Goal: Task Accomplishment & Management: Manage account settings

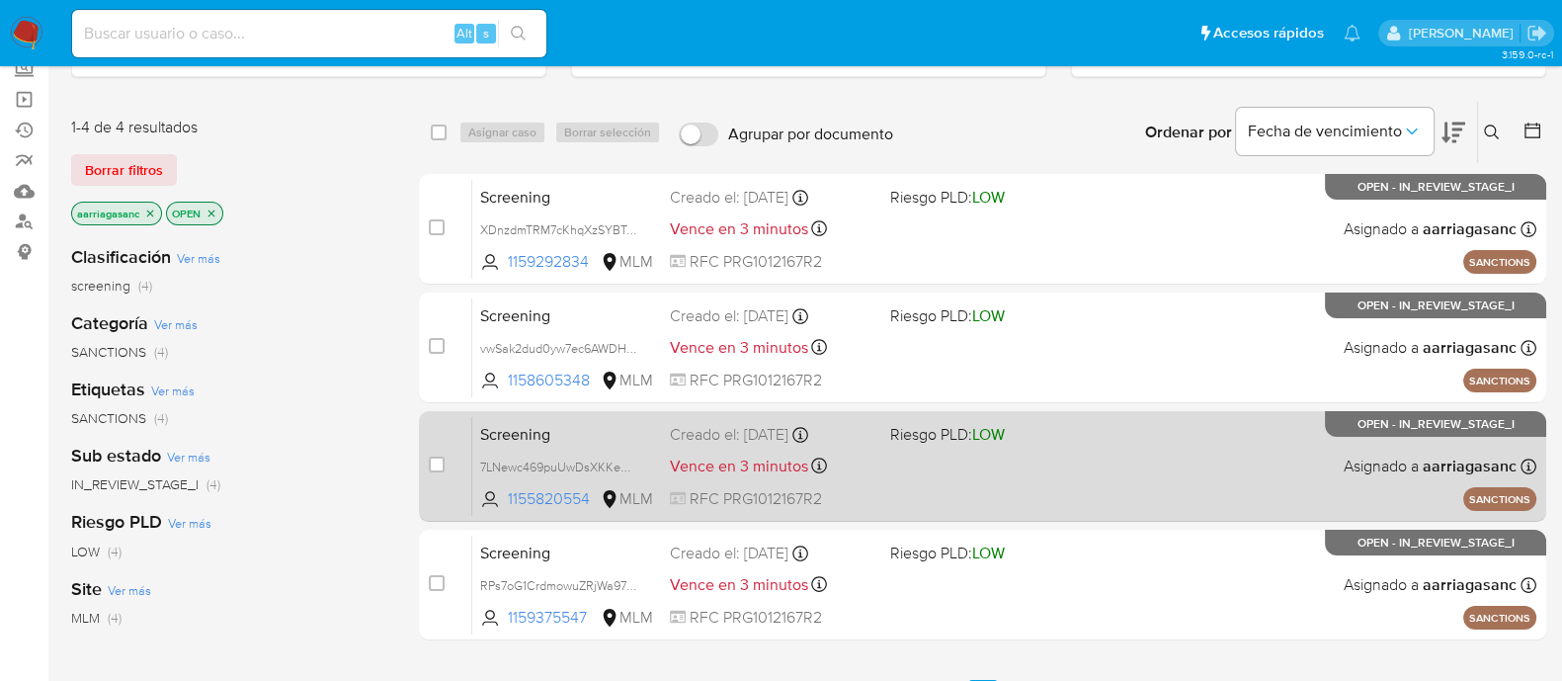
scroll to position [246, 0]
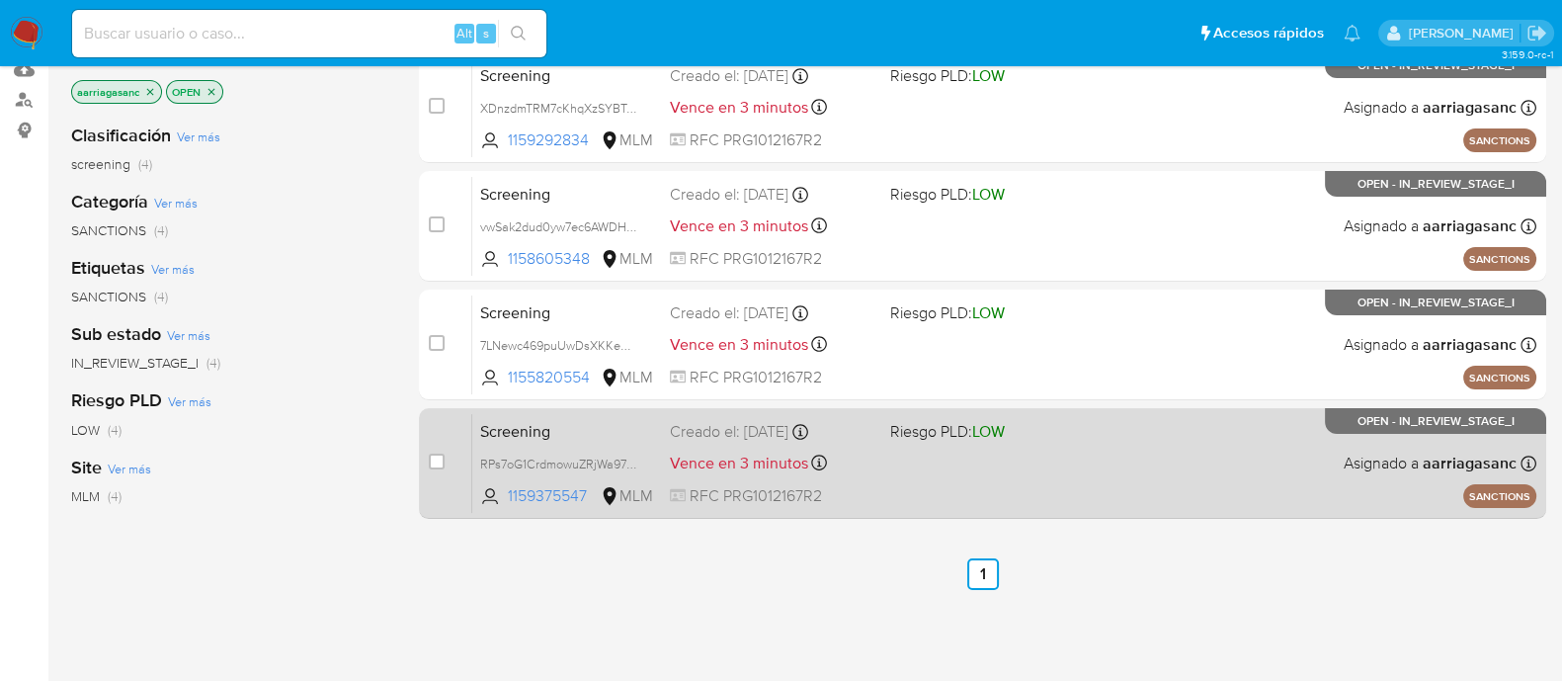
click at [1015, 461] on div "Screening RPs7oG1CrdmowuZRjWa97ymP 1159375547 MLM Riesgo PLD: LOW Creado el: 12…" at bounding box center [1004, 463] width 1064 height 100
click at [442, 459] on input "checkbox" at bounding box center [437, 461] width 16 height 16
checkbox input "true"
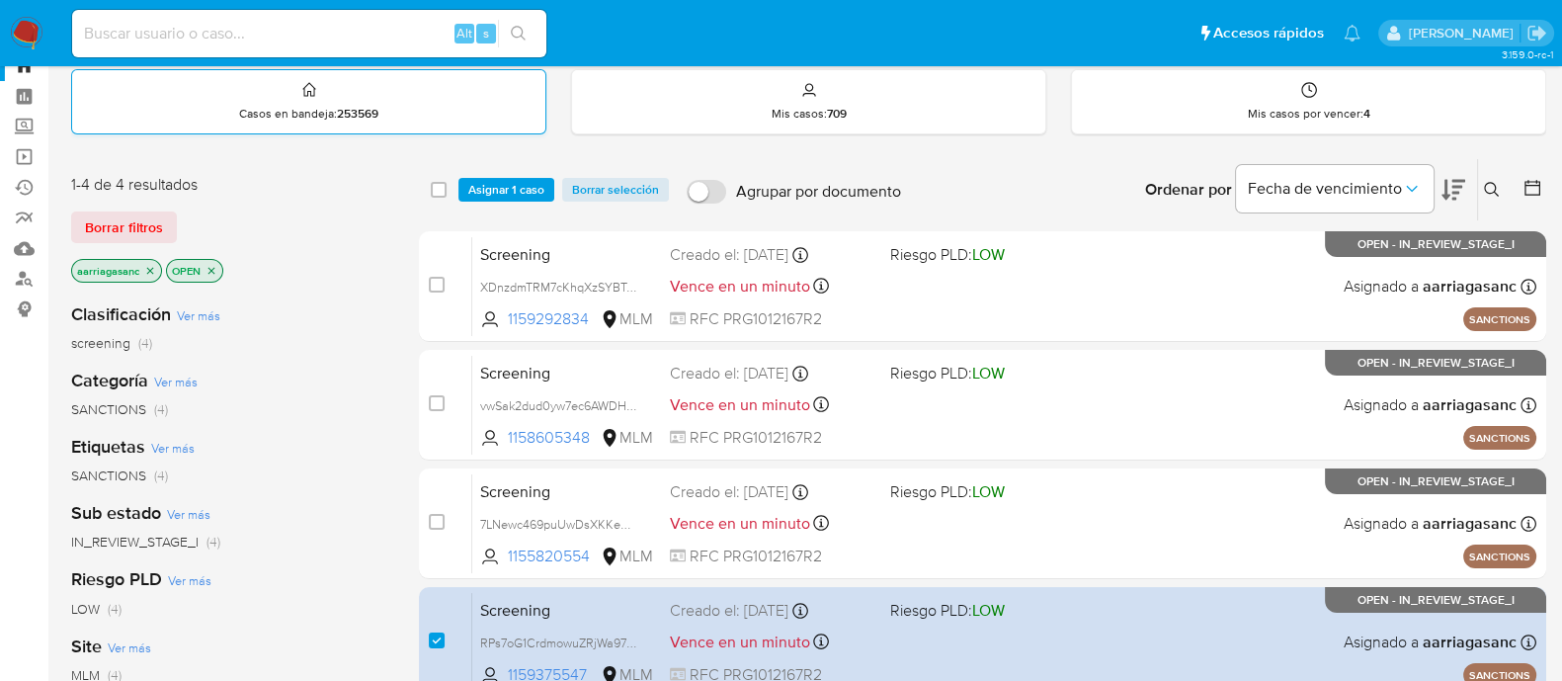
scroll to position [0, 0]
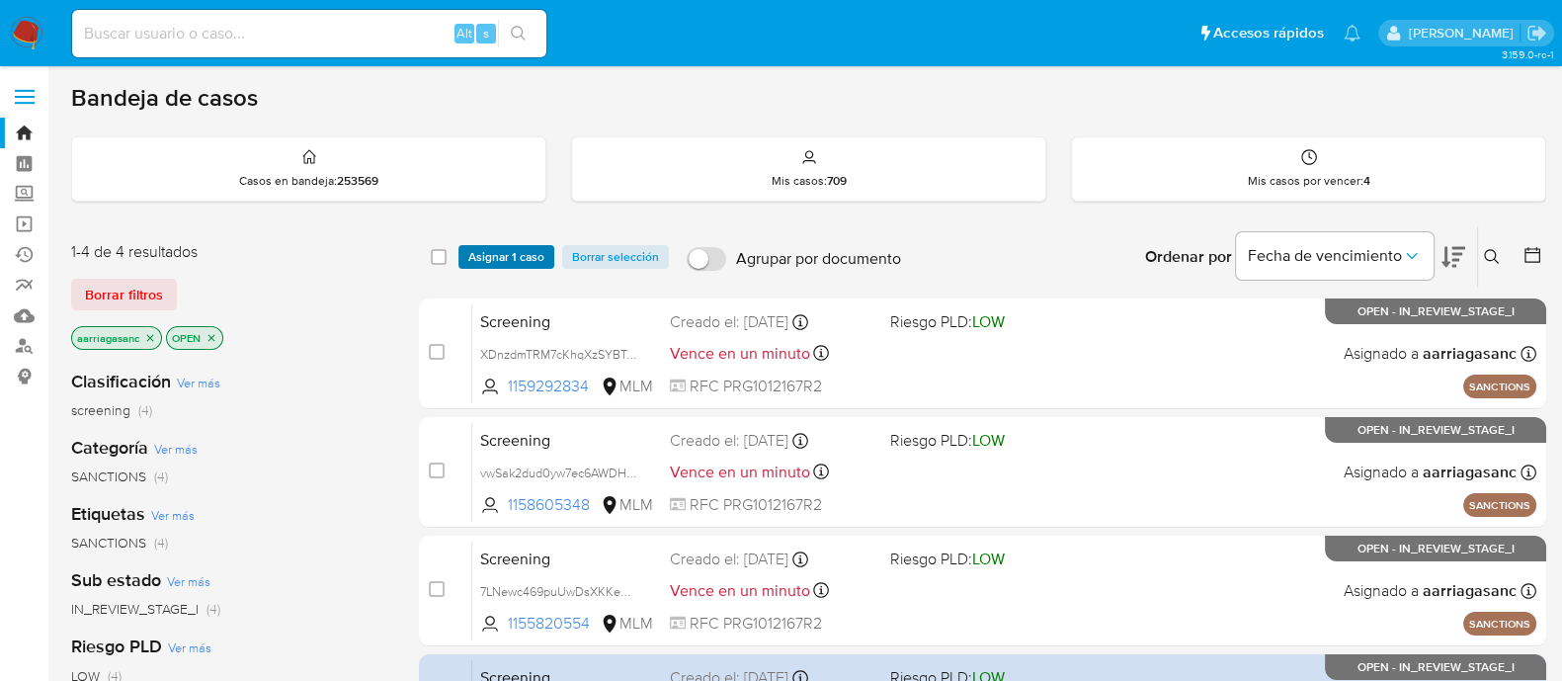
click at [514, 249] on span "Asignar 1 caso" at bounding box center [506, 257] width 76 height 20
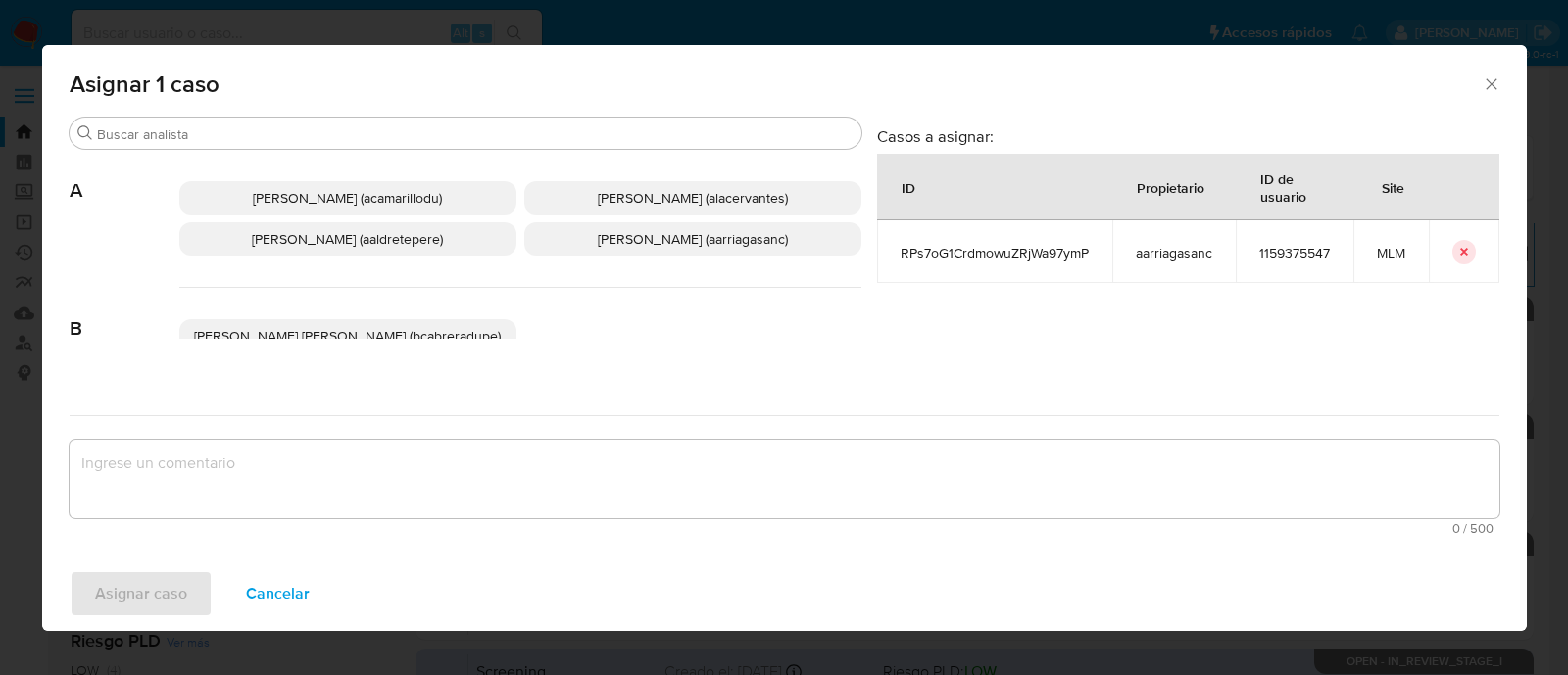
click at [598, 241] on span "Ana Maria Arriaga (aarriagasanc)" at bounding box center [693, 239] width 190 height 20
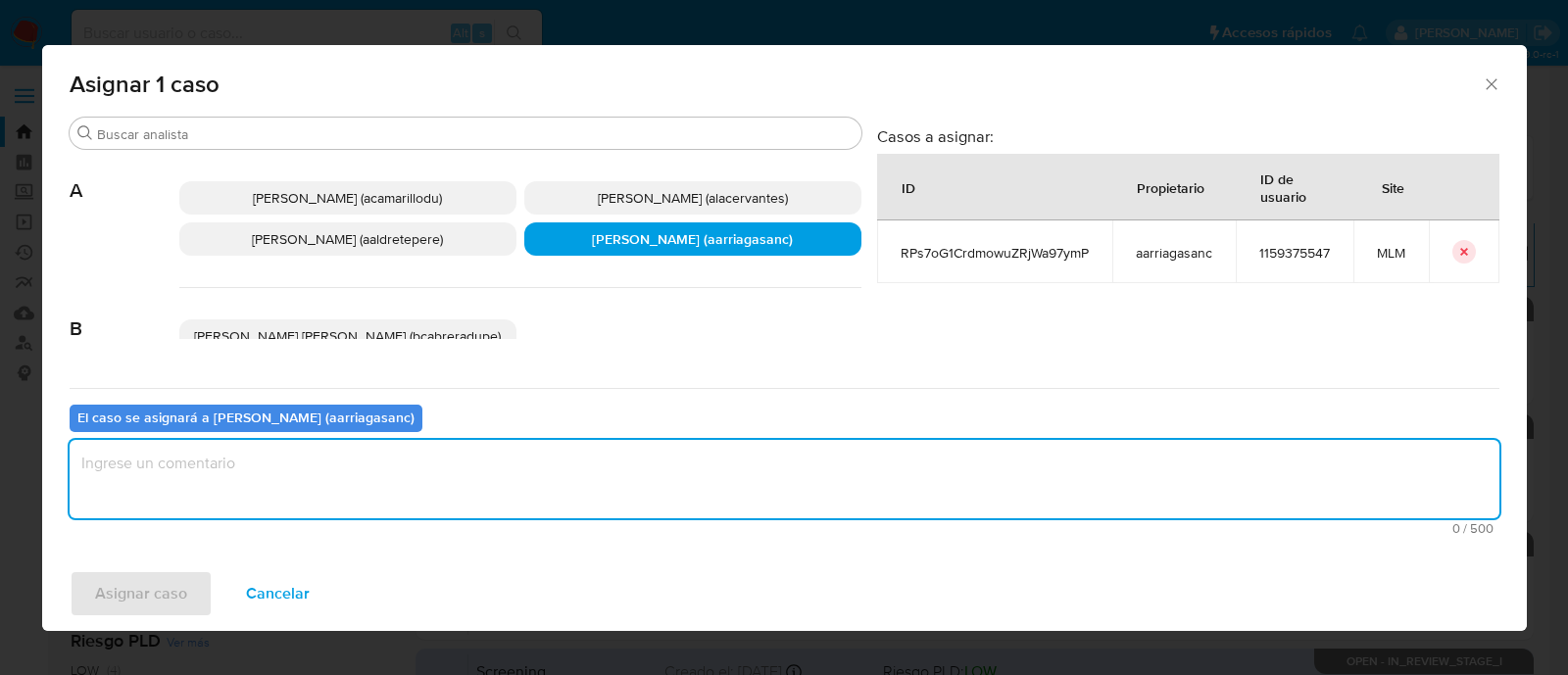
click at [491, 482] on textarea "assign-modal" at bounding box center [784, 479] width 1429 height 78
type textarea "AMAS"
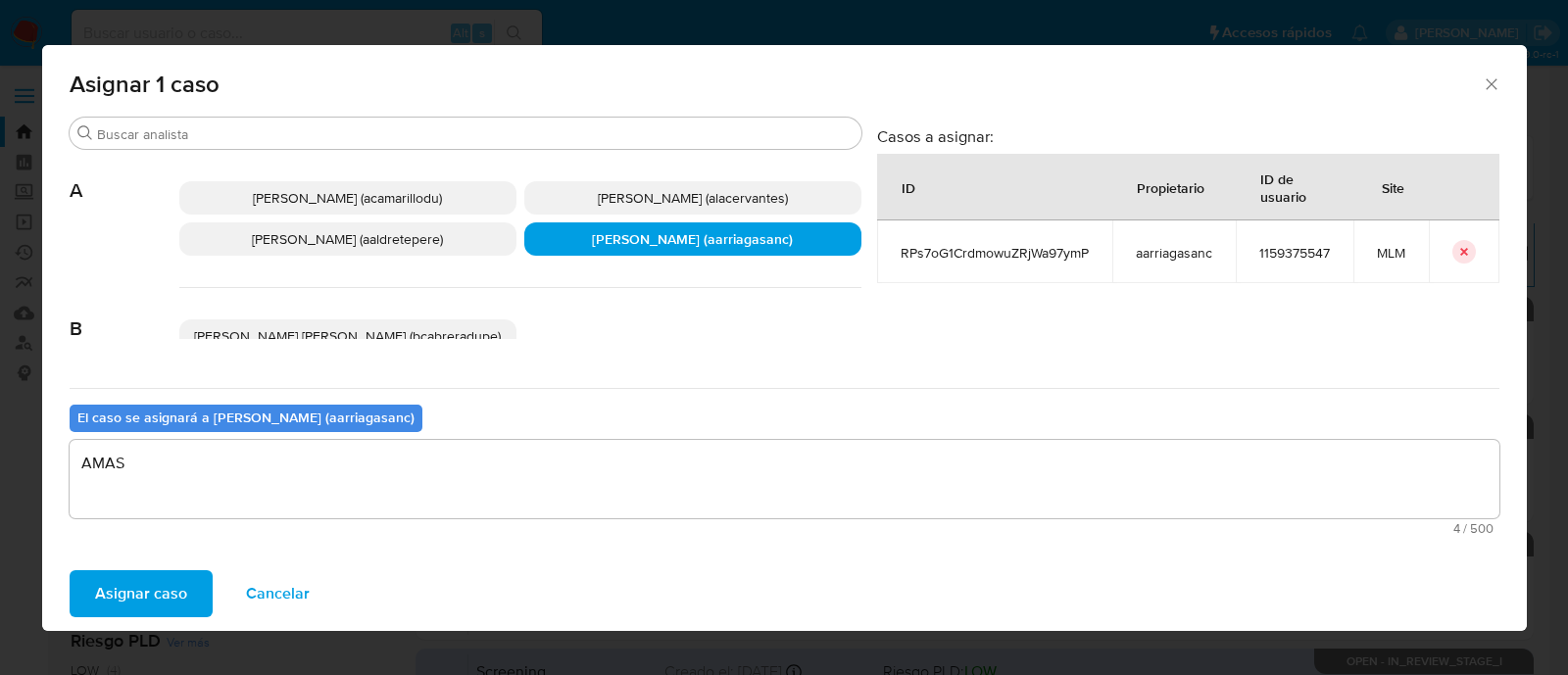
click at [142, 581] on span "Asignar caso" at bounding box center [141, 593] width 92 height 43
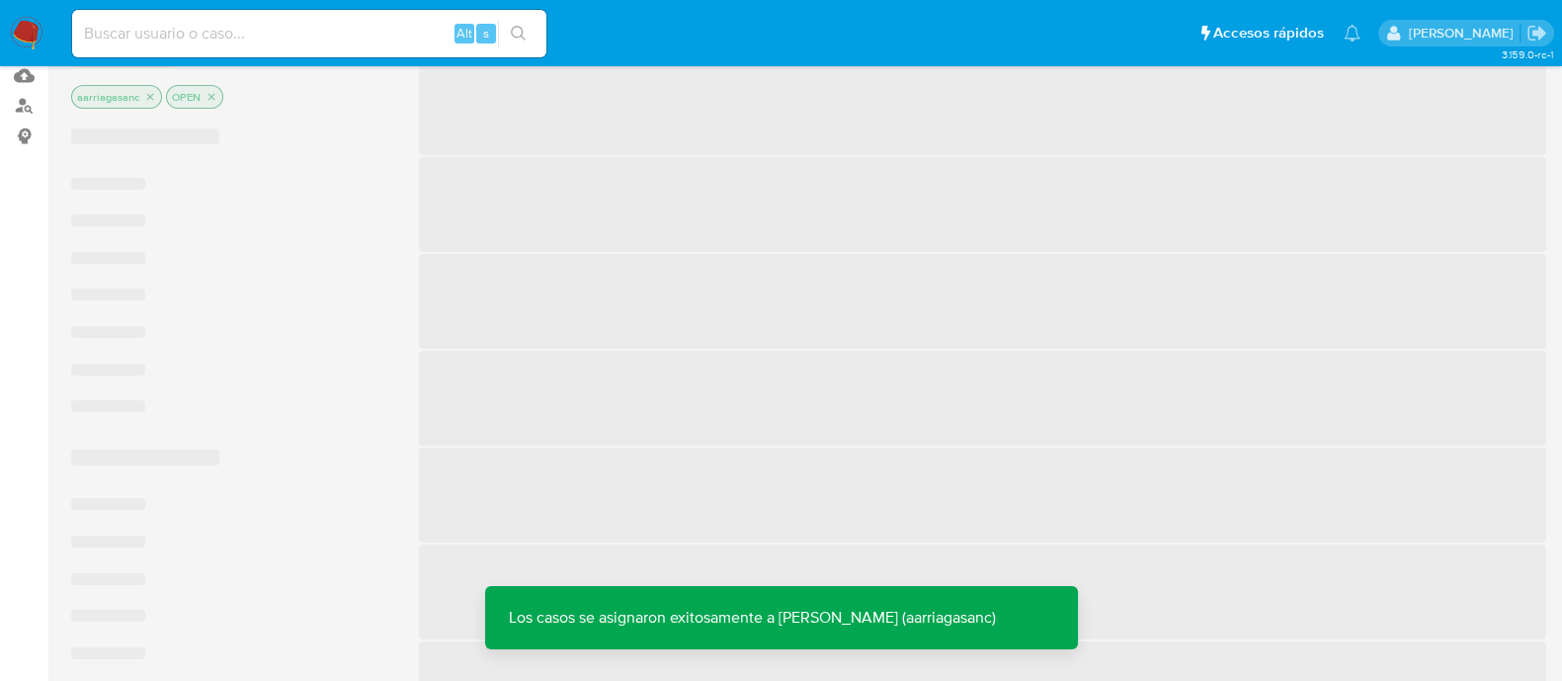
scroll to position [246, 0]
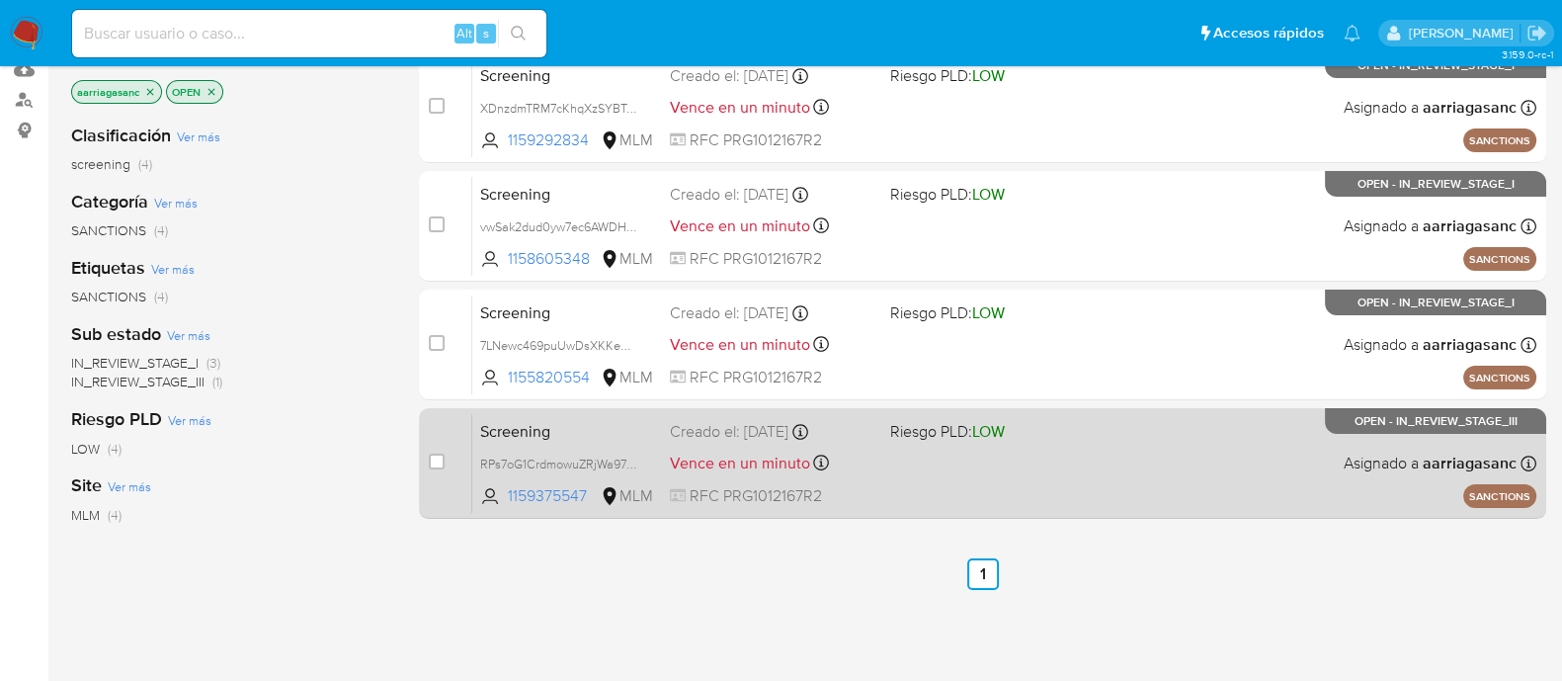
click at [965, 472] on div "Screening RPs7oG1CrdmowuZRjWa97ymP 1159375547 MLM Riesgo PLD: LOW Creado el: 12…" at bounding box center [1004, 463] width 1064 height 100
click at [446, 458] on div "case-item-checkbox No es posible asignar el caso" at bounding box center [450, 463] width 43 height 100
click at [439, 458] on input "checkbox" at bounding box center [437, 461] width 16 height 16
checkbox input "true"
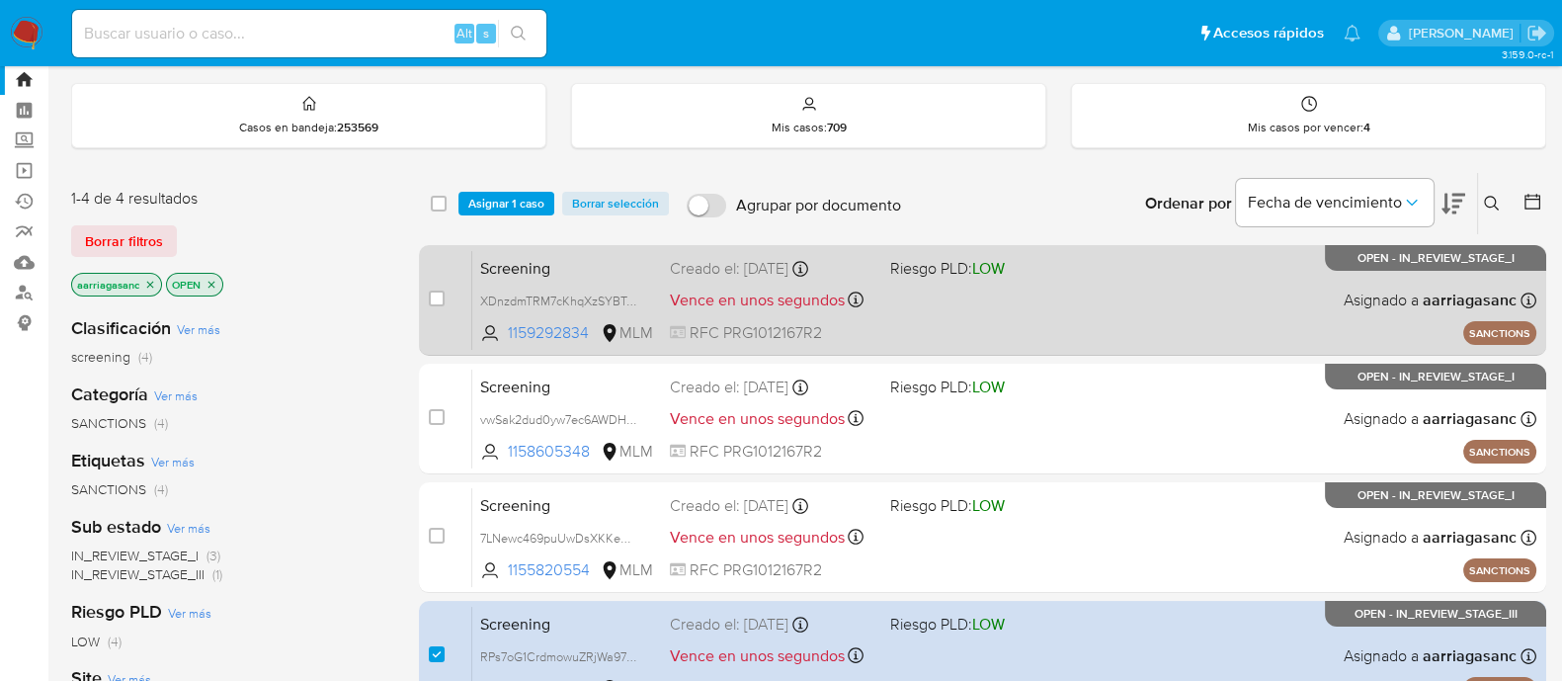
scroll to position [0, 0]
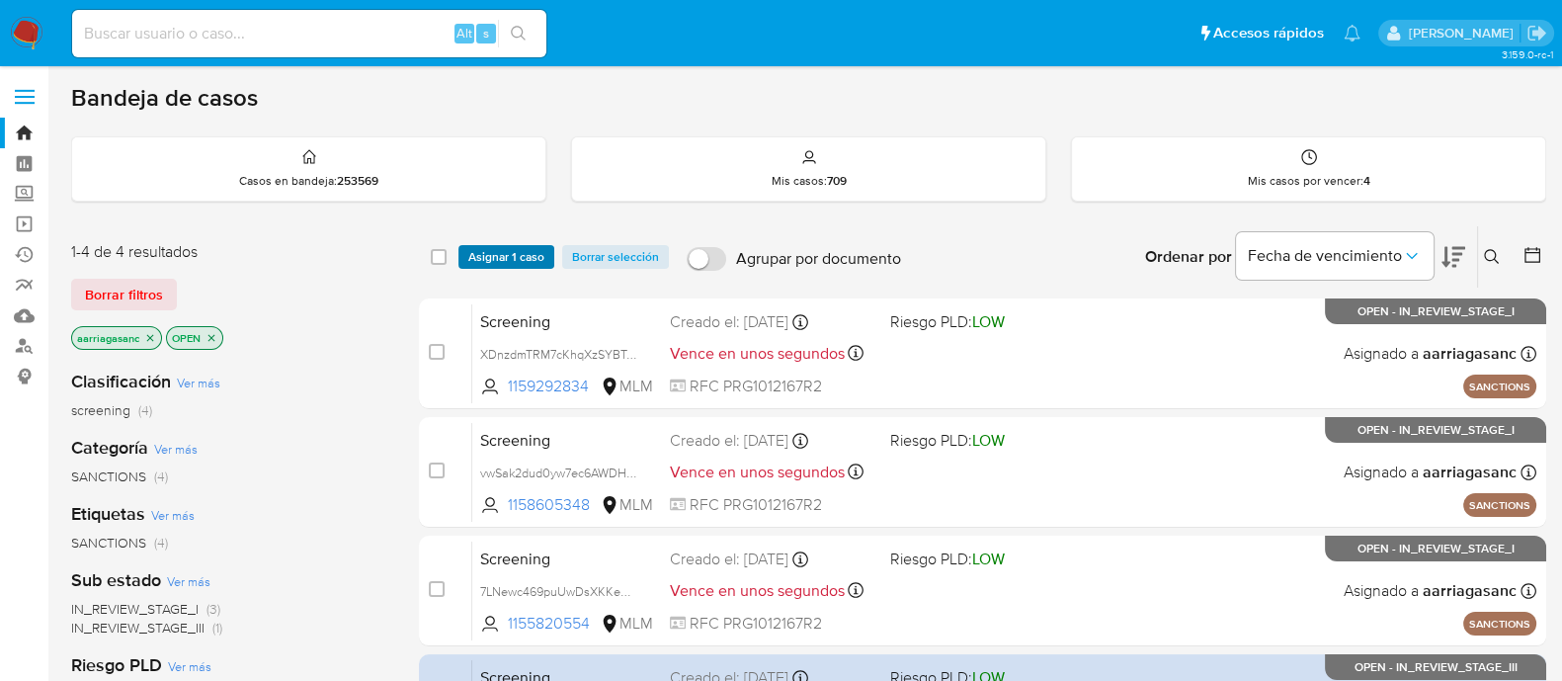
click at [520, 251] on span "Asignar 1 caso" at bounding box center [506, 257] width 76 height 20
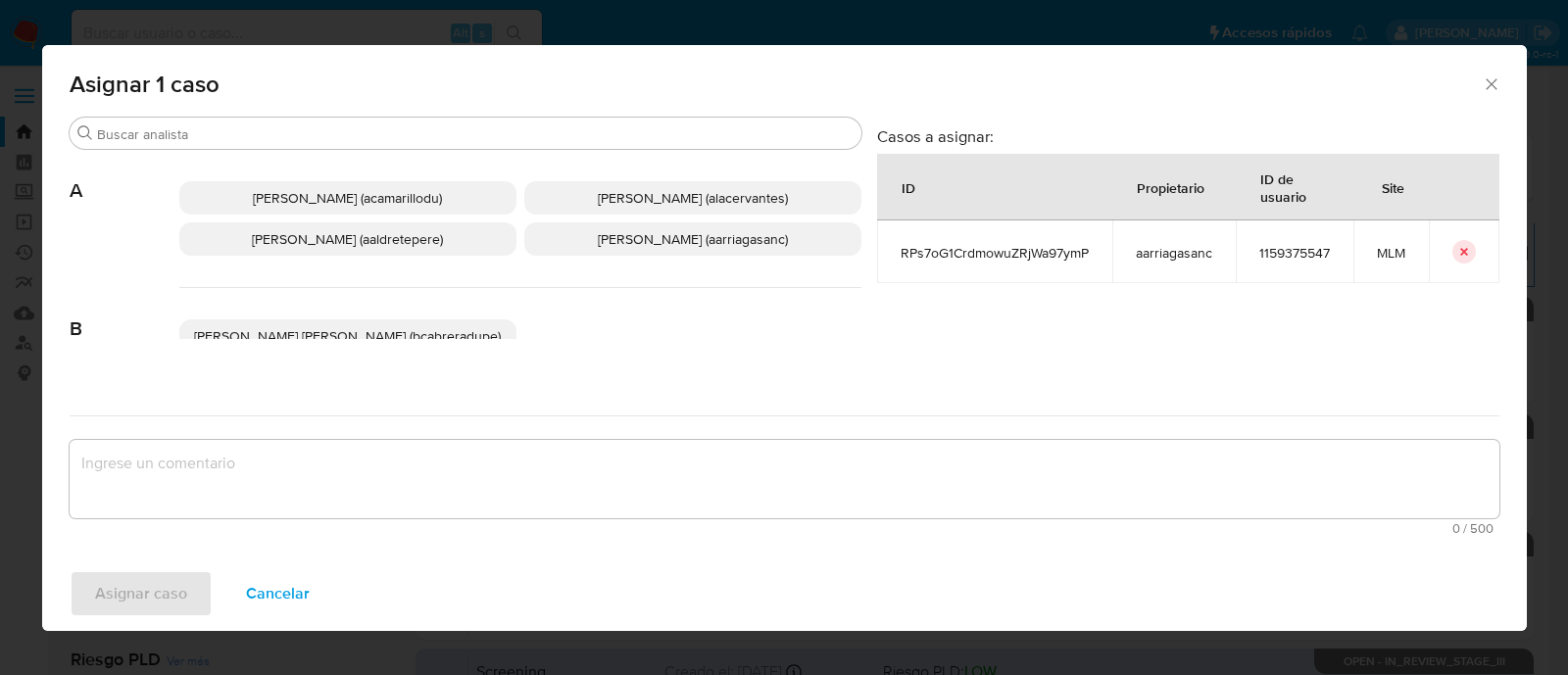
click at [598, 247] on span "Ana Maria Arriaga (aarriagasanc)" at bounding box center [693, 239] width 190 height 20
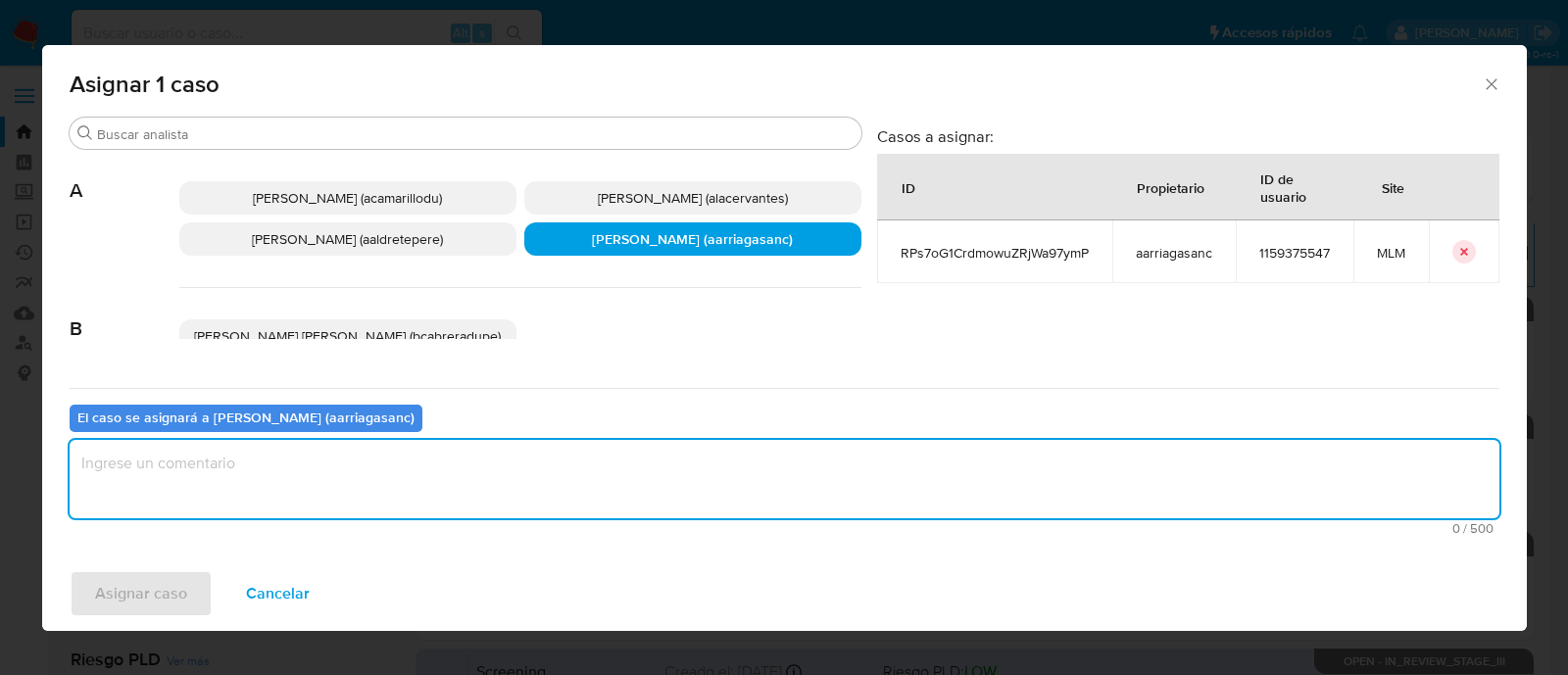
click at [503, 463] on textarea "assign-modal" at bounding box center [784, 479] width 1429 height 78
type textarea "AMAS"
click at [156, 598] on span "Asignar caso" at bounding box center [141, 593] width 92 height 43
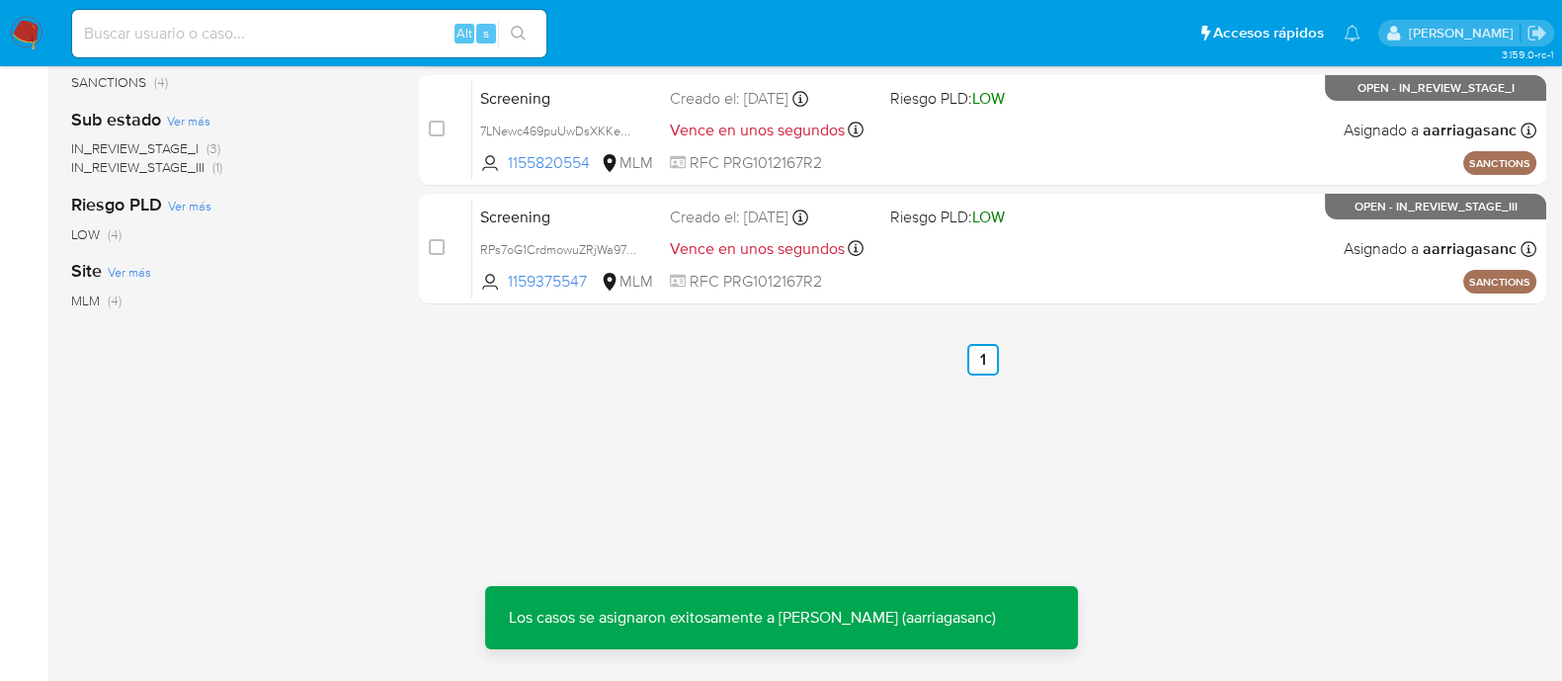
scroll to position [521, 0]
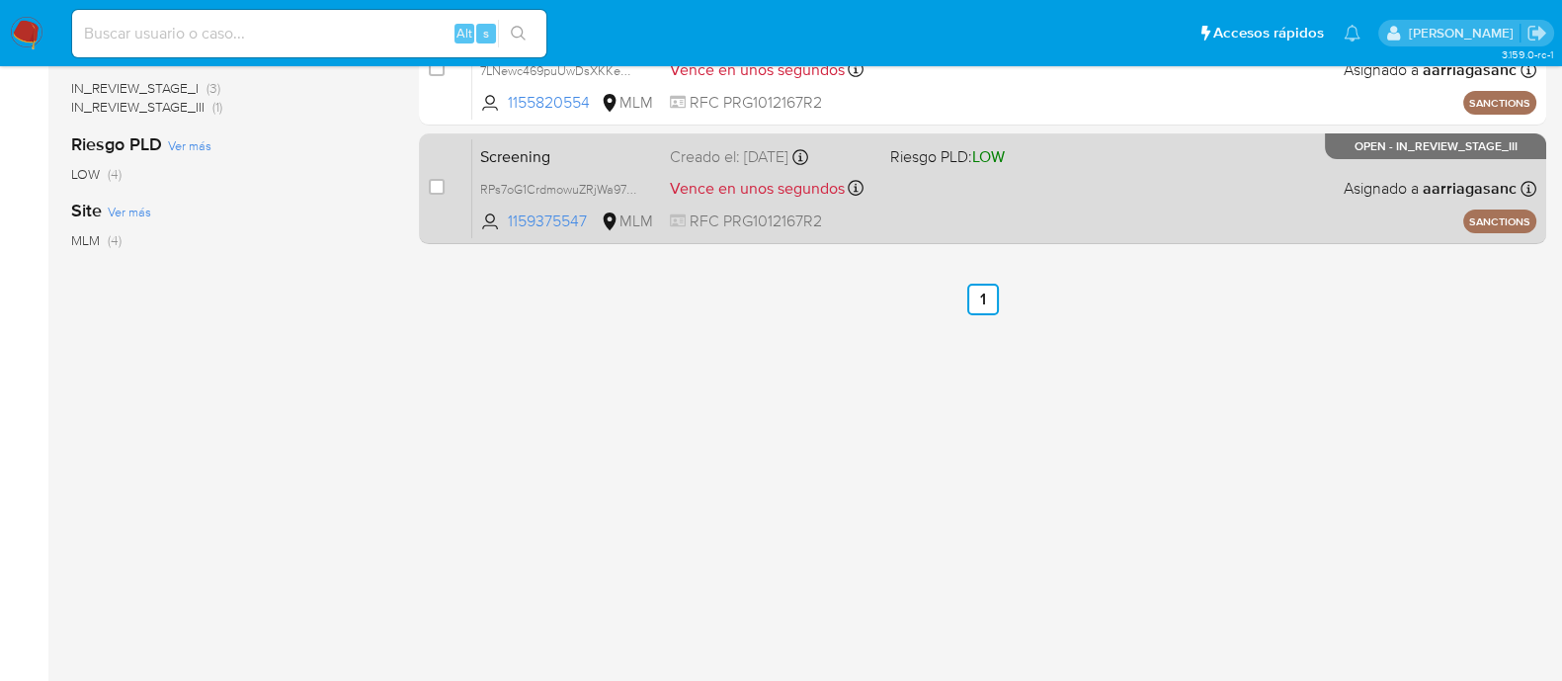
click at [962, 189] on div "Screening RPs7oG1CrdmowuZRjWa97ymP 1159375547 MLM Riesgo PLD: LOW Creado el: 12…" at bounding box center [1004, 188] width 1064 height 100
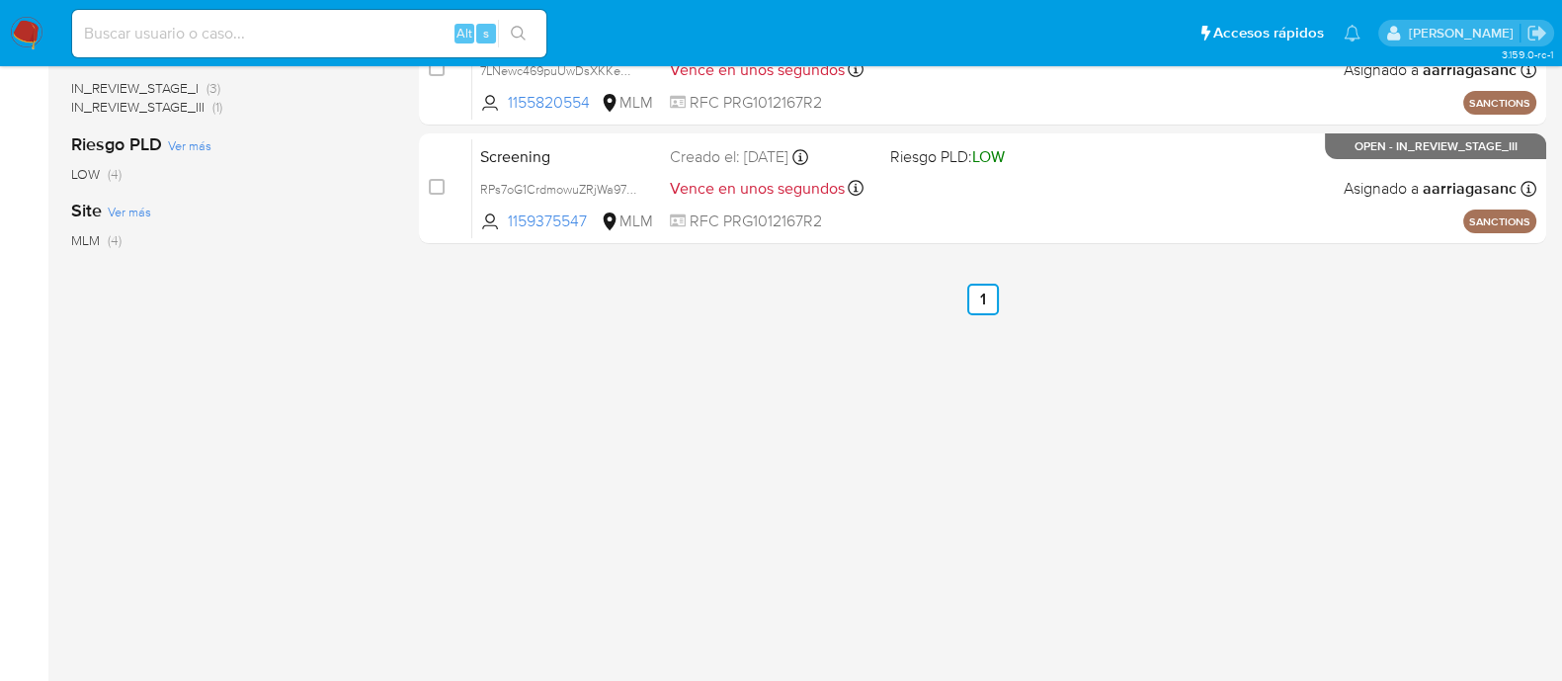
click at [23, 27] on img at bounding box center [27, 34] width 34 height 34
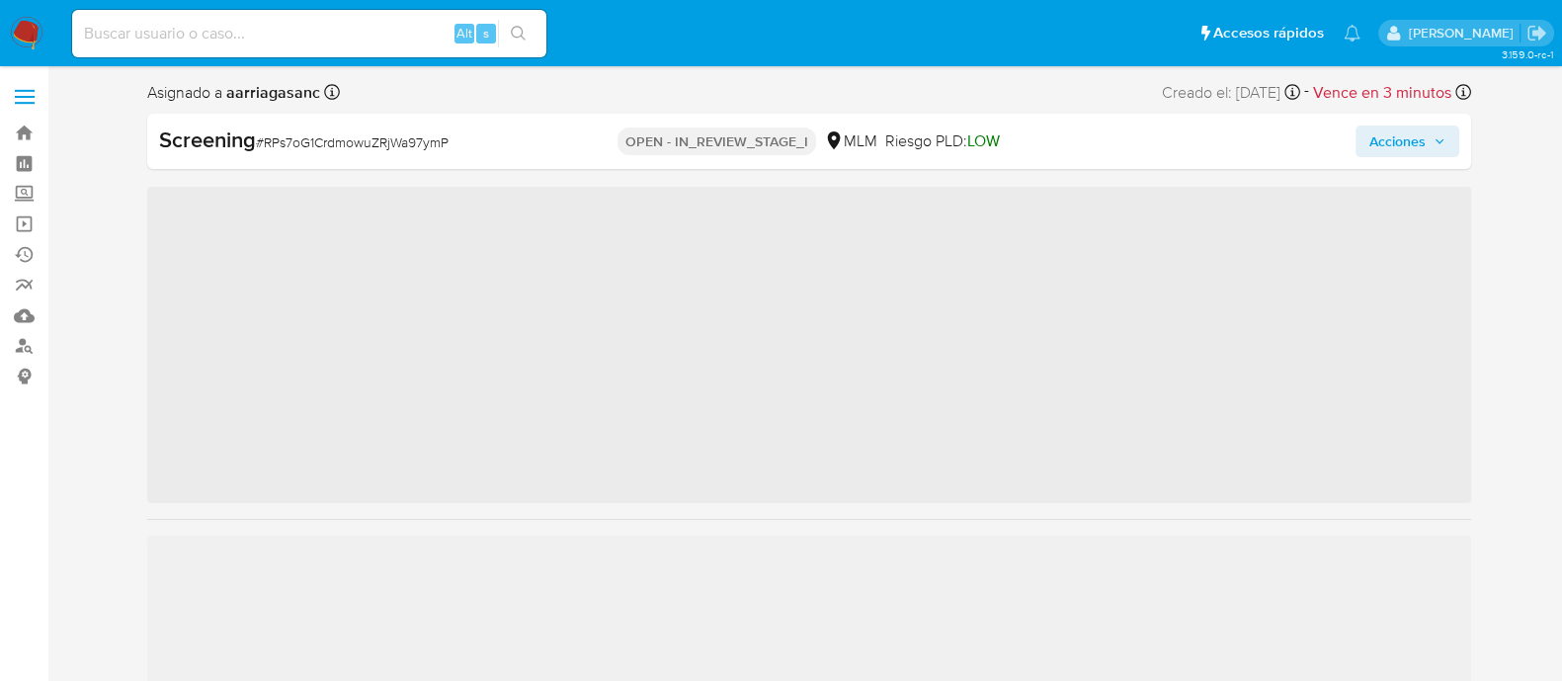
scroll to position [834, 0]
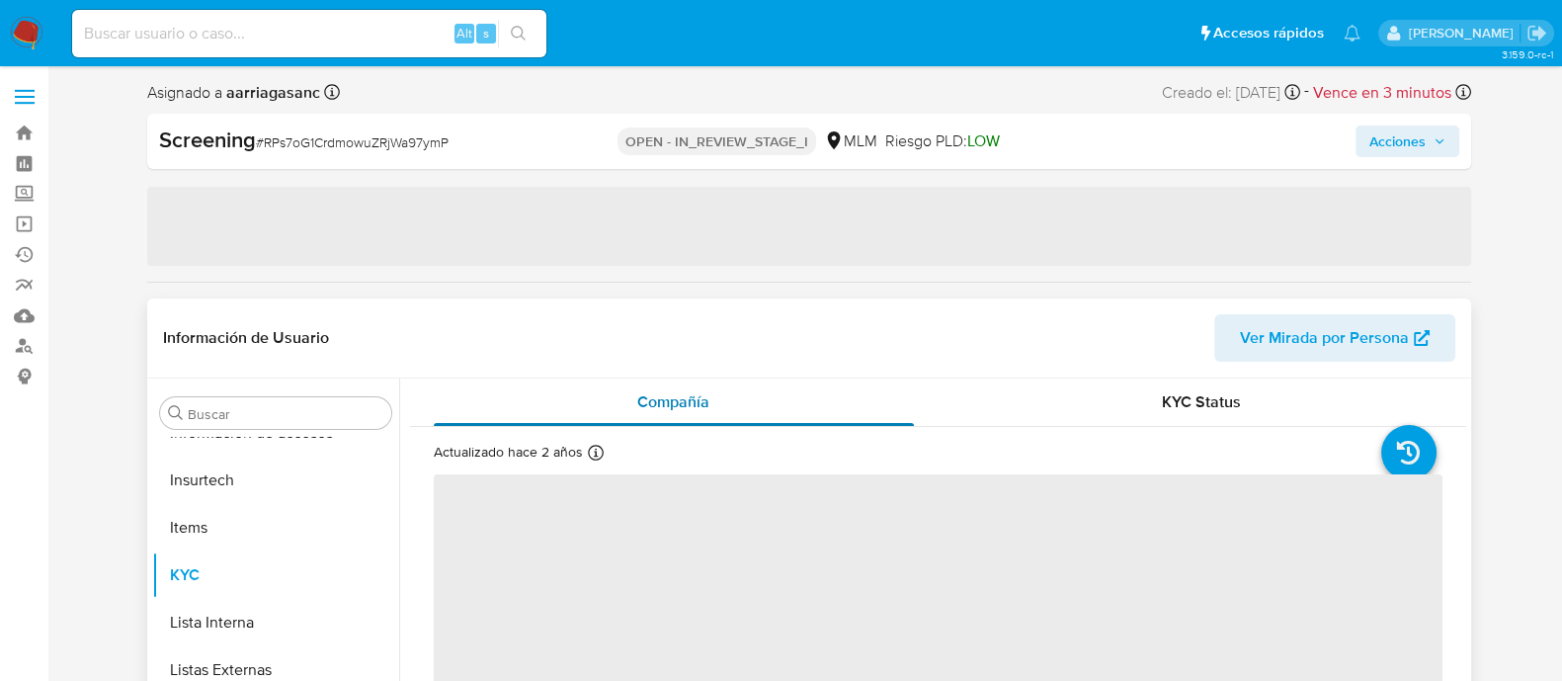
select select "10"
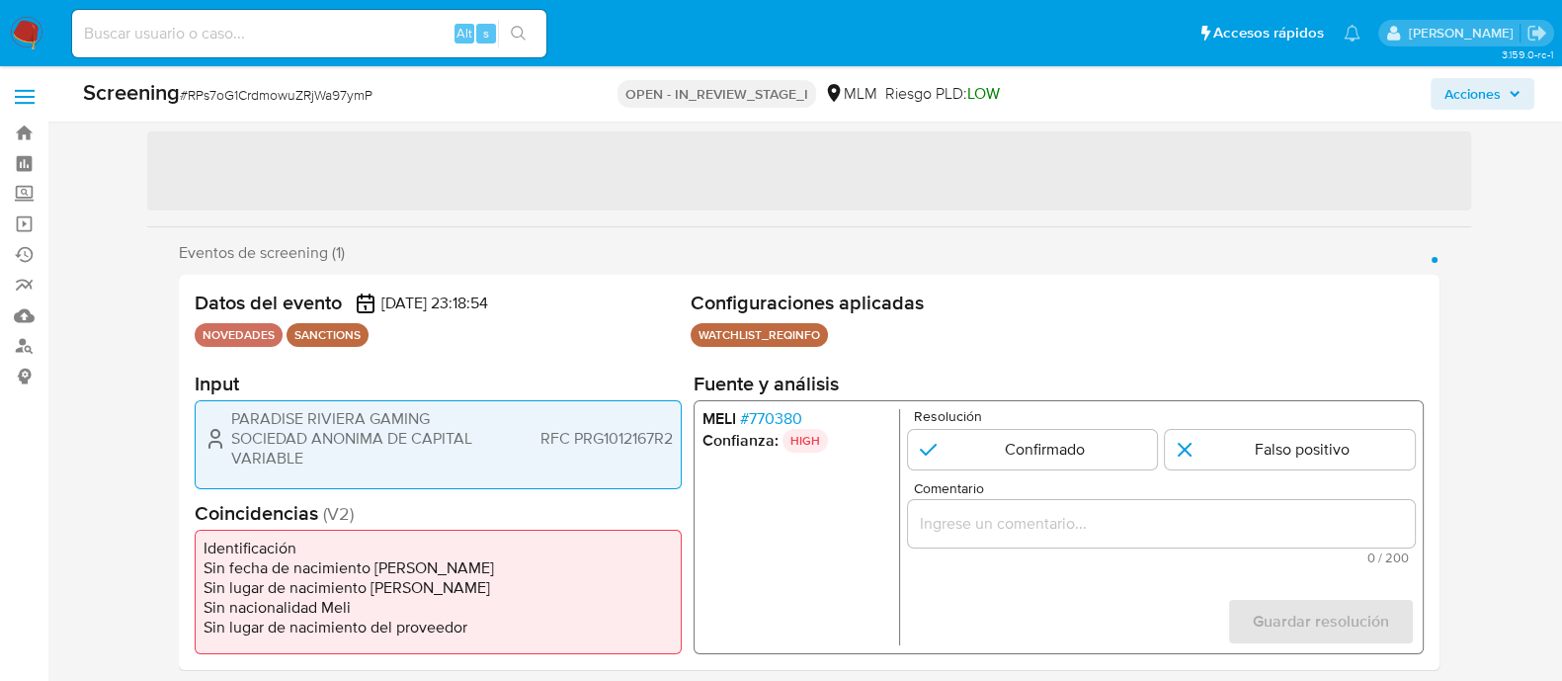
scroll to position [123, 0]
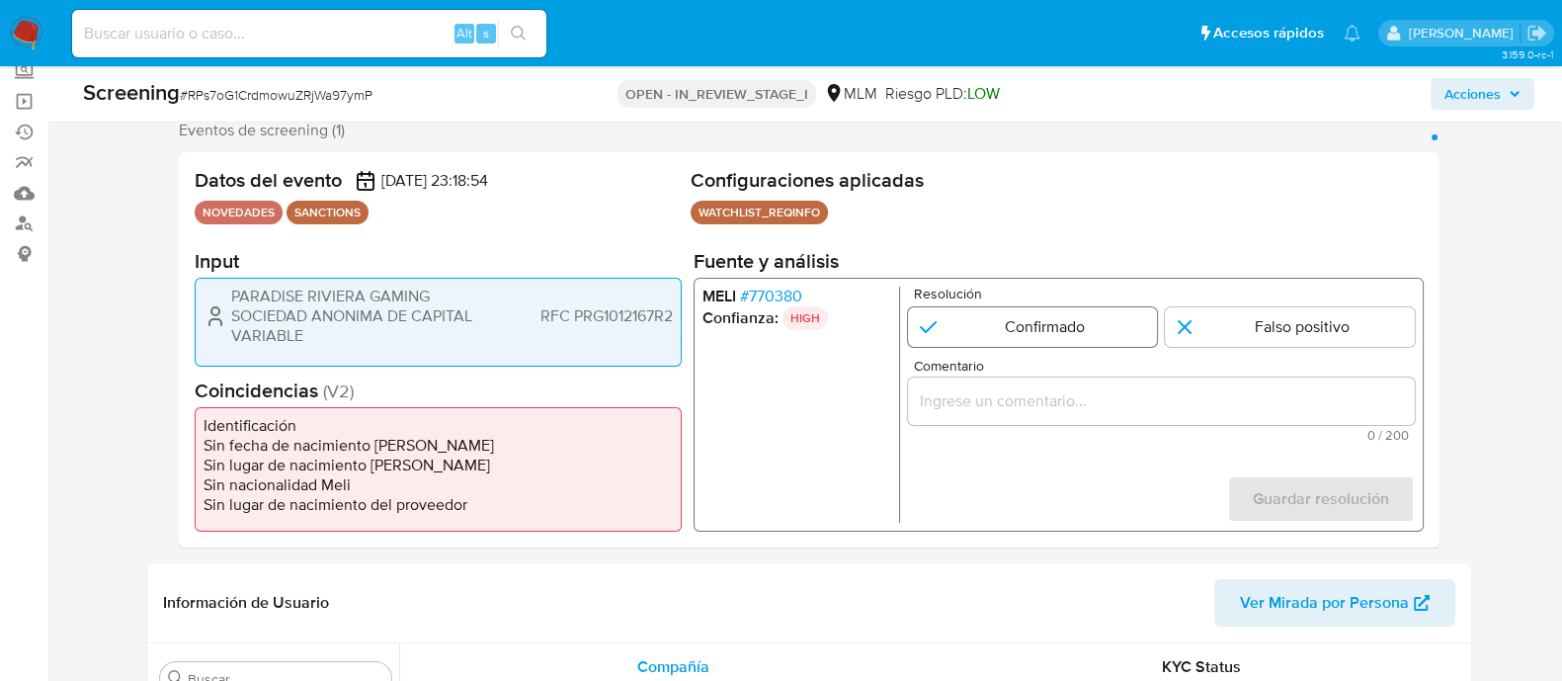
click at [986, 324] on input "1 de 1" at bounding box center [1032, 327] width 250 height 40
radio input "true"
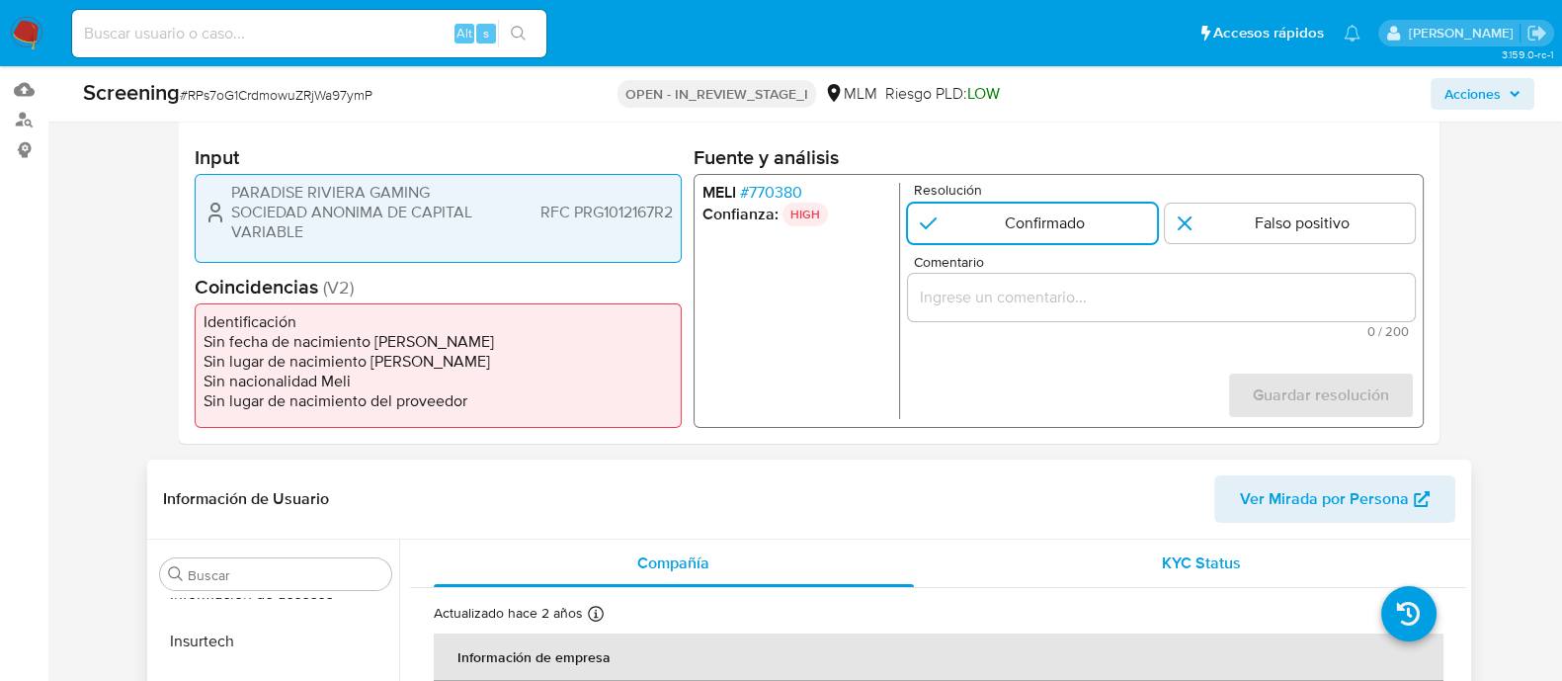
scroll to position [370, 0]
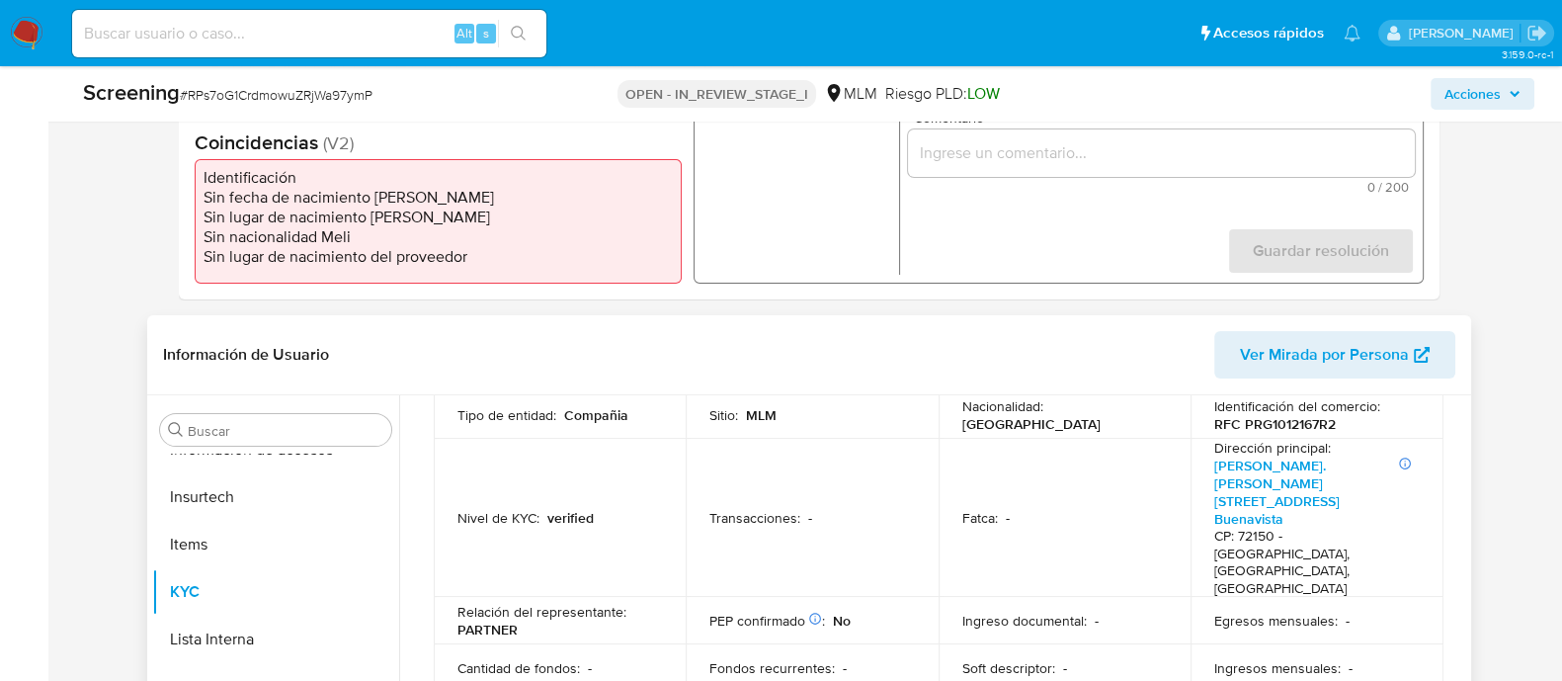
click at [894, 459] on td "Transacciones : -" at bounding box center [812, 518] width 253 height 158
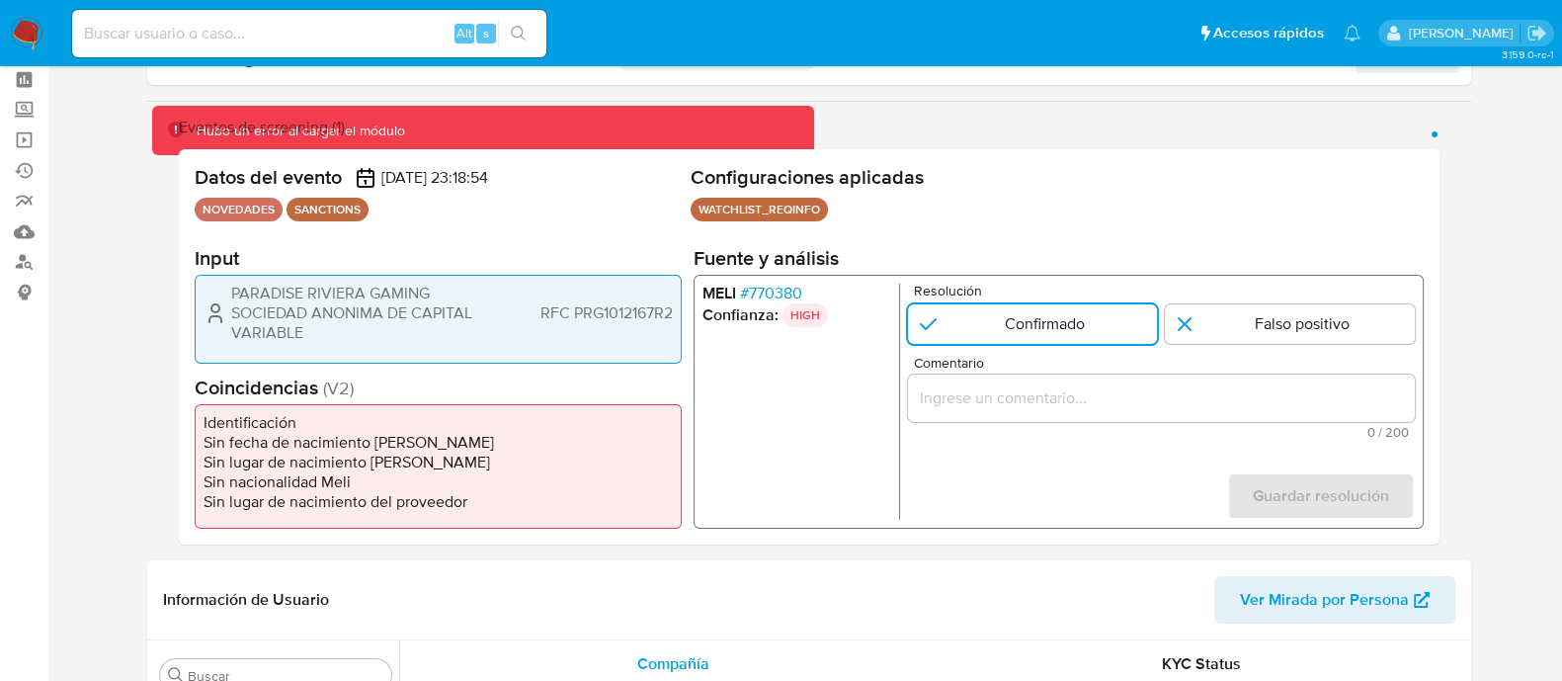
scroll to position [0, 0]
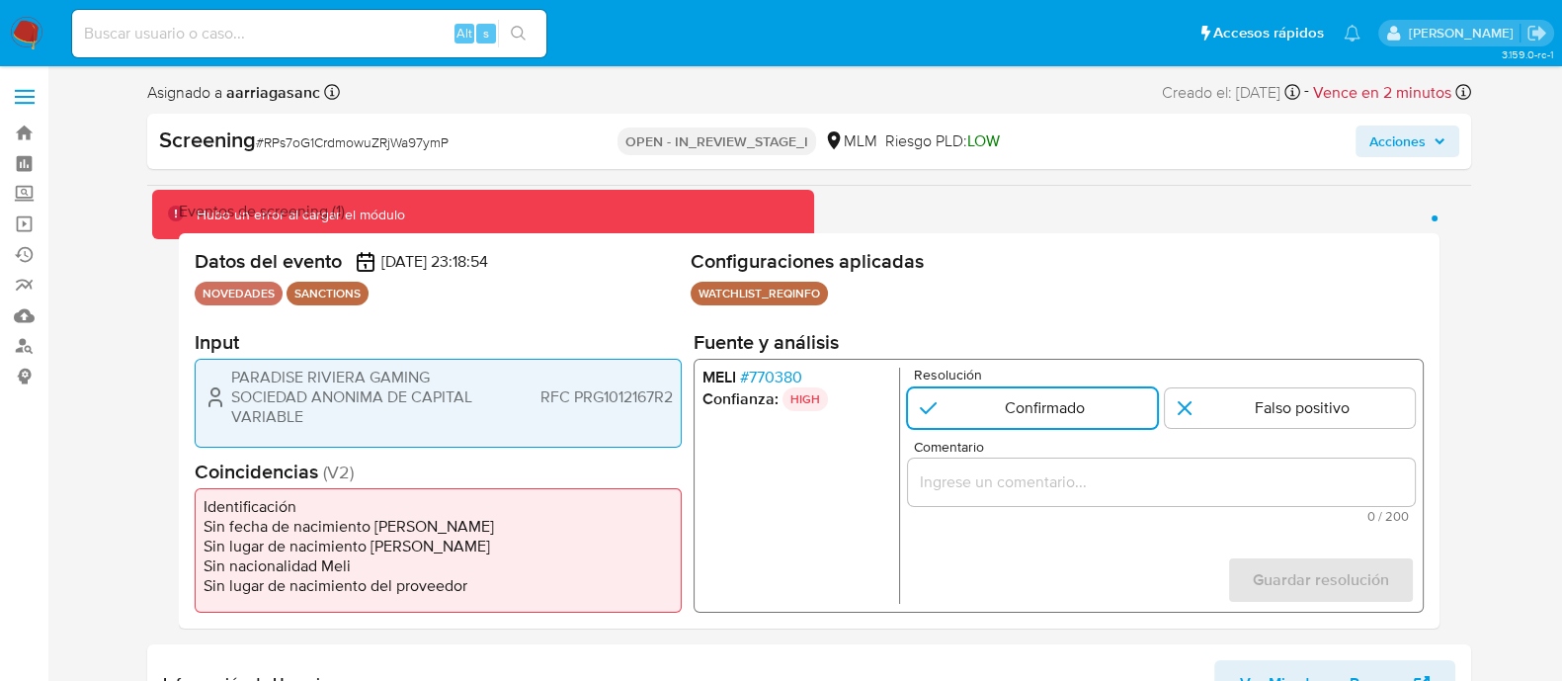
click at [936, 492] on input "Comentario" at bounding box center [1160, 482] width 507 height 26
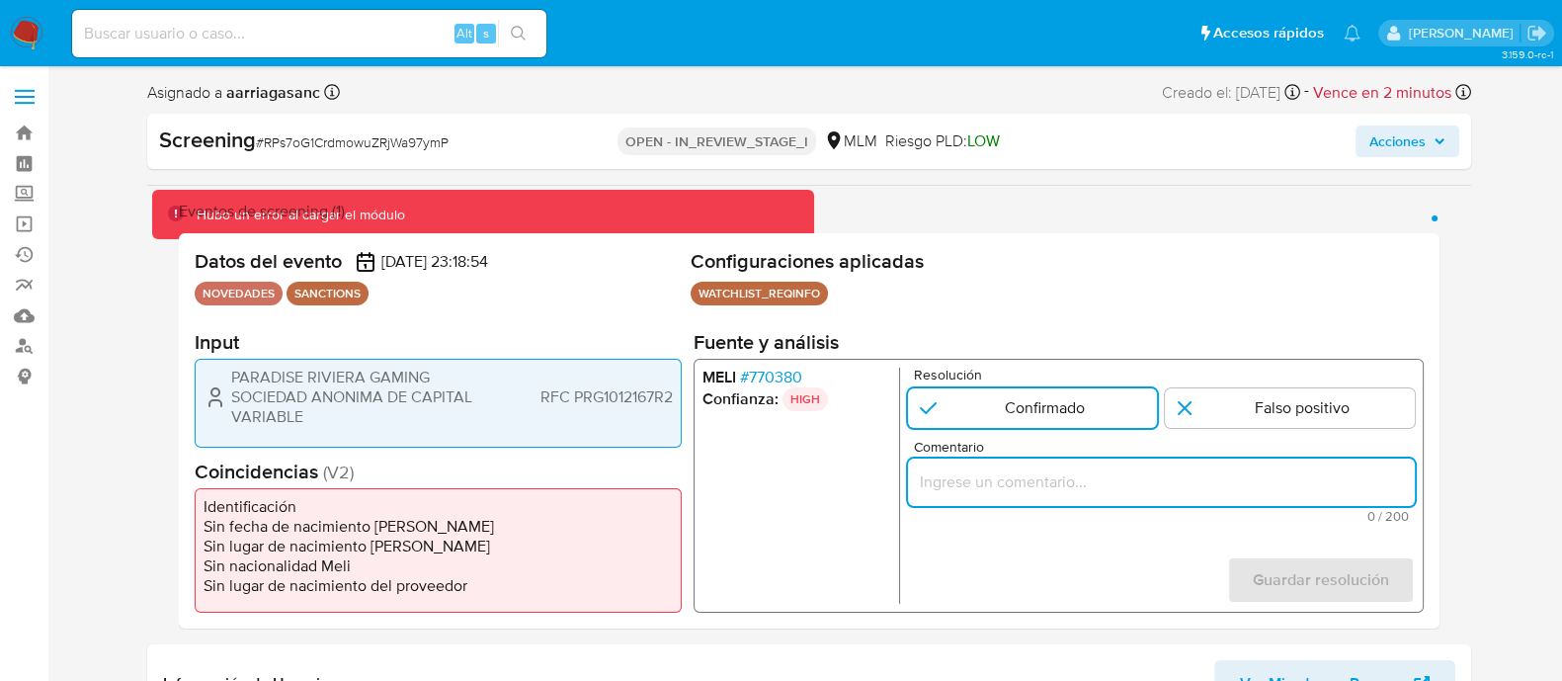
paste input "SE CONFIRMA COINCIDENCIA CON CLIENTE PERSONA MORAL EN LISTA LPB POR RAZON SOCIA…"
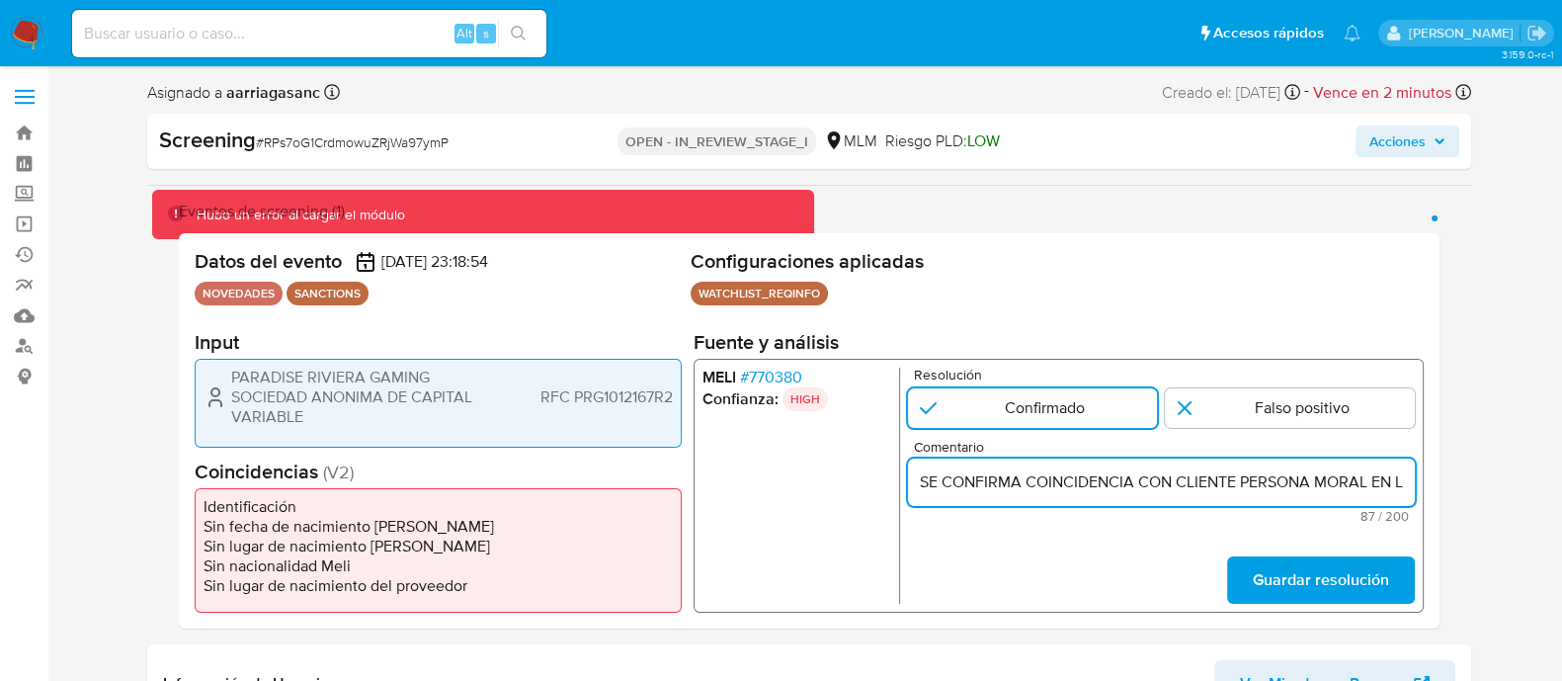
scroll to position [0, 264]
type input "SE CONFIRMA COINCIDENCIA CON CLIENTE PERSONA MORAL EN LISTA LPB POR RAZON SOCIA…"
click at [1072, 402] on input "1 de 1" at bounding box center [1032, 408] width 250 height 40
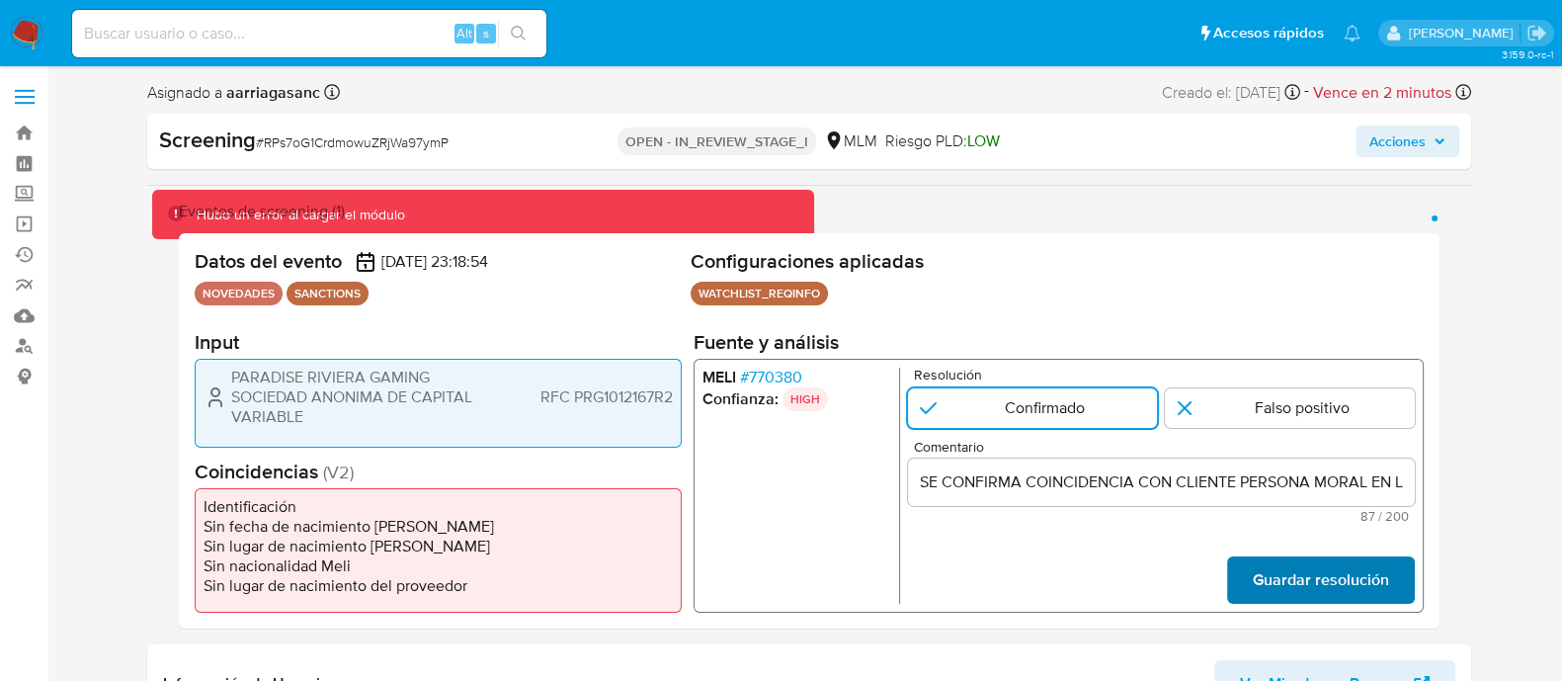
click at [1236, 576] on button "Guardar resolución" at bounding box center [1320, 579] width 188 height 47
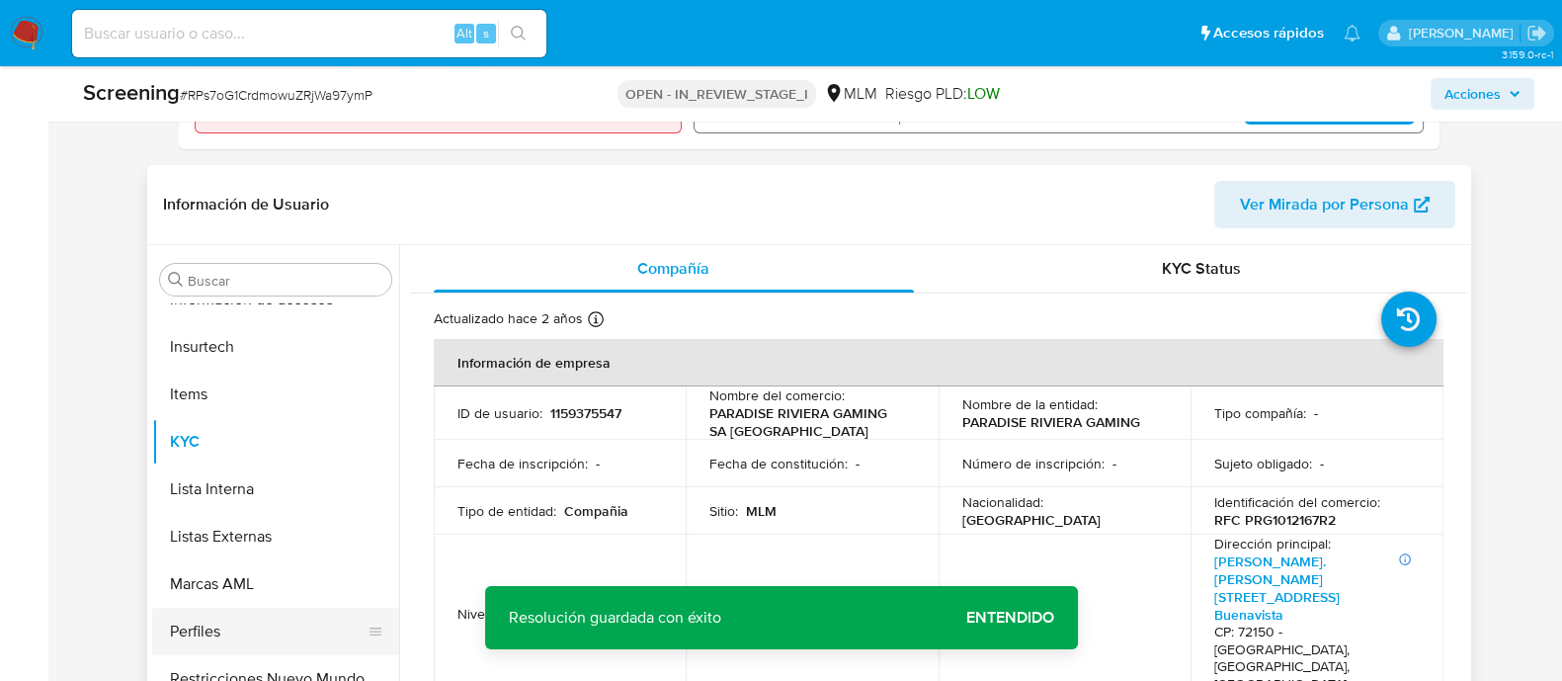
scroll to position [493, 0]
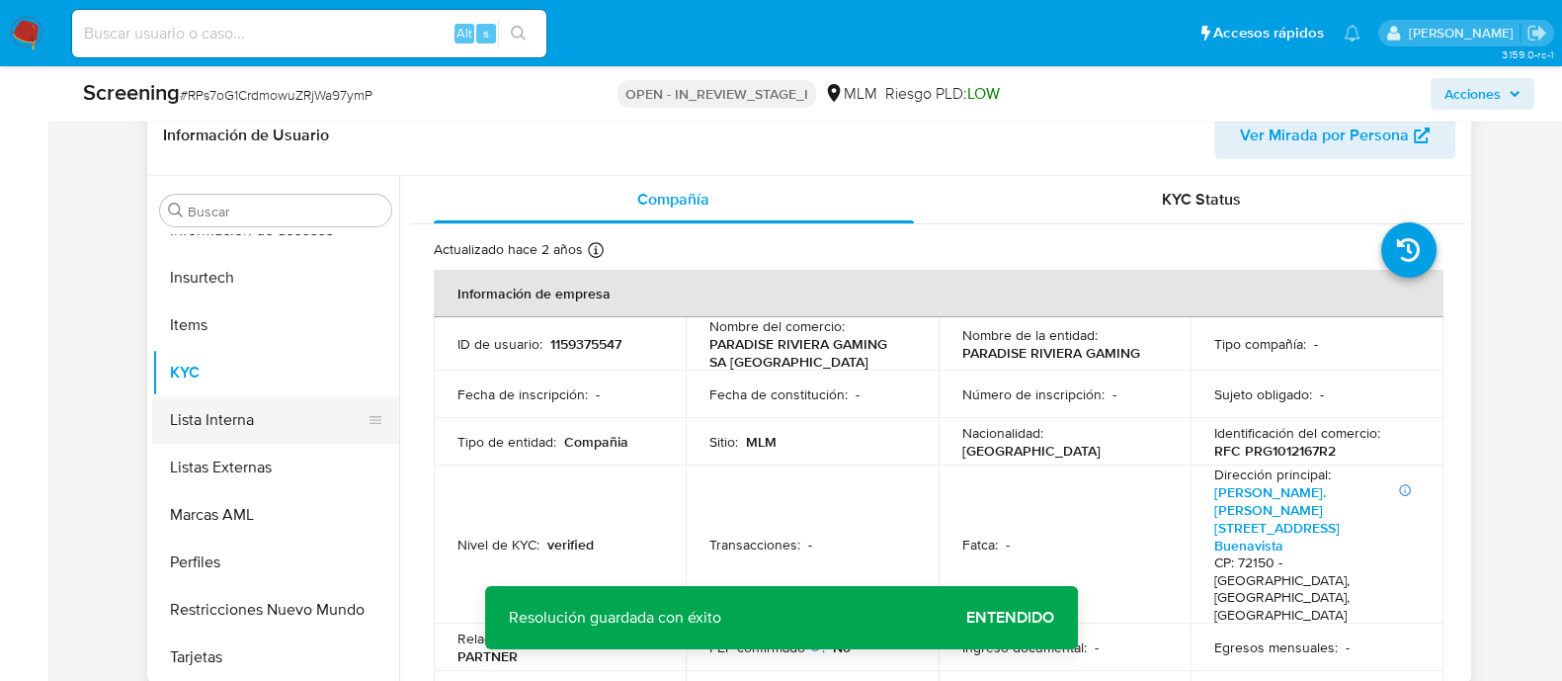
click at [184, 426] on button "Lista Interna" at bounding box center [267, 419] width 231 height 47
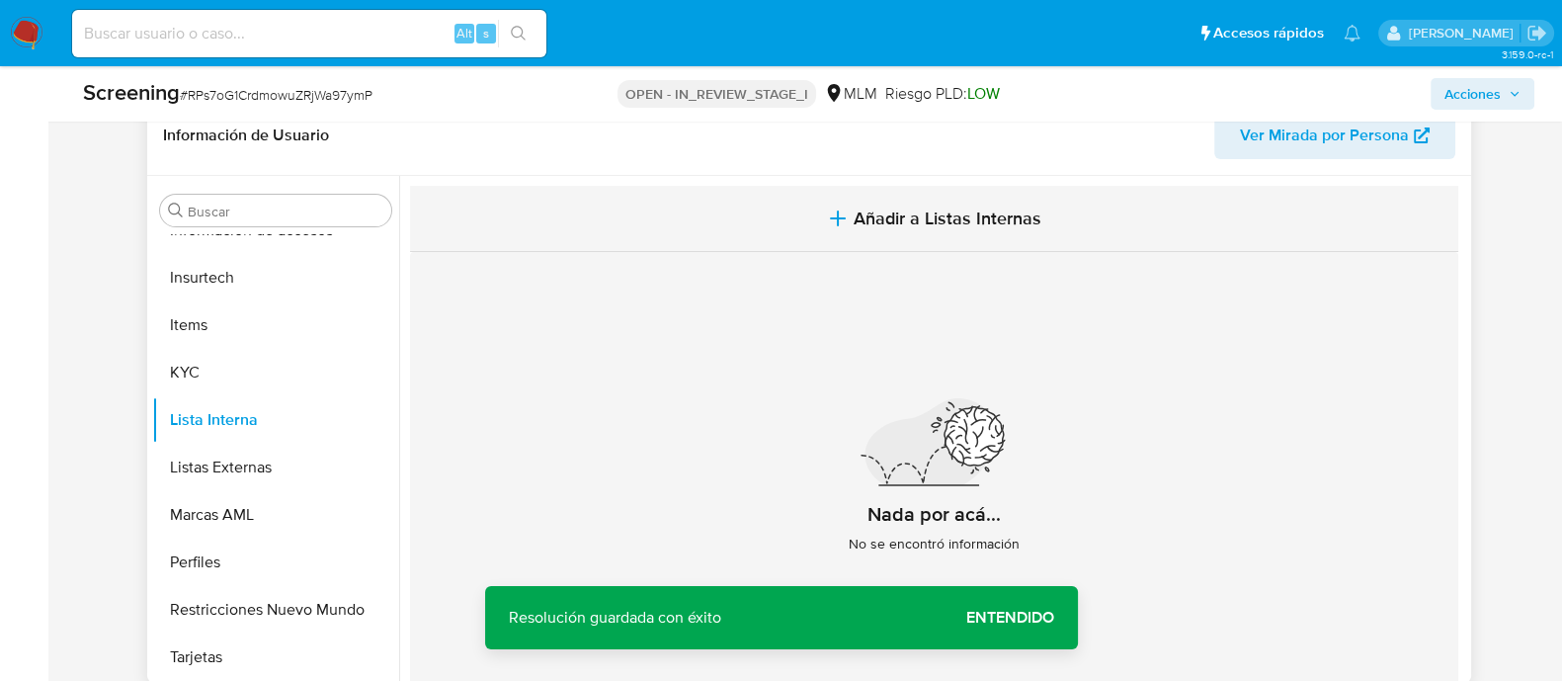
click at [972, 207] on span "Añadir a Listas Internas" at bounding box center [948, 218] width 188 height 22
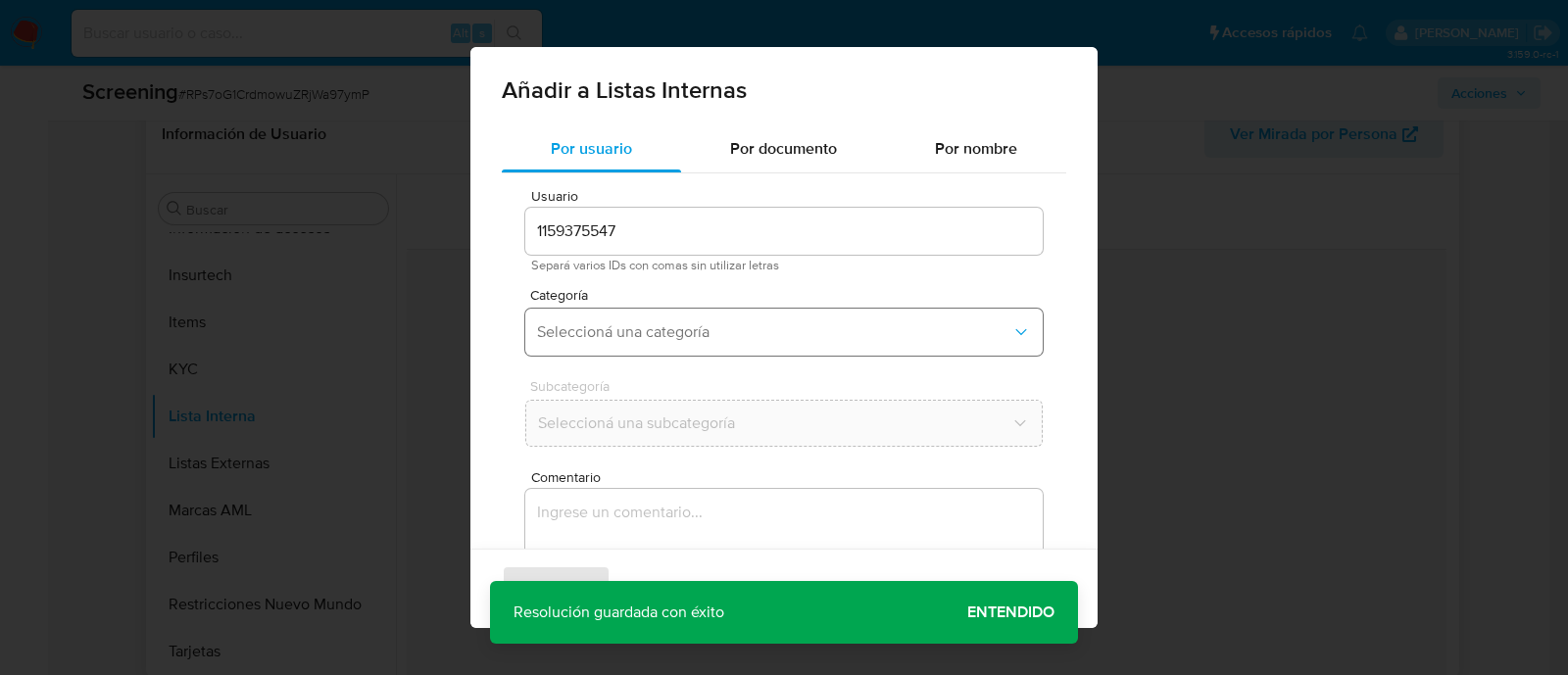
click at [740, 325] on span "Seleccioná una categoría" at bounding box center [774, 332] width 474 height 20
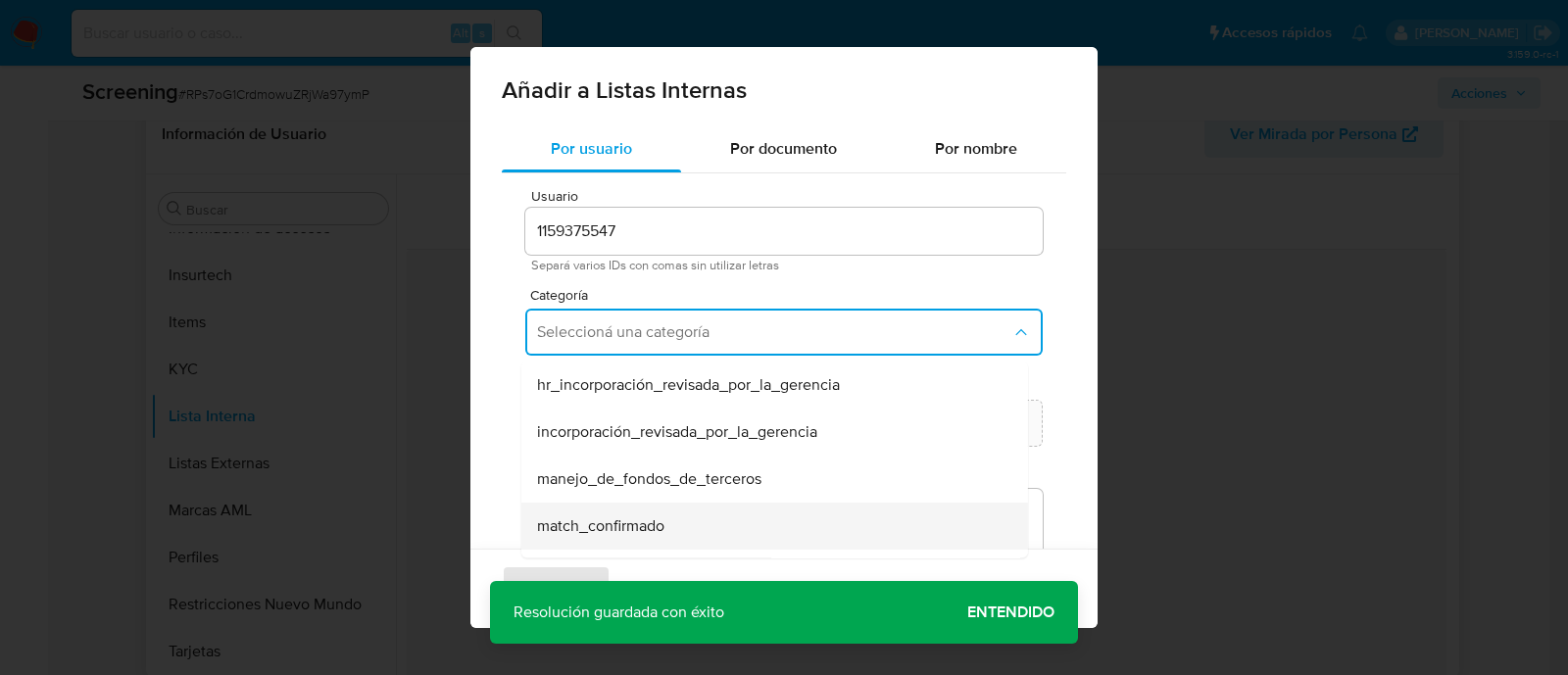
click at [640, 503] on div "match_confirmado" at bounding box center [768, 525] width 463 height 47
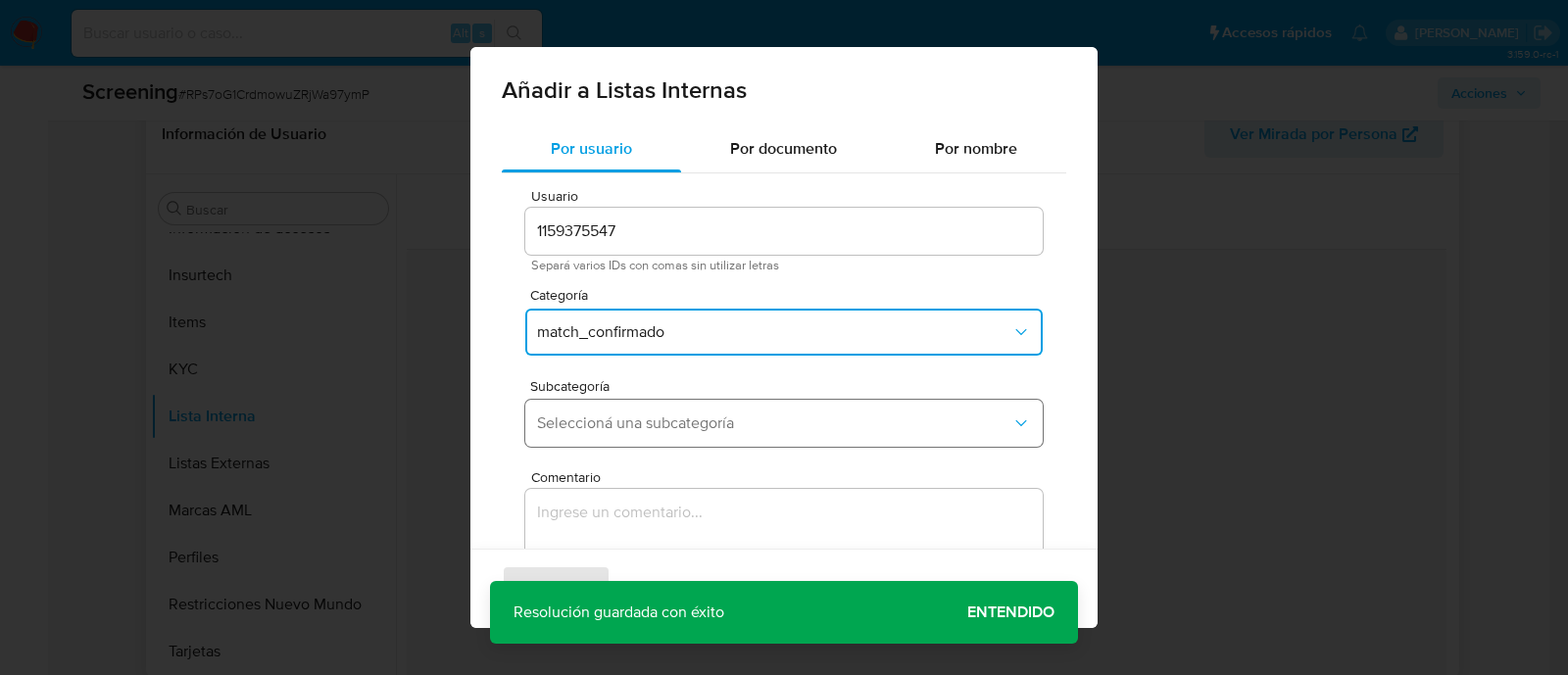
click at [655, 413] on span "Seleccioná una subcategoría" at bounding box center [774, 423] width 474 height 20
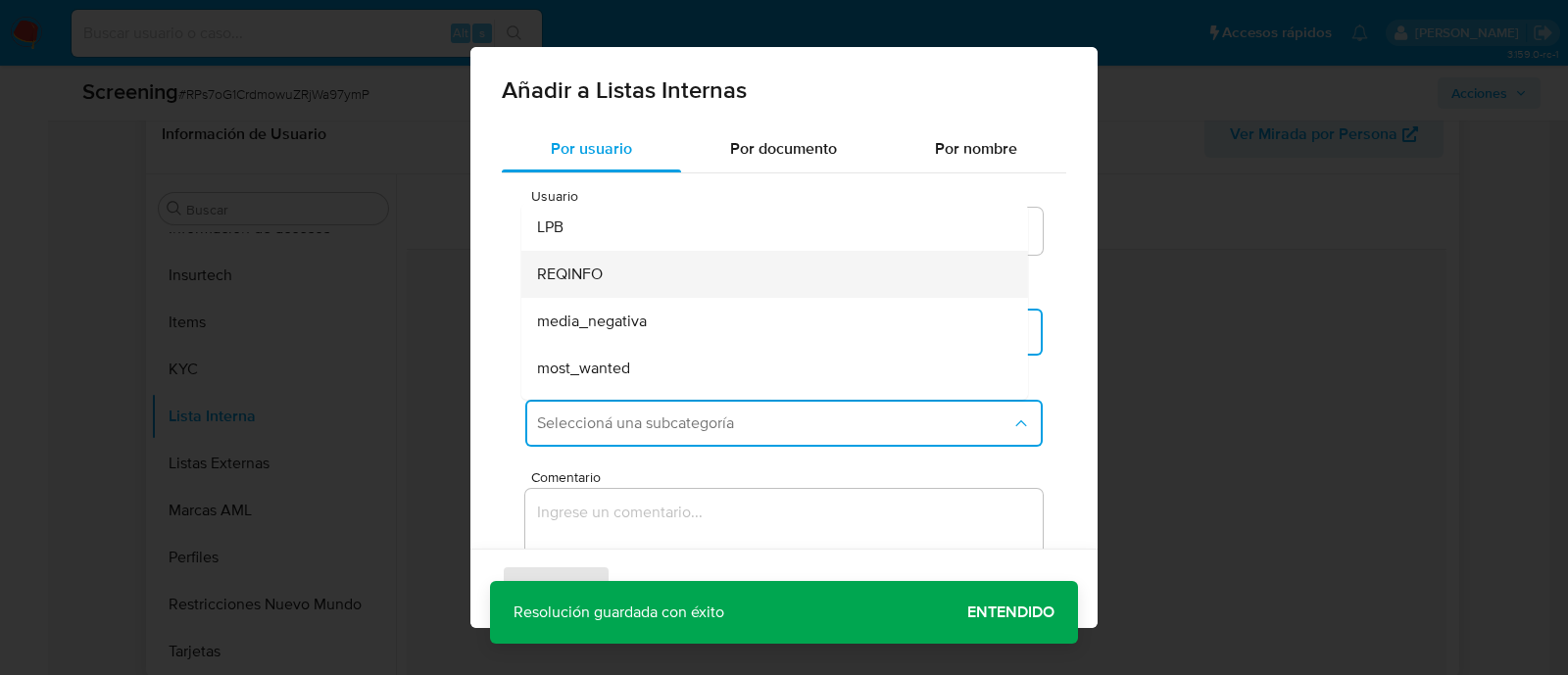
click at [583, 269] on span "REQINFO" at bounding box center [569, 275] width 65 height 20
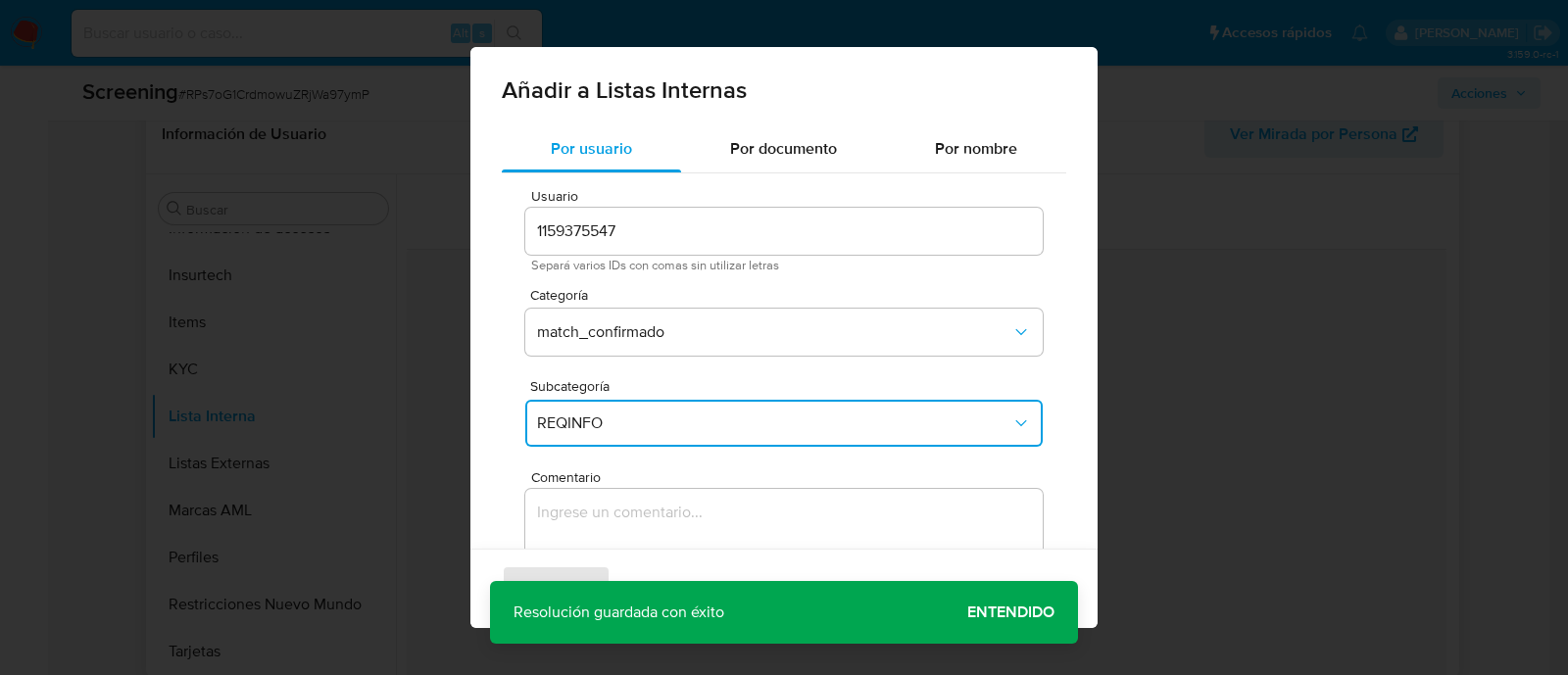
click at [685, 528] on textarea "Comentario" at bounding box center [784, 583] width 518 height 188
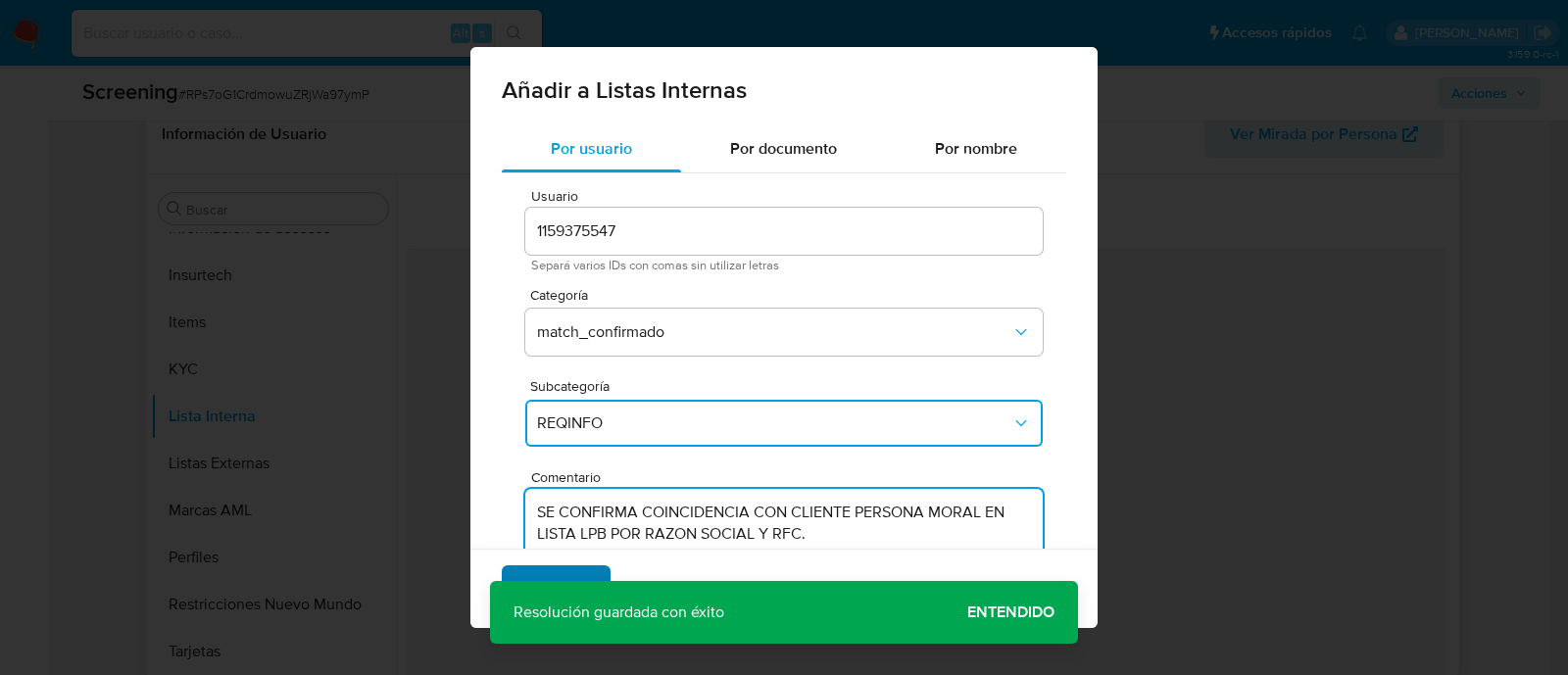
type textarea "SE CONFIRMA COINCIDENCIA CON CLIENTE PERSONA MORAL EN LISTA LPB POR RAZON SOCIA…"
click at [585, 568] on button "Agregar" at bounding box center [556, 588] width 109 height 47
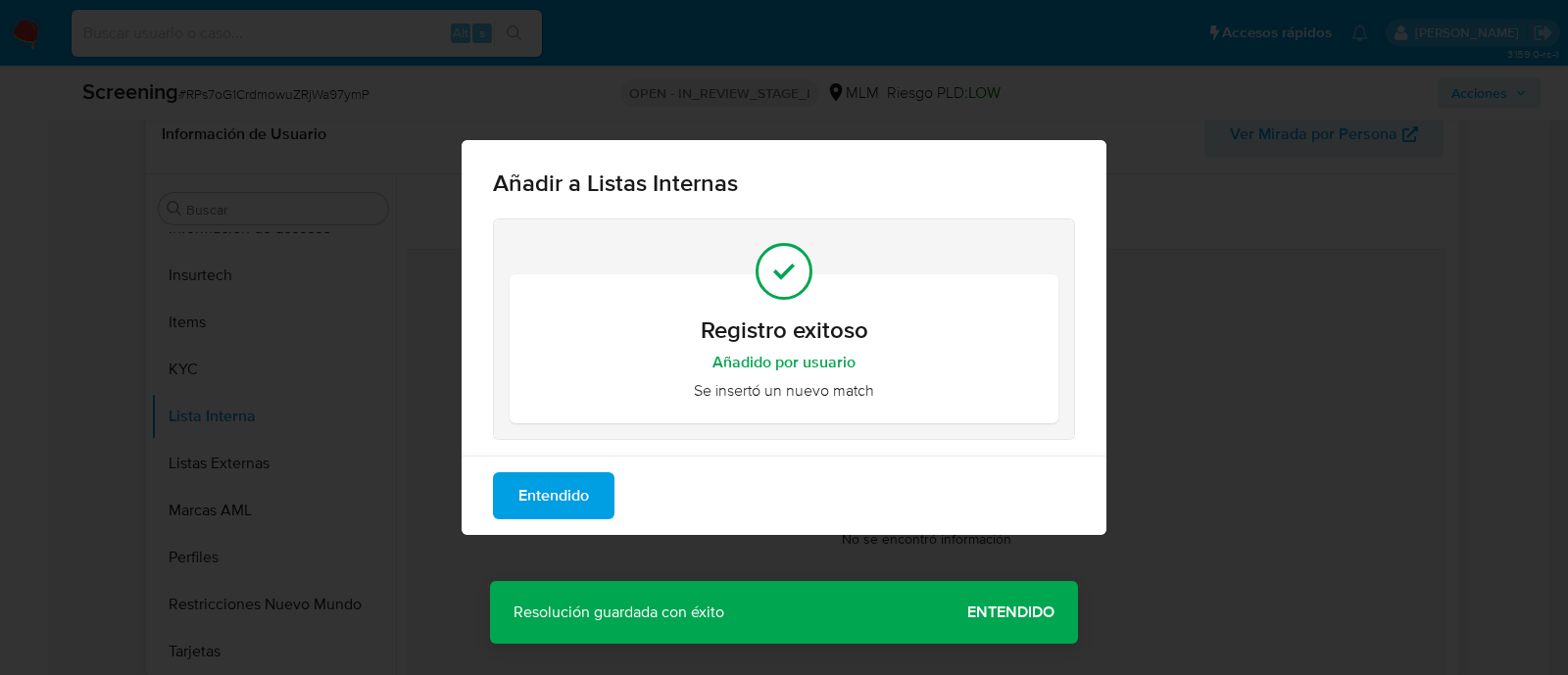
click at [553, 482] on span "Entendido" at bounding box center [553, 495] width 70 height 43
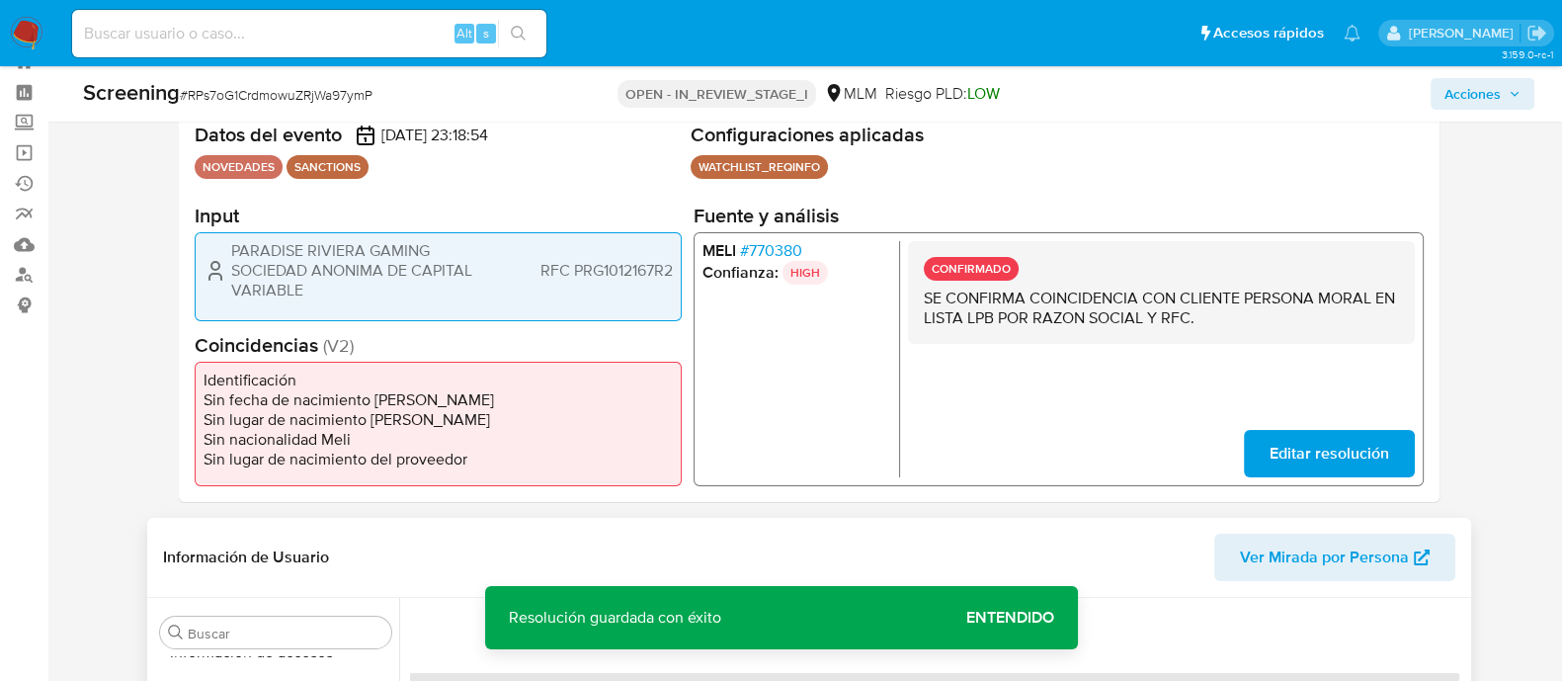
scroll to position [123, 0]
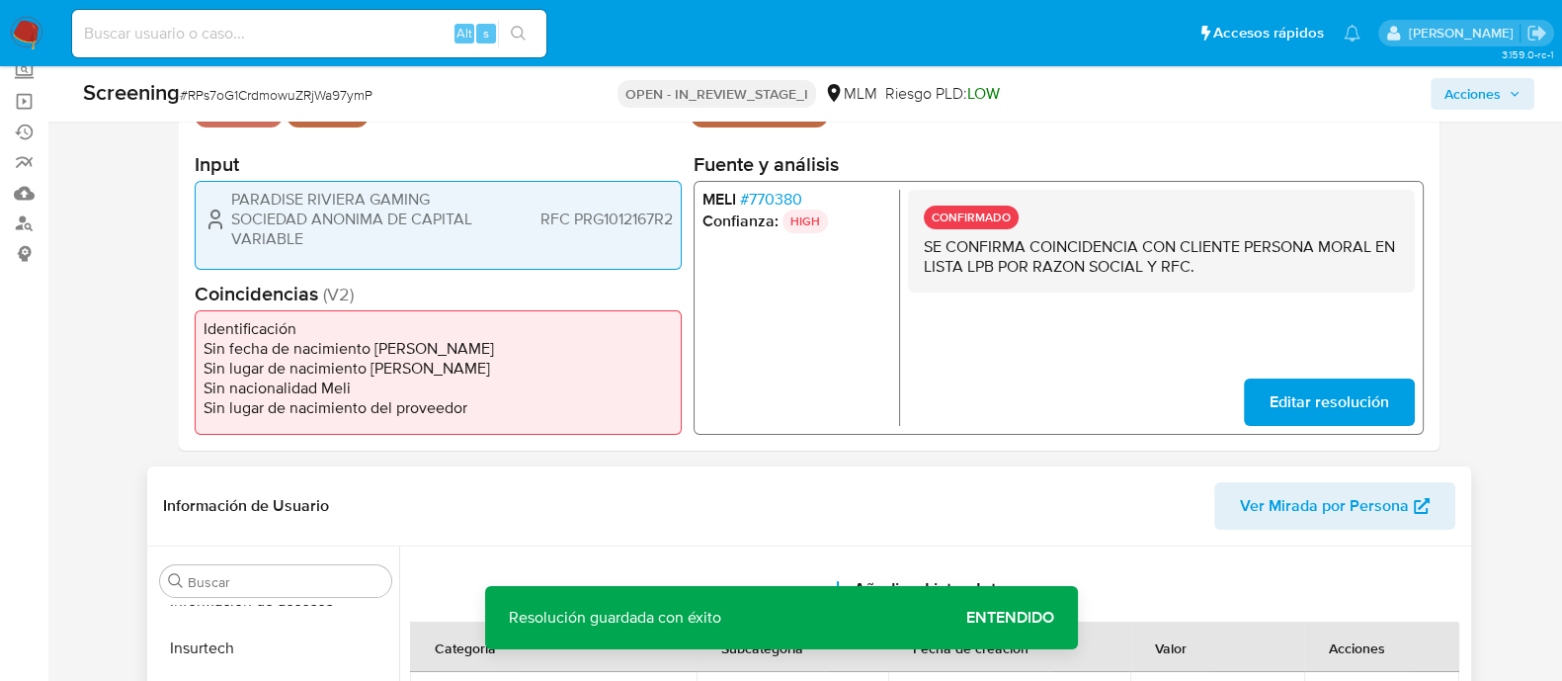
drag, startPoint x: 230, startPoint y: 201, endPoint x: 298, endPoint y: 239, distance: 78.3
click at [298, 239] on span "PARADISE RIVIERA GAMING SOCIEDAD ANONIMA DE CAPITAL VARIABLE" at bounding box center [354, 219] width 247 height 59
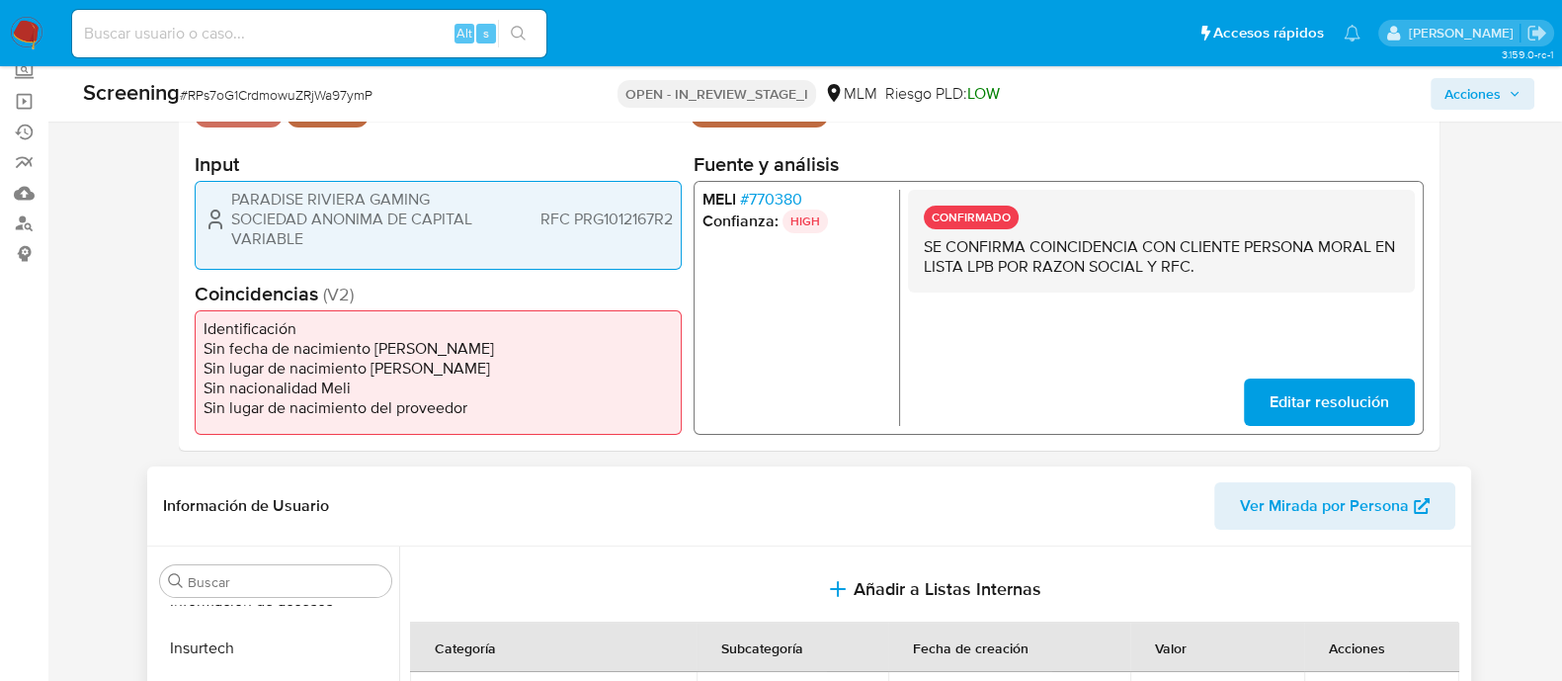
click at [617, 222] on span "RFC PRG1012167R2" at bounding box center [605, 219] width 132 height 20
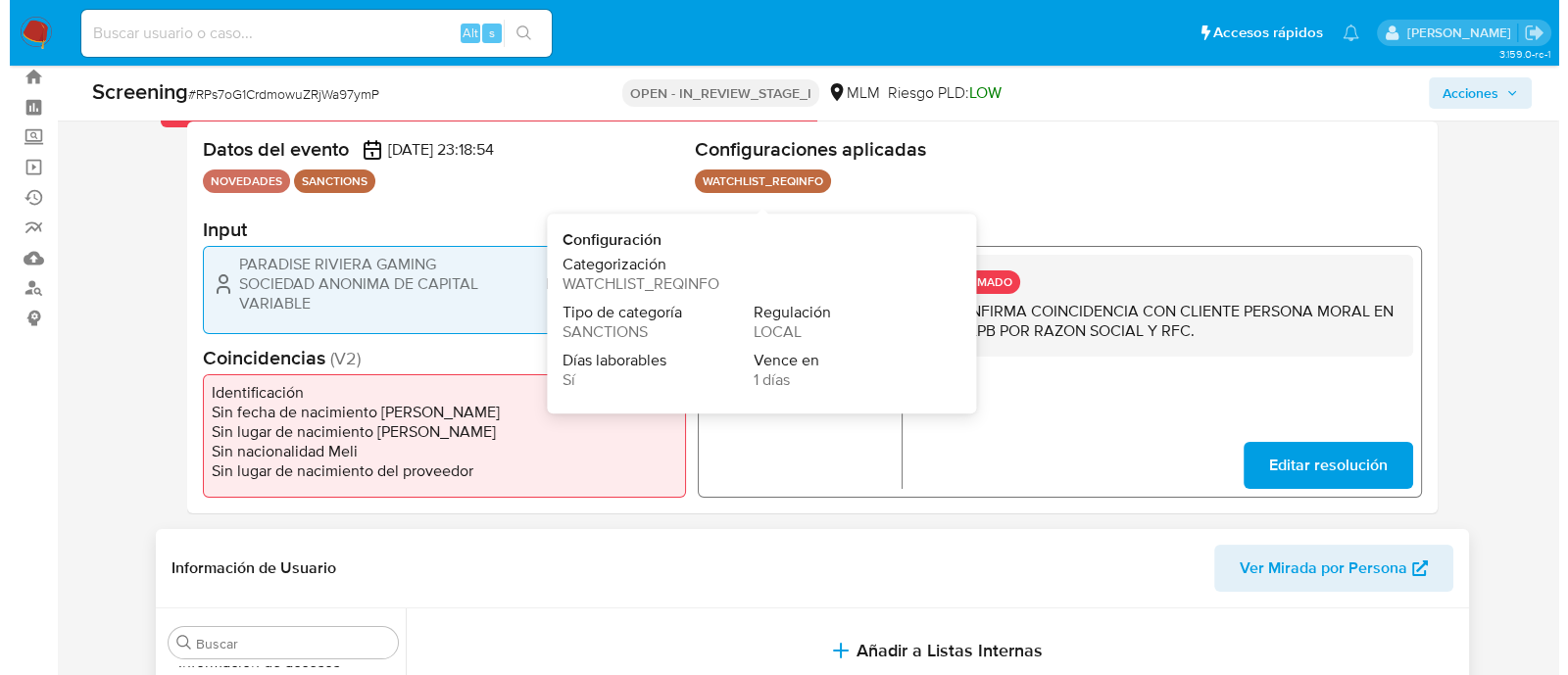
scroll to position [0, 0]
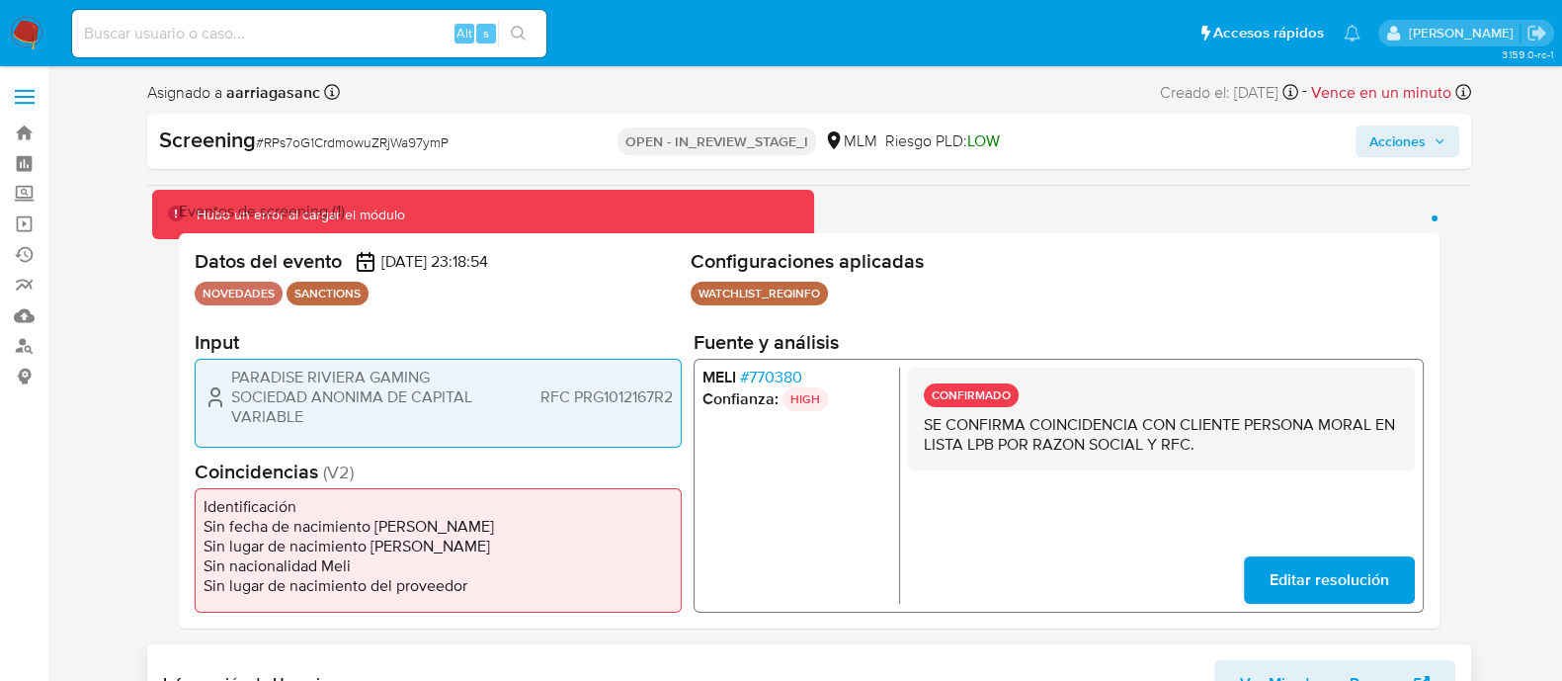
click at [1428, 134] on span "Acciones" at bounding box center [1407, 141] width 76 height 28
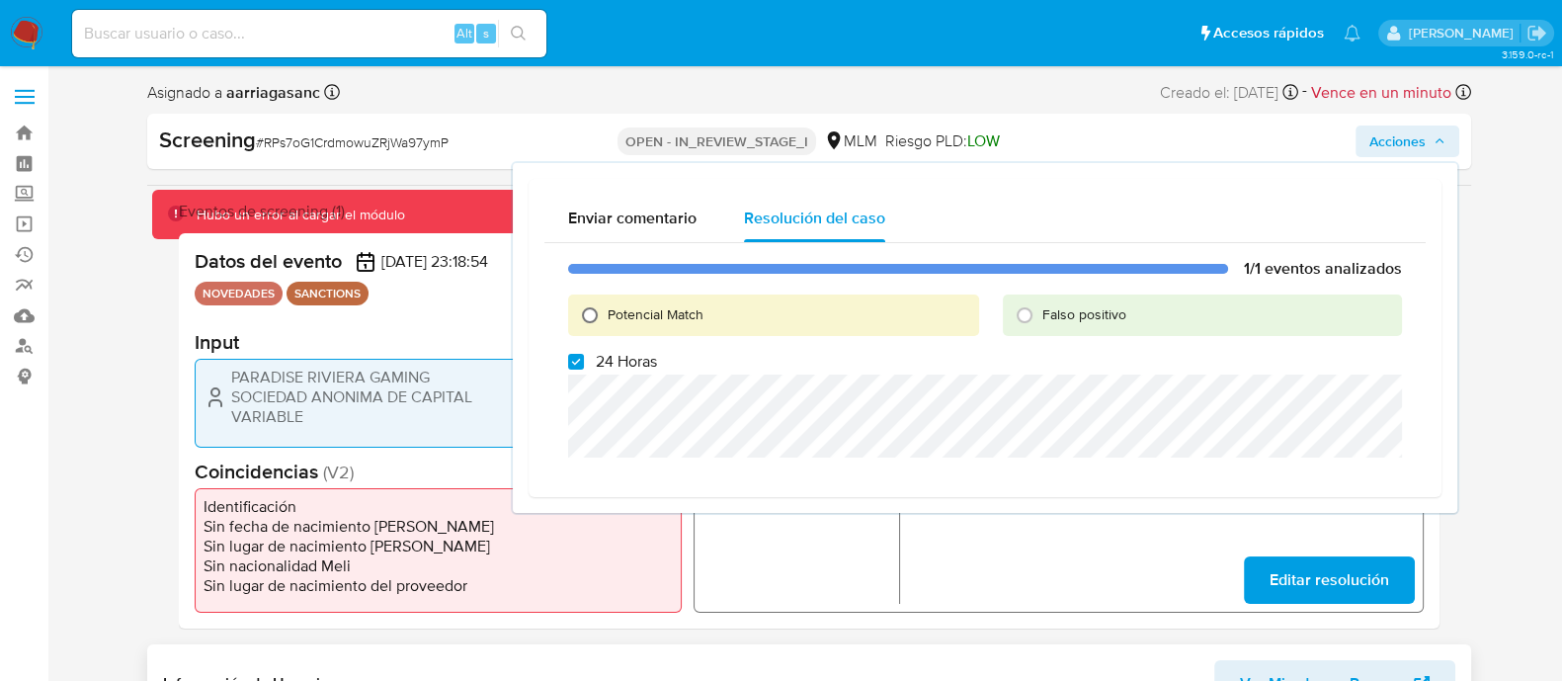
click at [600, 308] on input "Potencial Match" at bounding box center [590, 315] width 32 height 32
radio input "true"
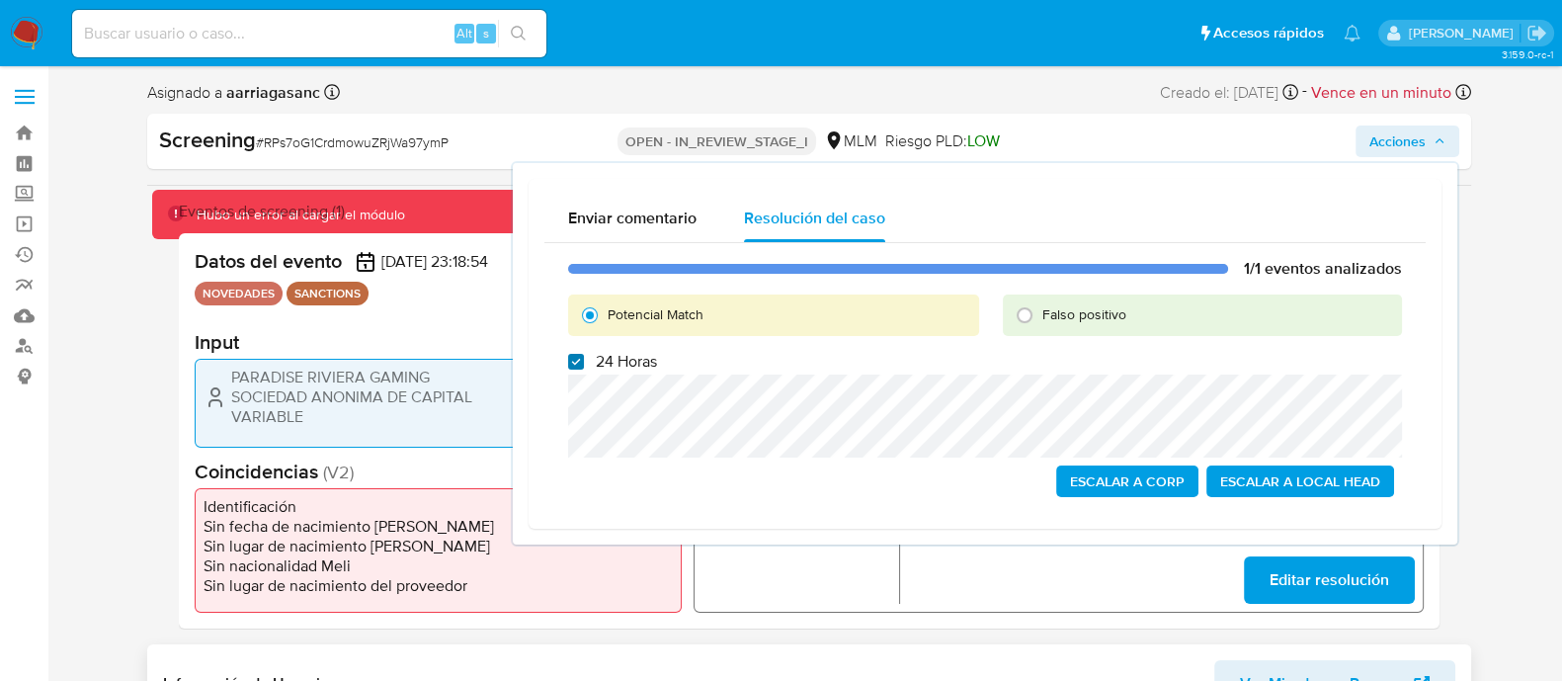
click at [570, 363] on input "24 Horas" at bounding box center [576, 362] width 16 height 16
checkbox input "false"
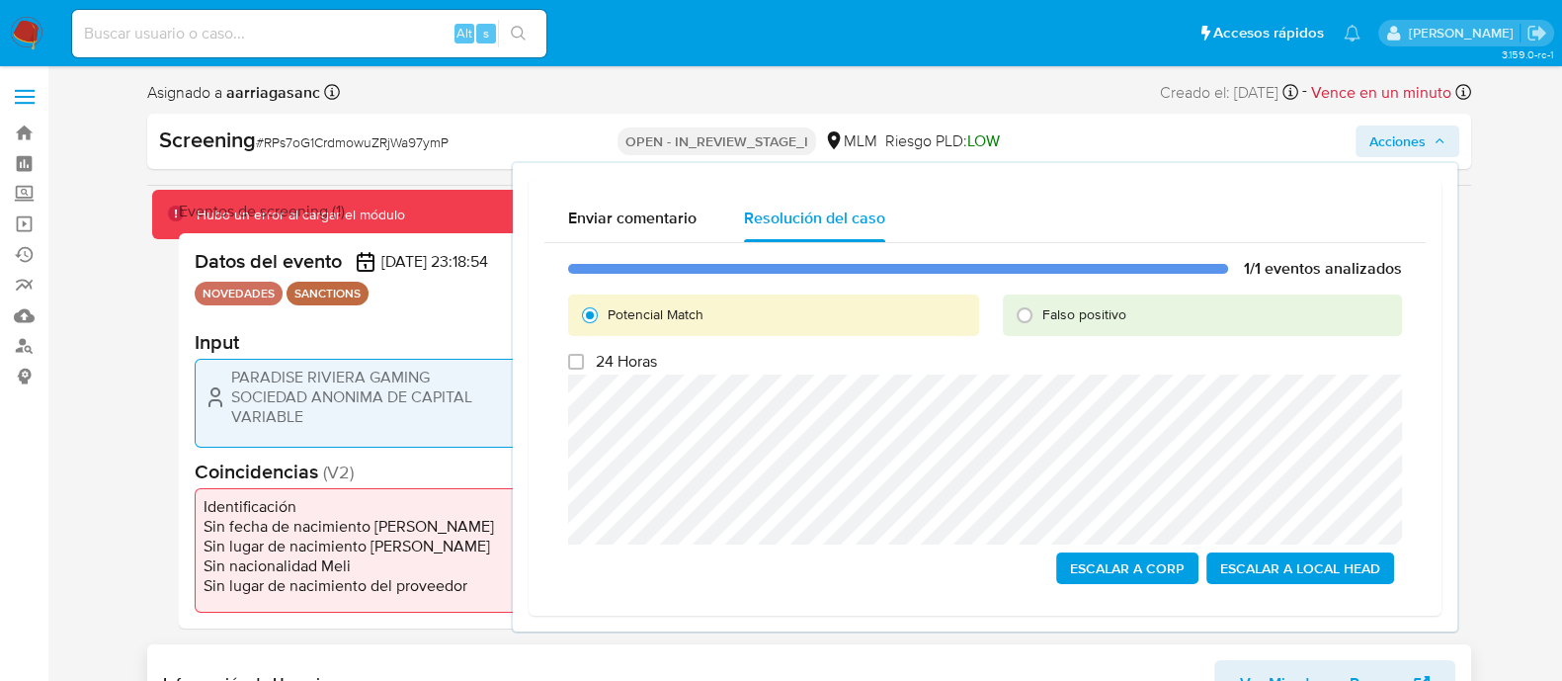
drag, startPoint x: 1247, startPoint y: 570, endPoint x: 1210, endPoint y: 566, distance: 36.8
click at [1246, 571] on span "Escalar a Local Head" at bounding box center [1300, 568] width 160 height 28
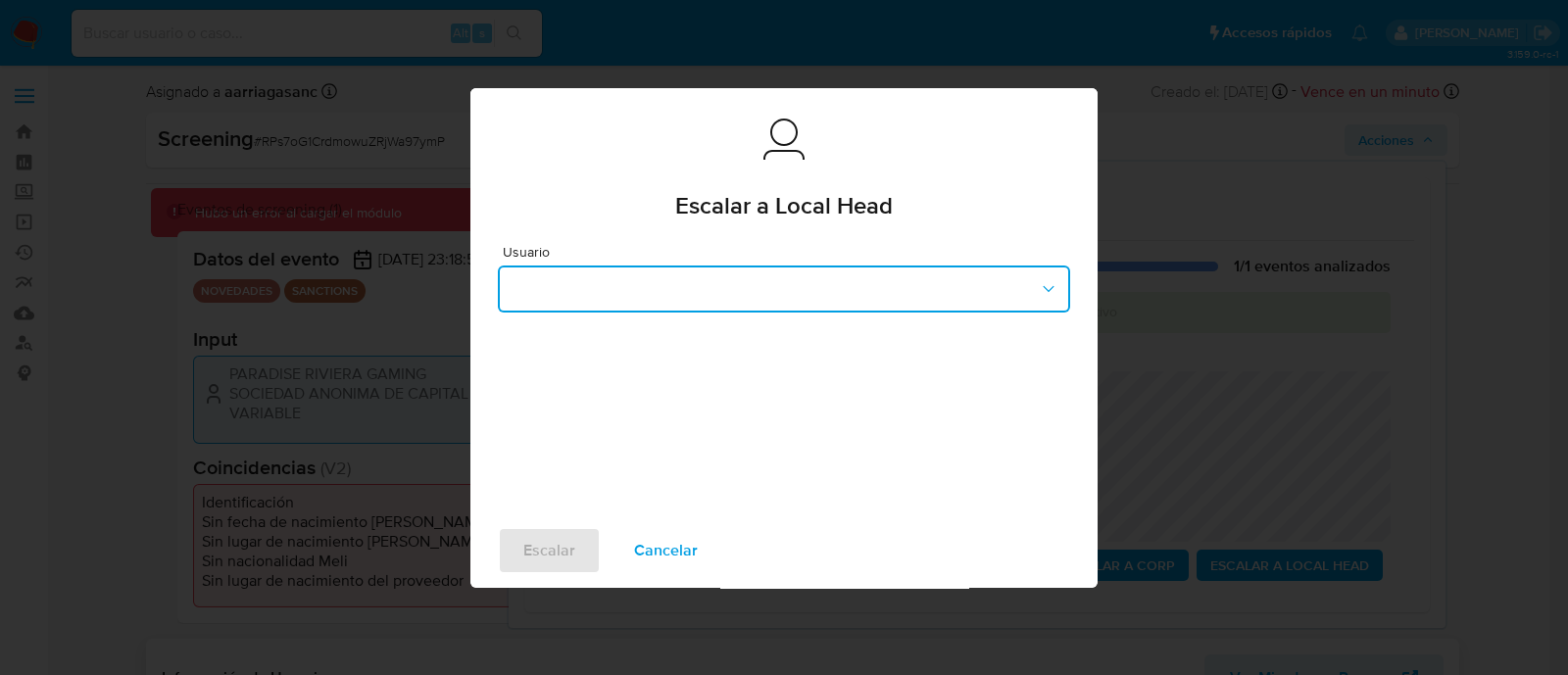
click at [583, 303] on button "button" at bounding box center [784, 288] width 572 height 47
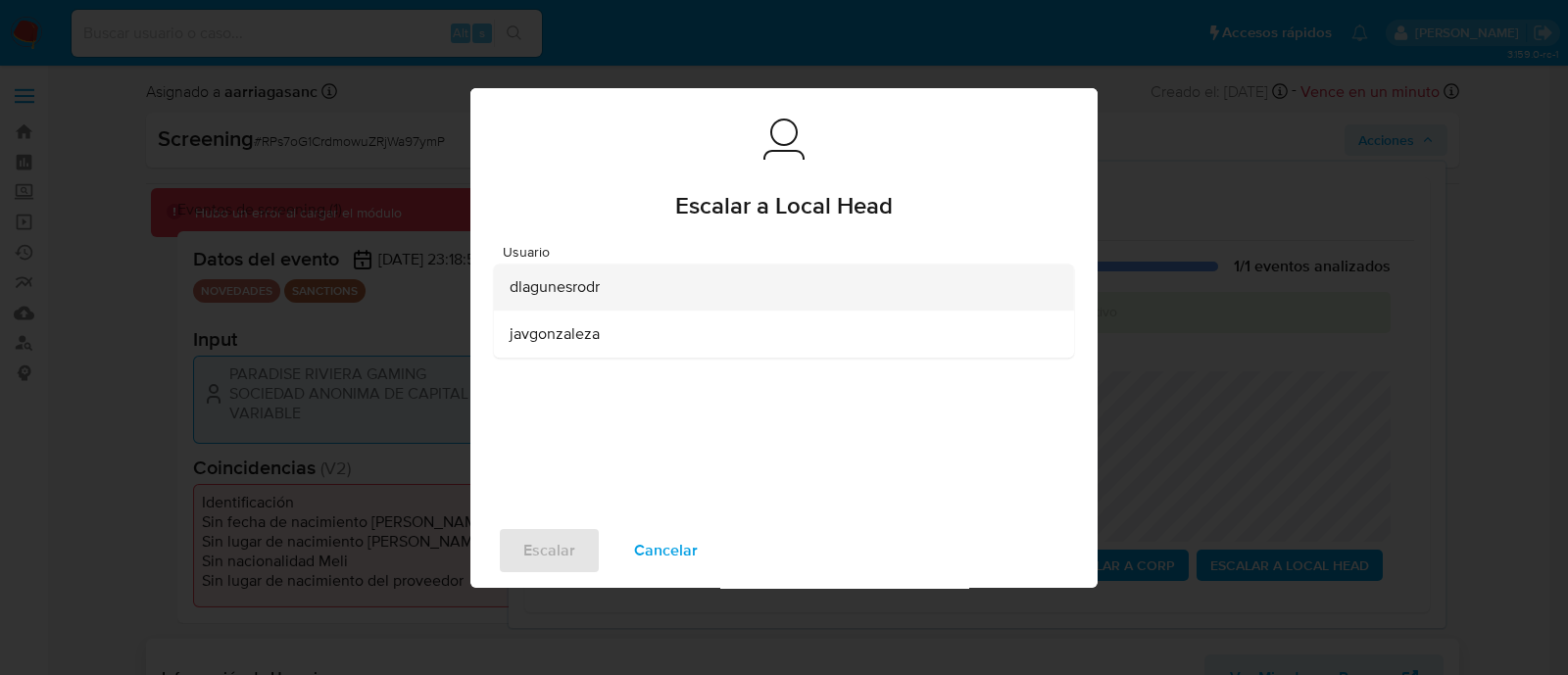
click at [552, 292] on span "dlagunesrodr" at bounding box center [554, 287] width 90 height 20
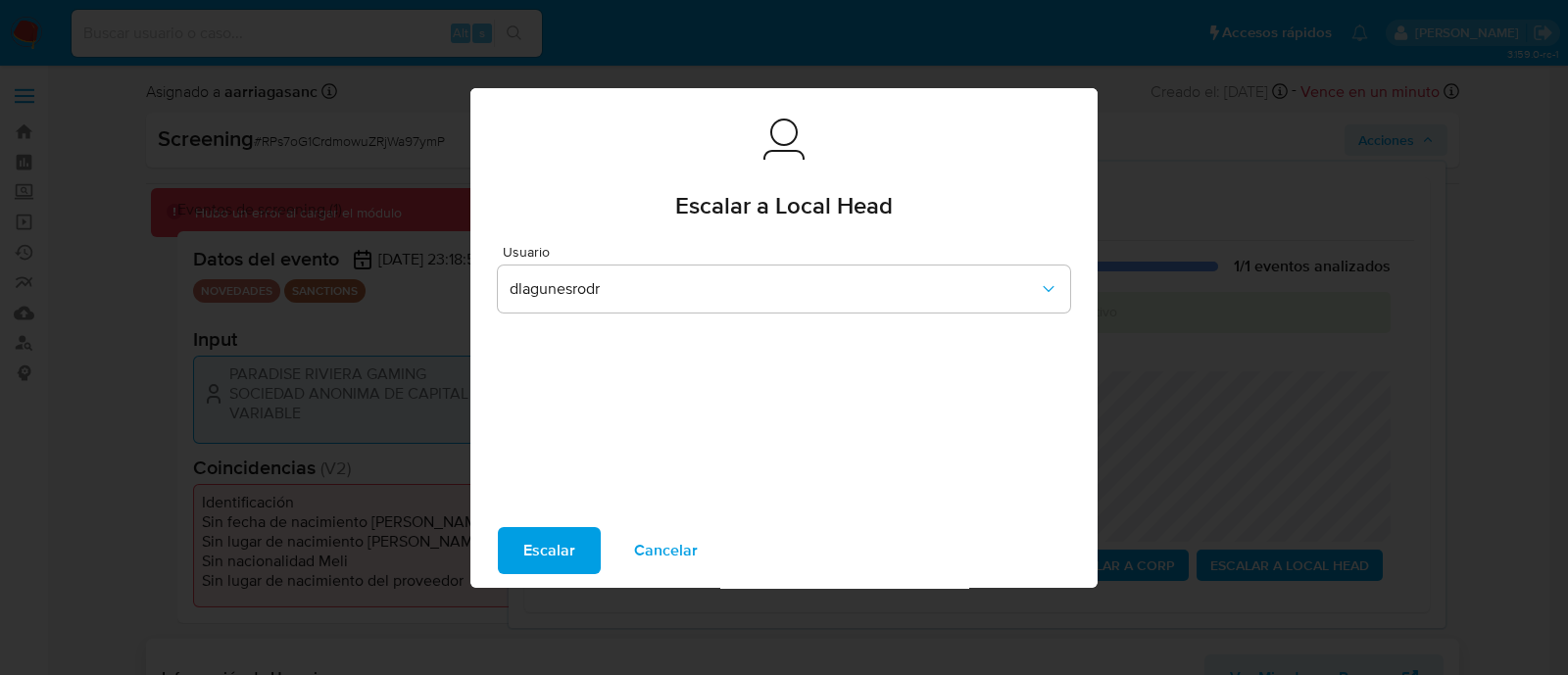
drag, startPoint x: 578, startPoint y: 531, endPoint x: 562, endPoint y: 529, distance: 16.1
click at [577, 531] on button "Escalar" at bounding box center [549, 550] width 103 height 47
click at [543, 544] on span "Escalar" at bounding box center [549, 549] width 52 height 43
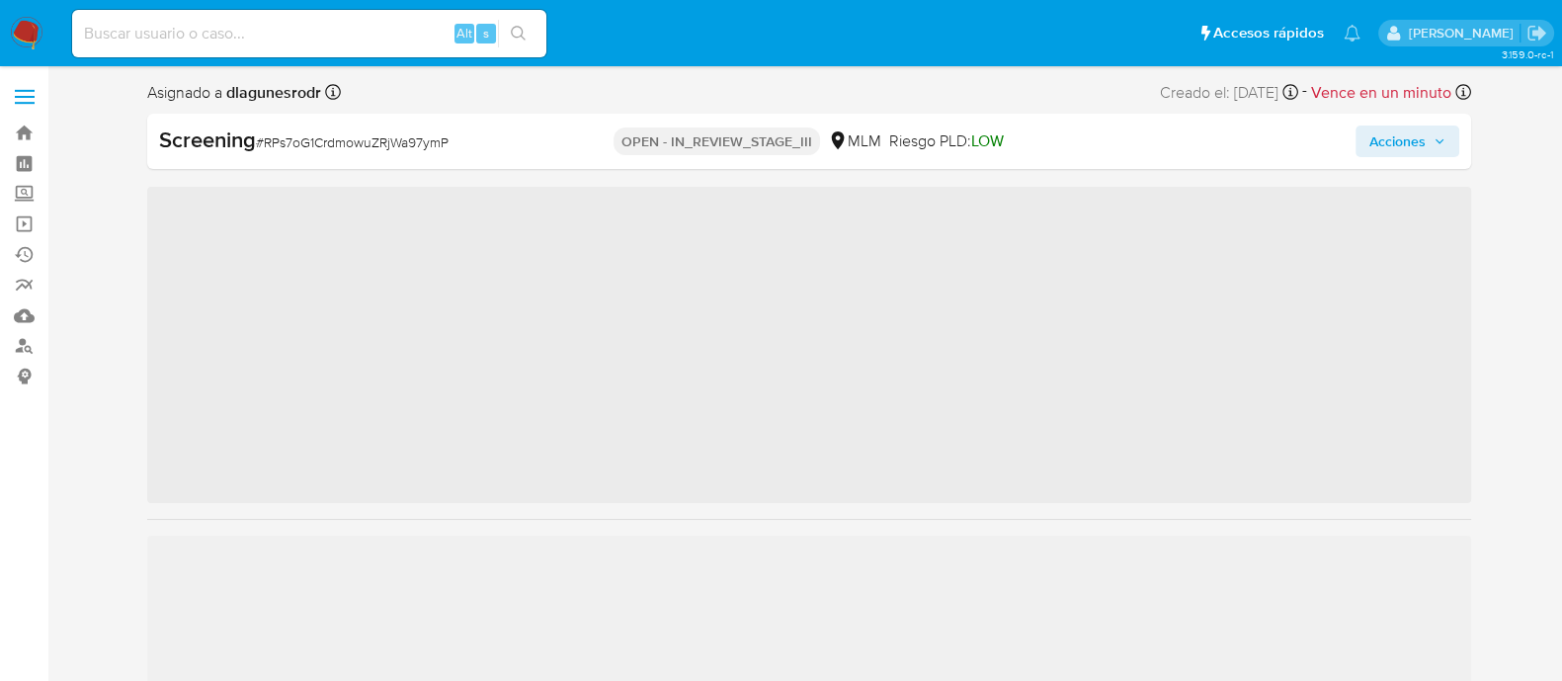
scroll to position [834, 0]
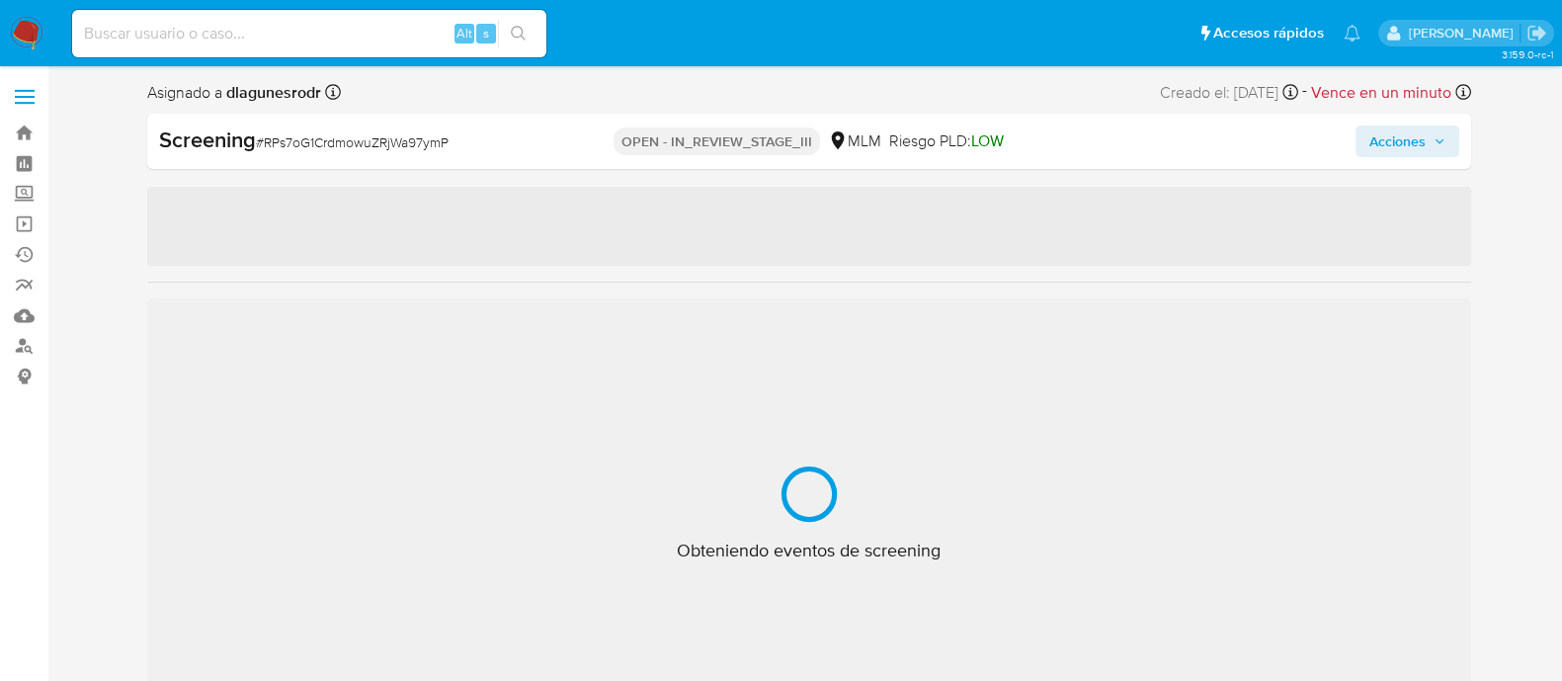
select select "10"
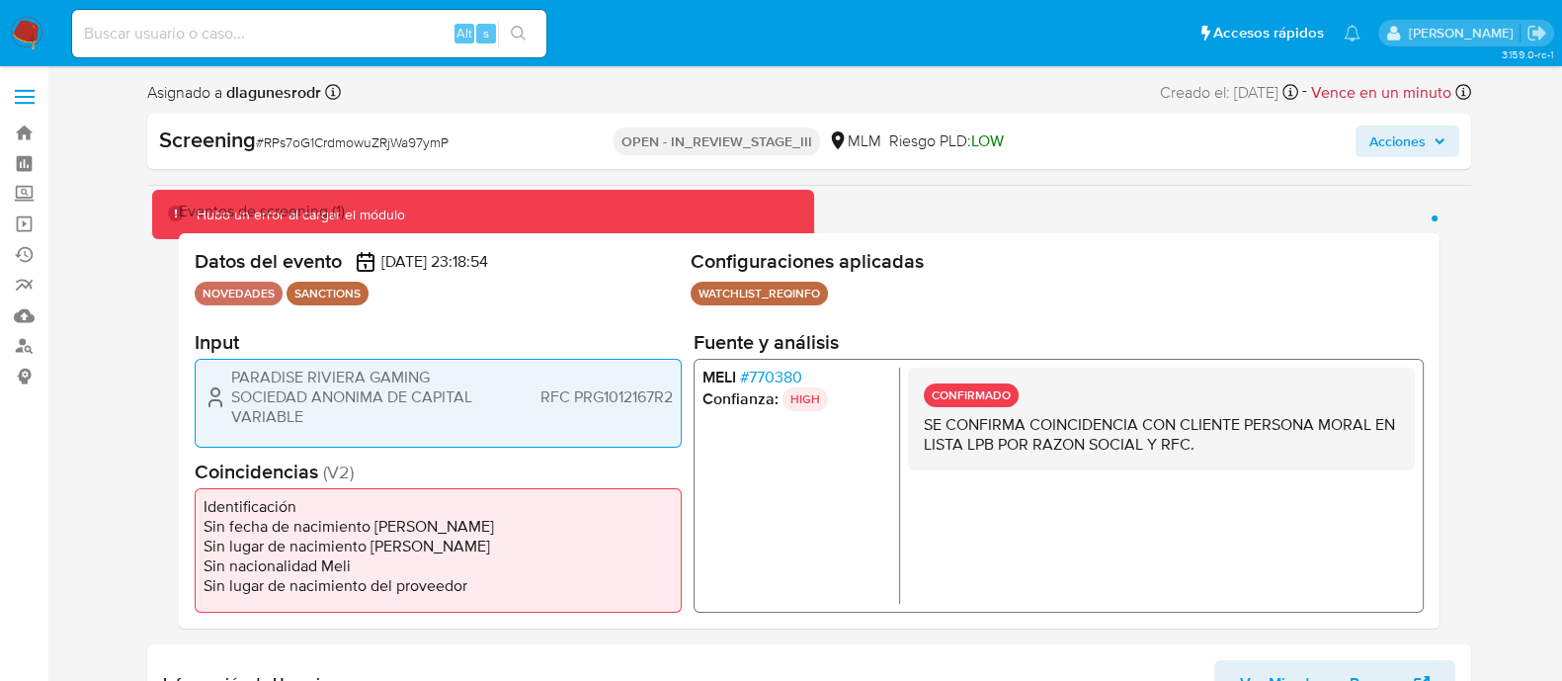
click at [1403, 136] on span "Acciones" at bounding box center [1397, 141] width 56 height 32
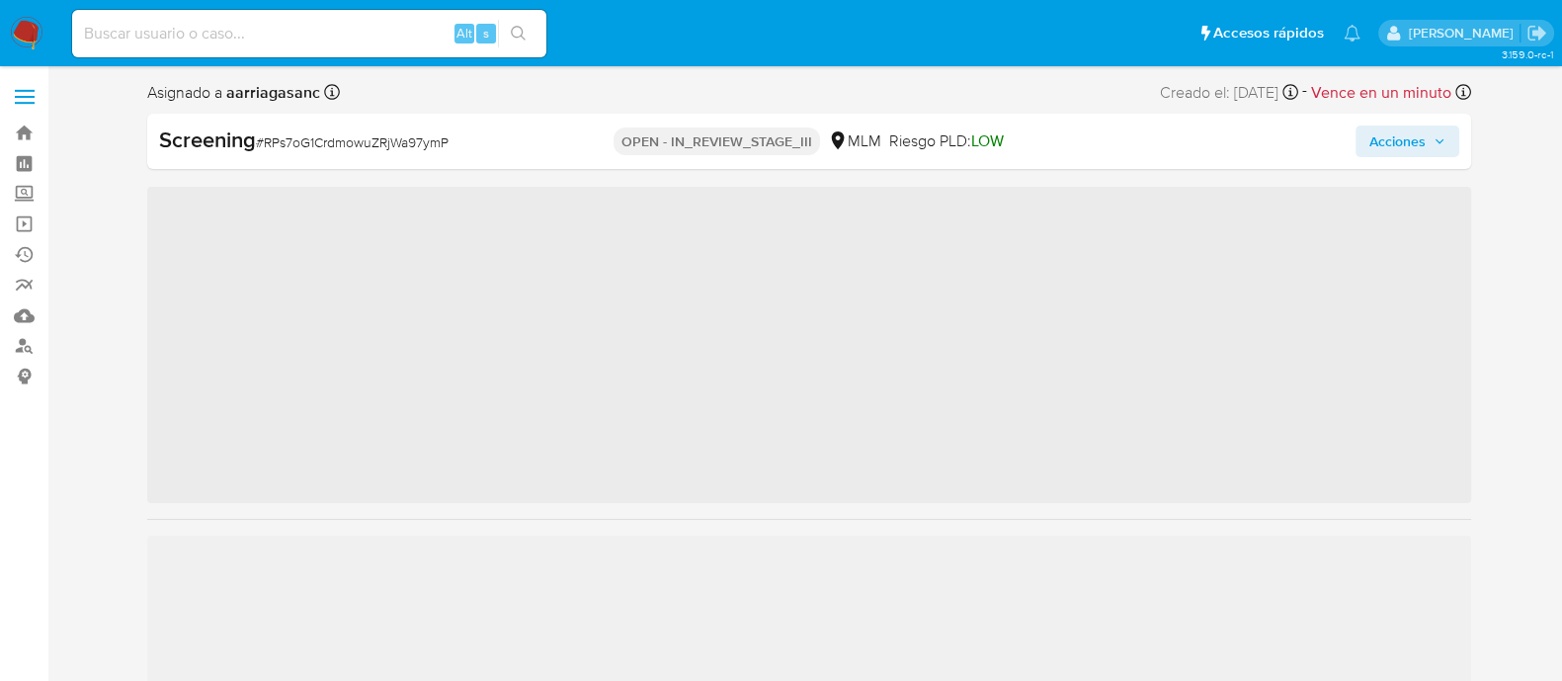
scroll to position [834, 0]
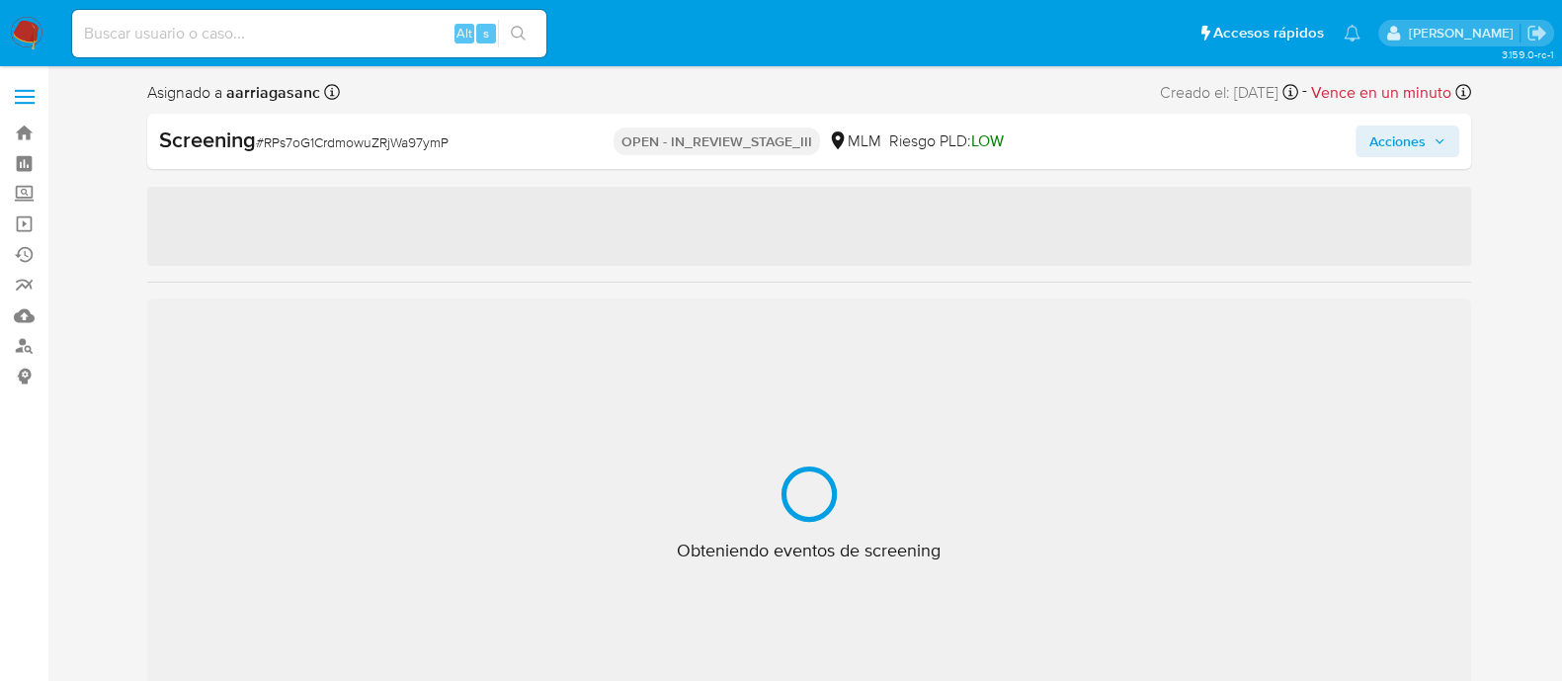
select select "10"
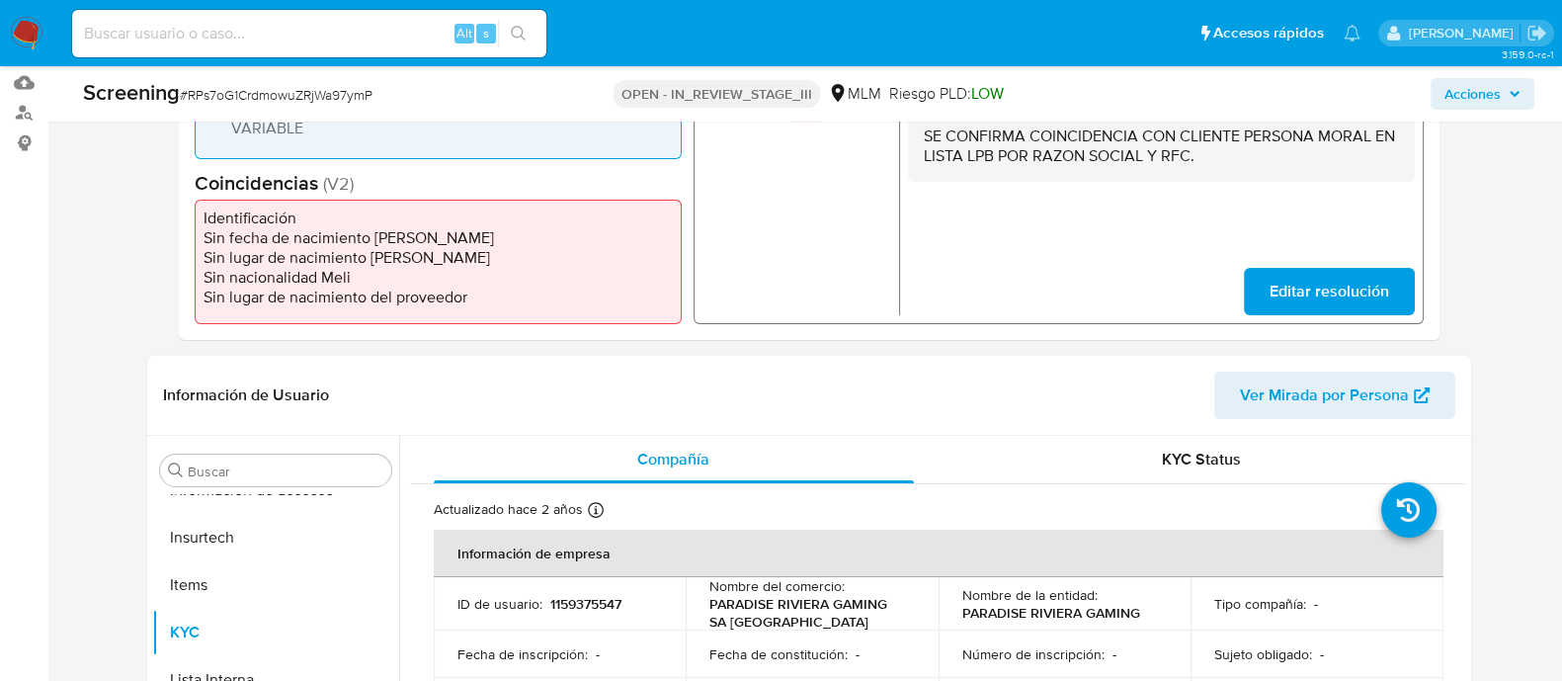
scroll to position [0, 0]
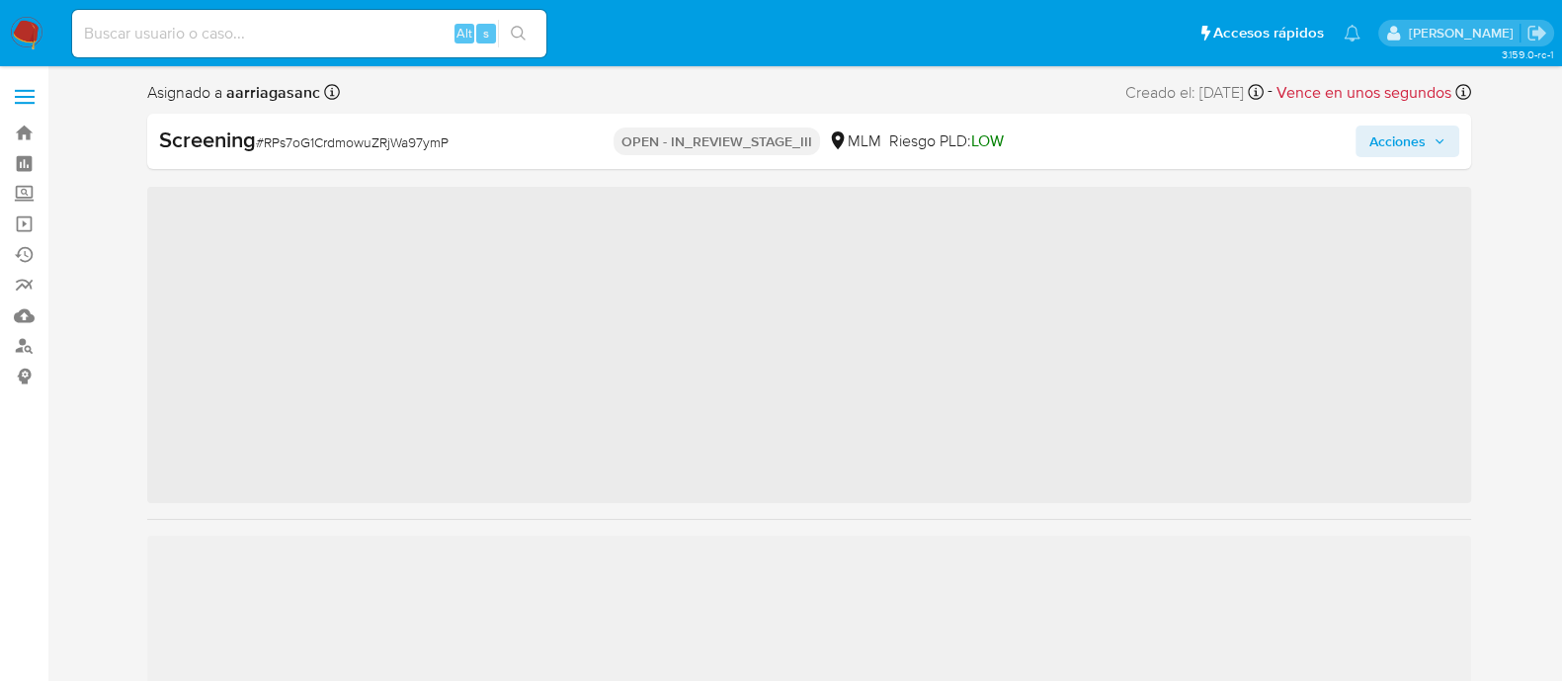
scroll to position [834, 0]
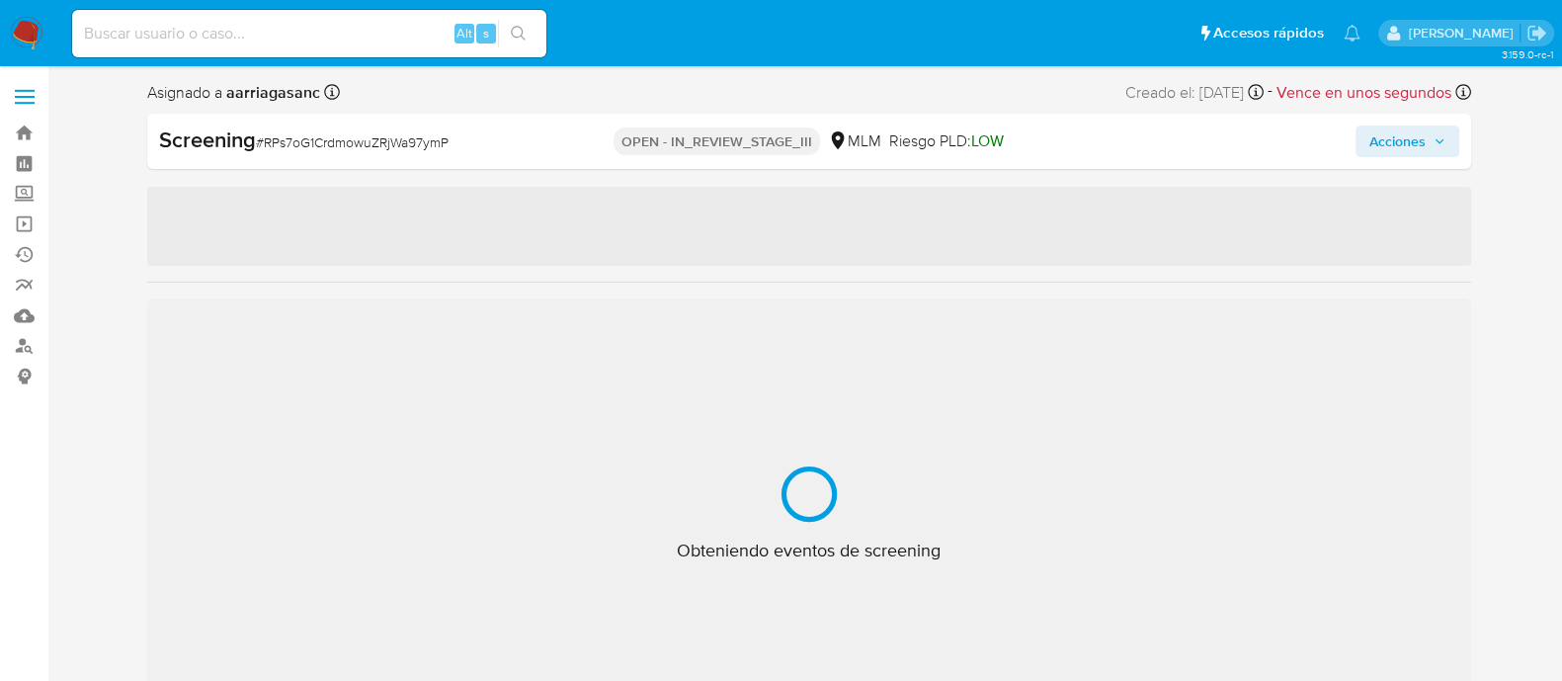
select select "10"
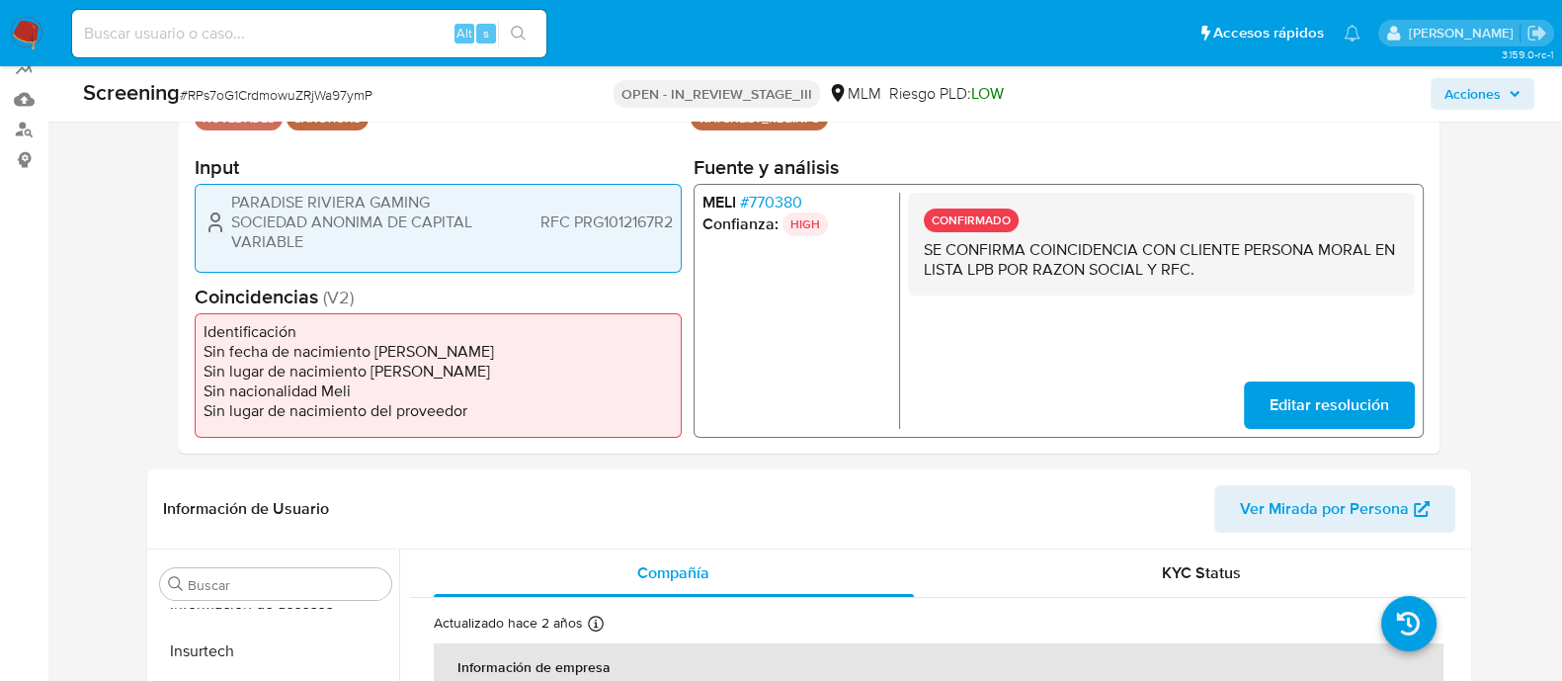
scroll to position [246, 0]
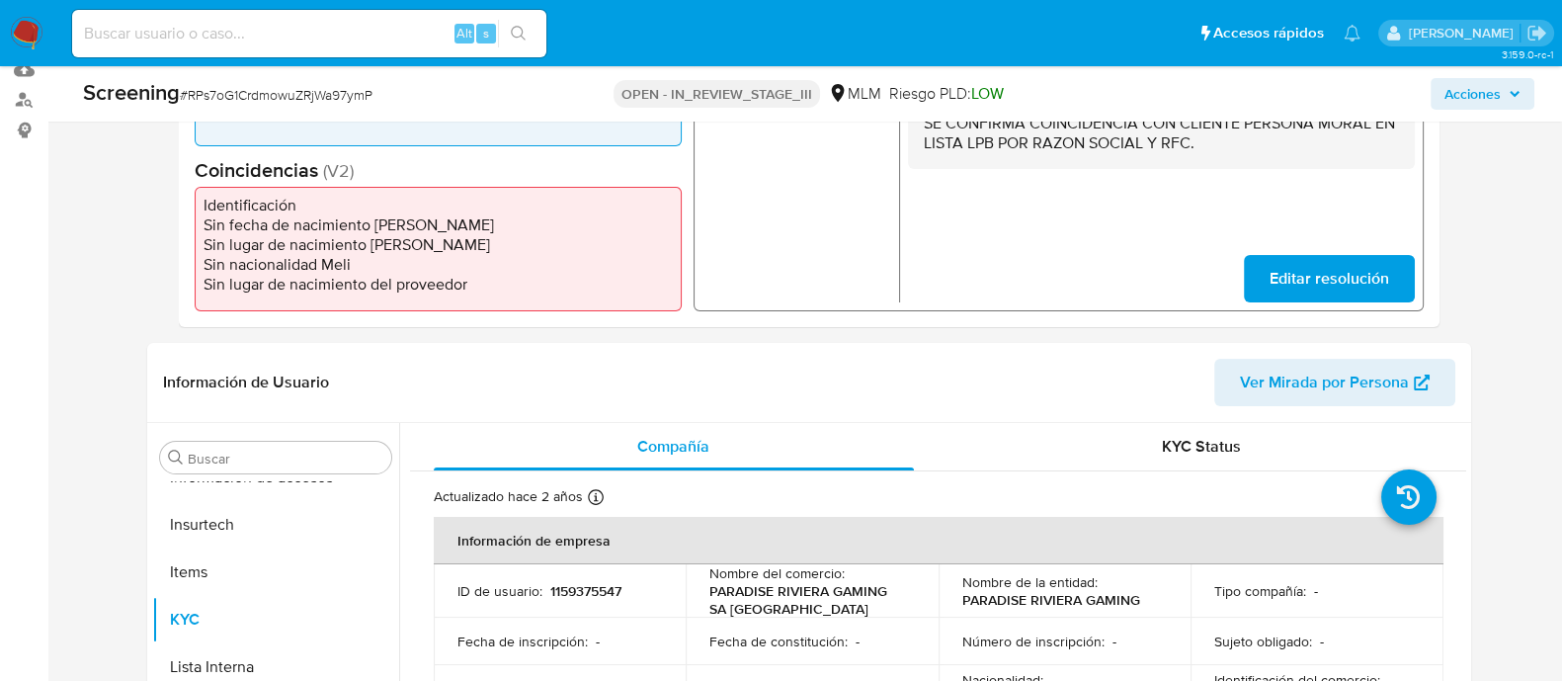
click at [1487, 113] on div "Screening # RPs7oG1CrdmowuZRjWa97ymP OPEN - IN_REVIEW_STAGE_III MLM Riesgo PLD:…" at bounding box center [808, 93] width 1475 height 55
click at [1484, 92] on span "Acciones" at bounding box center [1472, 94] width 56 height 32
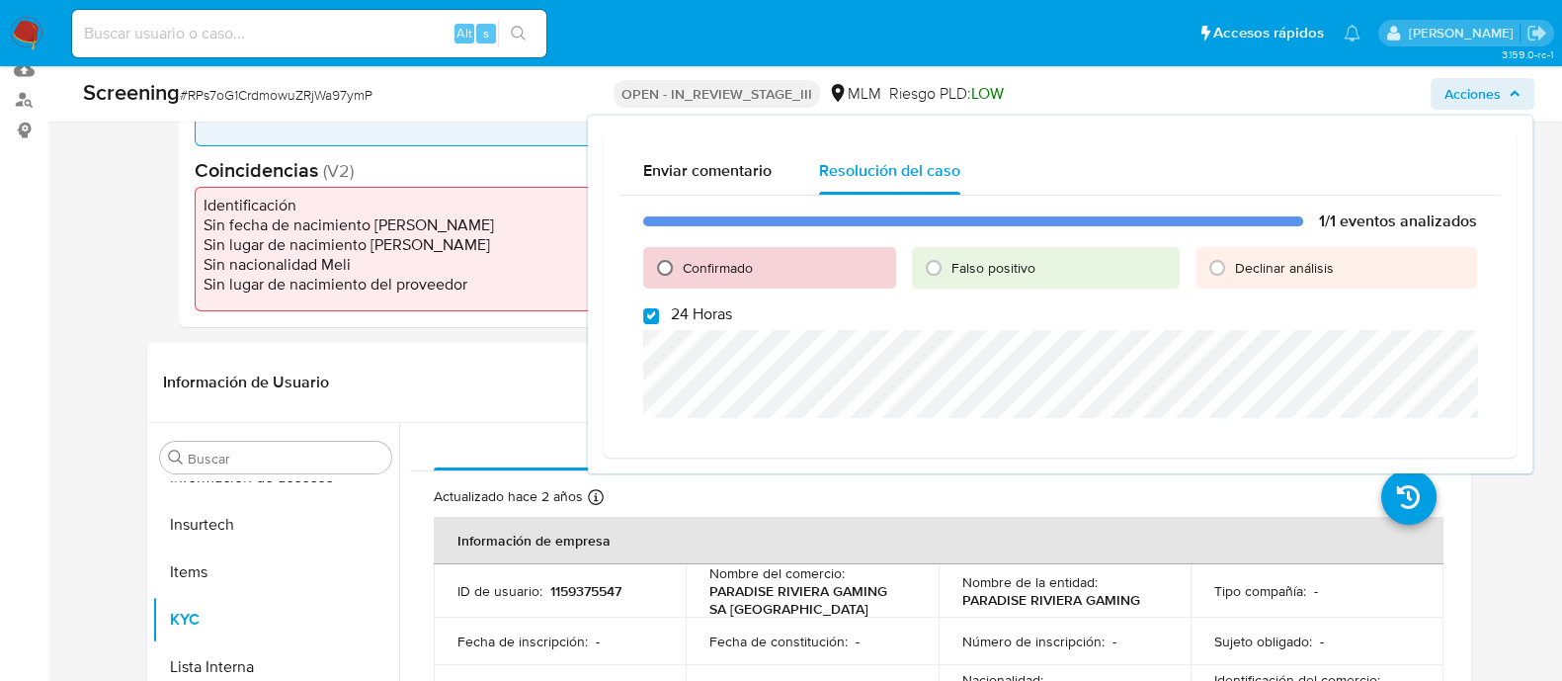
click at [665, 263] on input "Confirmado" at bounding box center [665, 268] width 32 height 32
radio input "true"
click at [644, 322] on input "24 Horas" at bounding box center [651, 316] width 16 height 16
checkbox input "false"
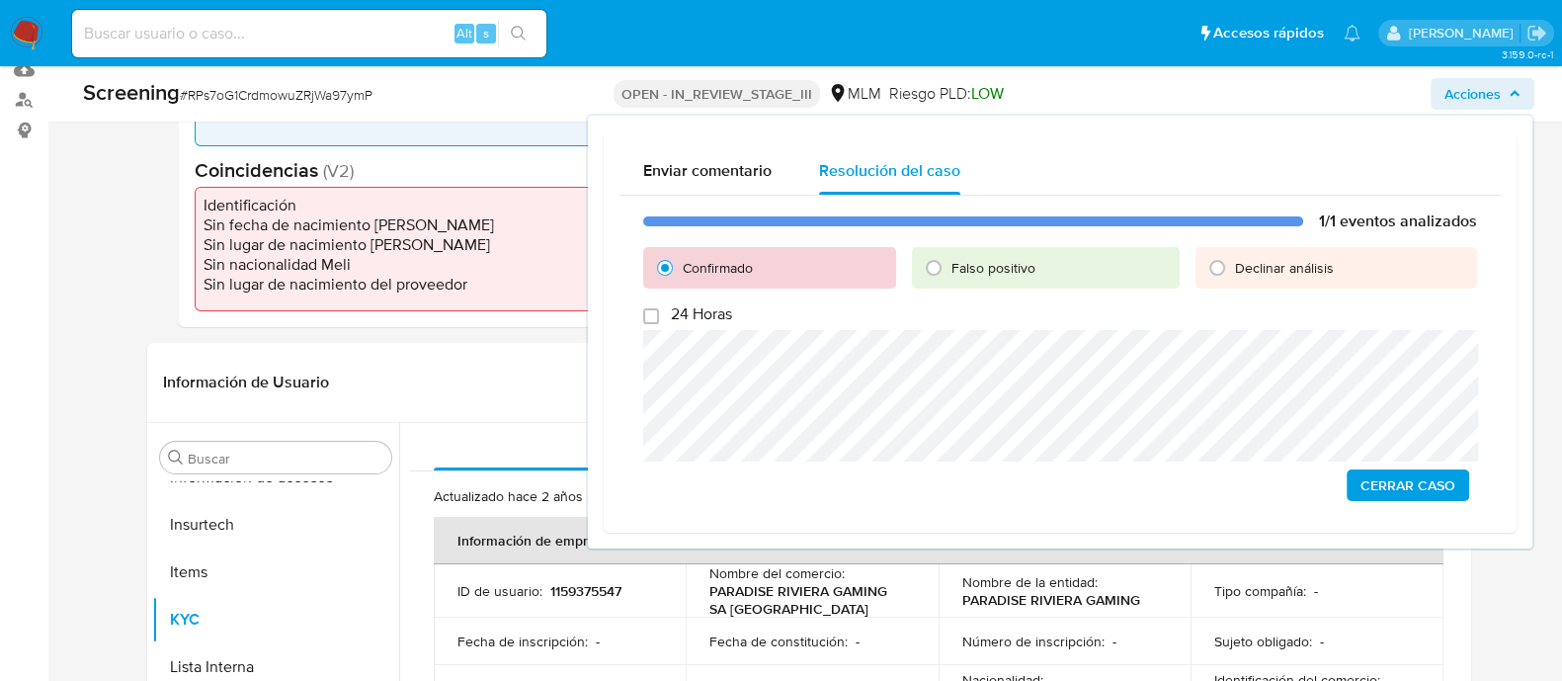
click at [1352, 475] on button "Cerrar Caso" at bounding box center [1408, 485] width 123 height 32
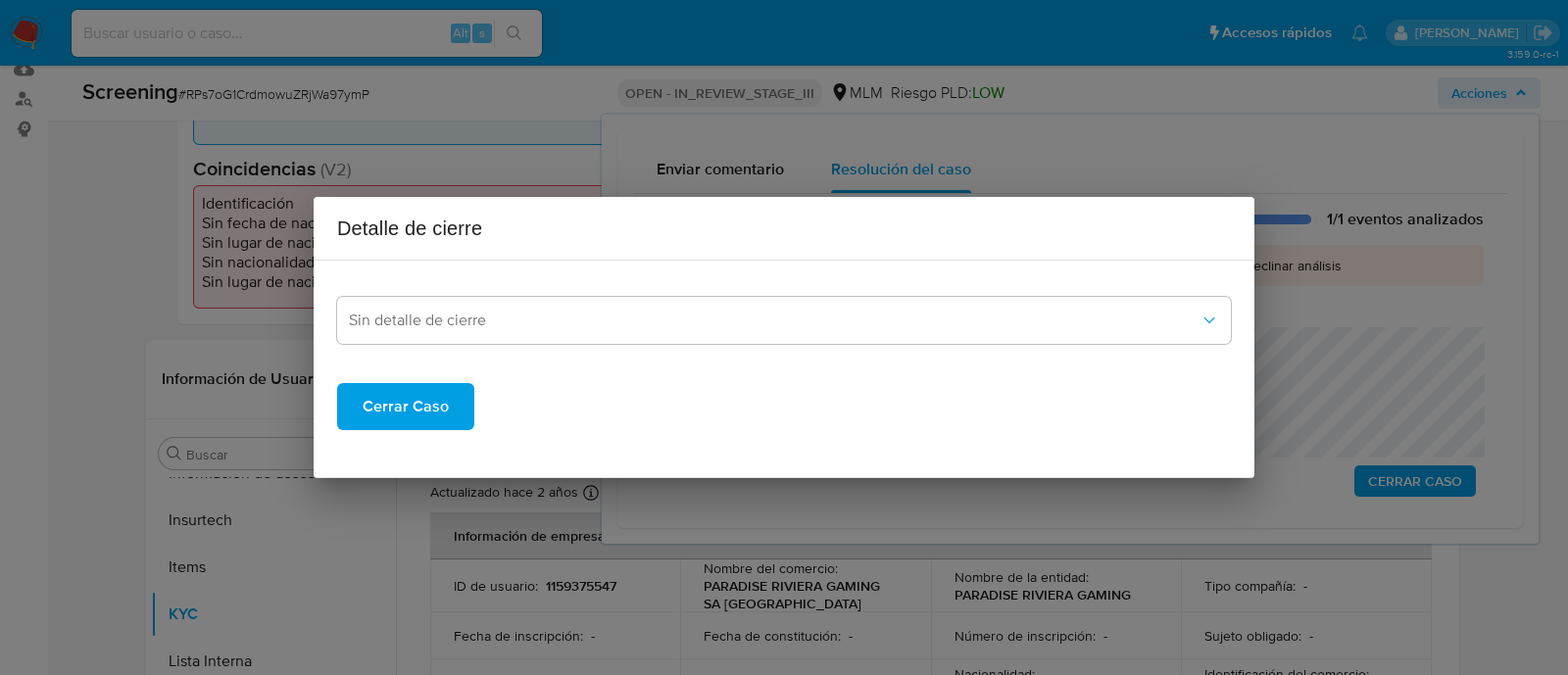
click at [370, 397] on span "Cerrar Caso" at bounding box center [406, 405] width 86 height 43
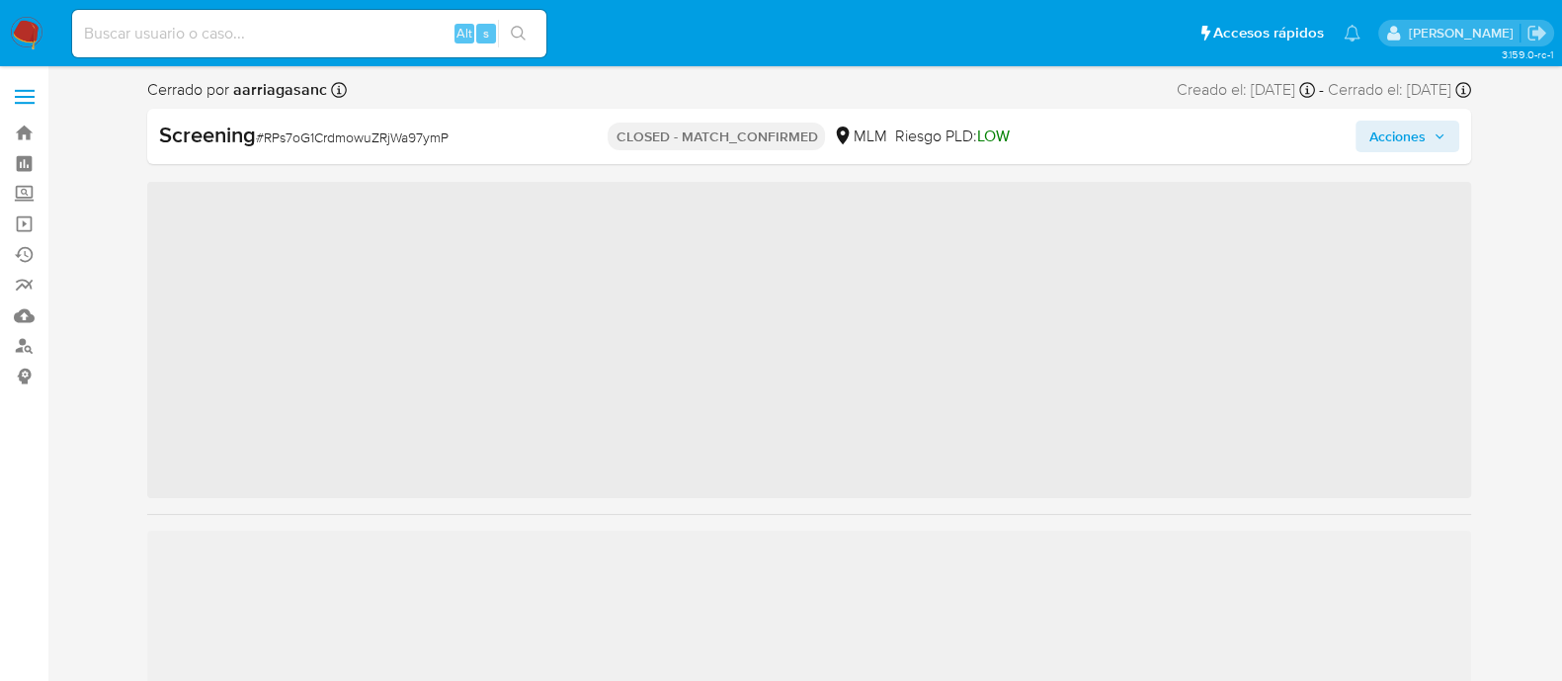
scroll to position [834, 0]
select select "10"
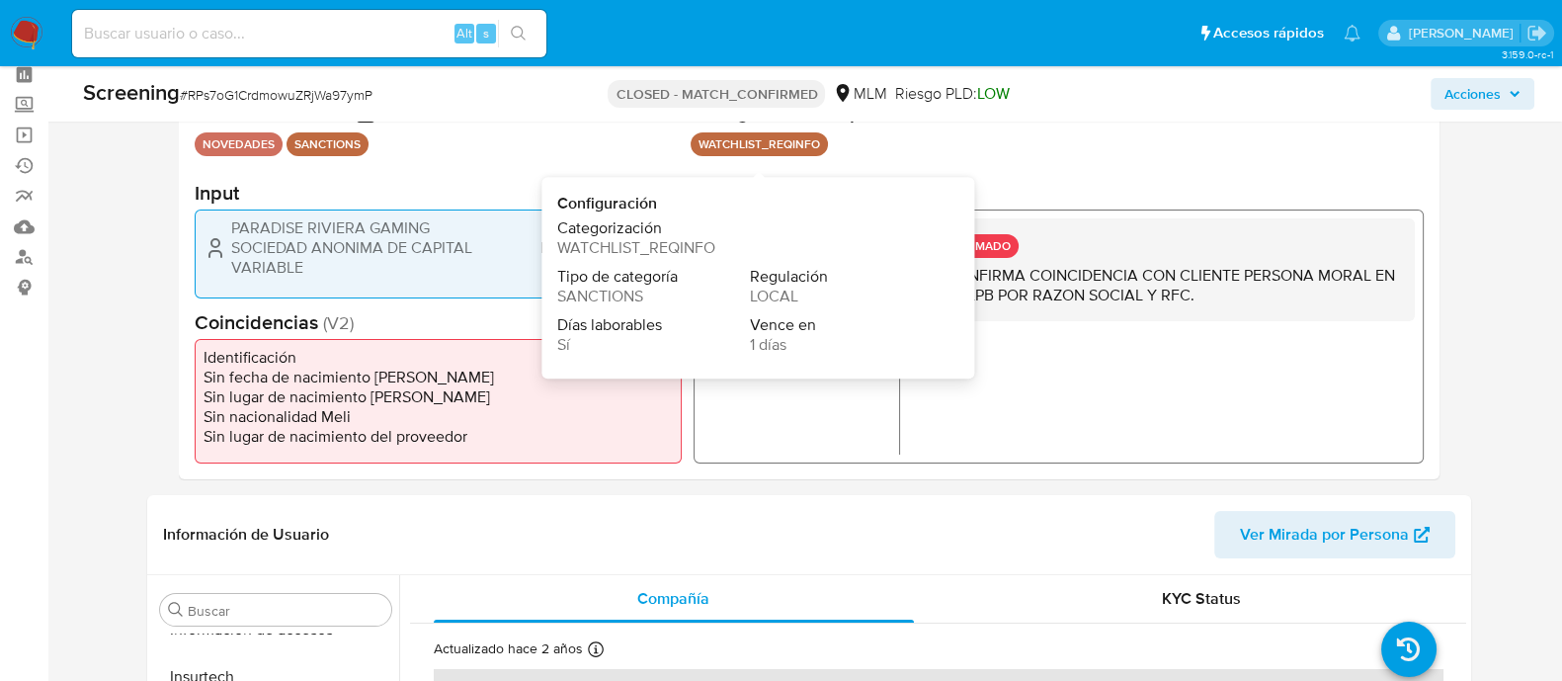
scroll to position [123, 0]
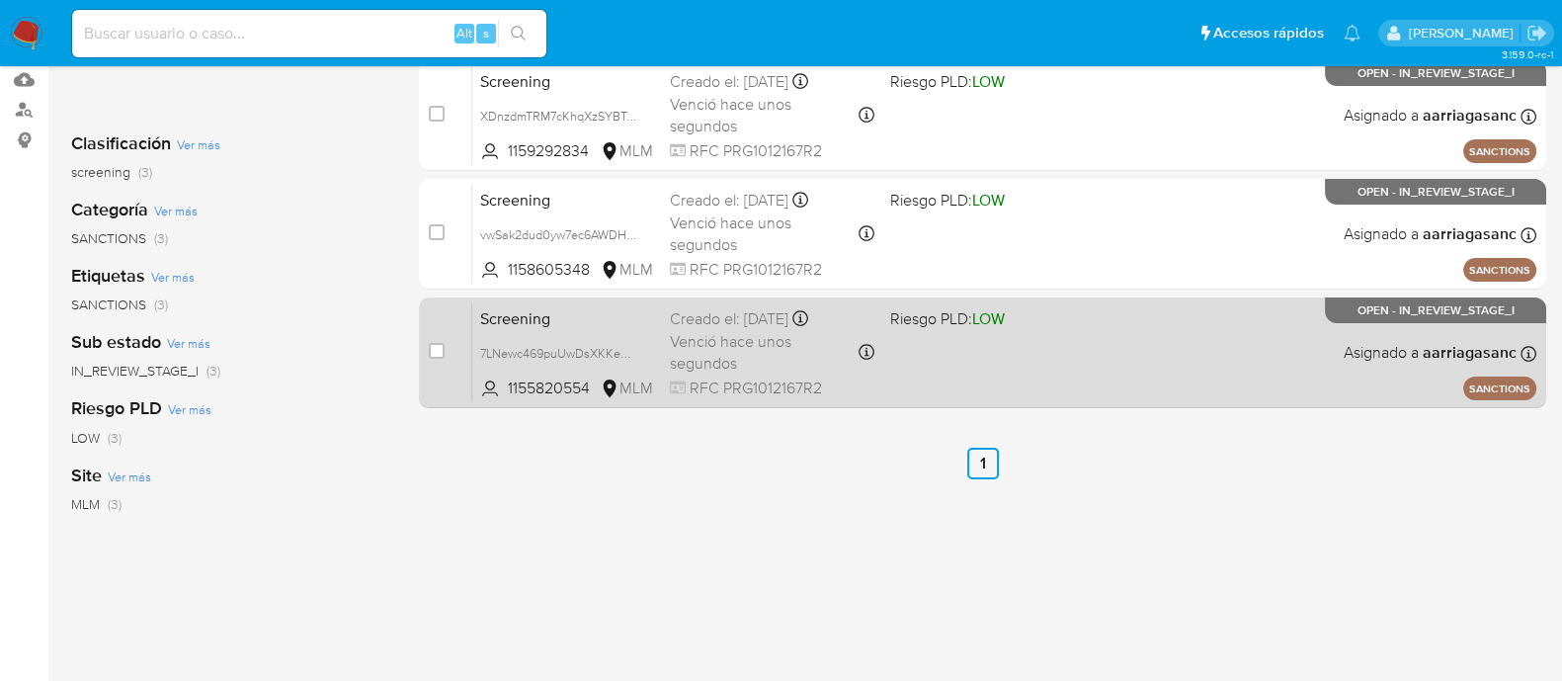
scroll to position [246, 0]
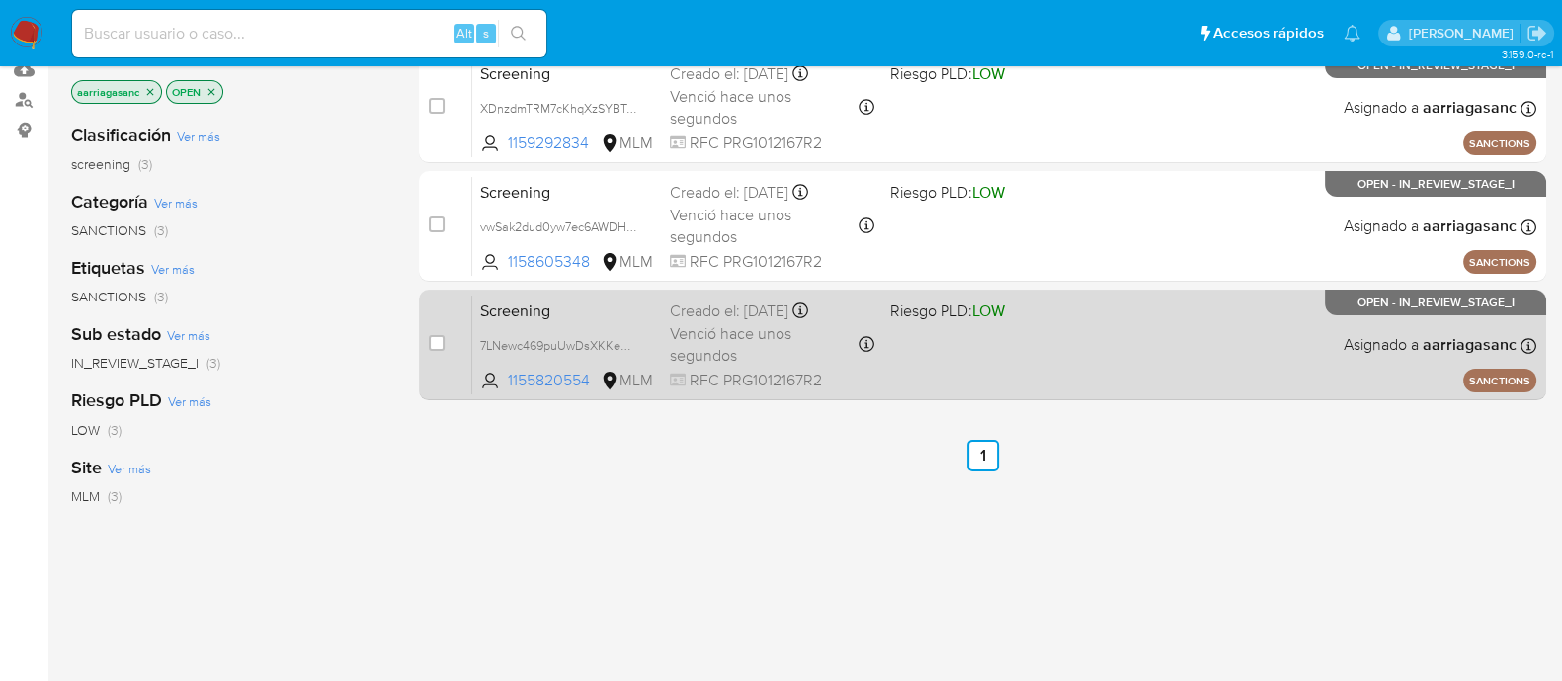
click at [980, 352] on div "Screening 7LNewc469puUwDsXKKeNh68R 1155820554 MLM Riesgo PLD: LOW Creado el: [D…" at bounding box center [1004, 344] width 1064 height 100
click at [430, 344] on input "checkbox" at bounding box center [437, 343] width 16 height 16
checkbox input "true"
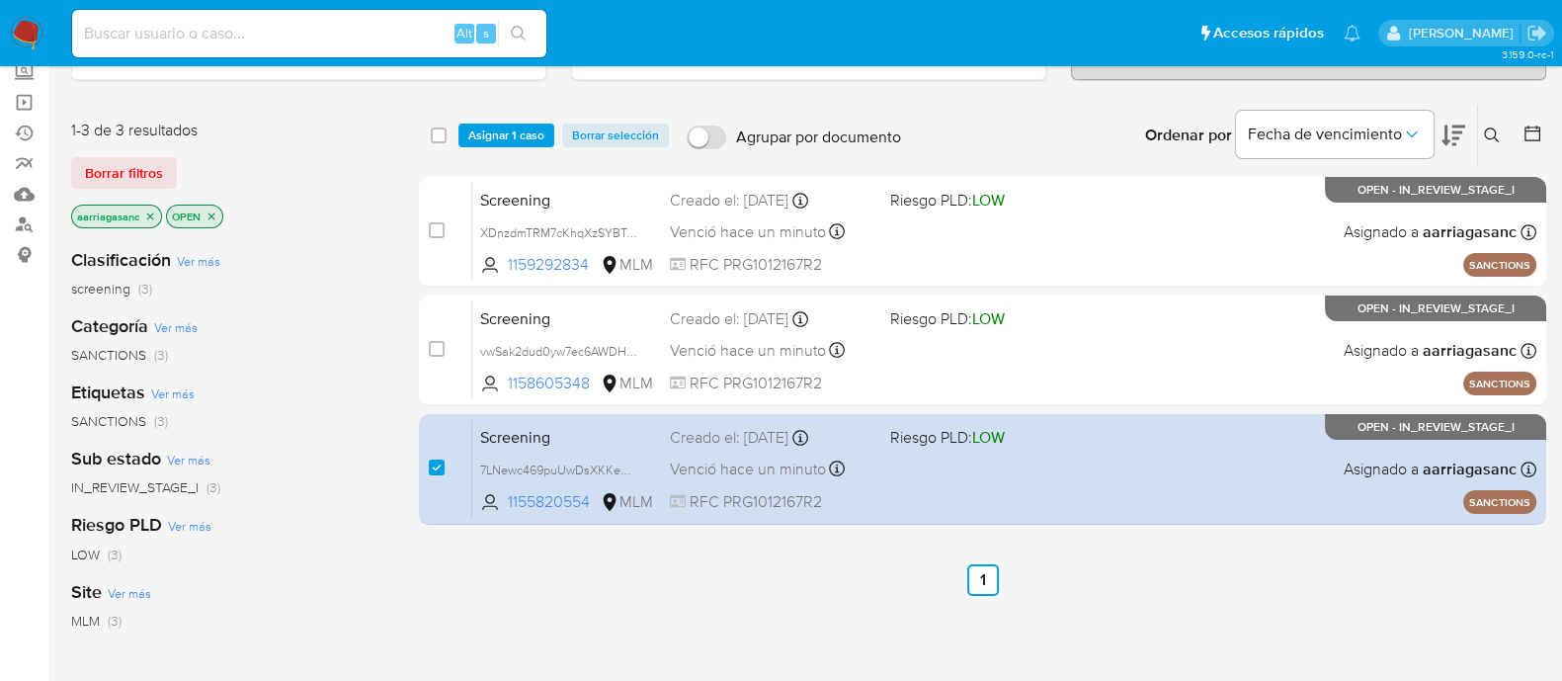
scroll to position [0, 0]
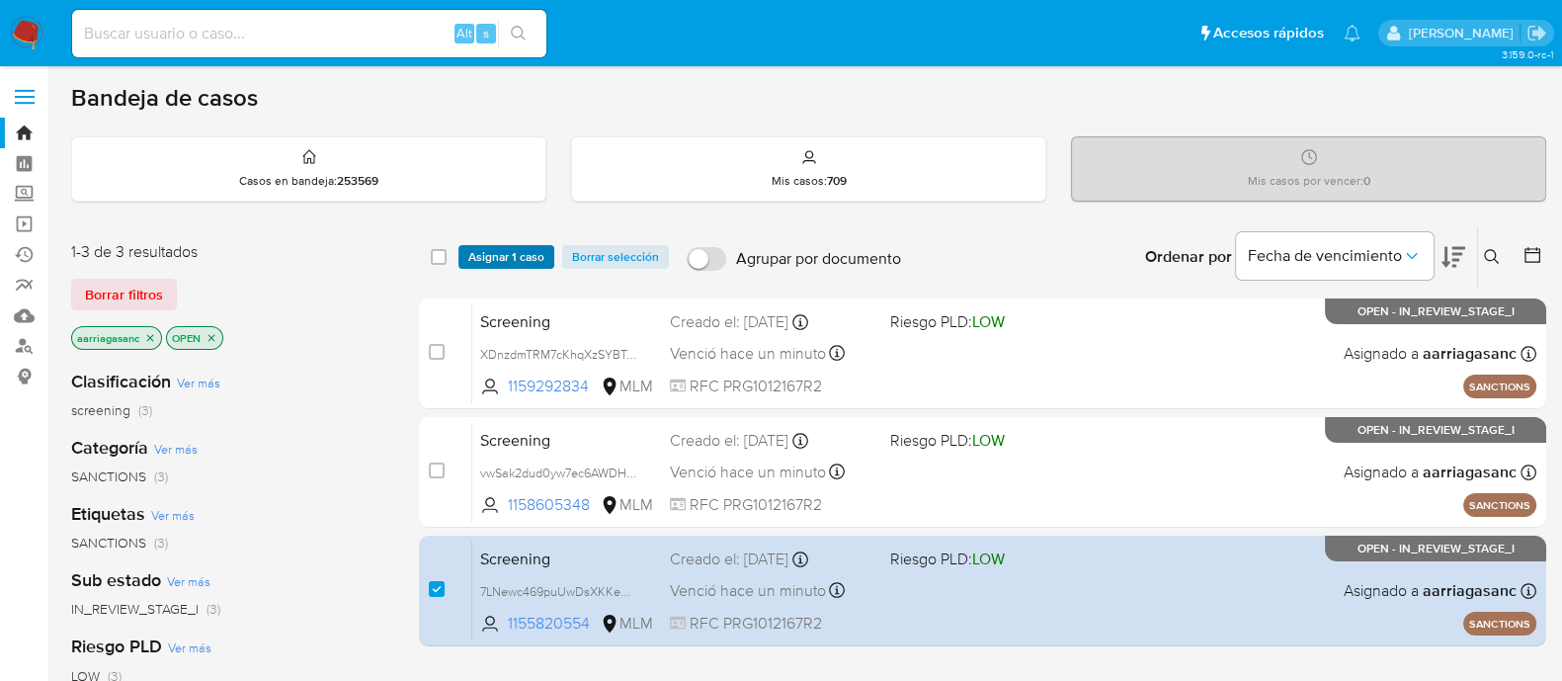
click at [487, 254] on span "Asignar 1 caso" at bounding box center [506, 257] width 76 height 20
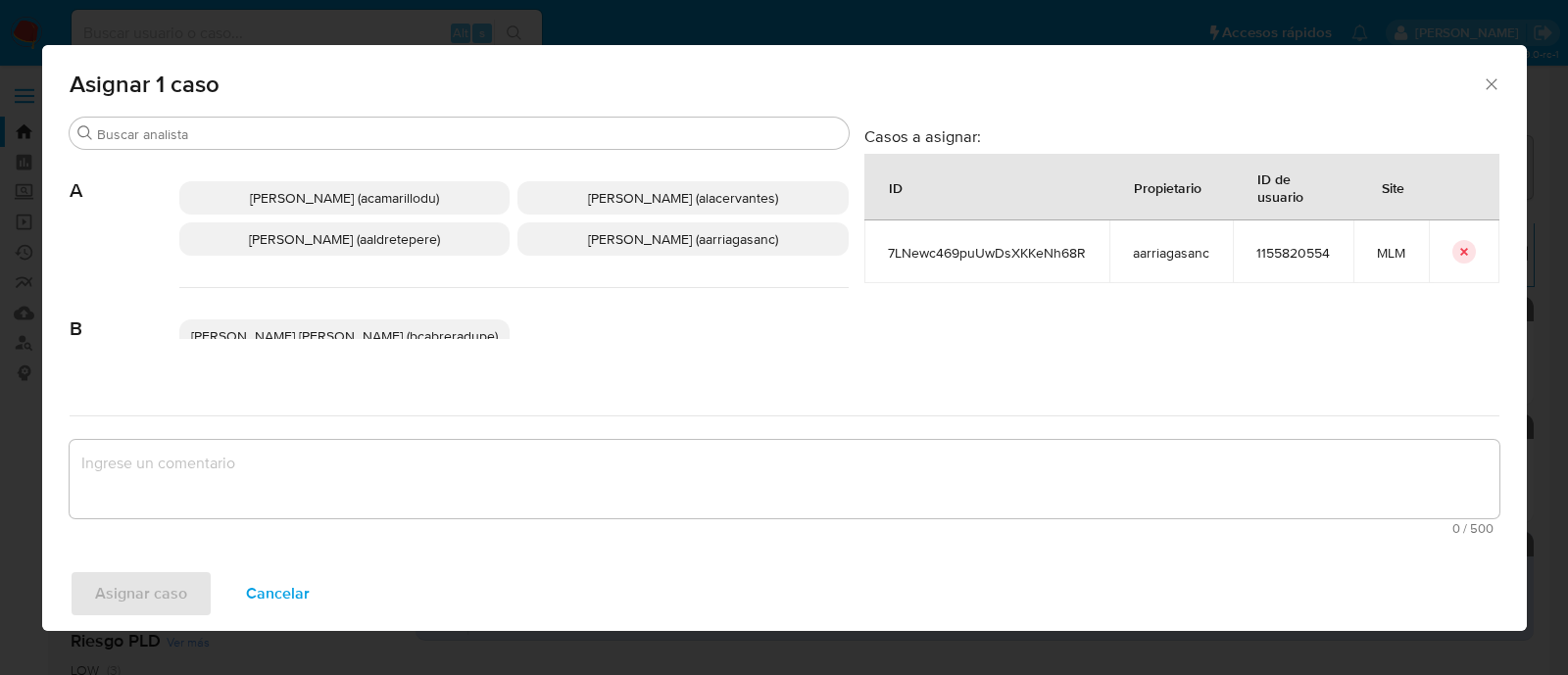
click at [612, 222] on p "Ana Maria Arriaga (aarriagasanc)" at bounding box center [683, 239] width 331 height 34
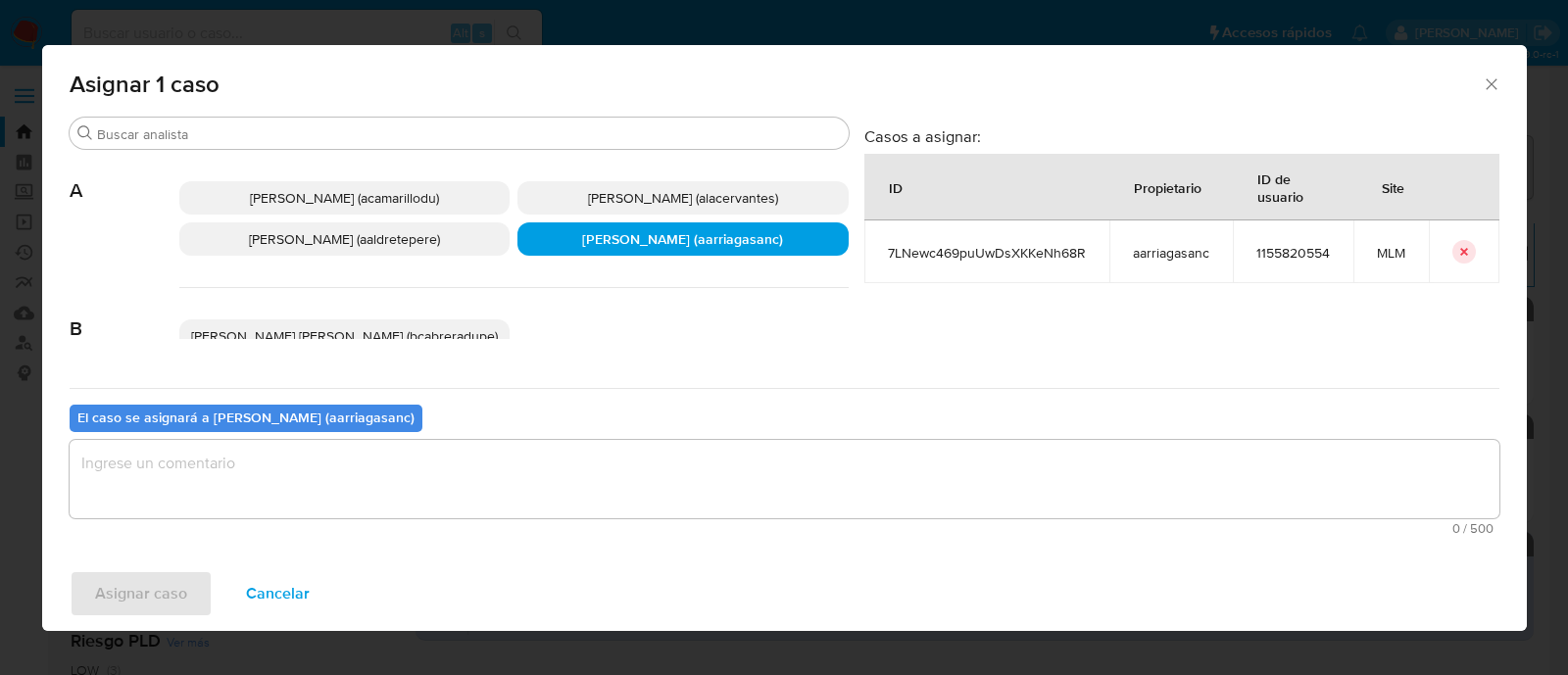
click at [527, 509] on textarea "assign-modal" at bounding box center [784, 479] width 1429 height 78
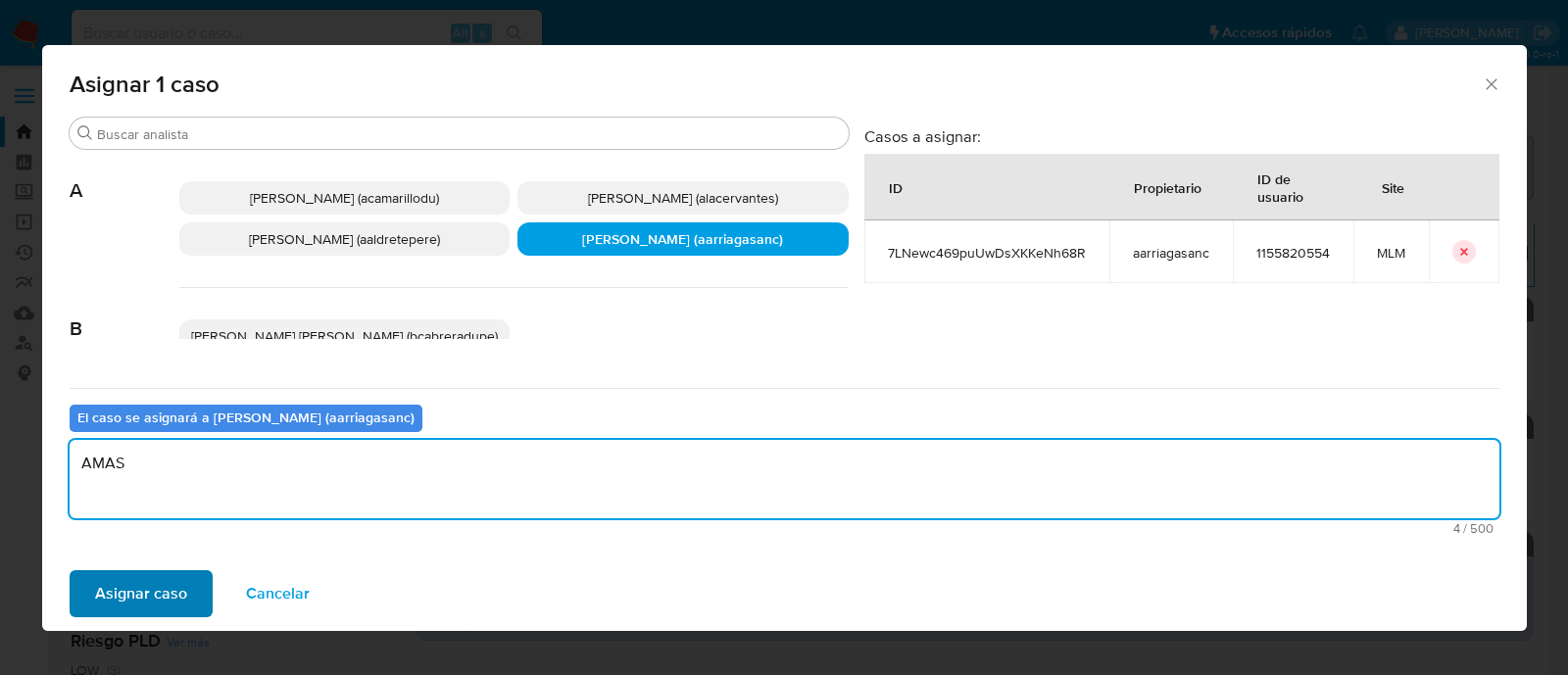
type textarea "AMAS"
click at [180, 587] on span "Asignar caso" at bounding box center [141, 593] width 92 height 43
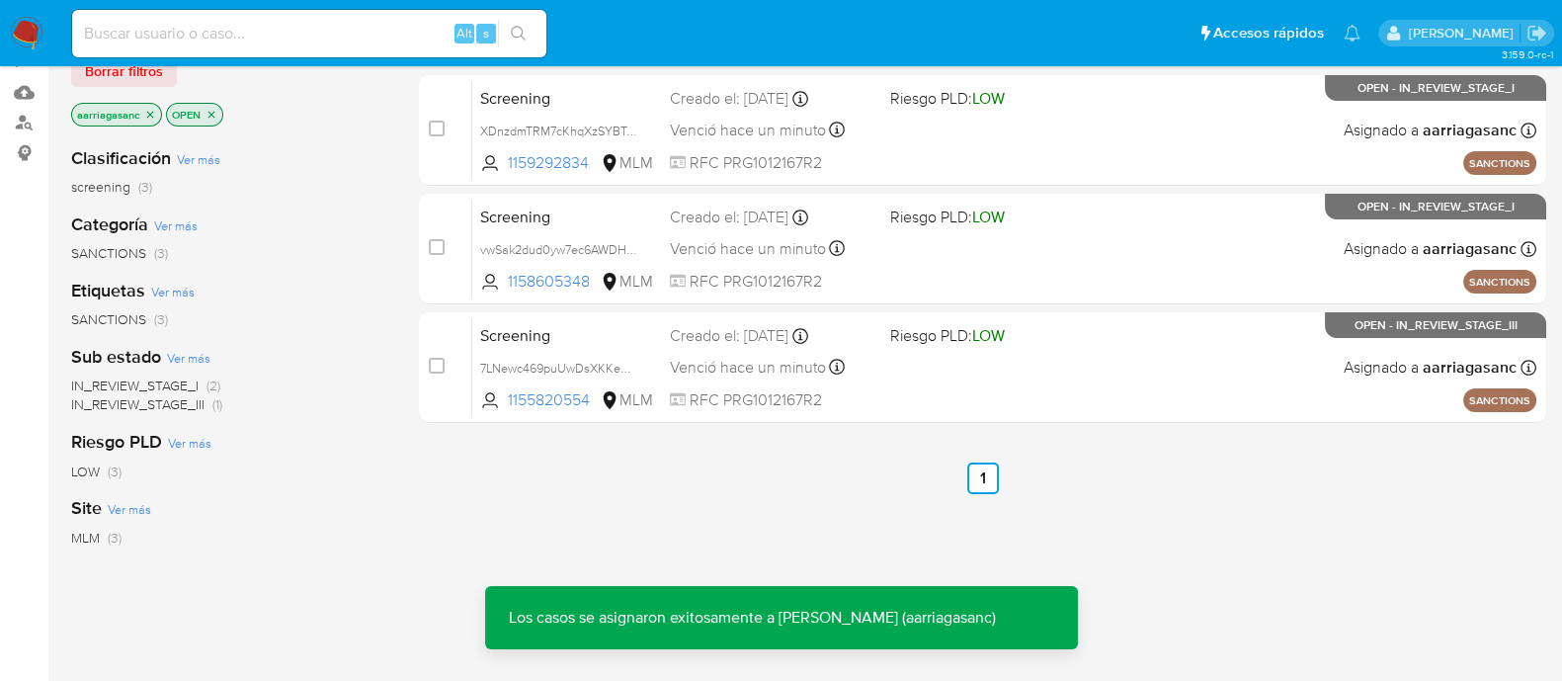
scroll to position [246, 0]
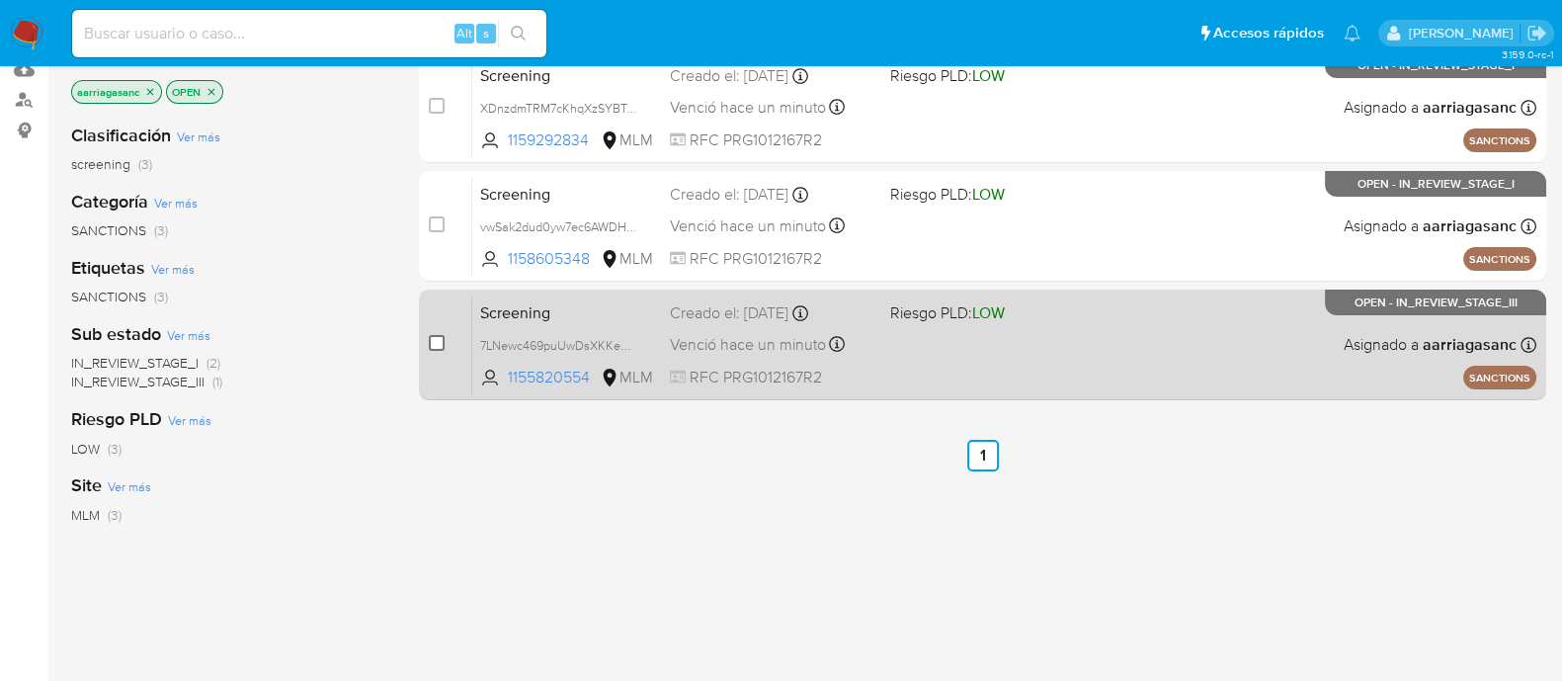
click at [435, 337] on input "checkbox" at bounding box center [437, 343] width 16 height 16
checkbox input "true"
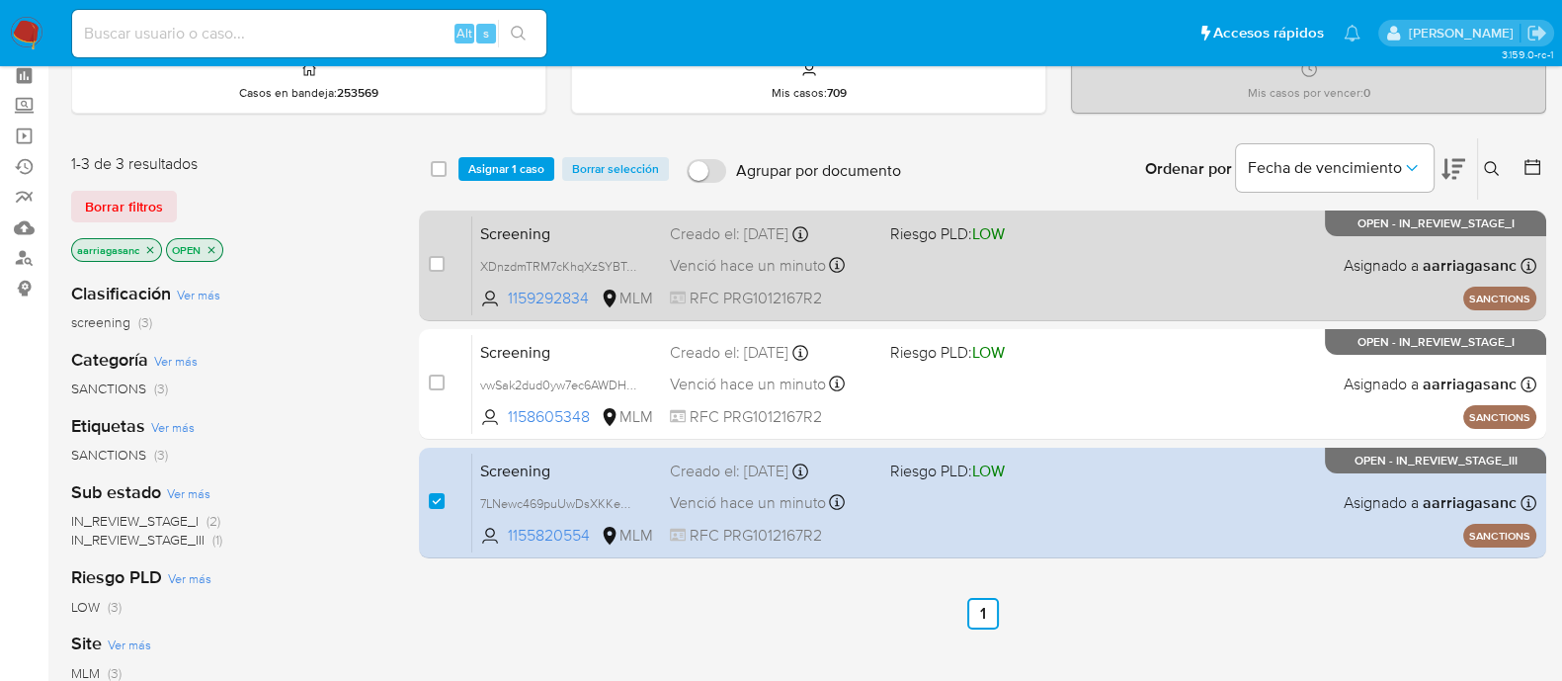
scroll to position [0, 0]
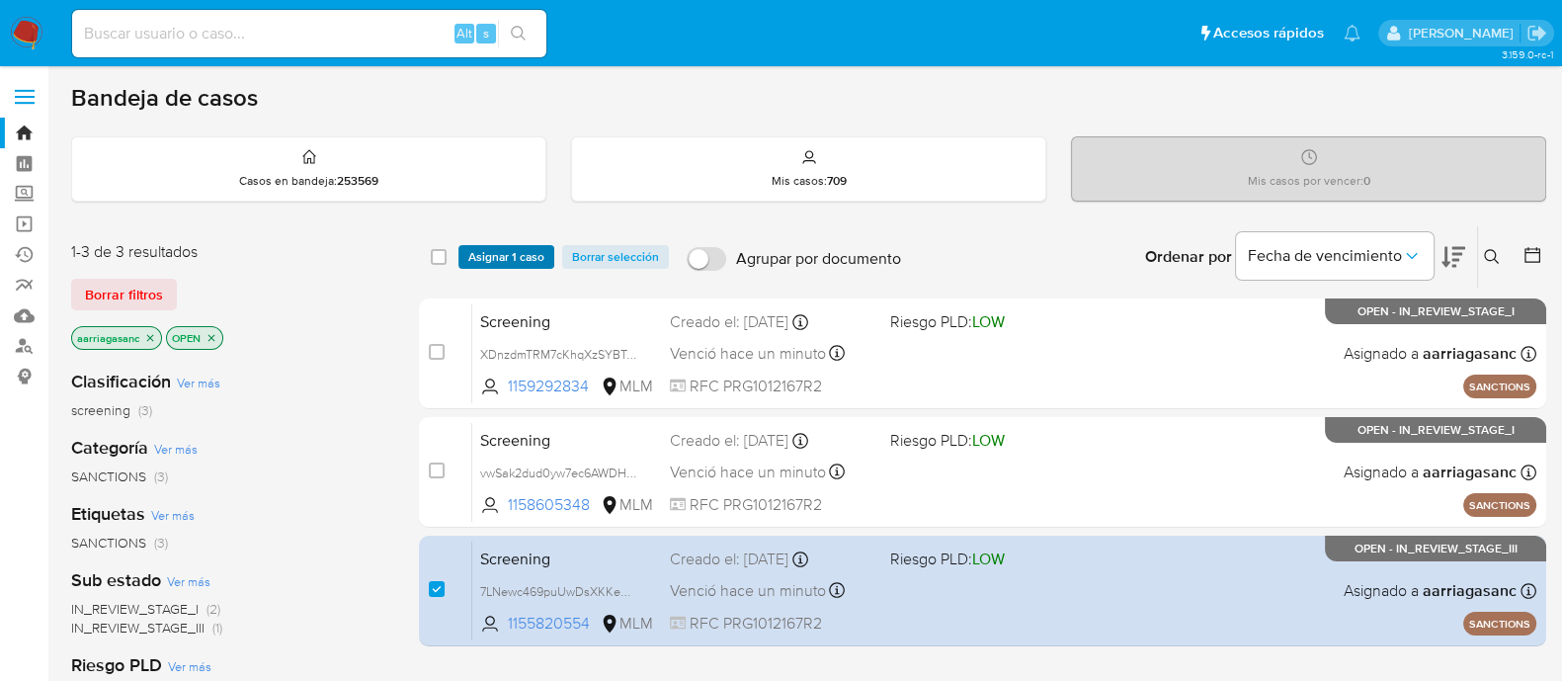
click at [502, 249] on span "Asignar 1 caso" at bounding box center [506, 257] width 76 height 20
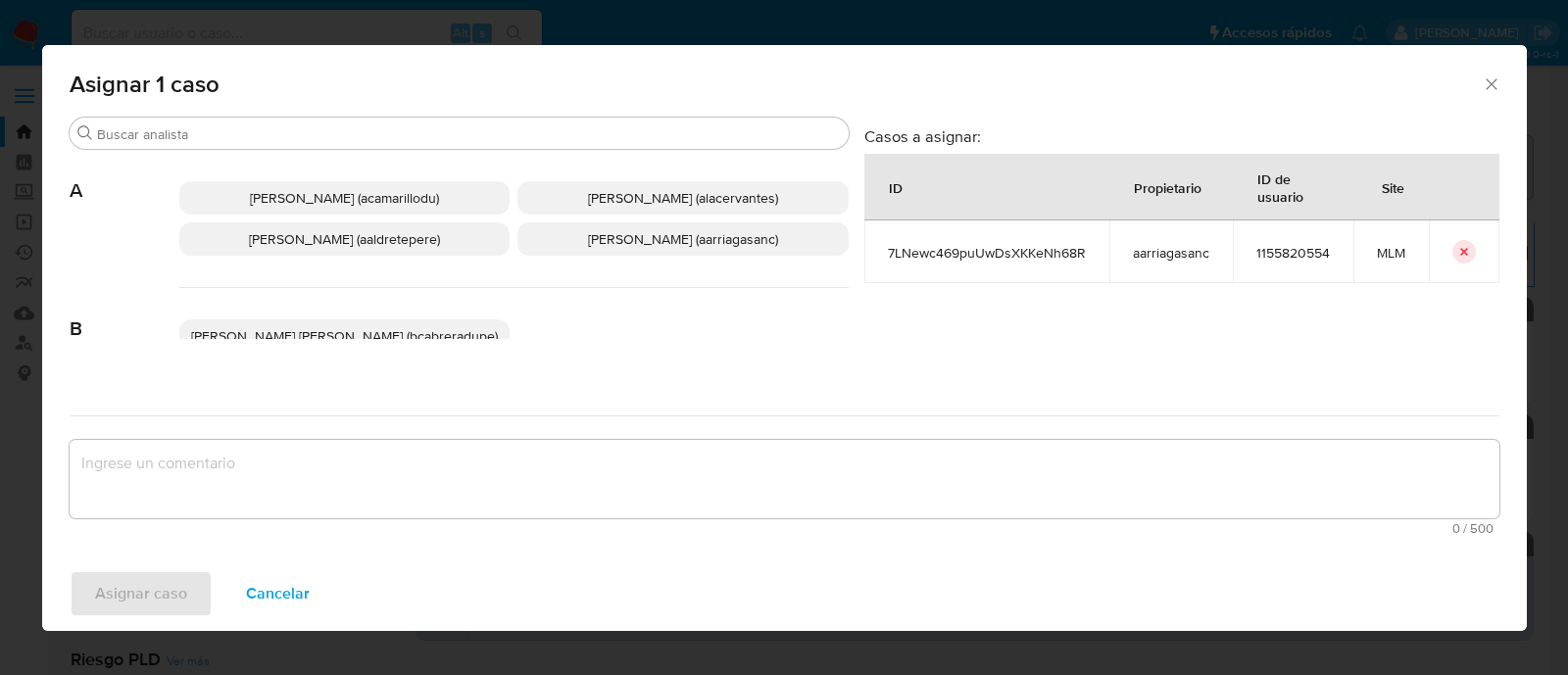
click at [630, 238] on span "Ana Maria Arriaga (aarriagasanc)" at bounding box center [683, 239] width 190 height 20
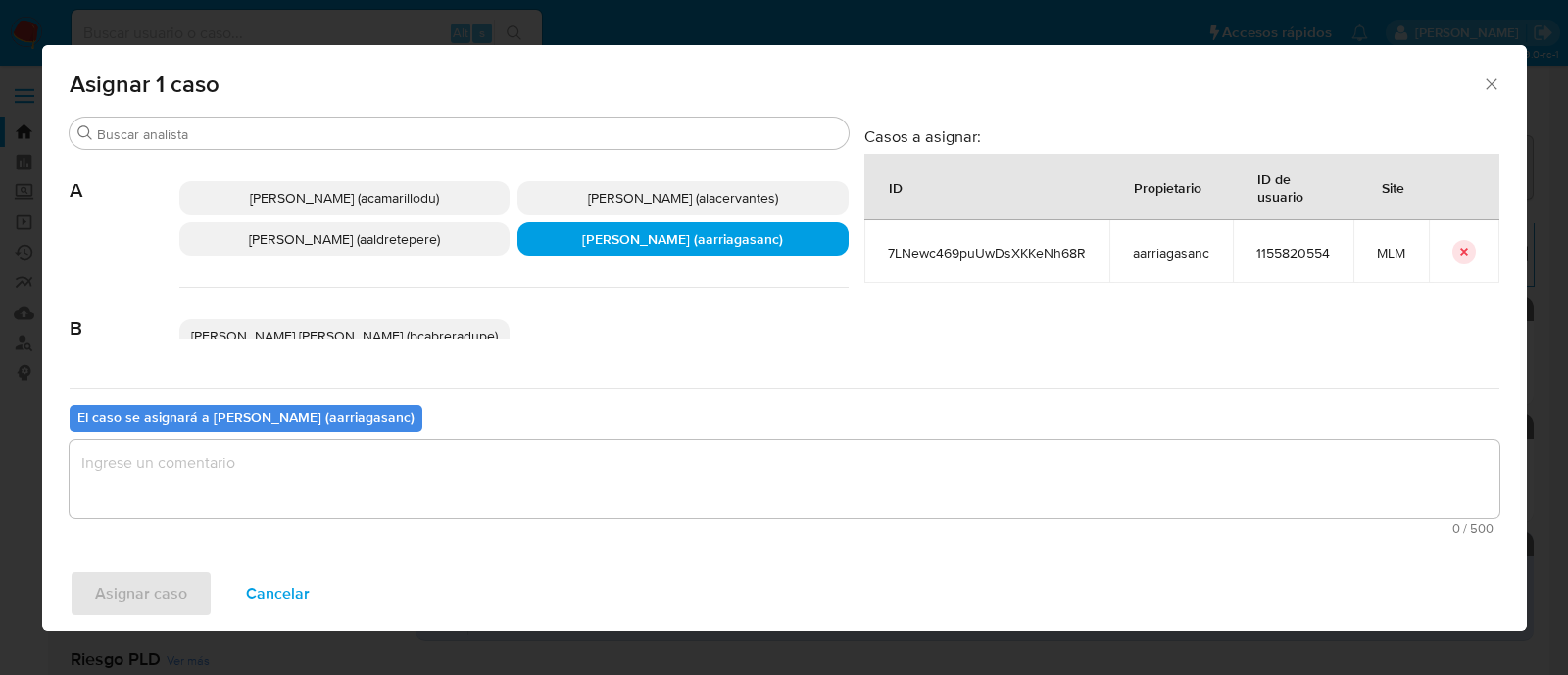
click at [528, 452] on textarea "assign-modal" at bounding box center [784, 479] width 1429 height 78
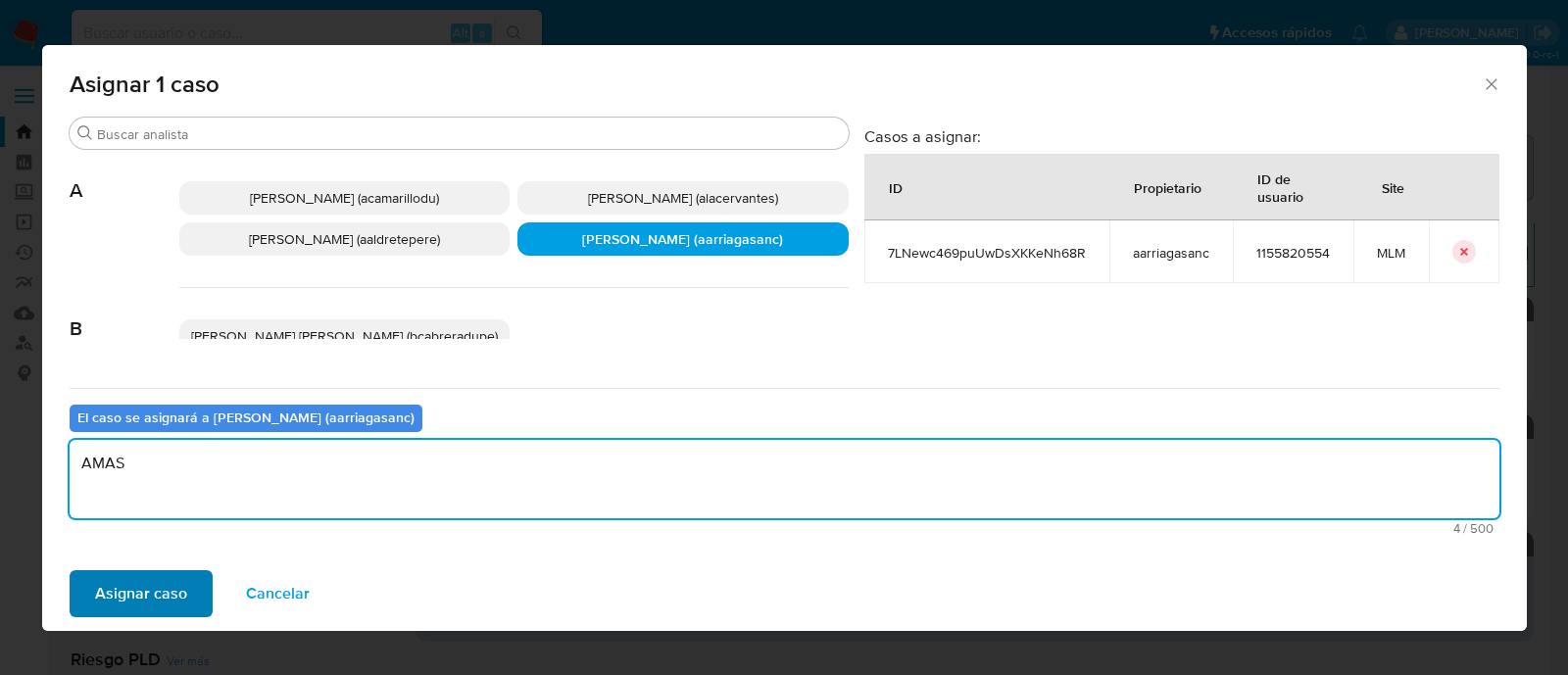
type textarea "AMAS"
click at [186, 574] on button "Asignar caso" at bounding box center [141, 593] width 143 height 47
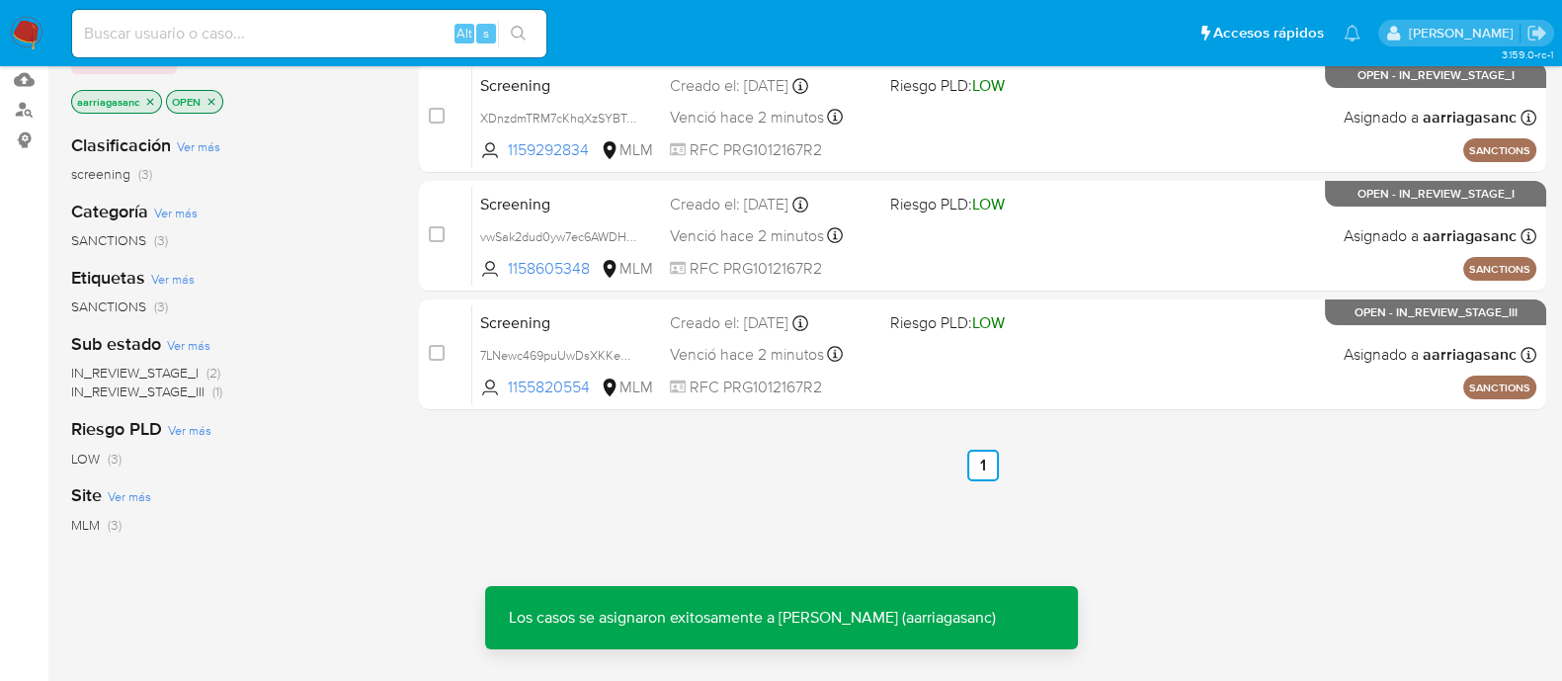
scroll to position [246, 0]
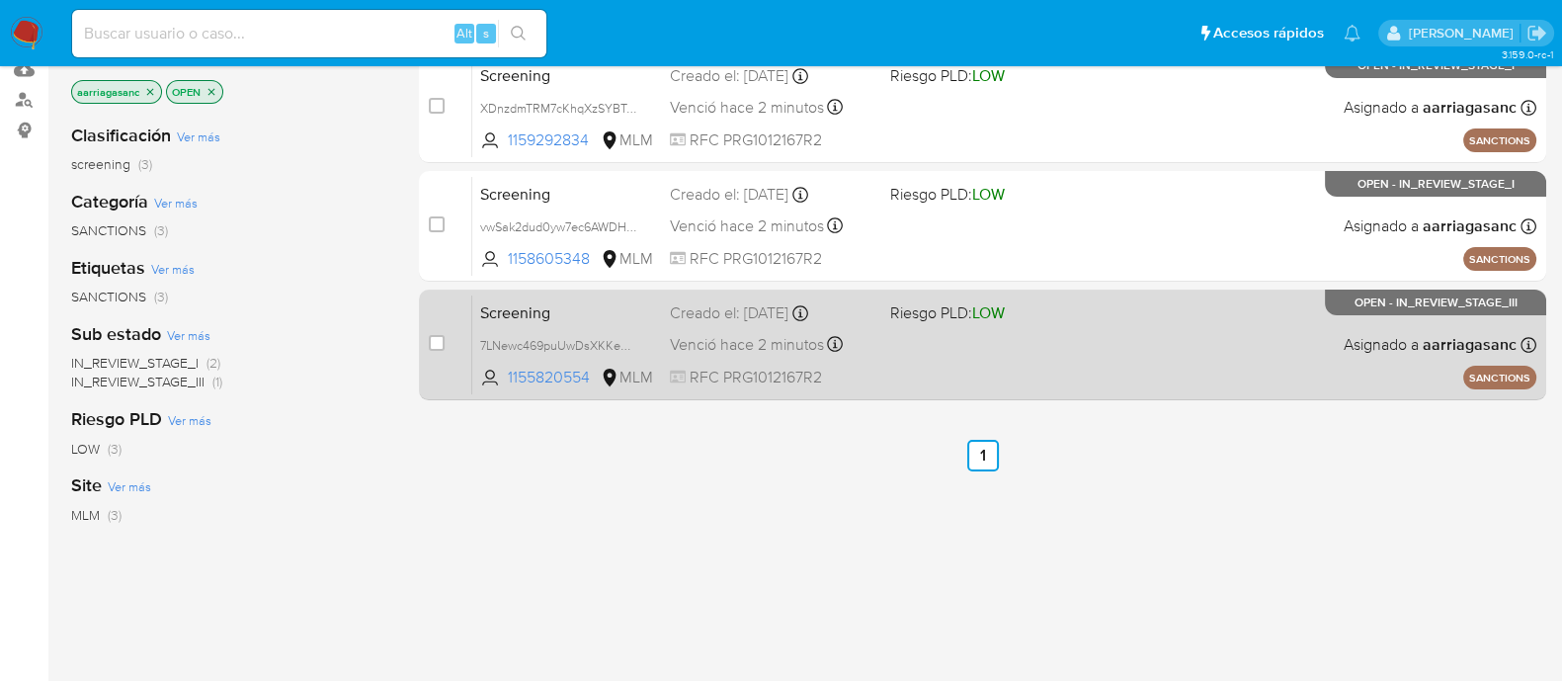
click at [997, 378] on div "Screening 7LNewc469puUwDsXKKeNh68R 1155820554 MLM Riesgo PLD: LOW Creado el: 12…" at bounding box center [1004, 344] width 1064 height 100
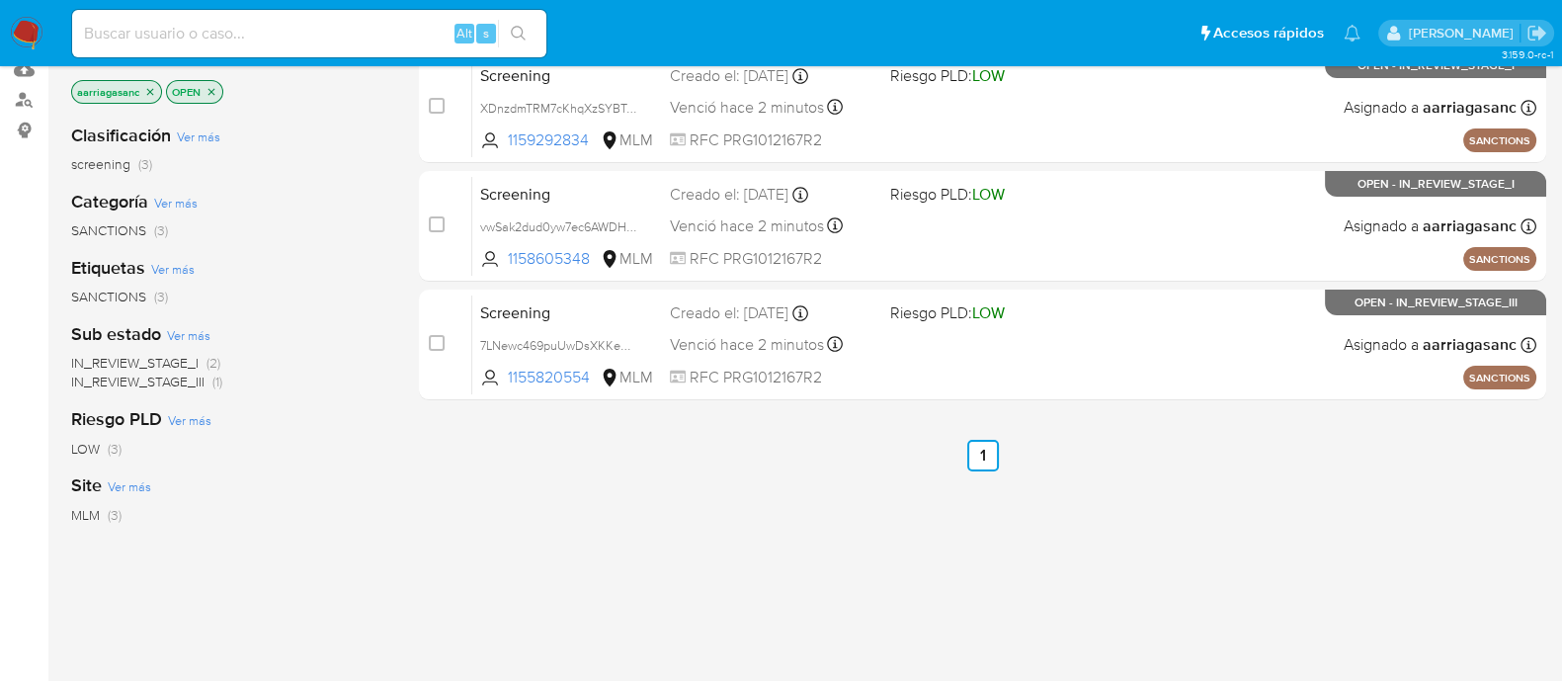
click at [22, 26] on img at bounding box center [27, 34] width 34 height 34
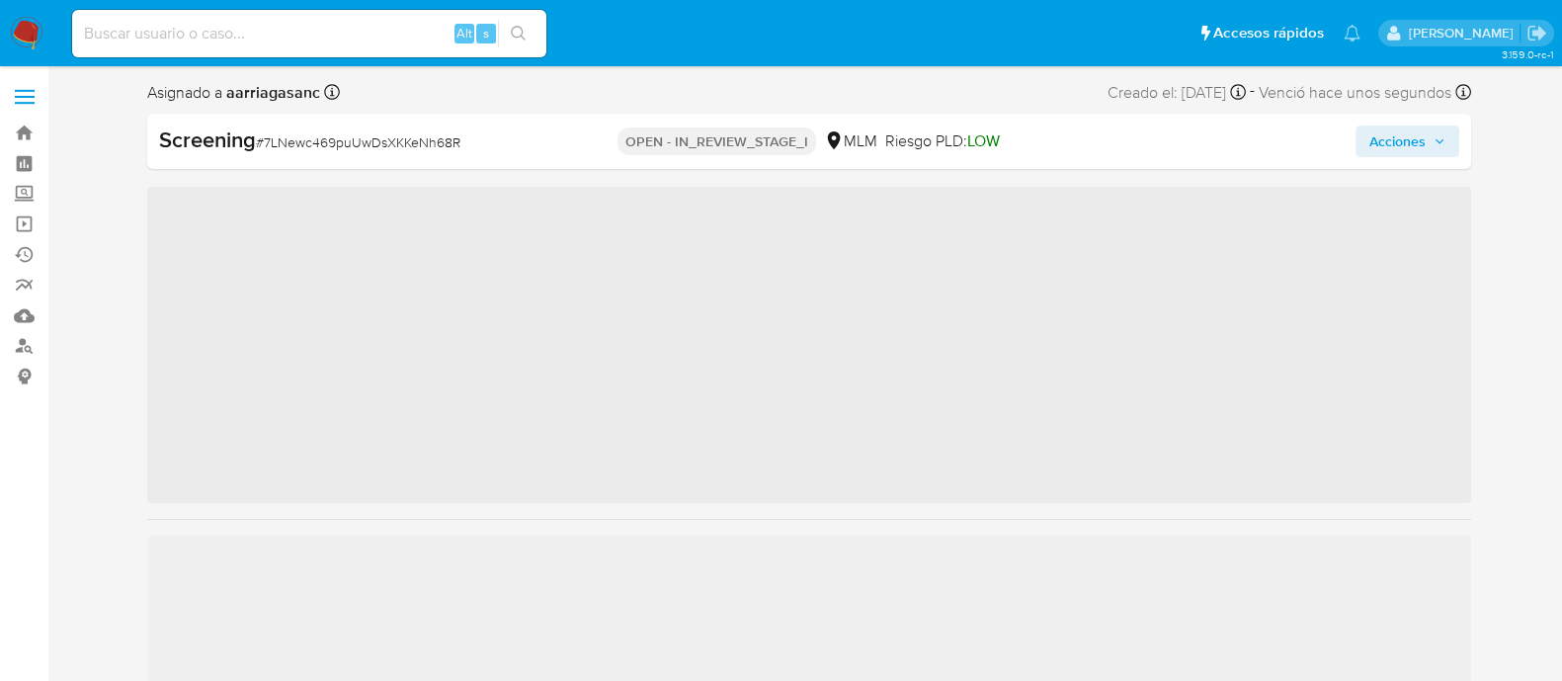
scroll to position [834, 0]
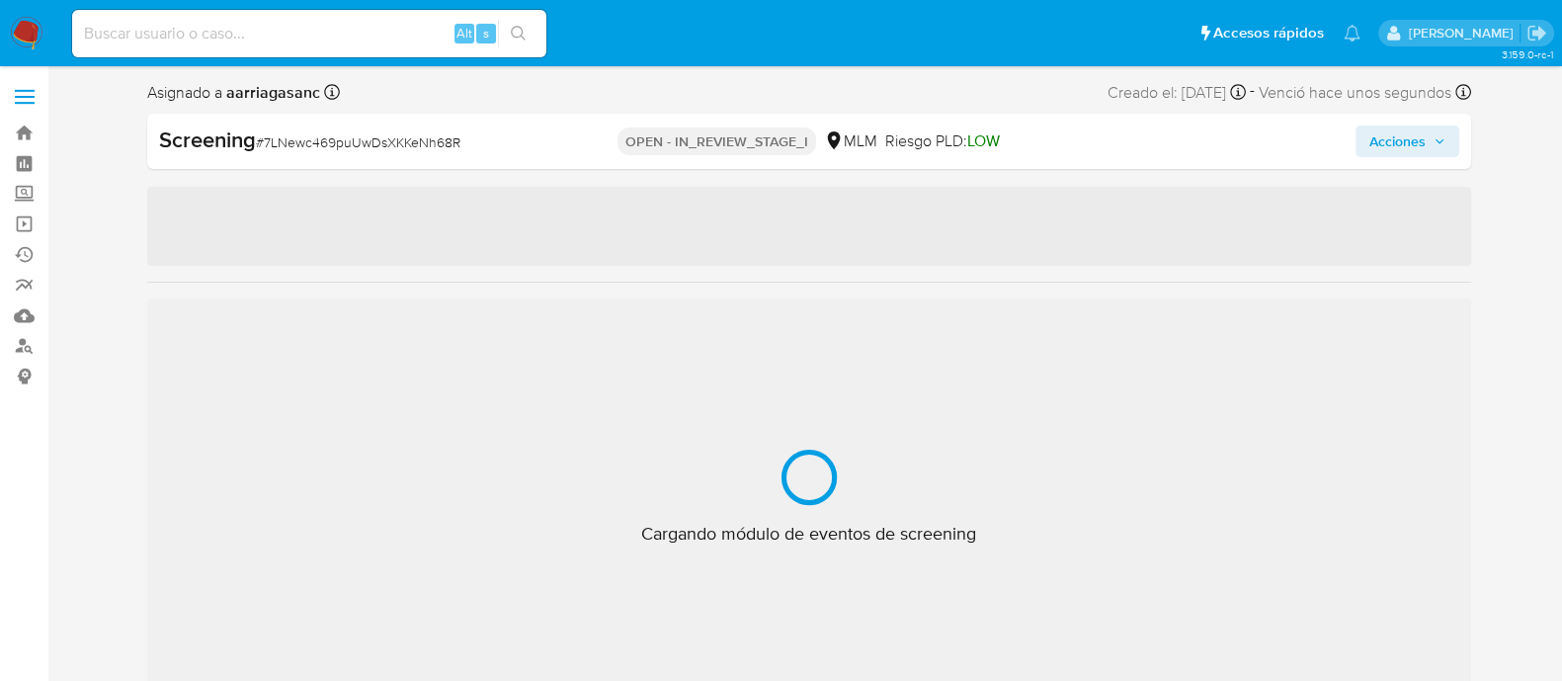
select select "10"
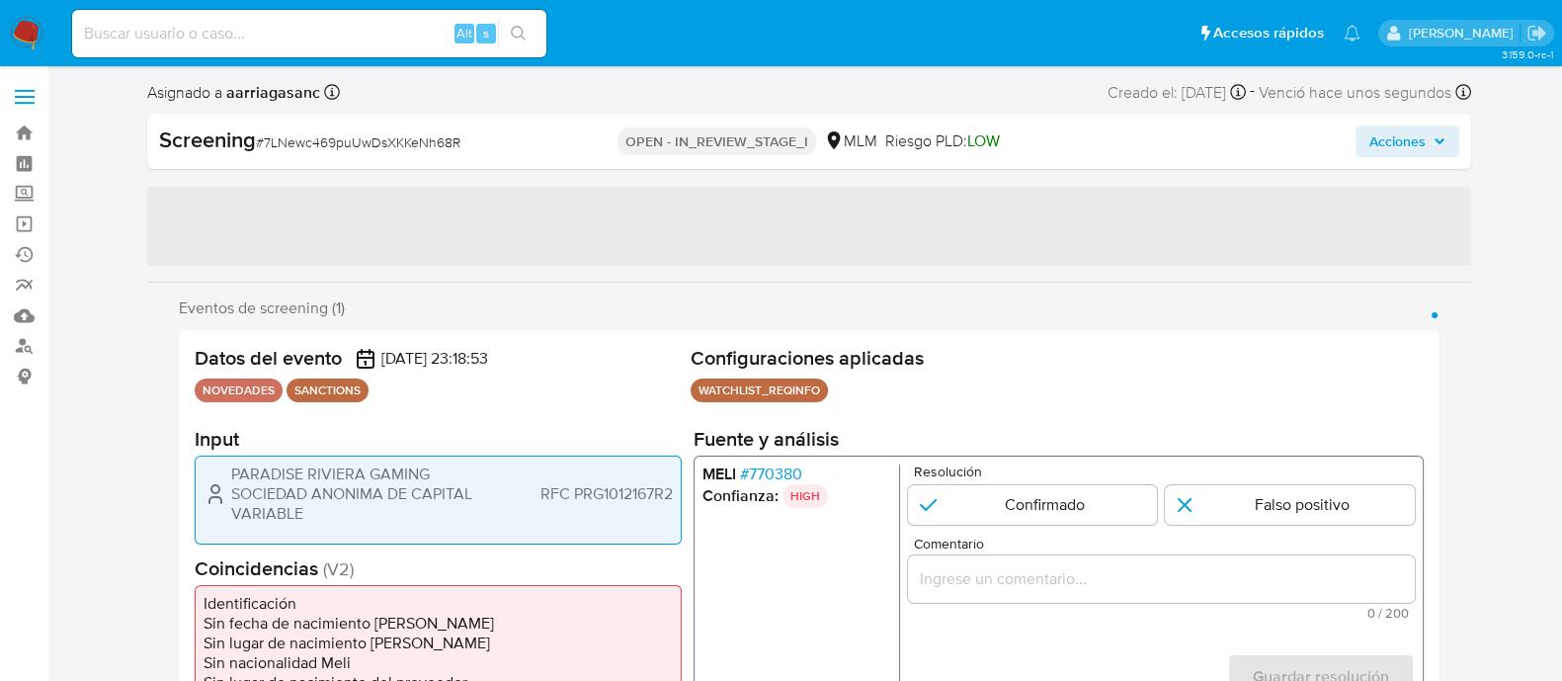
click at [1177, 303] on div "Eventos de screening (1) Página 1" at bounding box center [809, 308] width 1261 height 20
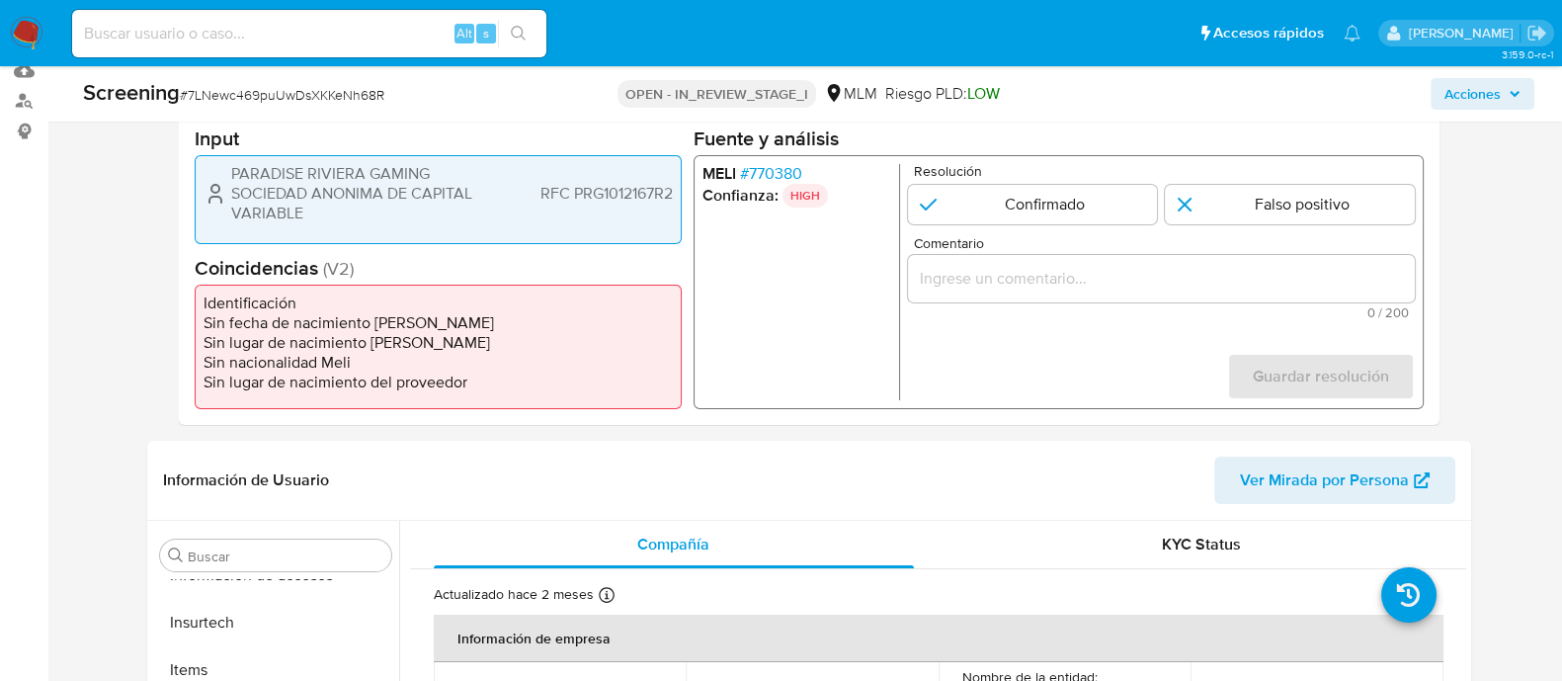
scroll to position [246, 0]
click at [993, 198] on input "1 de 1" at bounding box center [1032, 204] width 250 height 40
radio input "true"
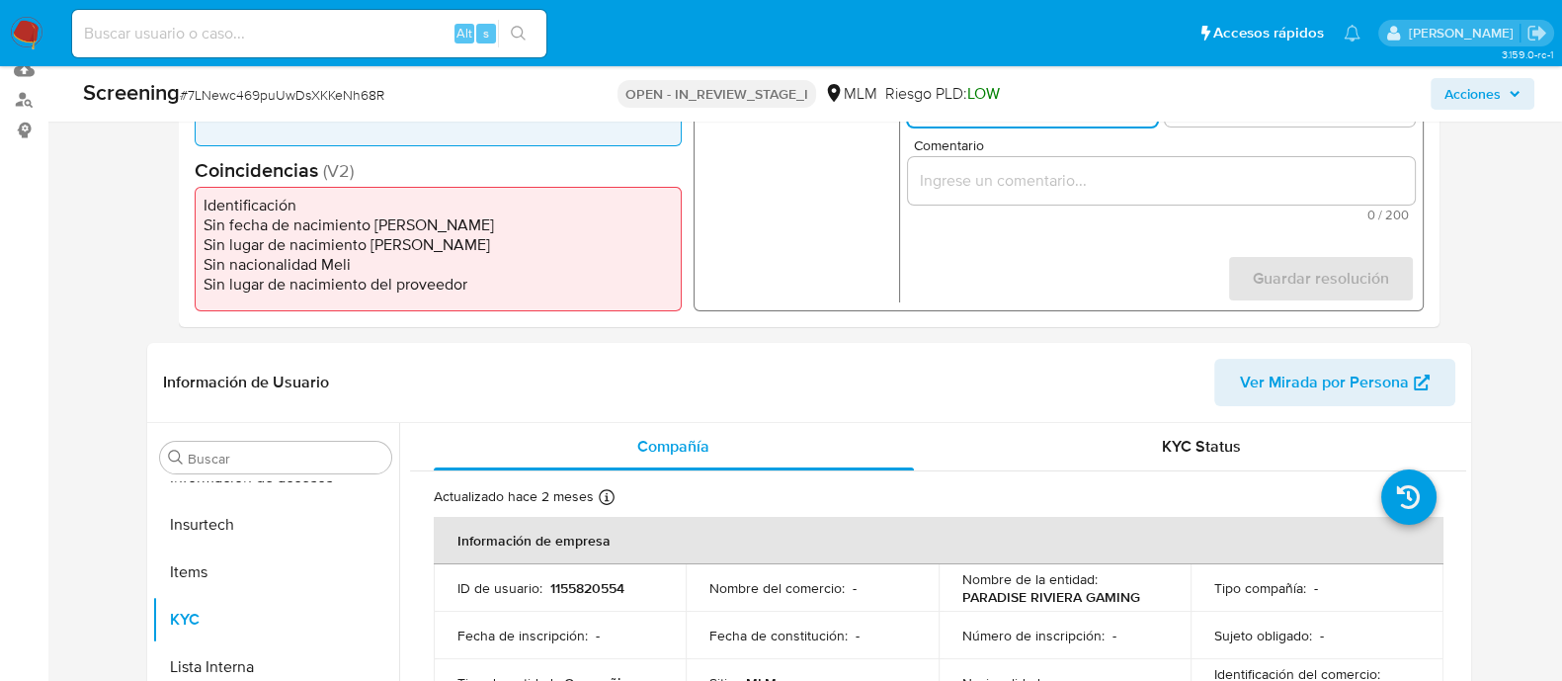
click at [930, 199] on div "1 de 1" at bounding box center [1160, 180] width 507 height 47
click at [930, 195] on div "1 de 1" at bounding box center [1160, 180] width 507 height 47
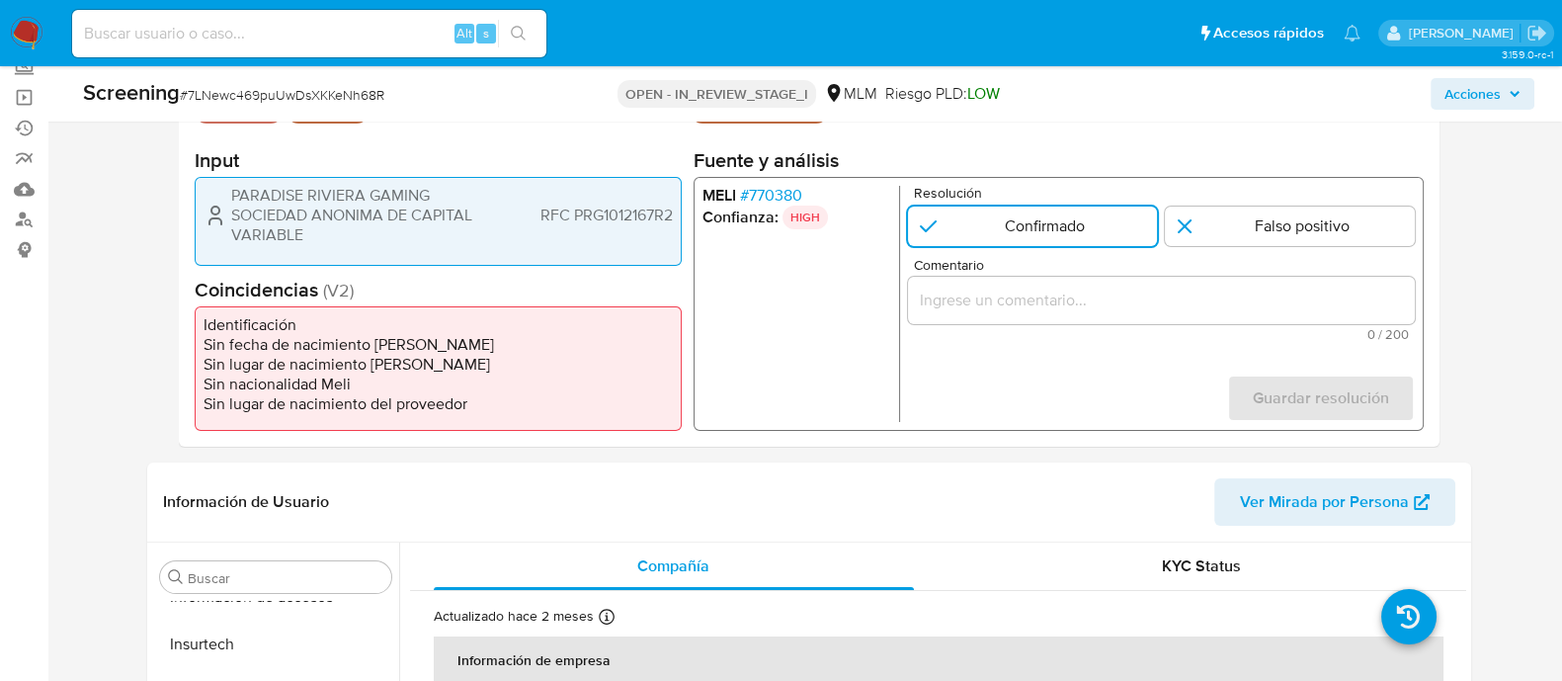
scroll to position [123, 0]
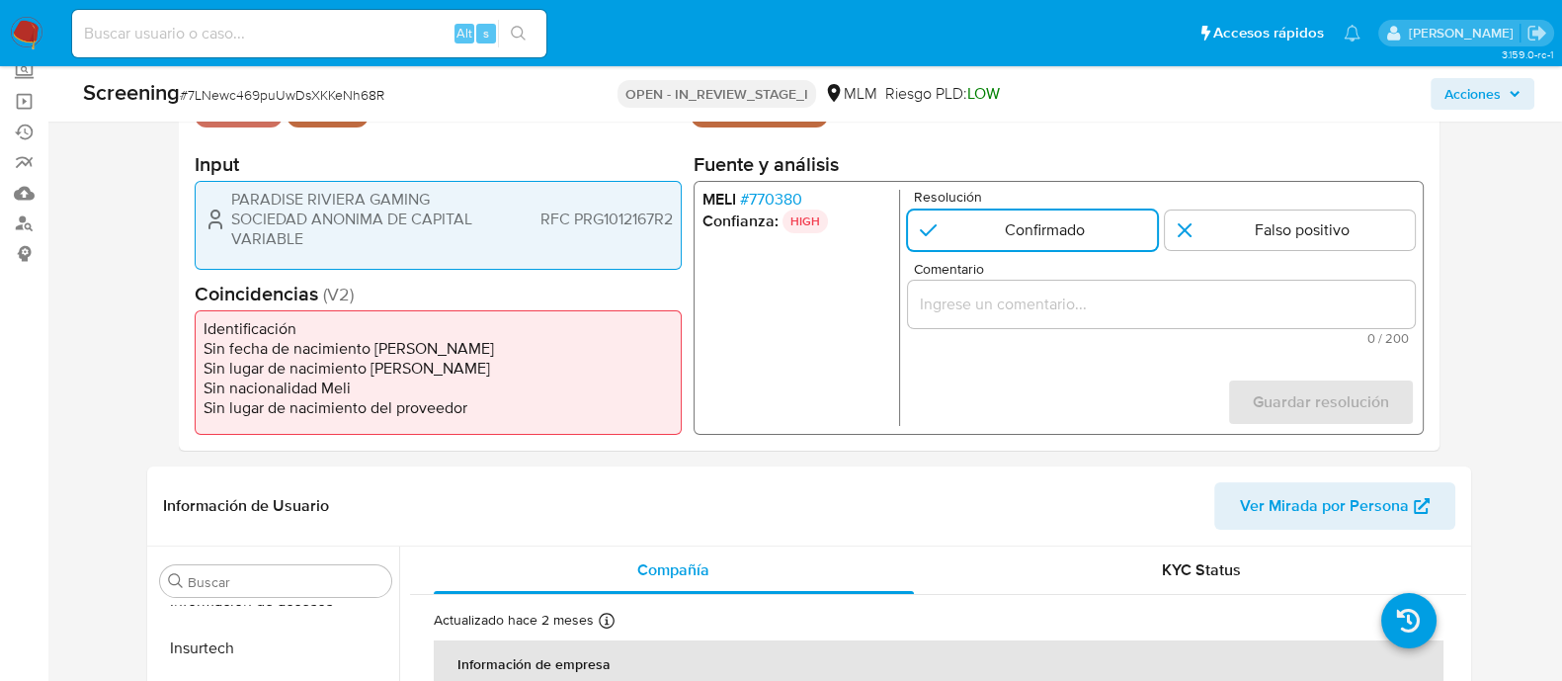
click at [984, 296] on input "Comentario" at bounding box center [1160, 304] width 507 height 26
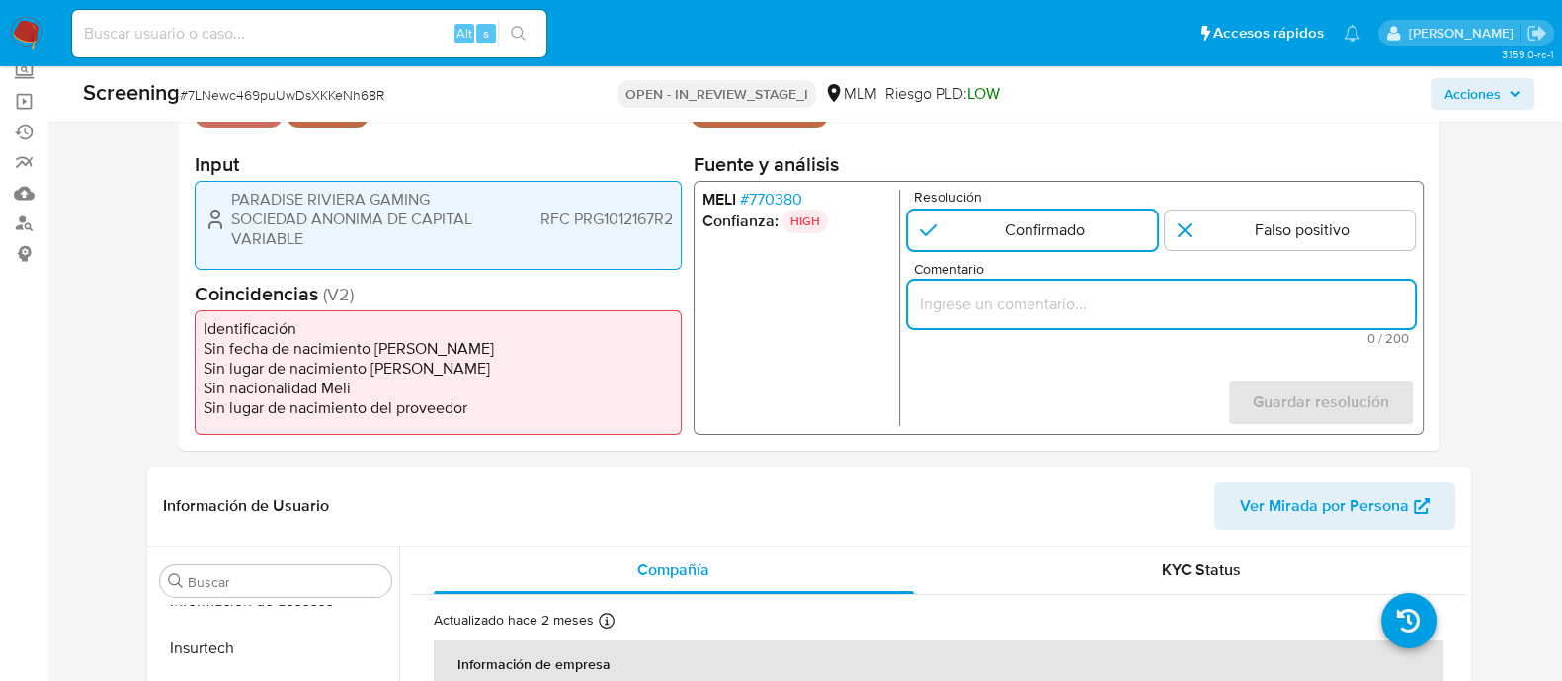
paste input "SE CONFIRMA COINCIDENCIA CON CLIENTE PERSONA FISICA EN LISTA LPB POR NOMBRE COM…"
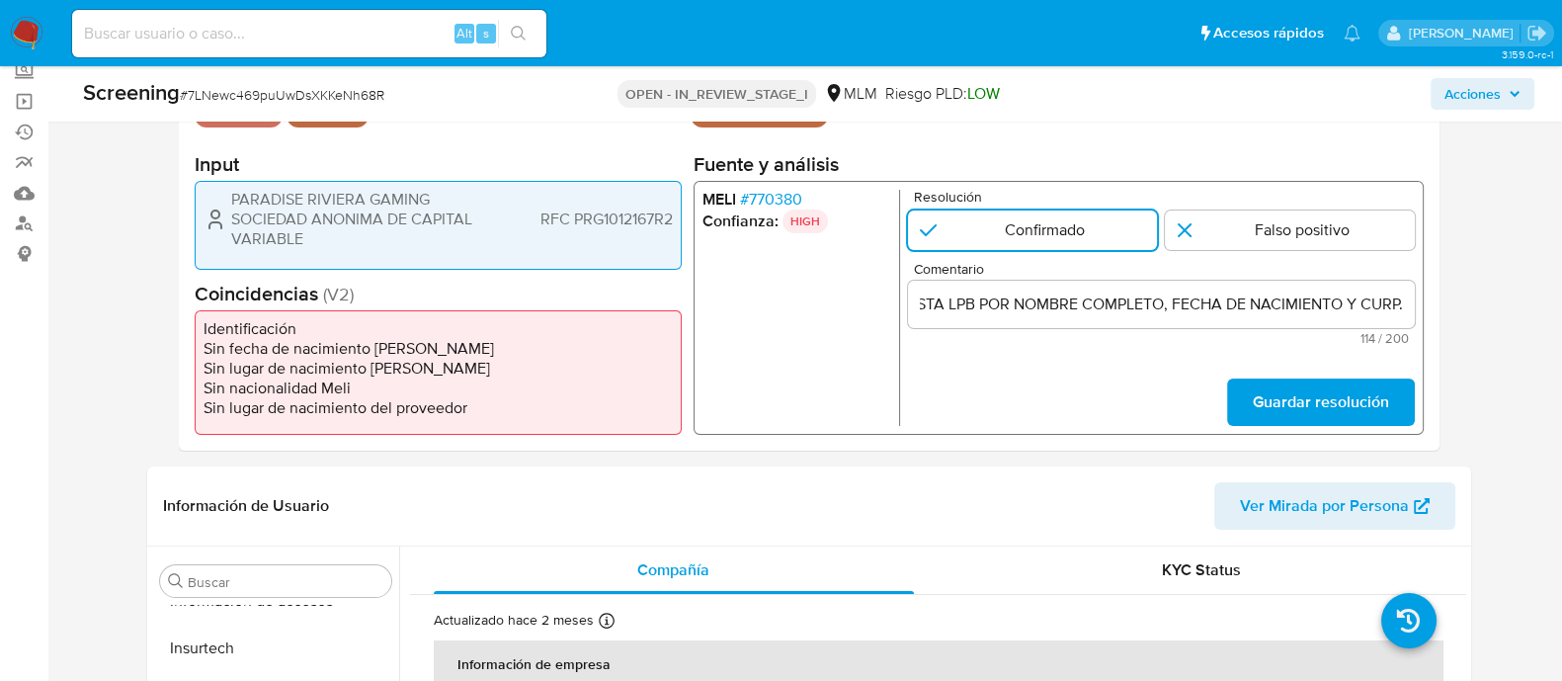
scroll to position [0, 0]
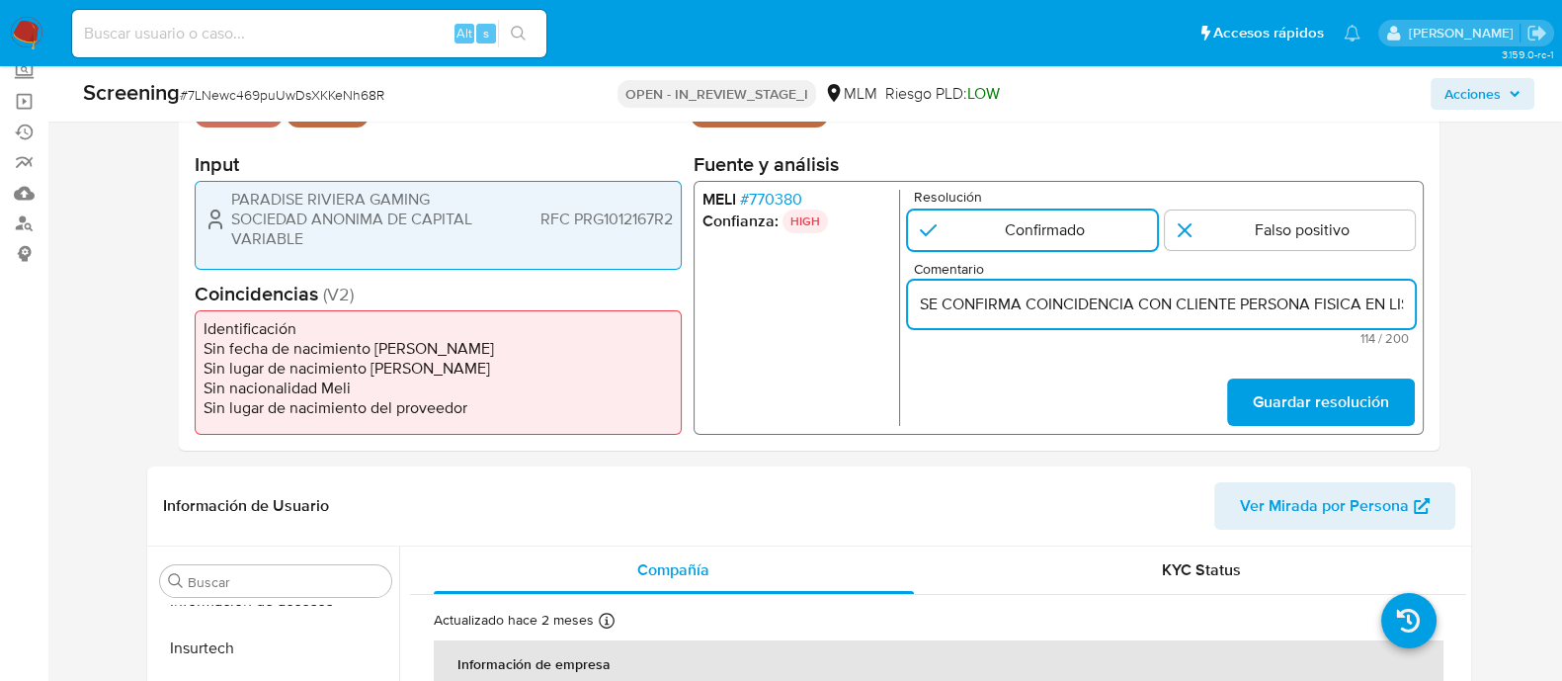
click at [1157, 276] on div "Comentario SE CONFIRMA COINCIDENCIA CON CLIENTE PERSONA FISICA EN LISTA LPB POR…" at bounding box center [1160, 303] width 507 height 83
click at [1157, 303] on input "SE CONFIRMA COINCIDENCIA CON CLIENTE PERSONA FISICA EN LISTA LPB POR NOMBRE COM…" at bounding box center [1160, 304] width 507 height 26
paste input "REQUINFO"
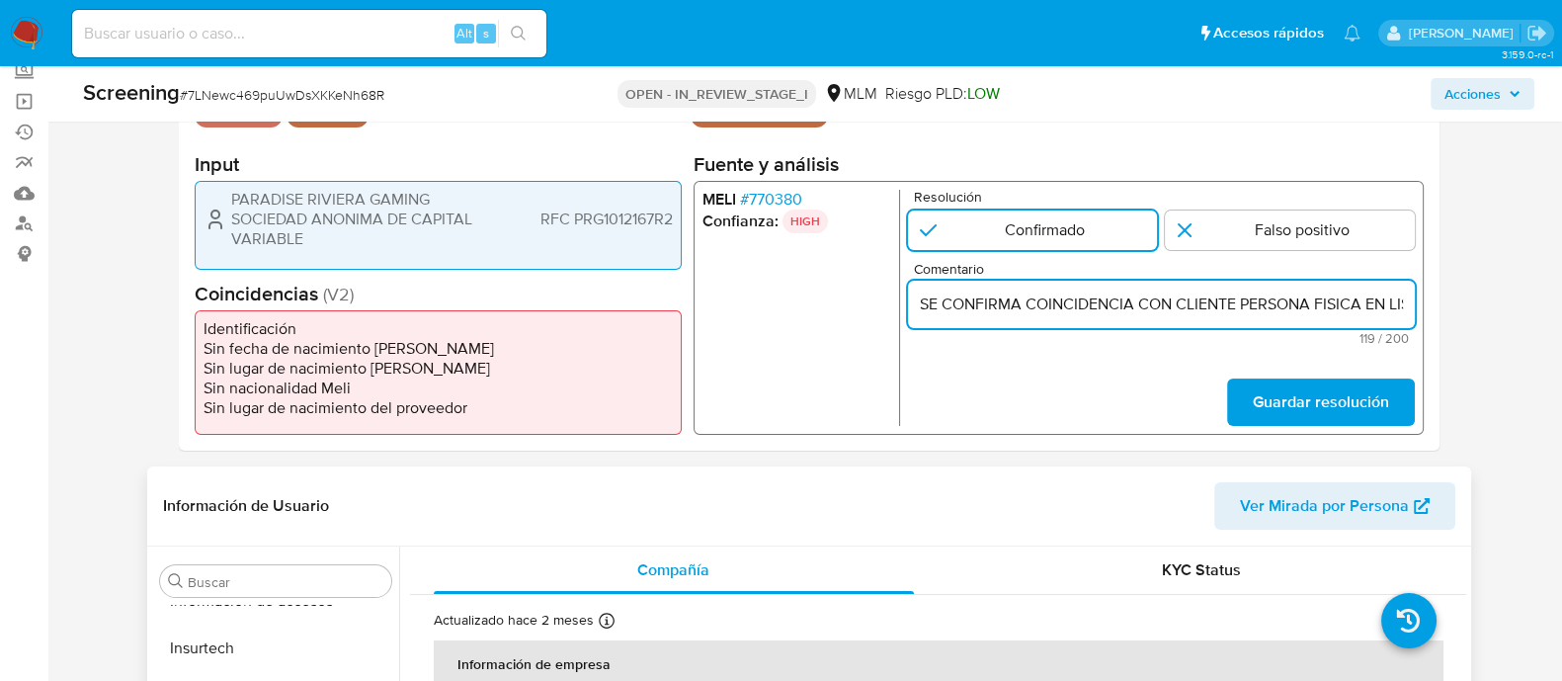
scroll to position [0, 559]
type input "SE CONFIRMA COINCIDENCIA CON CLIENTE PERSONA FISICA EN LISTA REQUINFO POR NOMBR…"
click at [1305, 399] on span "Guardar resolución" at bounding box center [1320, 401] width 136 height 43
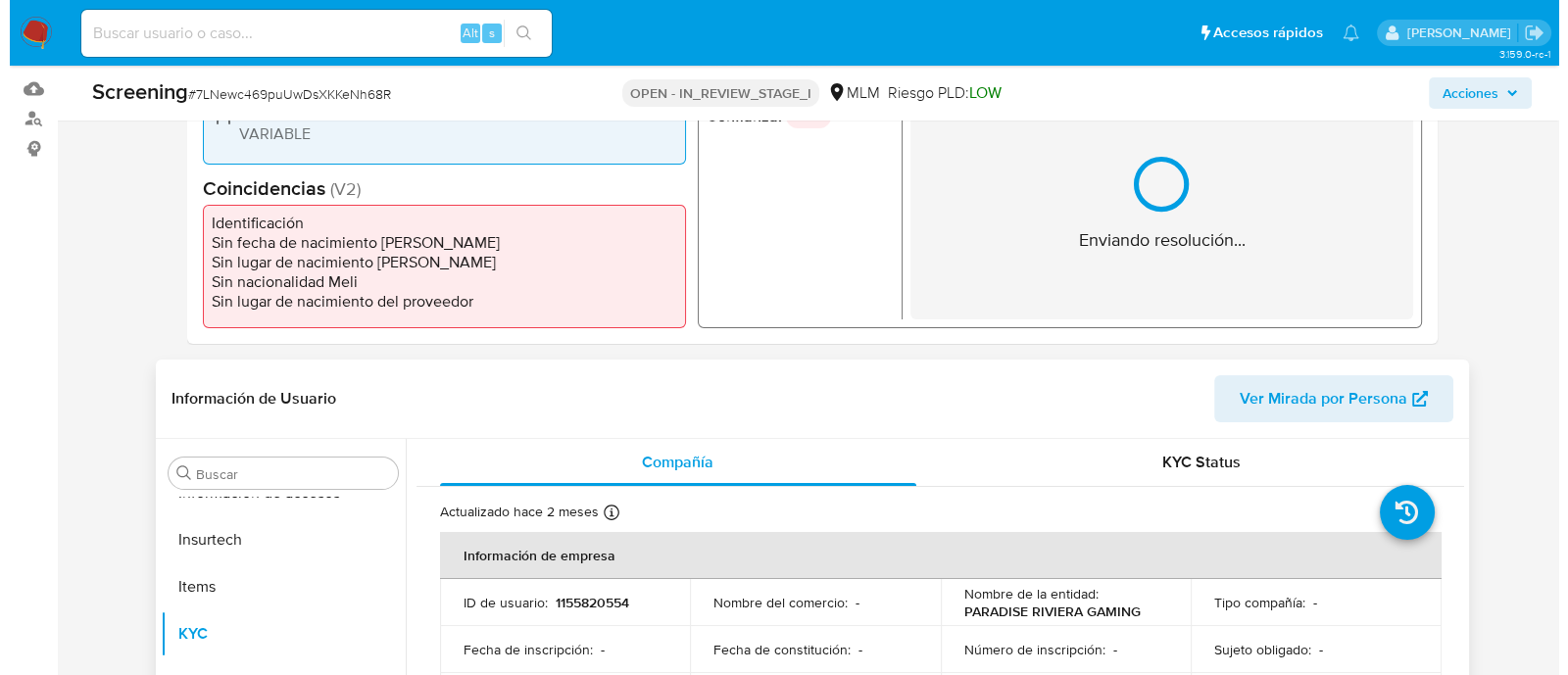
scroll to position [367, 0]
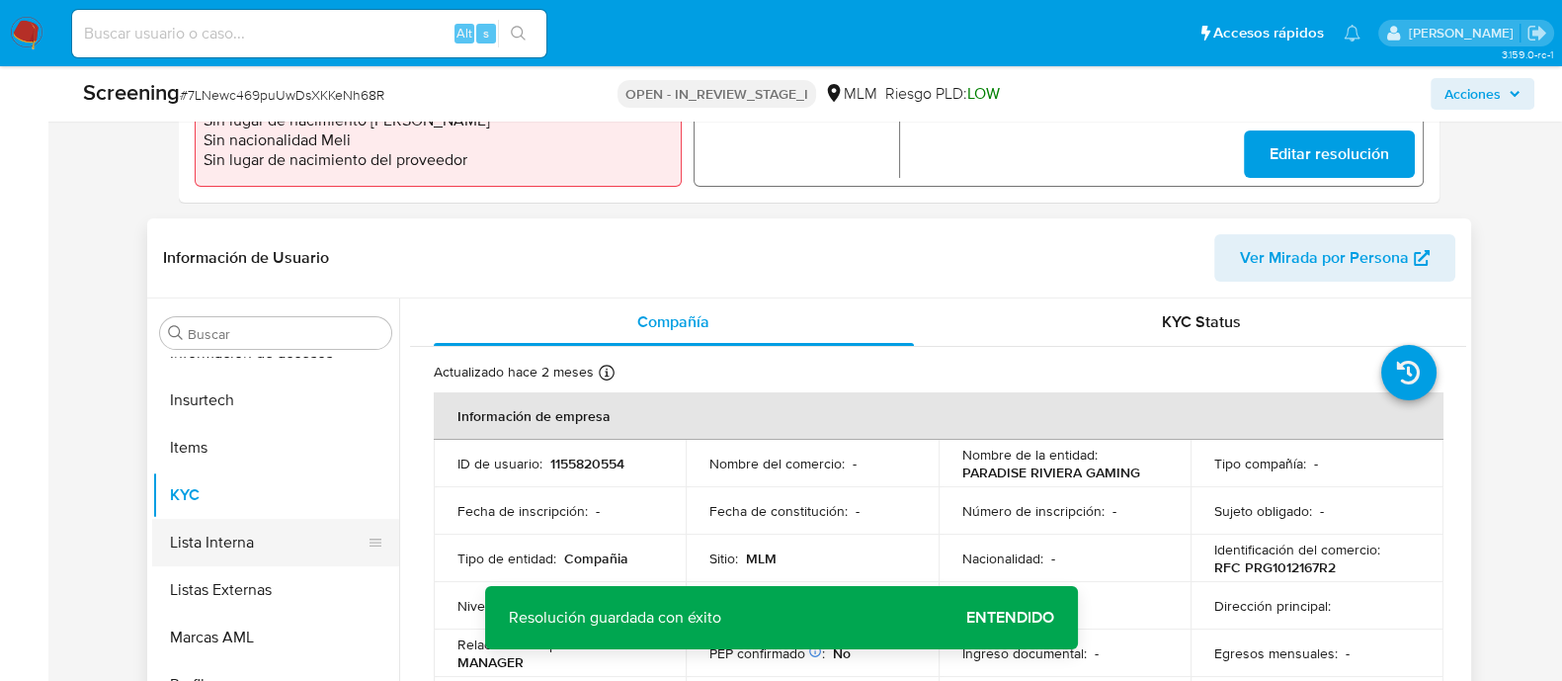
click at [312, 544] on button "Lista Interna" at bounding box center [267, 542] width 231 height 47
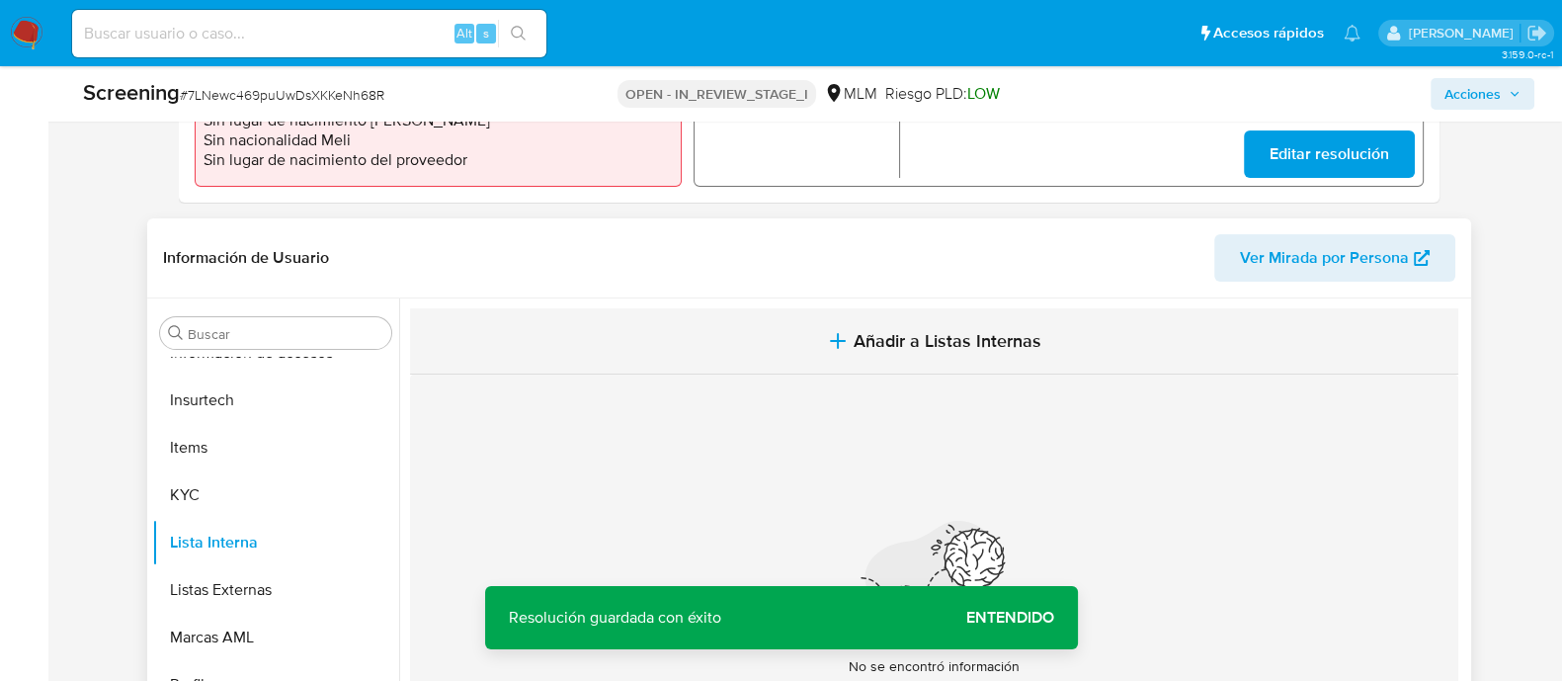
click at [893, 336] on span "Añadir a Listas Internas" at bounding box center [948, 341] width 188 height 22
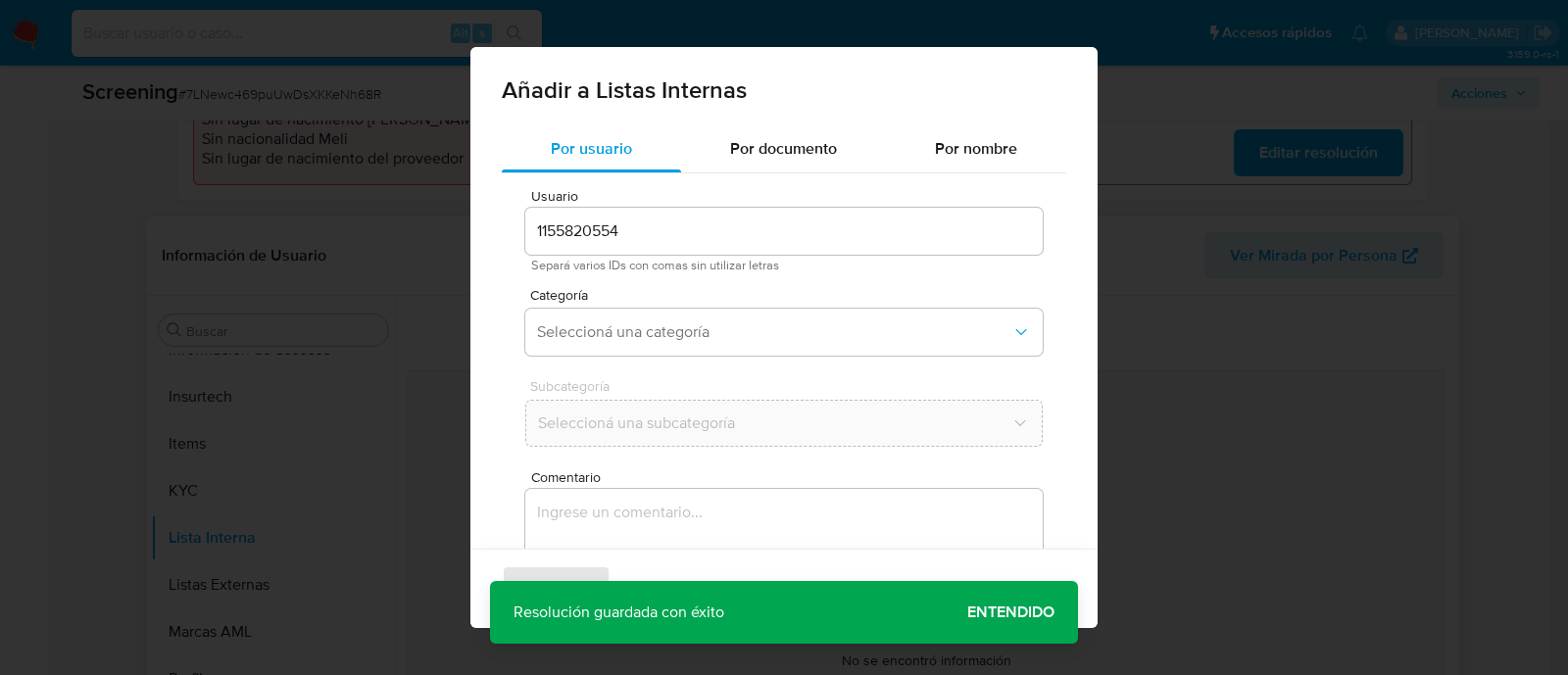
click at [633, 361] on div "Categoría Seleccioná una categoría" at bounding box center [784, 325] width 518 height 75
click at [629, 322] on span "Seleccioná una categoría" at bounding box center [774, 332] width 474 height 20
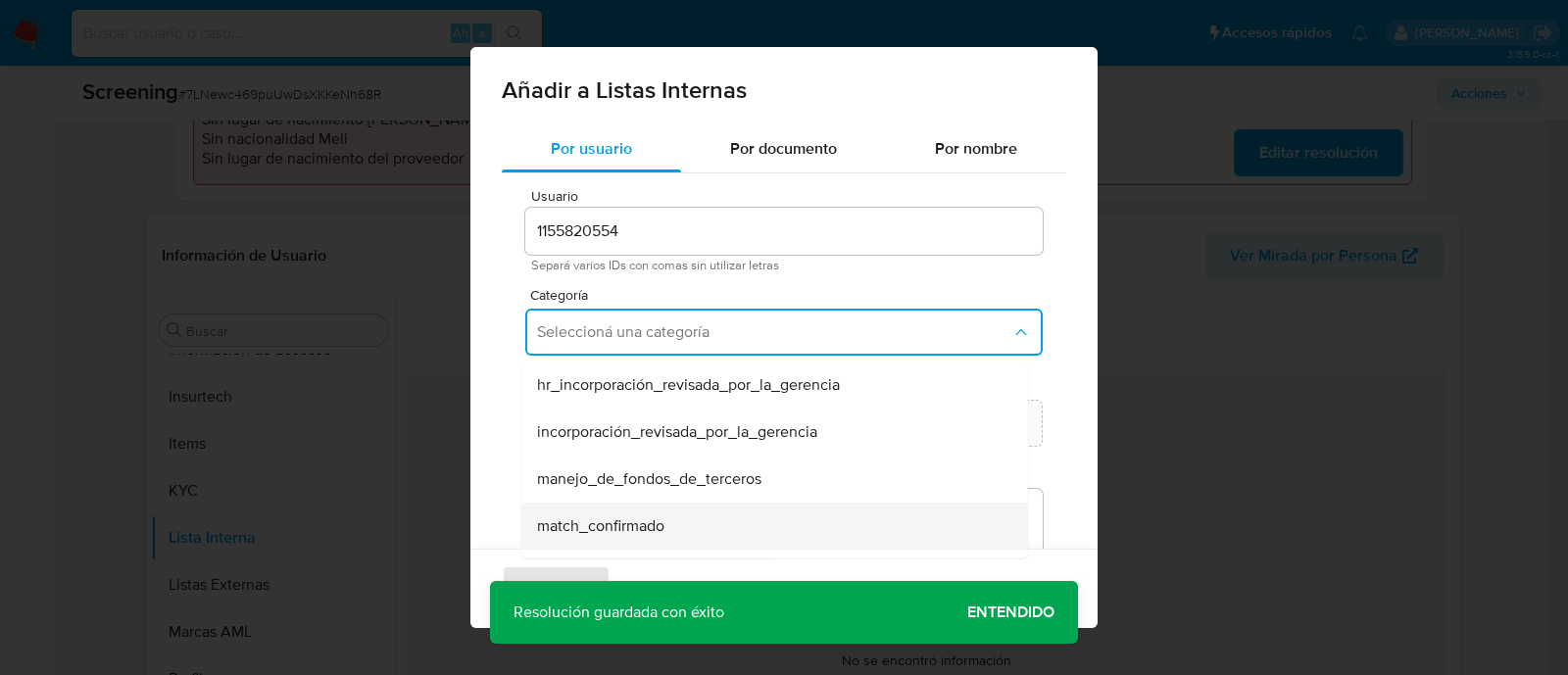
click at [593, 519] on span "match_confirmado" at bounding box center [600, 526] width 127 height 20
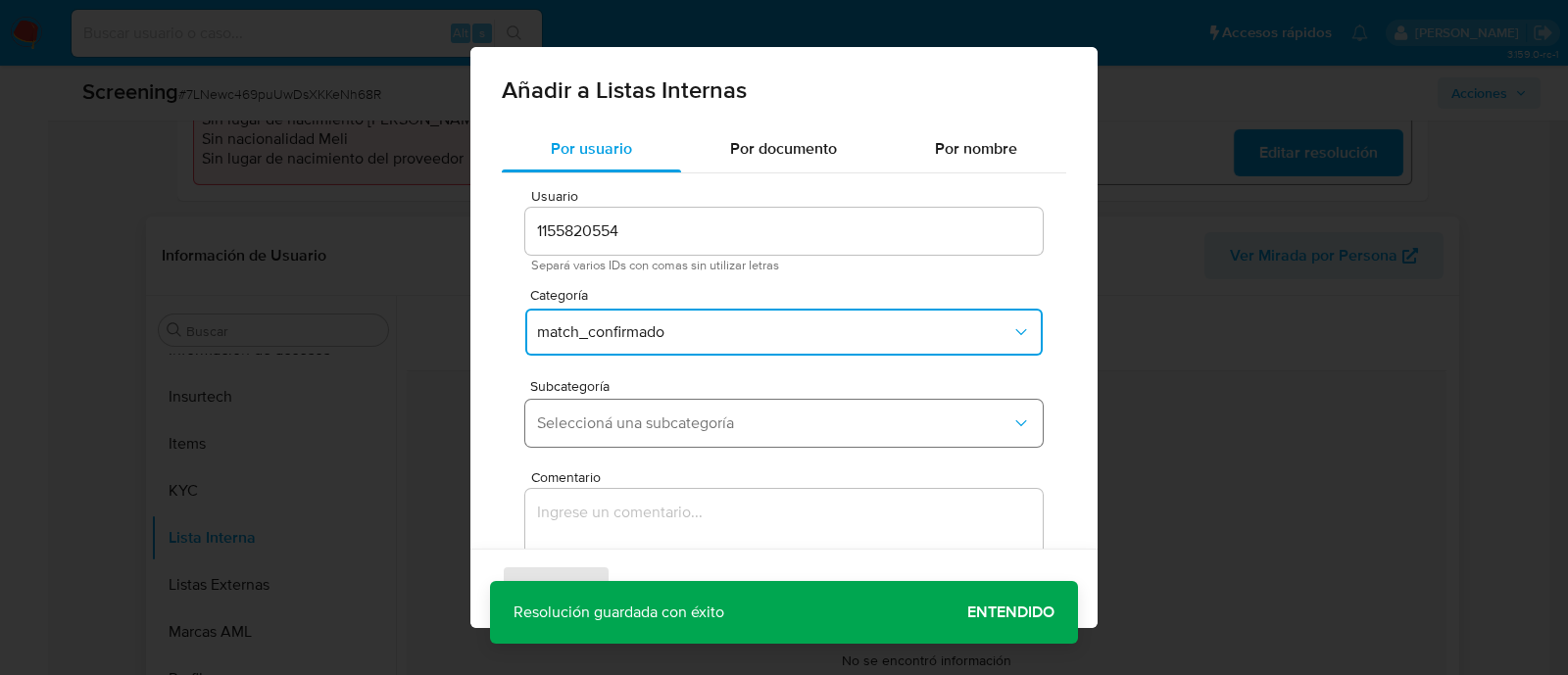
click at [583, 438] on button "Seleccioná una subcategoría" at bounding box center [784, 422] width 518 height 47
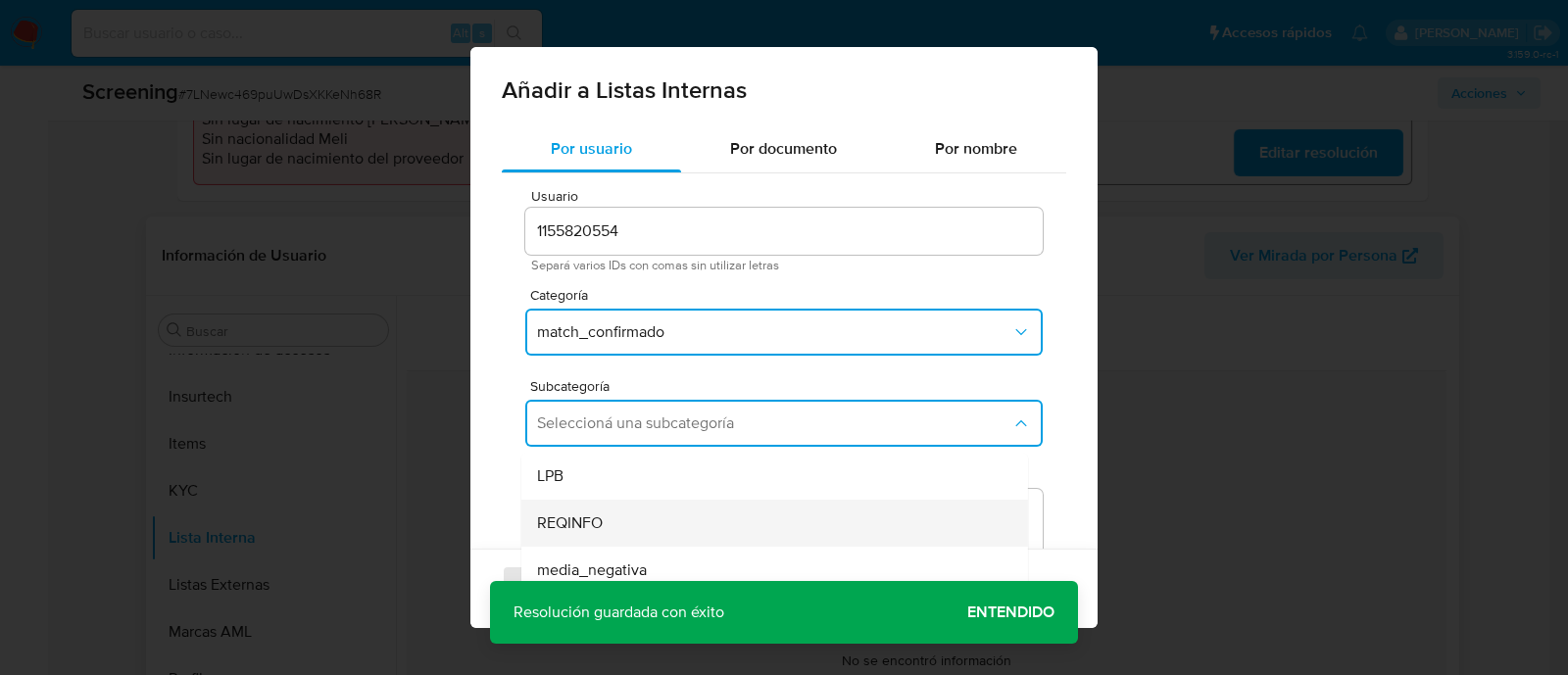
click at [589, 530] on span "REQINFO" at bounding box center [569, 523] width 65 height 20
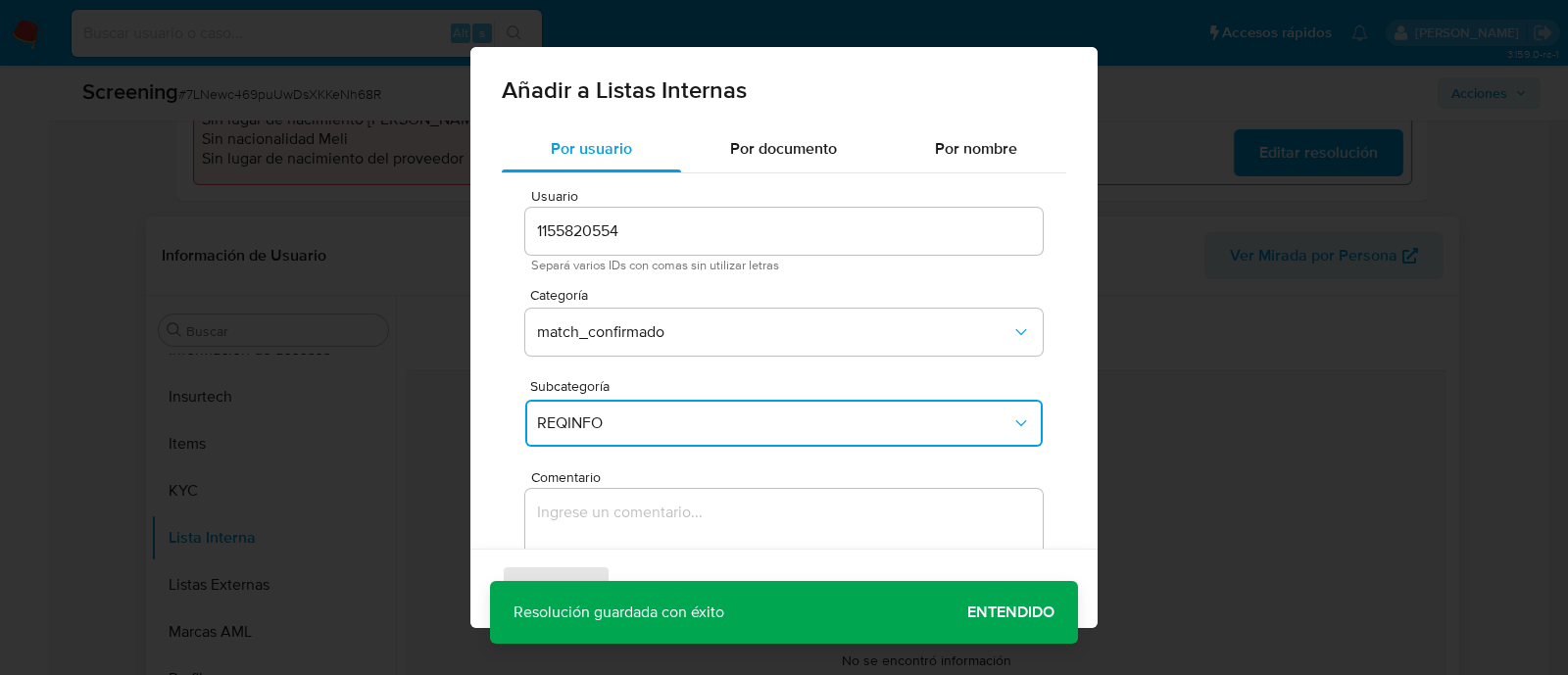
click at [586, 532] on textarea "Comentario" at bounding box center [784, 583] width 518 height 188
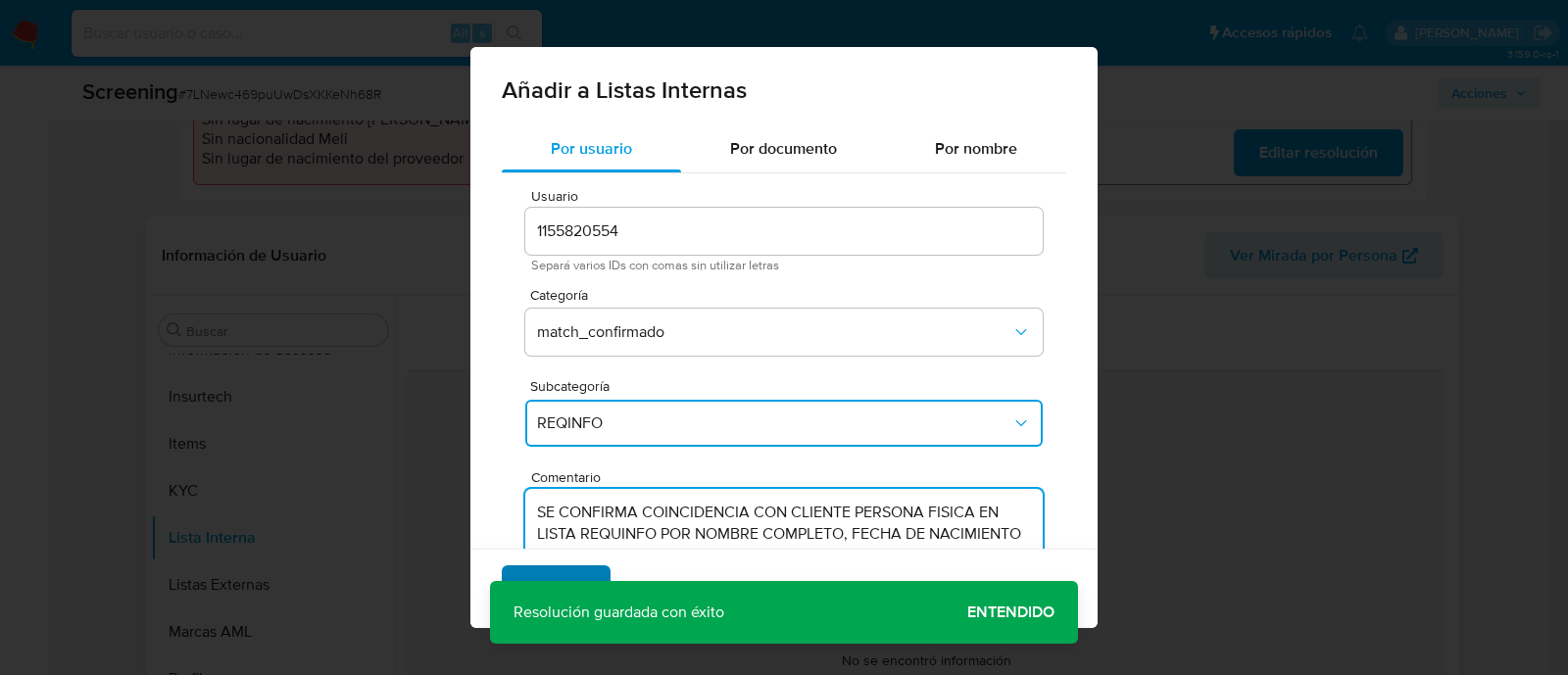
type textarea "SE CONFIRMA COINCIDENCIA CON CLIENTE PERSONA FISICA EN LISTA REQUINFO POR NOMBR…"
click at [548, 572] on span "Agregar" at bounding box center [556, 588] width 58 height 43
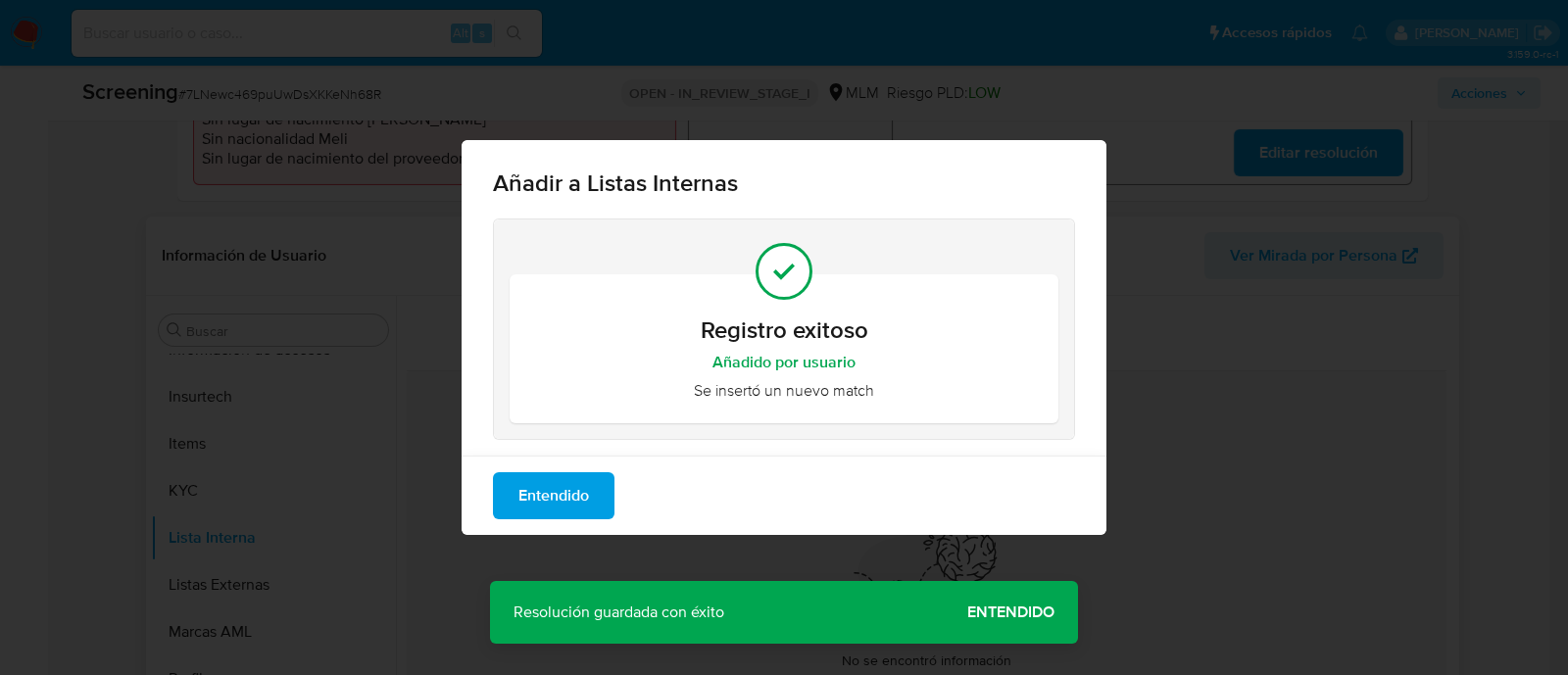
click at [553, 491] on span "Entendido" at bounding box center [553, 495] width 70 height 43
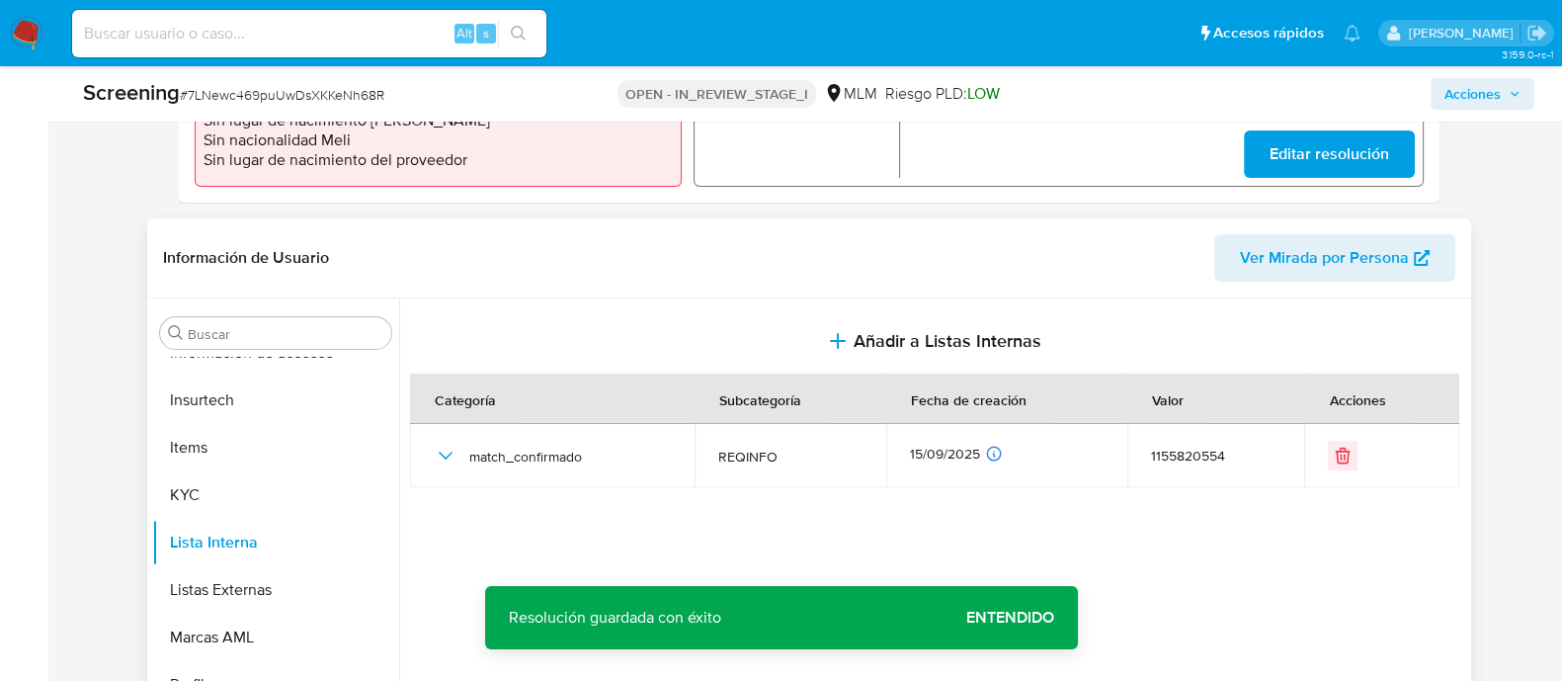
click at [1467, 96] on span "Acciones" at bounding box center [1472, 94] width 56 height 32
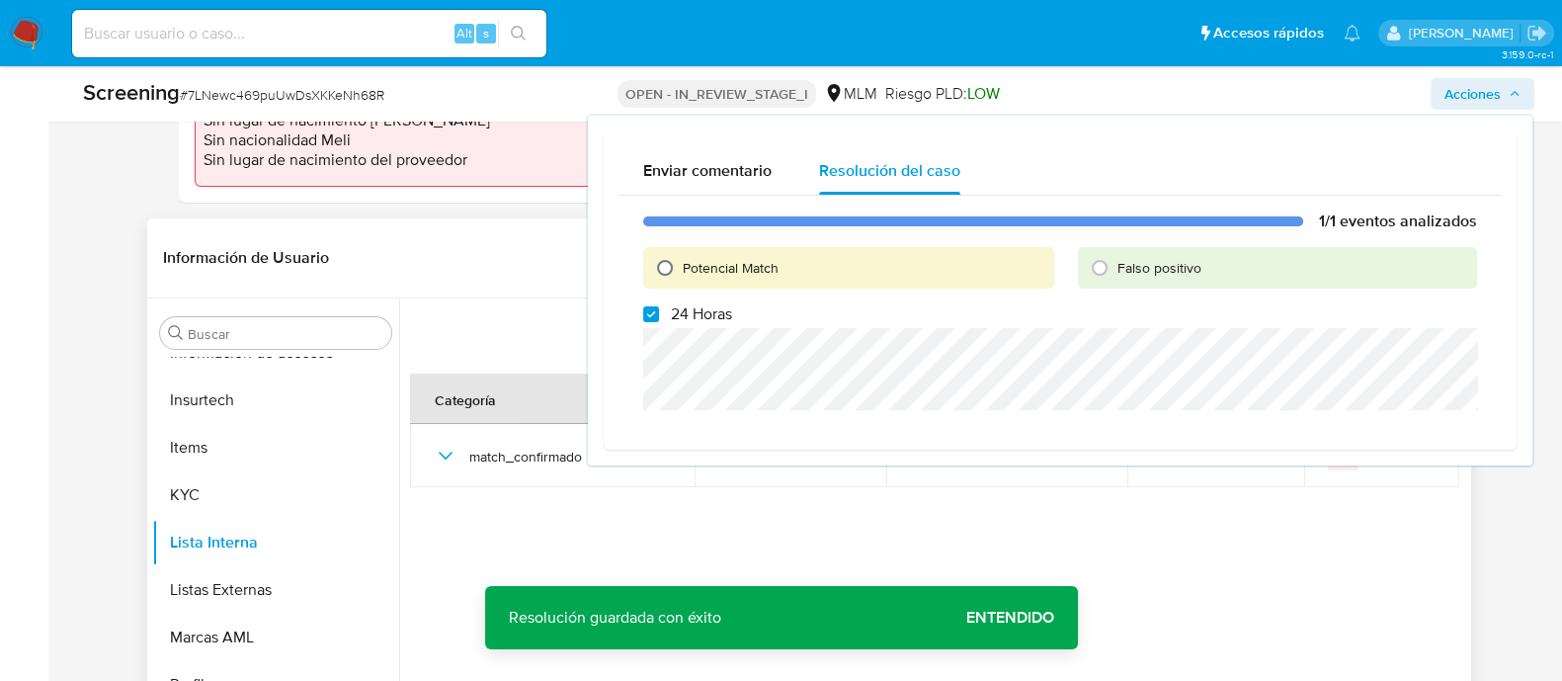
click at [662, 267] on input "Potencial Match" at bounding box center [665, 268] width 32 height 32
radio input "true"
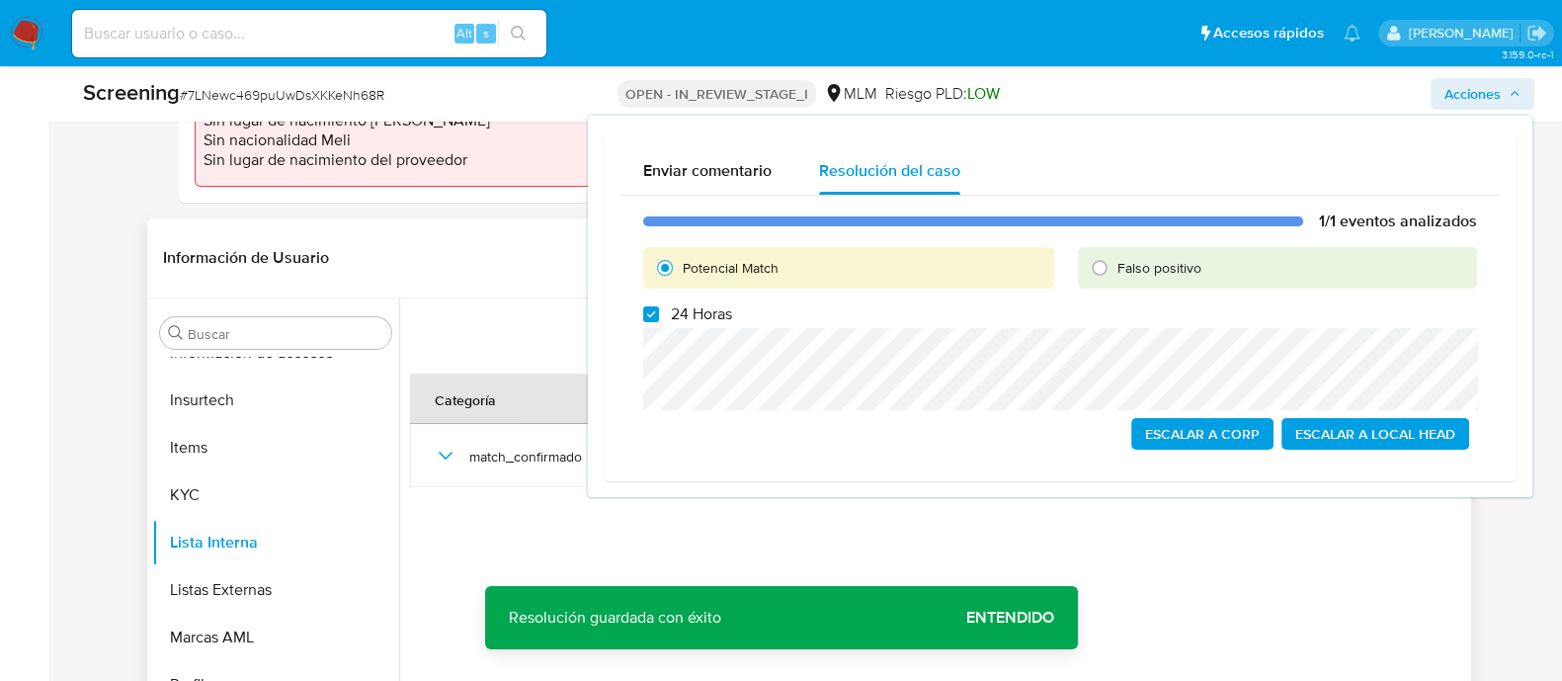
click at [653, 304] on label "24 Horas" at bounding box center [687, 314] width 89 height 20
click at [653, 306] on input "24 Horas" at bounding box center [651, 314] width 16 height 16
click at [652, 314] on input "24 Horas" at bounding box center [651, 314] width 16 height 16
click at [652, 318] on input "24 Horas" at bounding box center [651, 314] width 16 height 16
checkbox input "false"
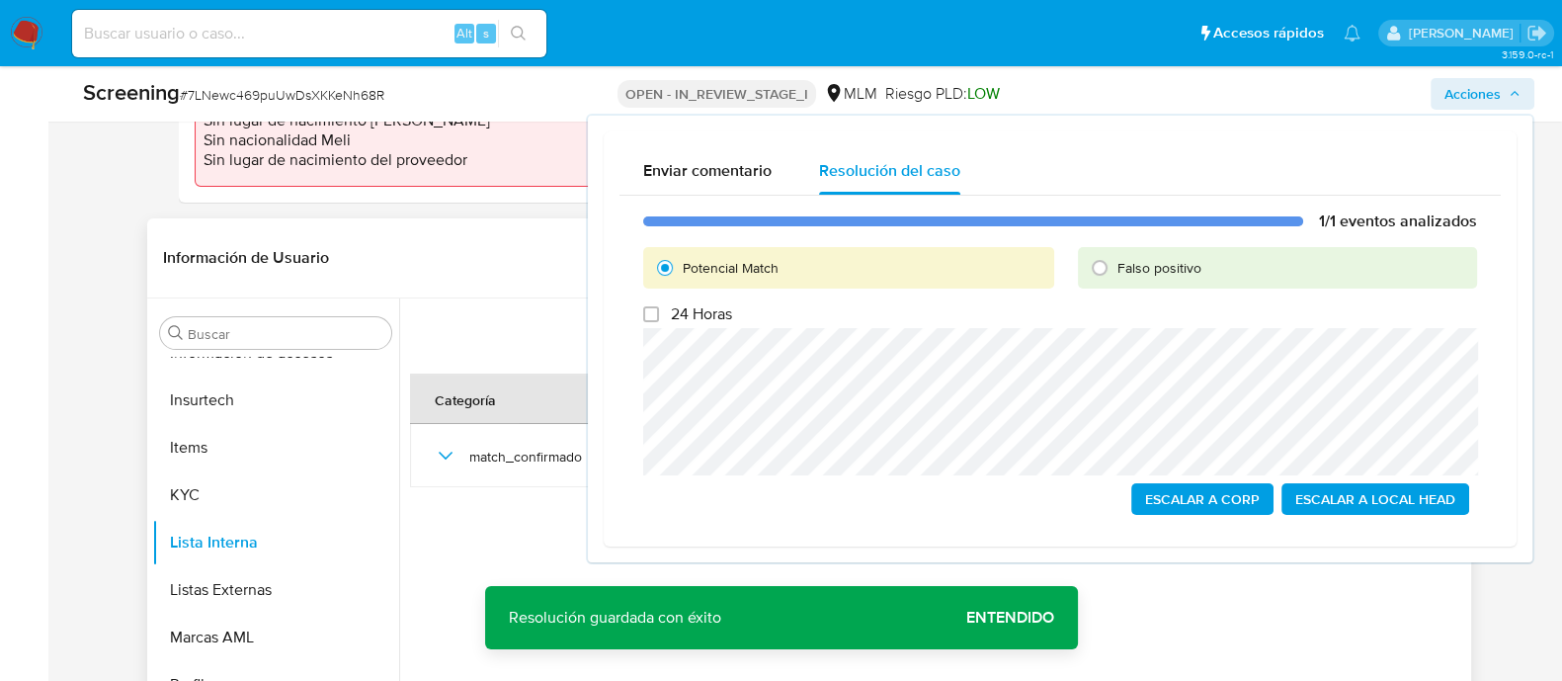
click at [1418, 491] on span "Escalar a Local Head" at bounding box center [1375, 499] width 160 height 28
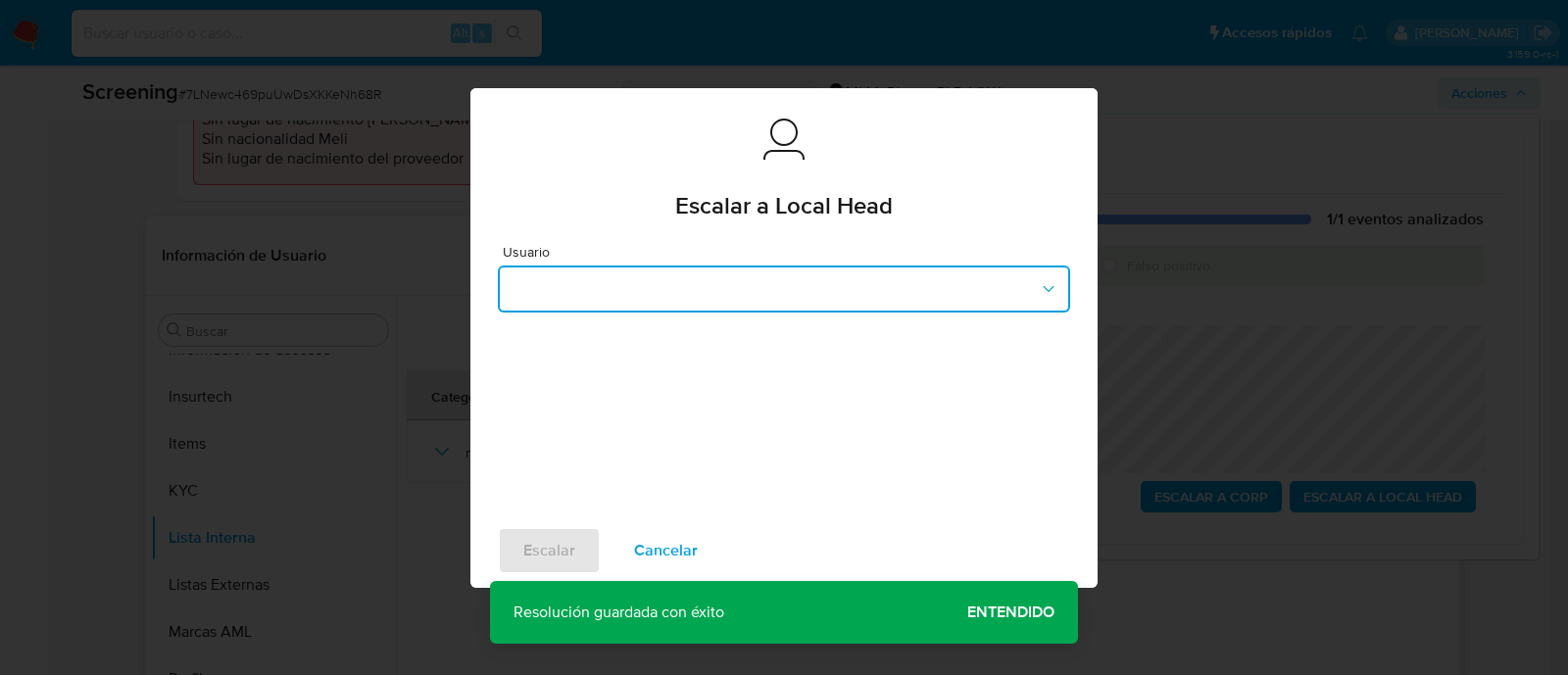
click at [862, 281] on button "button" at bounding box center [784, 288] width 572 height 47
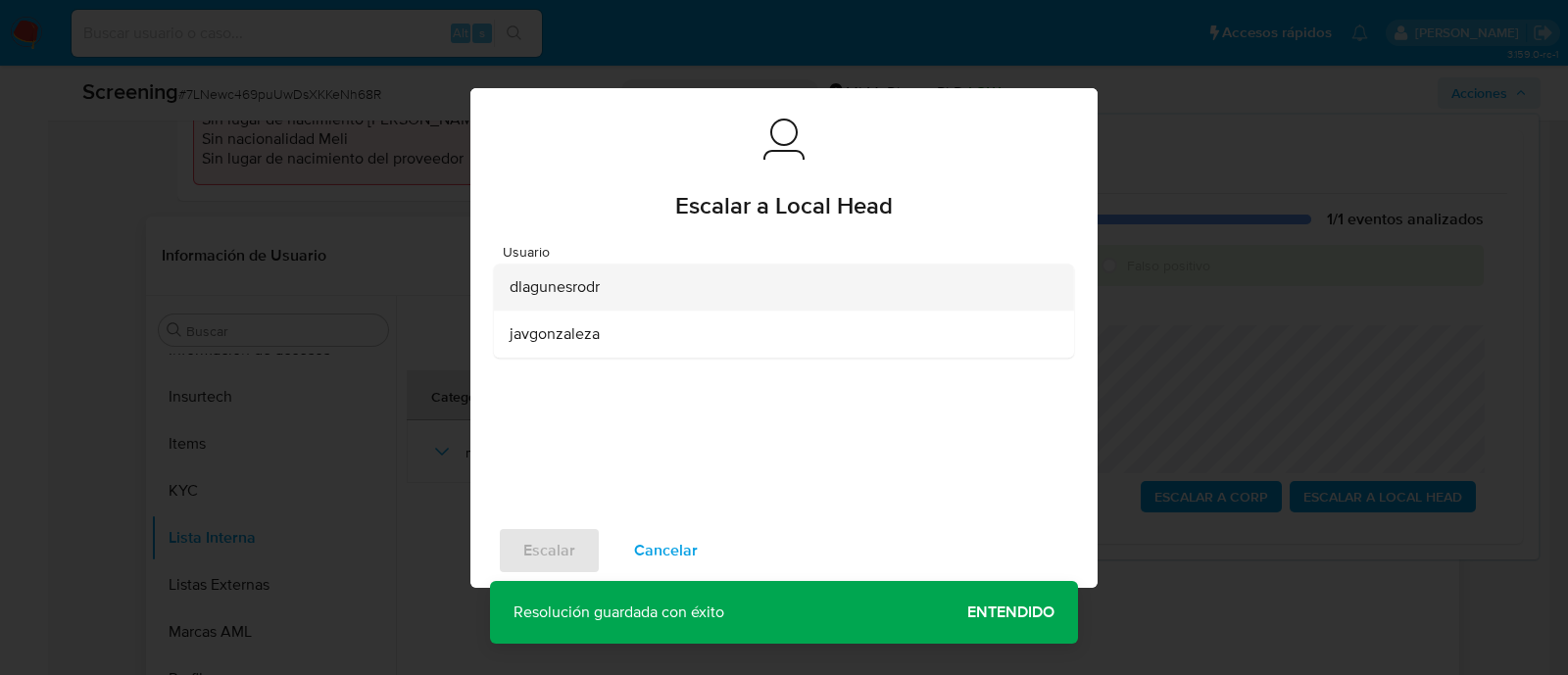
click at [642, 293] on div "dlagunesrodr" at bounding box center [778, 286] width 537 height 47
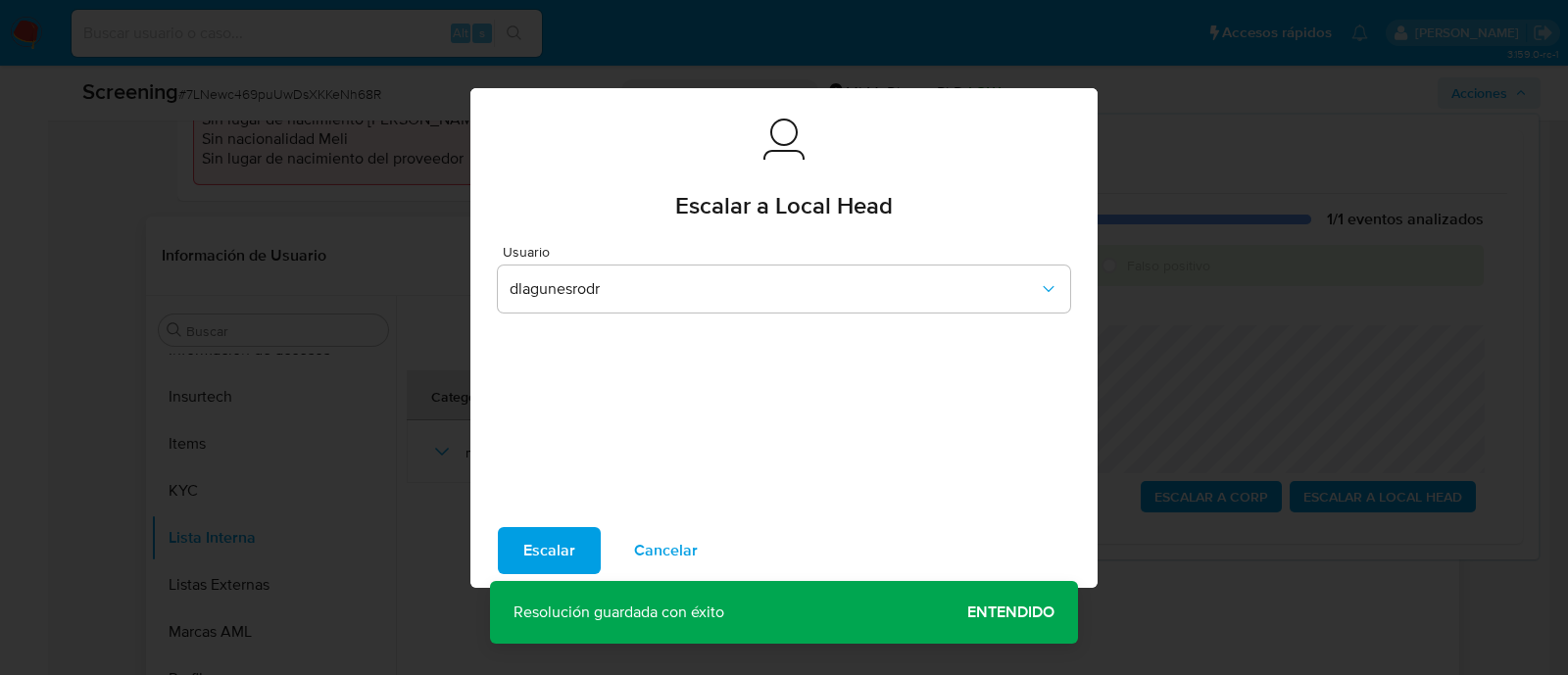
click at [569, 555] on span "Escalar" at bounding box center [549, 549] width 52 height 43
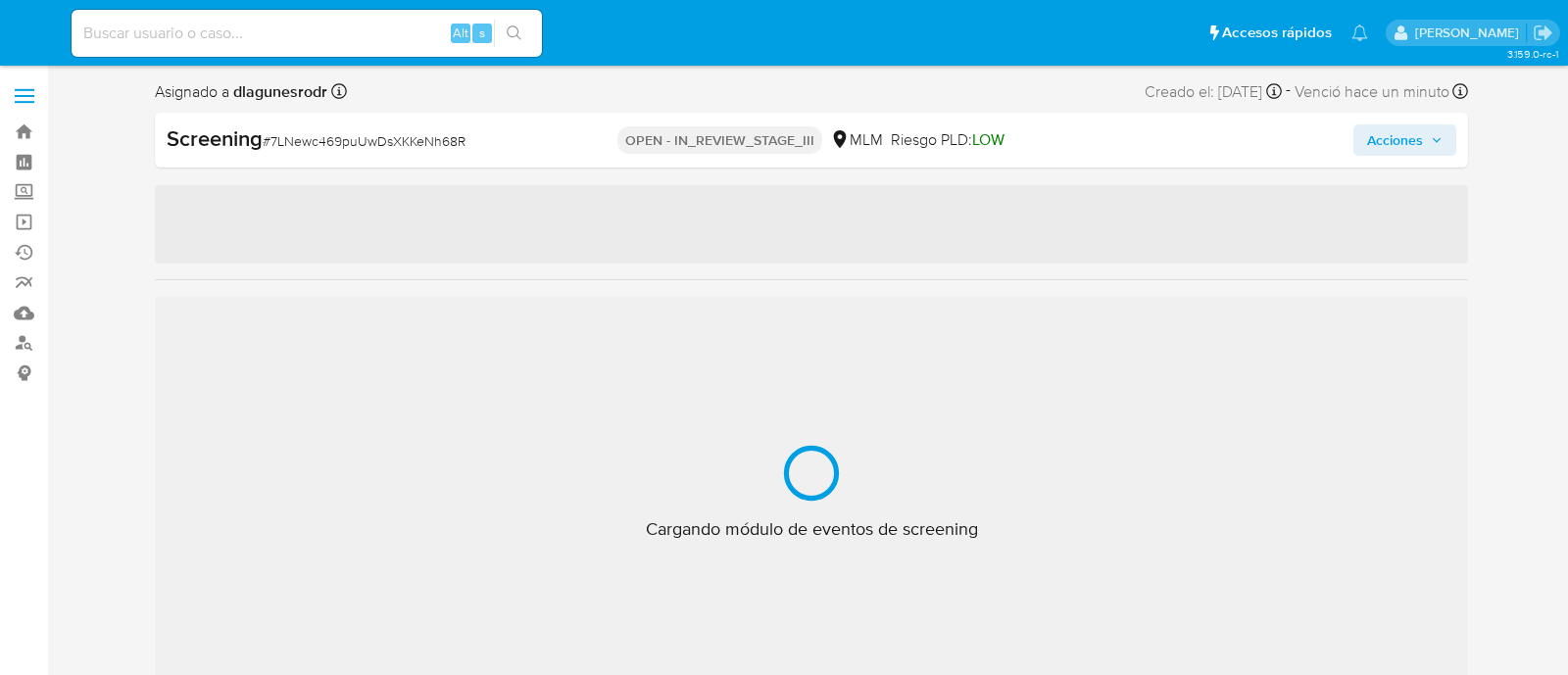
select select "10"
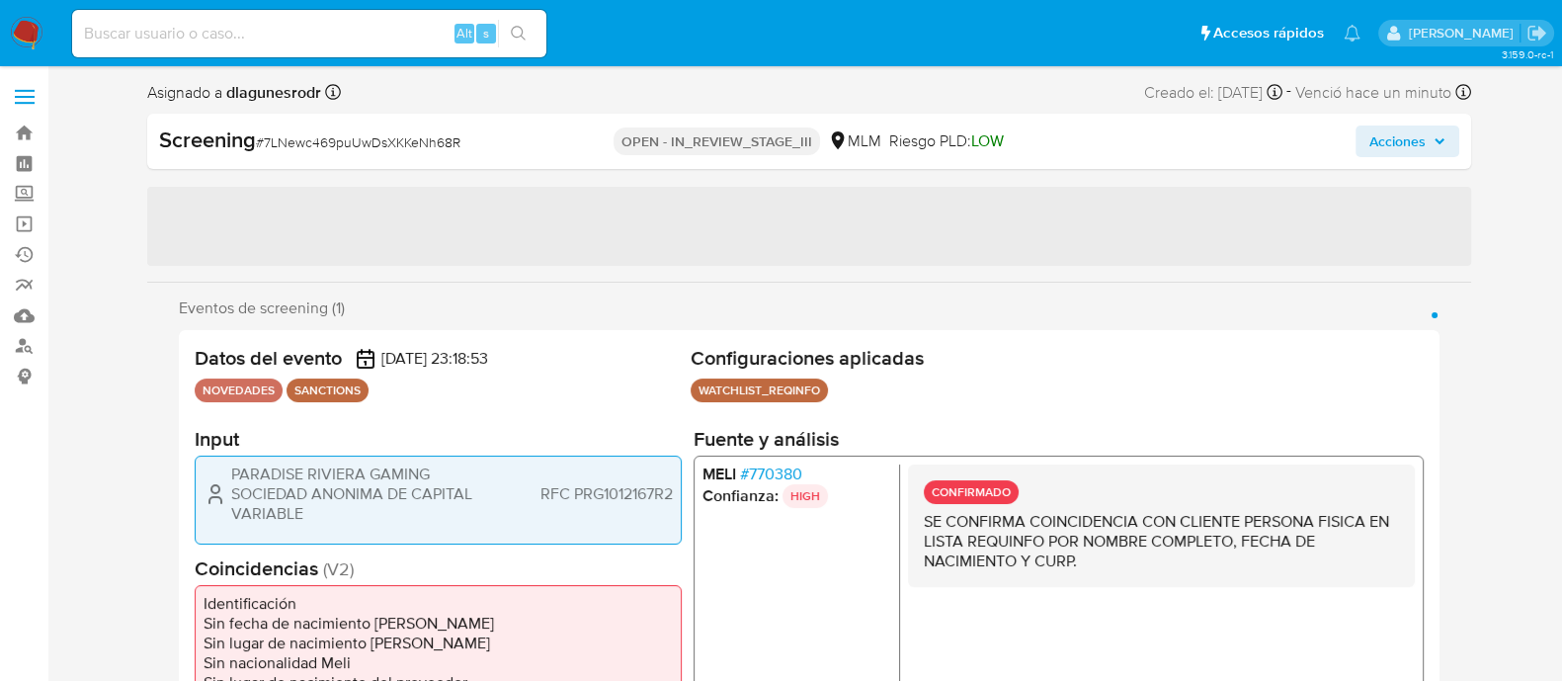
scroll to position [834, 0]
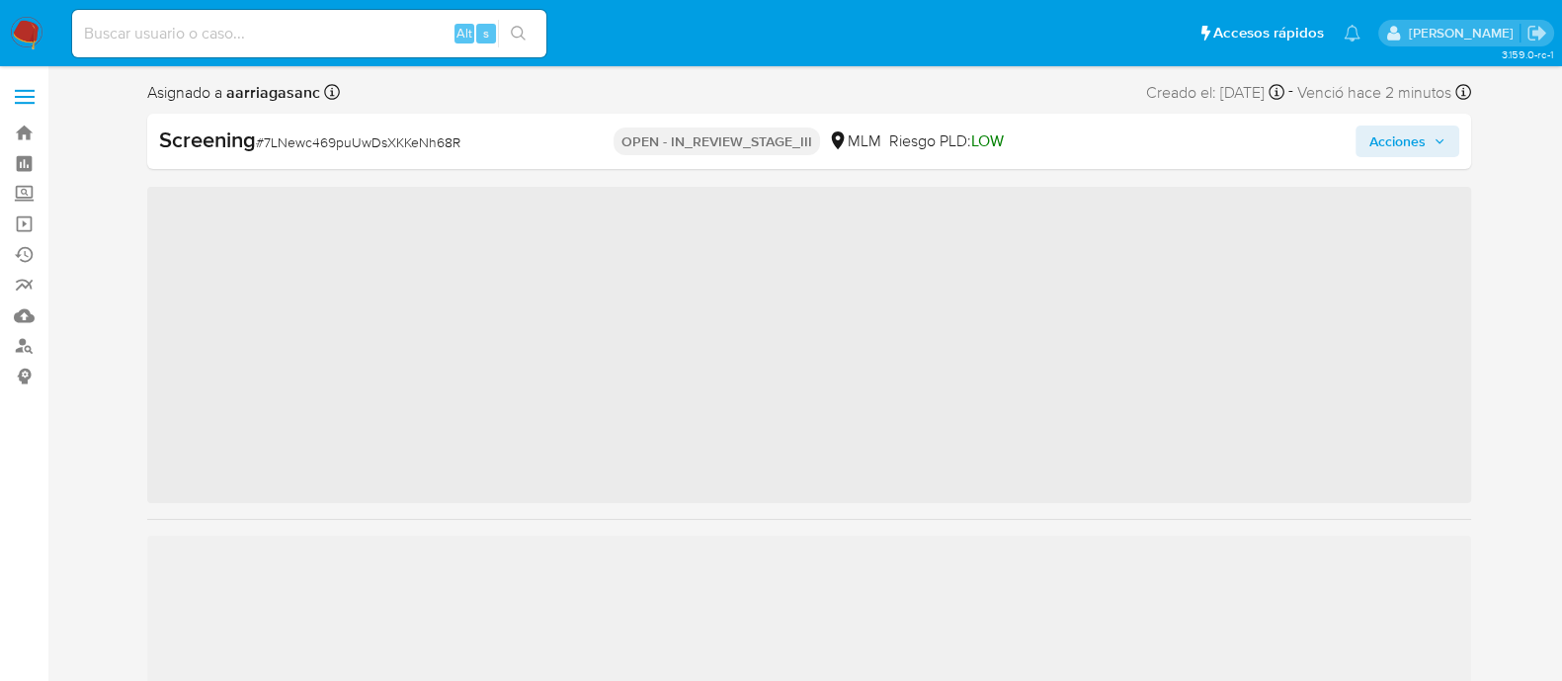
scroll to position [834, 0]
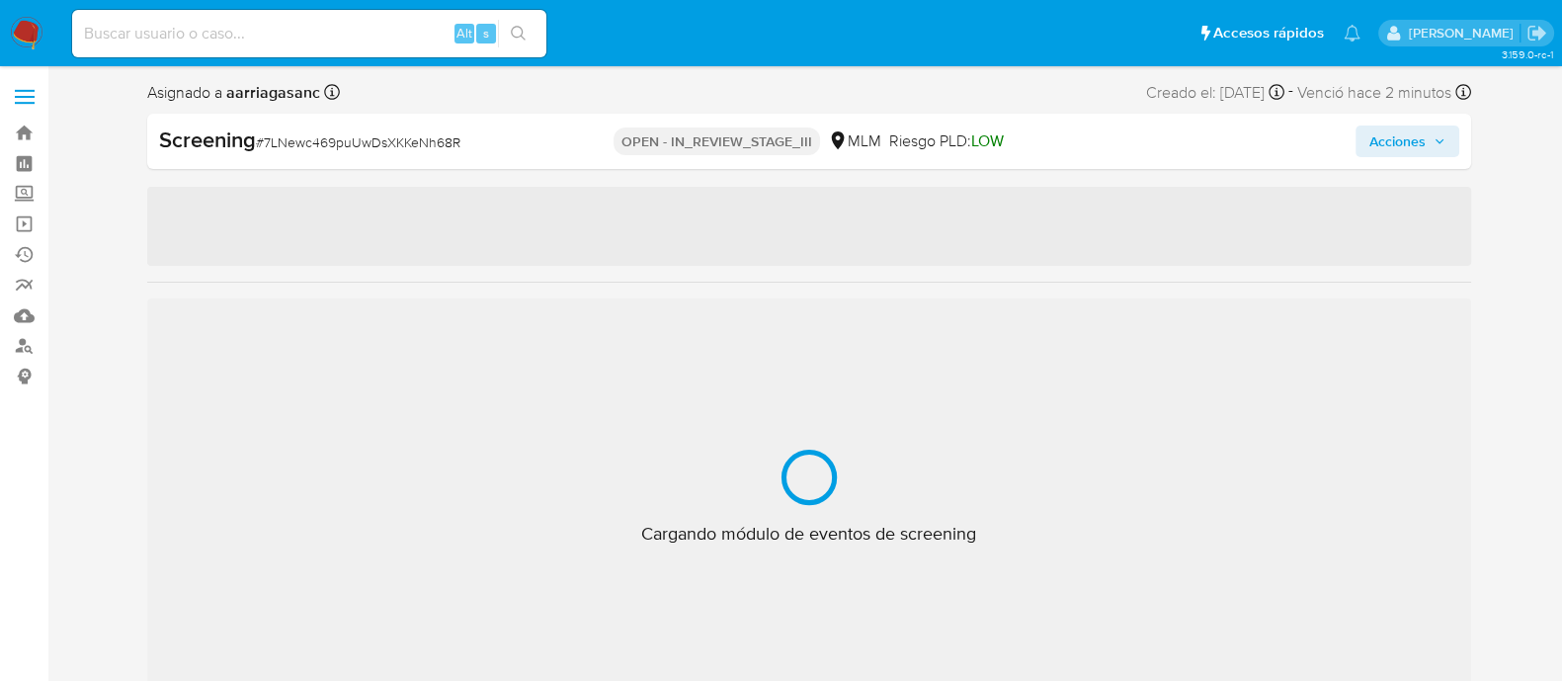
select select "10"
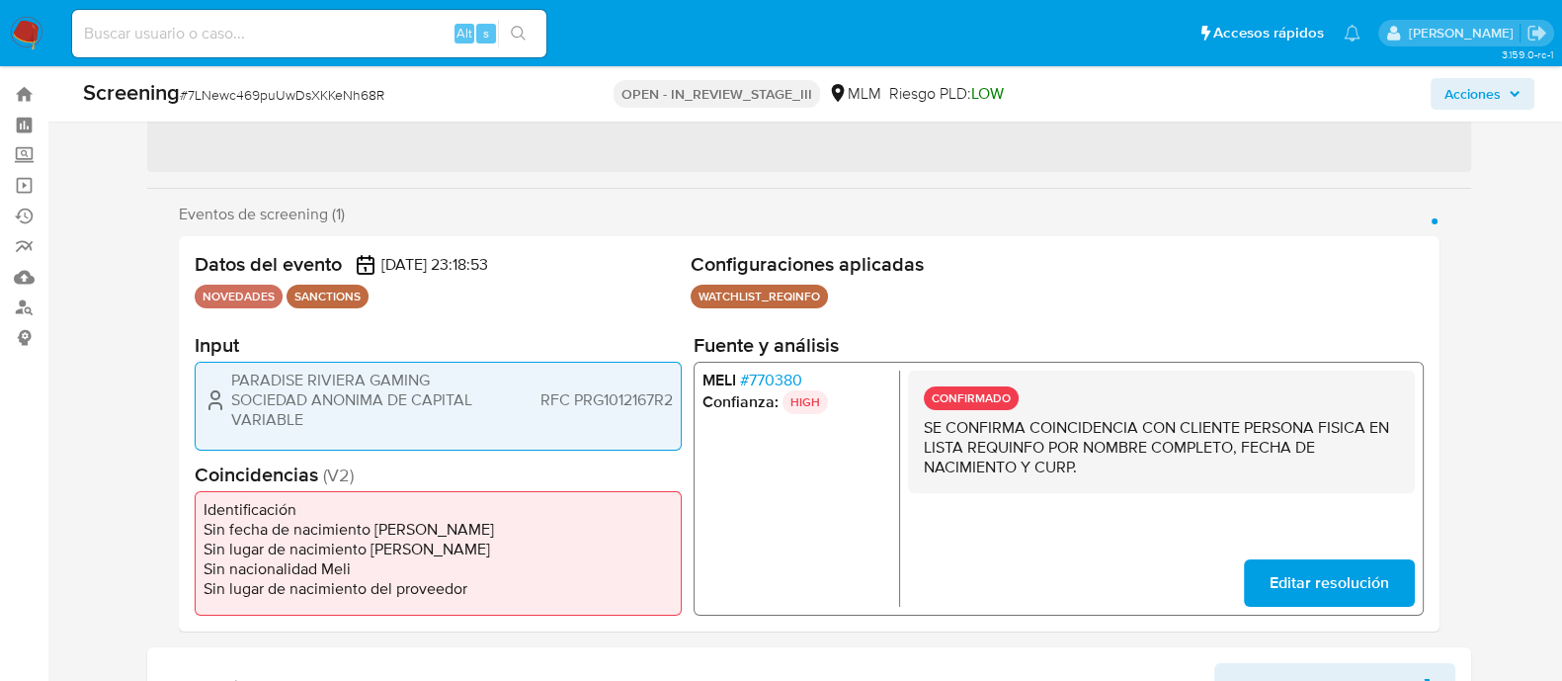
scroll to position [0, 0]
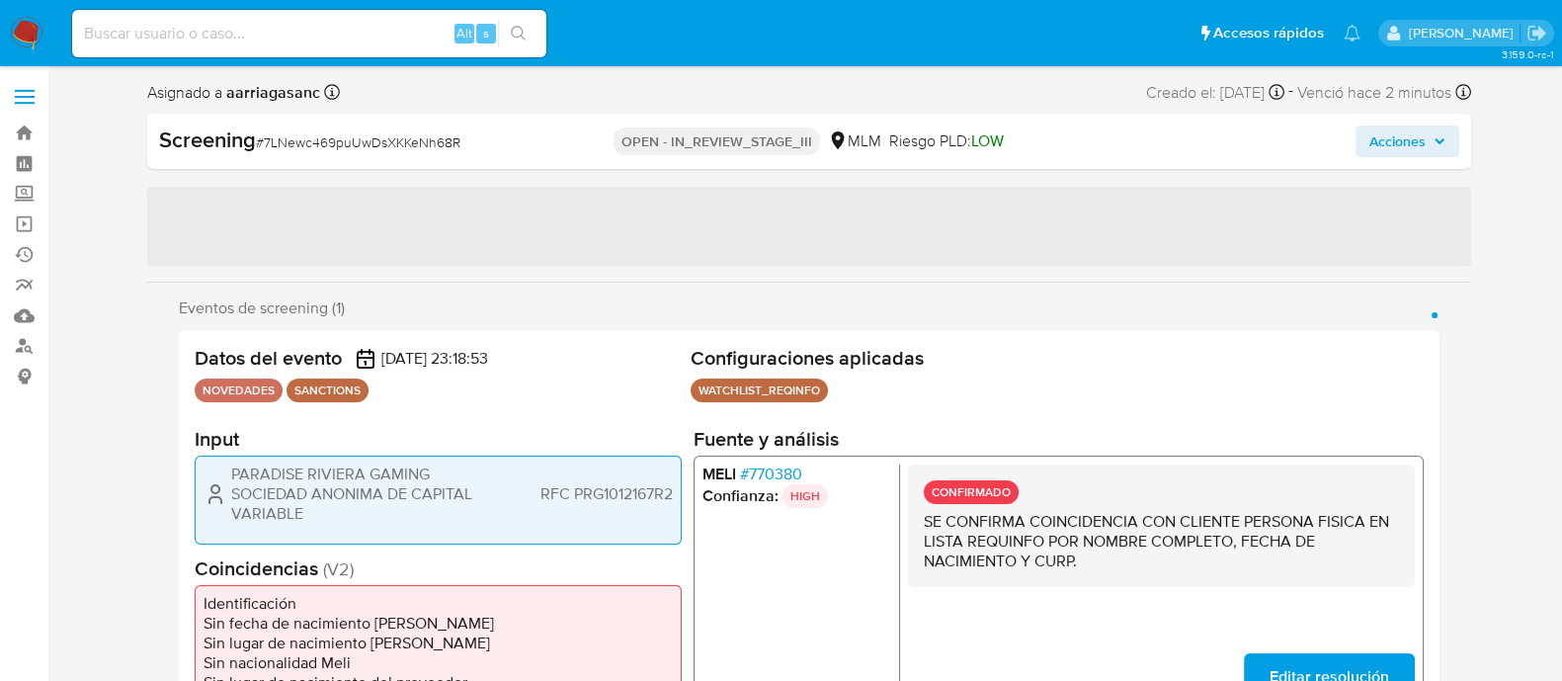
click at [1393, 134] on span "Acciones" at bounding box center [1397, 141] width 56 height 32
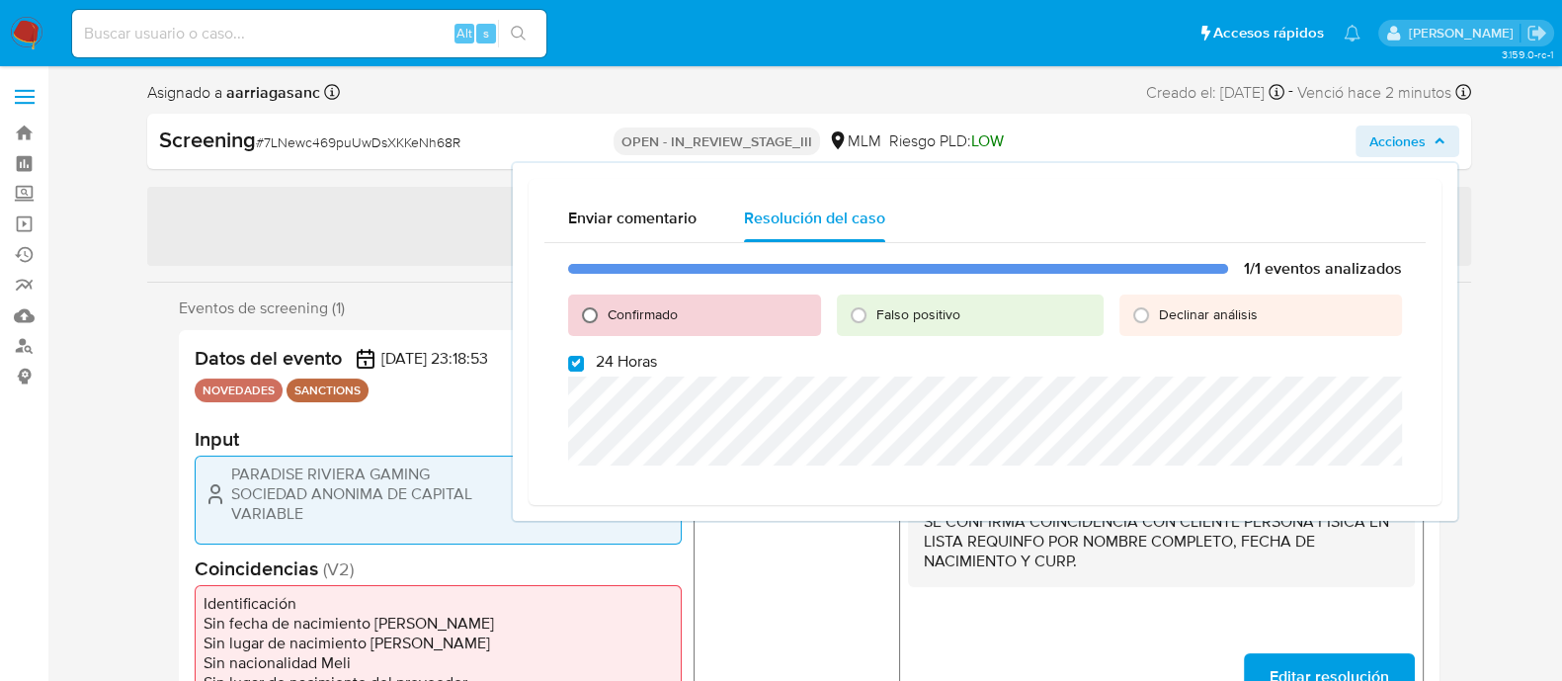
click at [603, 310] on input "Confirmado" at bounding box center [590, 315] width 32 height 32
radio input "true"
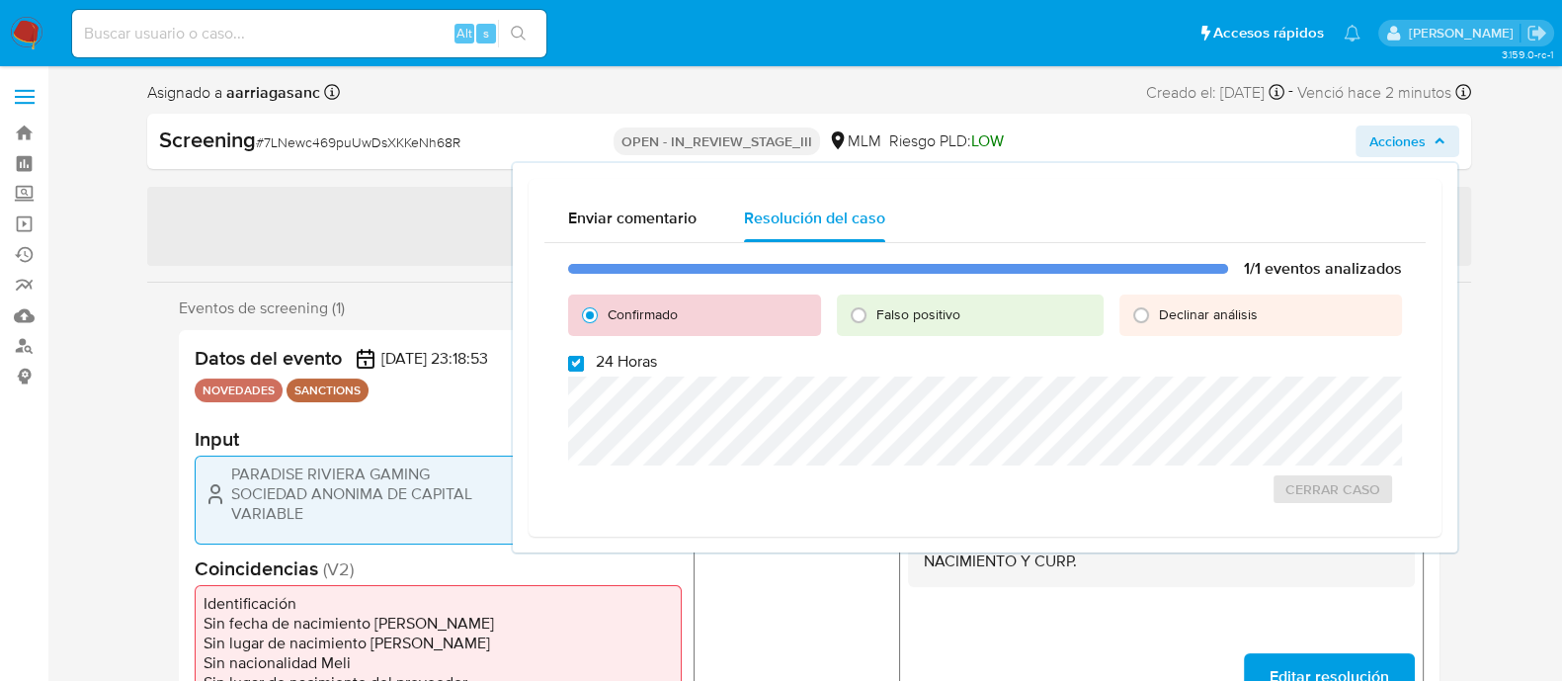
click at [573, 358] on input "24 Horas" at bounding box center [576, 364] width 16 height 16
checkbox input "false"
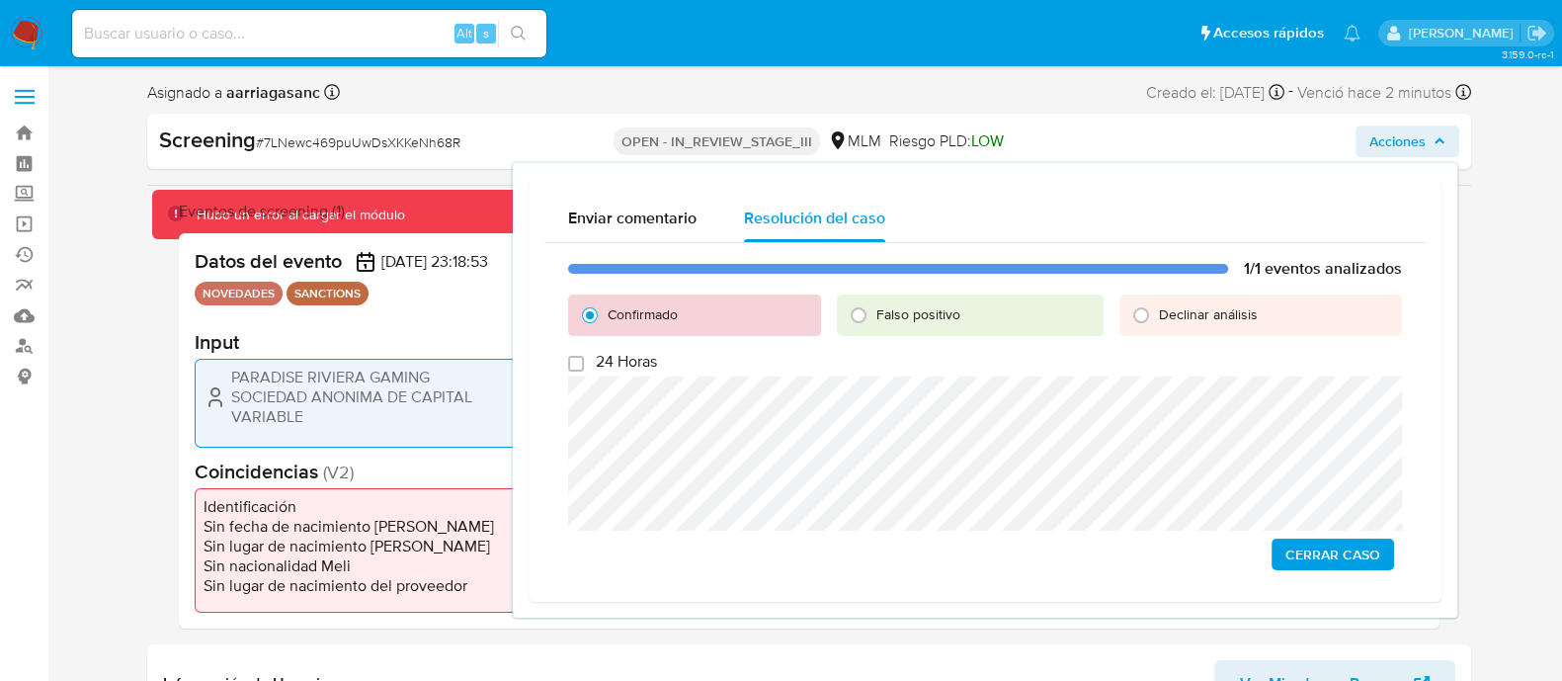
click at [1299, 564] on span "Cerrar Caso" at bounding box center [1332, 554] width 95 height 28
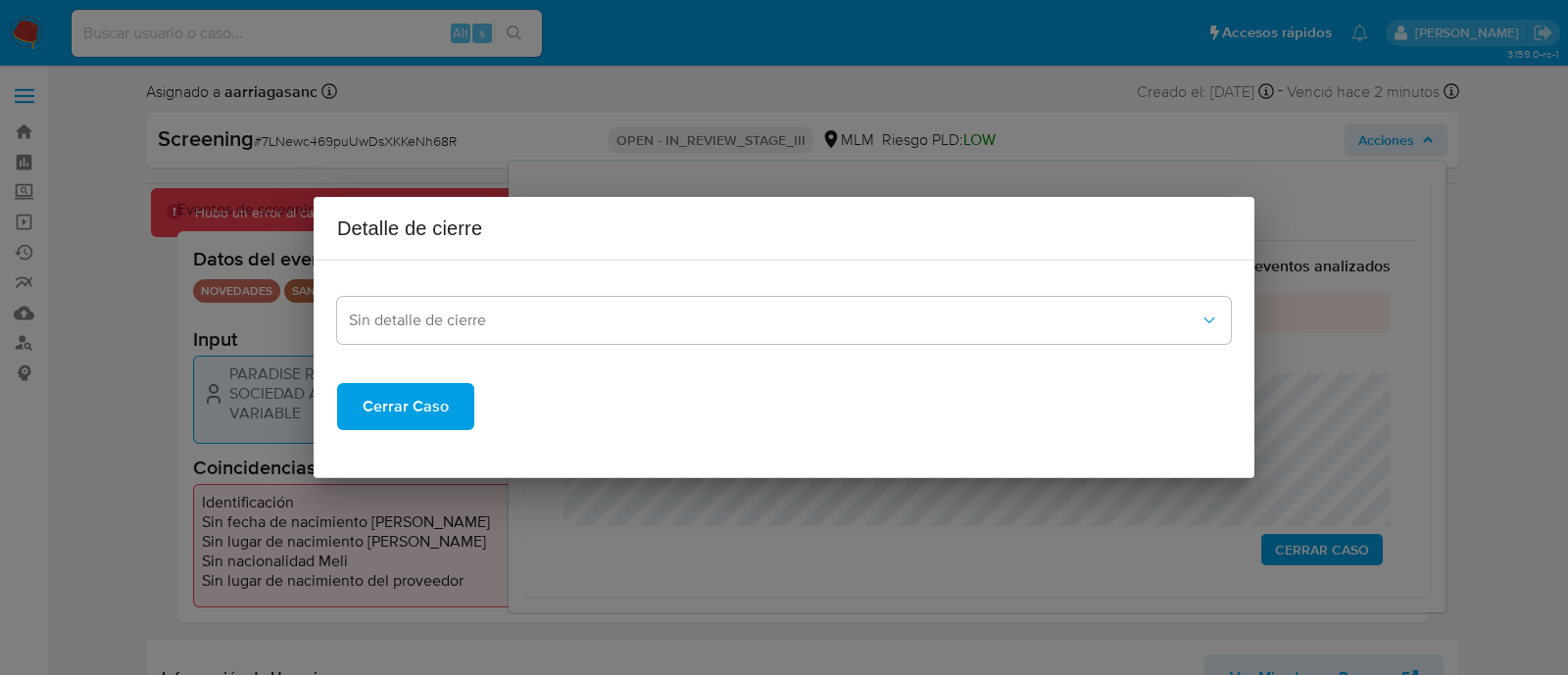
click at [409, 403] on span "Cerrar Caso" at bounding box center [406, 405] width 86 height 43
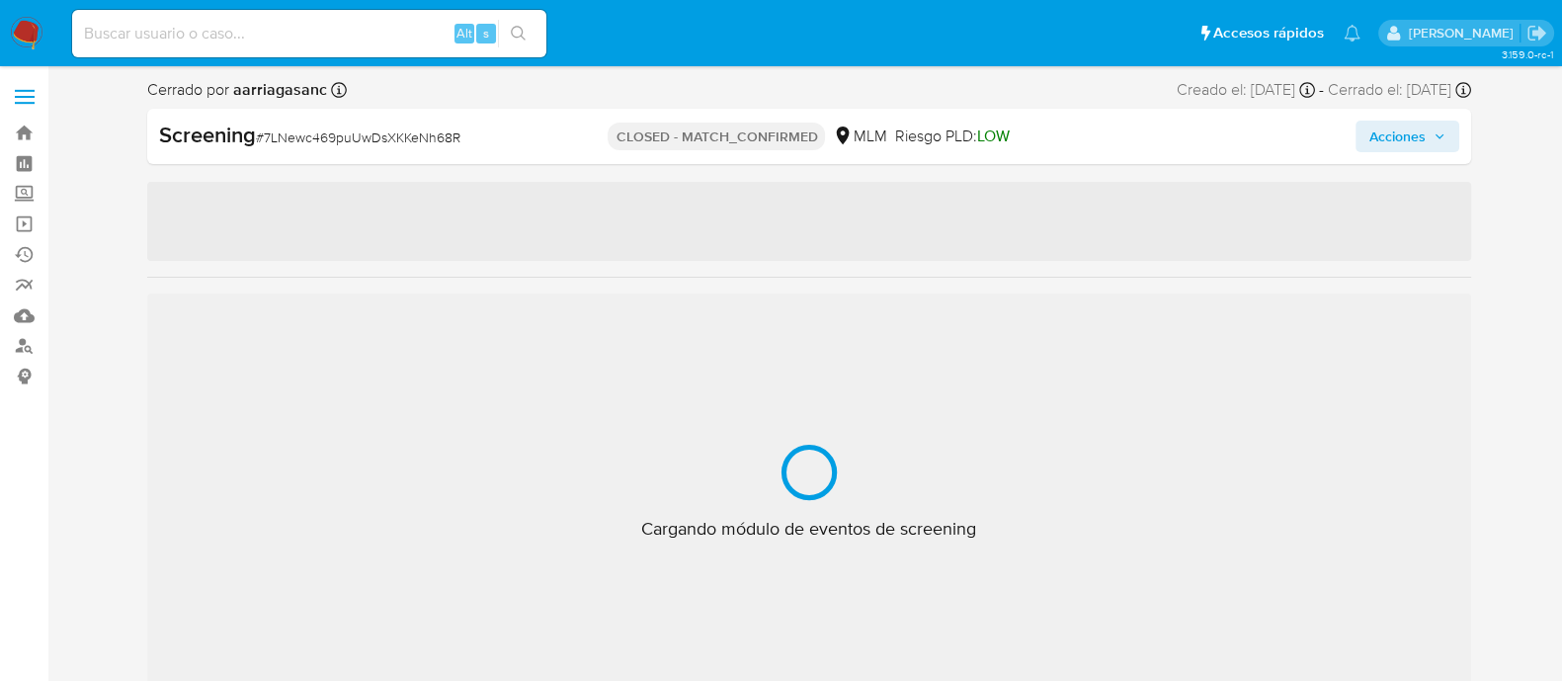
scroll to position [834, 0]
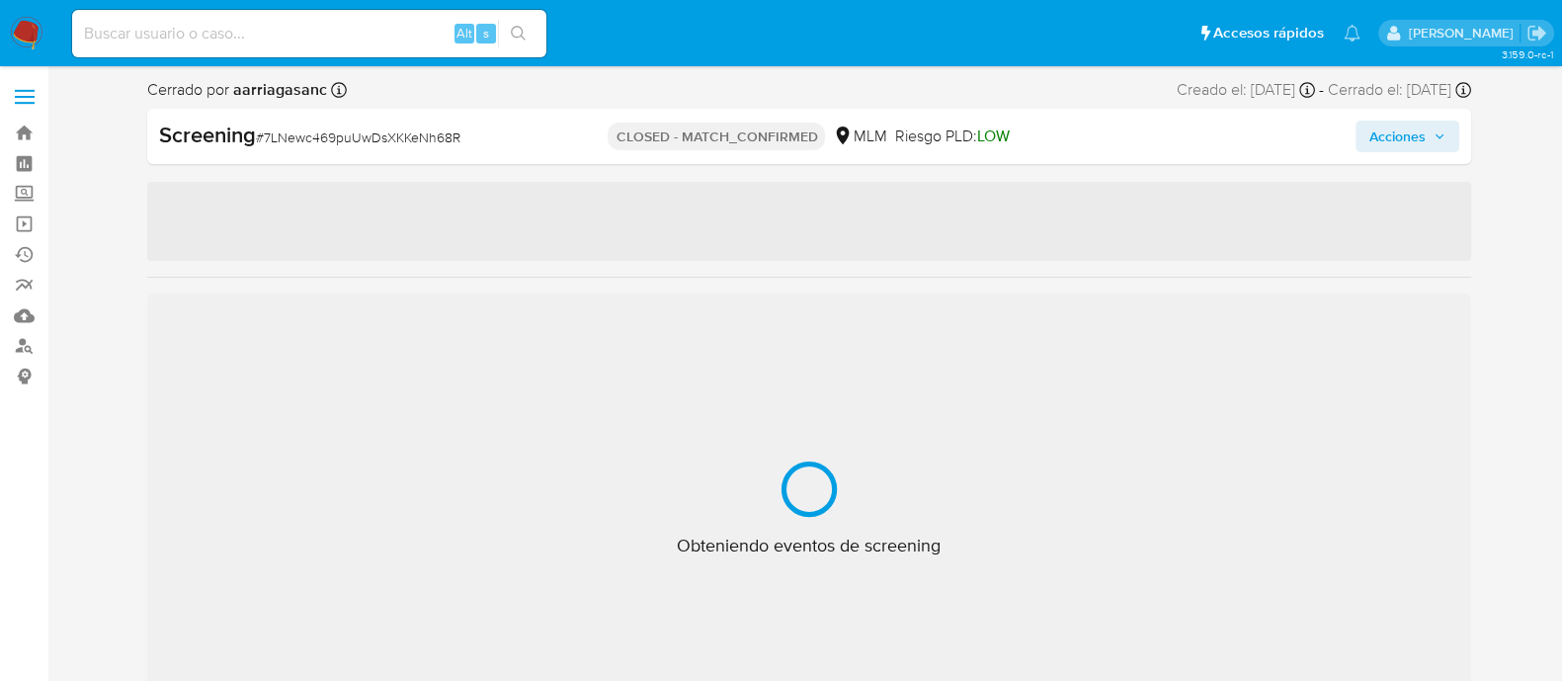
select select "10"
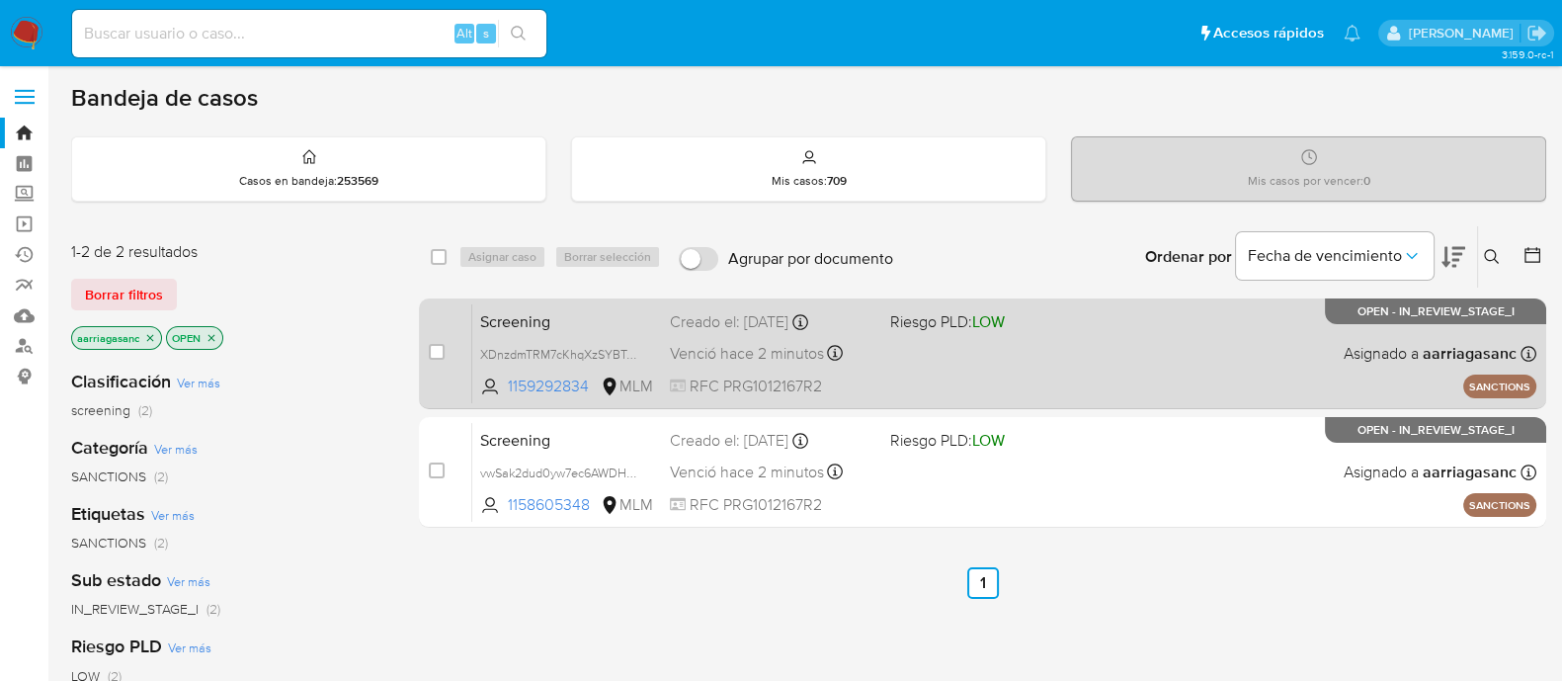
click at [892, 363] on div "Screening XDnzdmTRM7cKhqXzSYBTxmlU 1159292834 MLM Riesgo PLD: LOW Creado el: 12…" at bounding box center [1004, 353] width 1064 height 100
click at [434, 354] on input "checkbox" at bounding box center [437, 352] width 16 height 16
checkbox input "true"
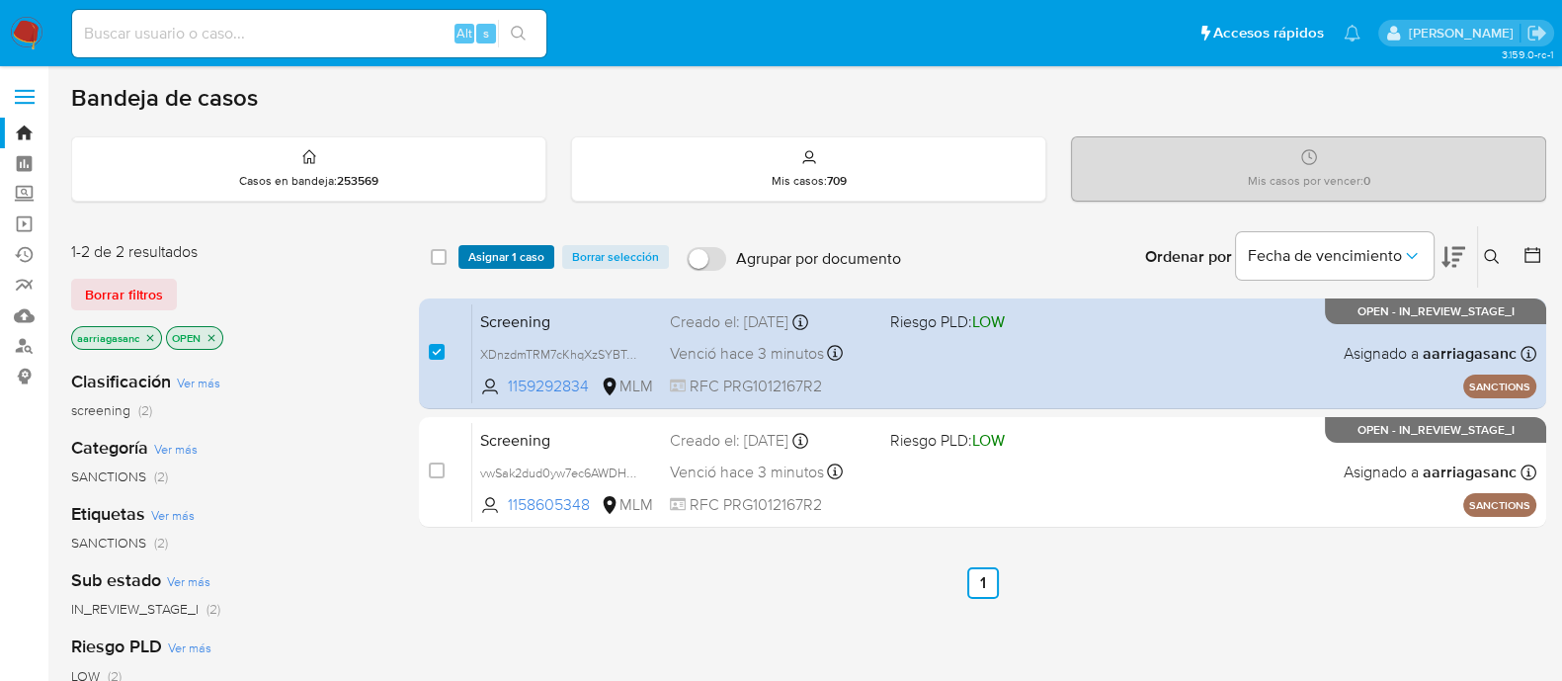
click at [504, 251] on span "Asignar 1 caso" at bounding box center [506, 257] width 76 height 20
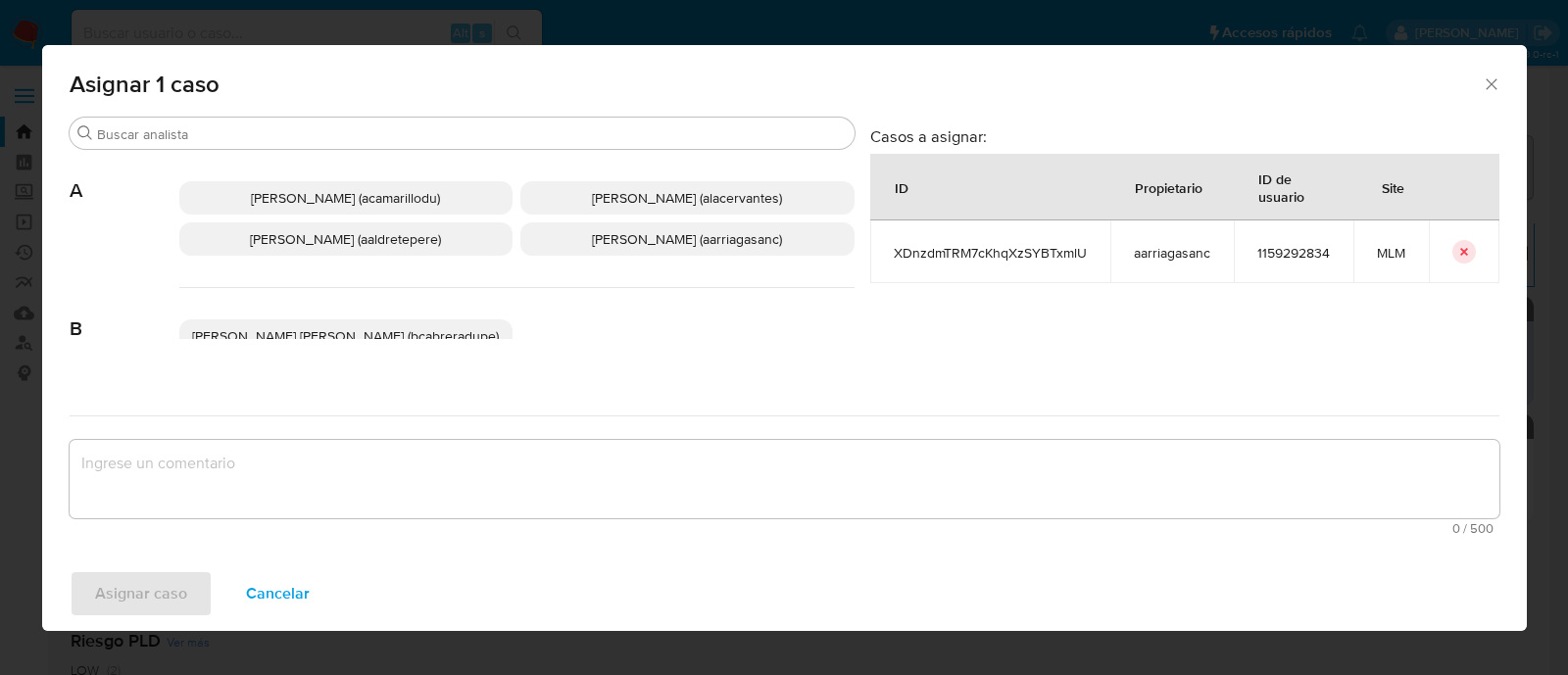
click at [622, 234] on span "Ana Maria Arriaga (aarriagasanc)" at bounding box center [687, 239] width 190 height 20
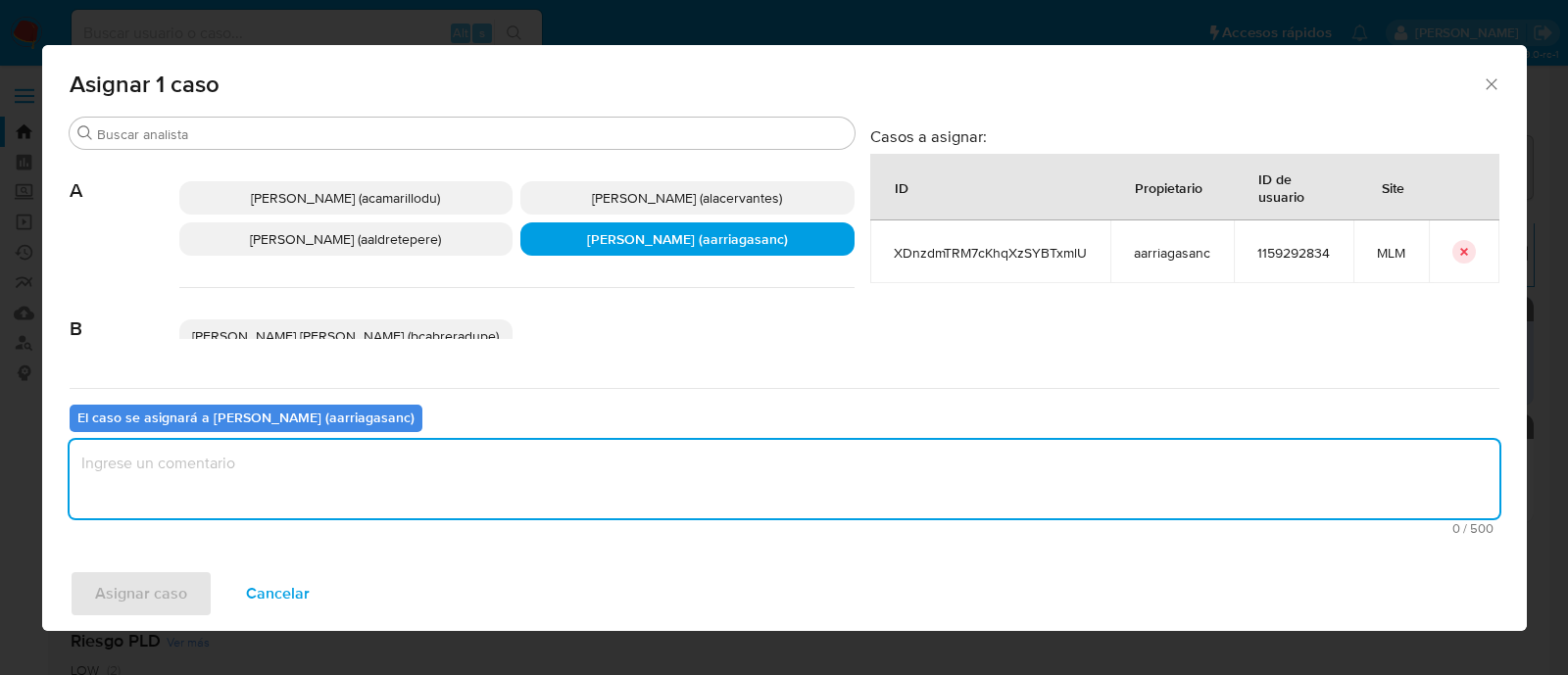
click at [579, 466] on textarea "assign-modal" at bounding box center [784, 479] width 1429 height 78
type textarea "AMAS"
click at [174, 593] on span "Asignar caso" at bounding box center [141, 593] width 92 height 43
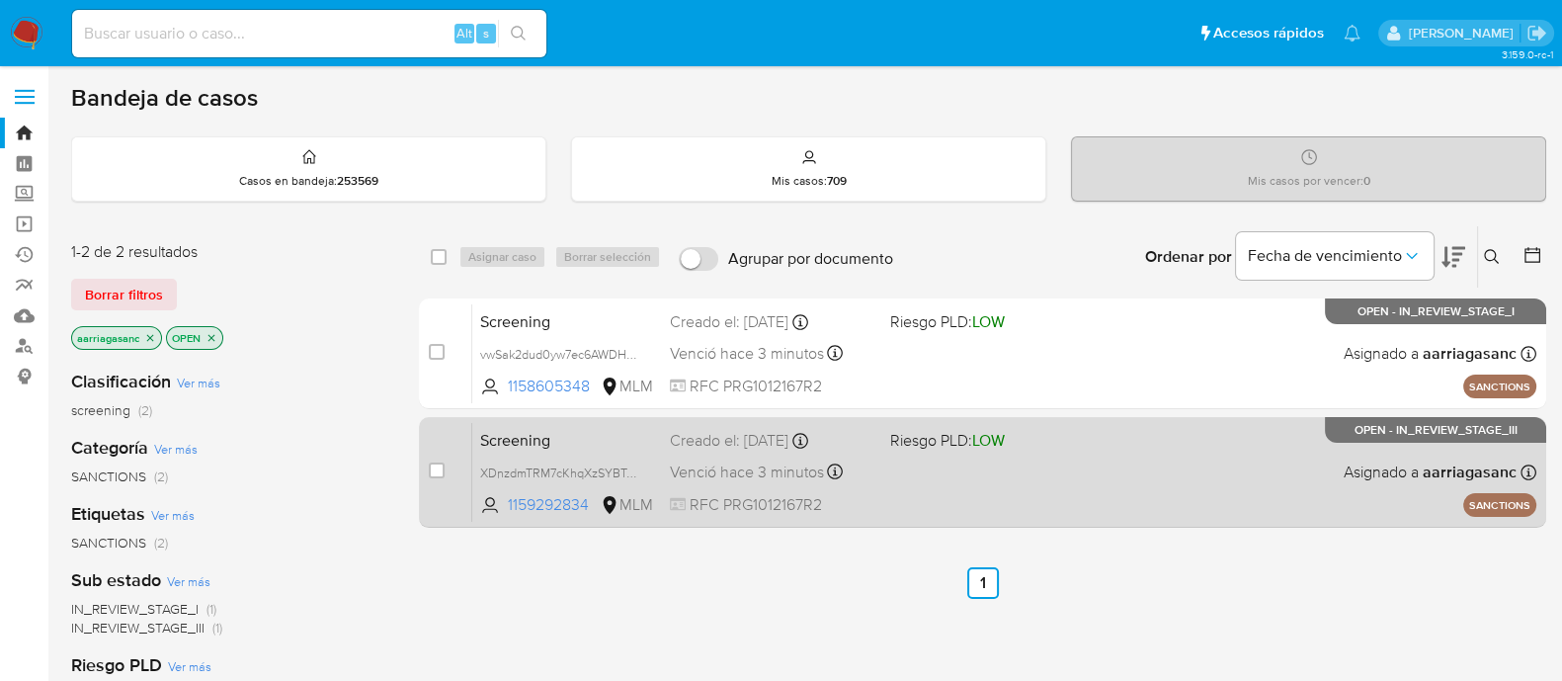
click at [1011, 480] on div "Screening XDnzdmTRM7cKhqXzSYBTxmlU 1159292834 MLM Riesgo PLD: LOW Creado el: 12…" at bounding box center [1004, 472] width 1064 height 100
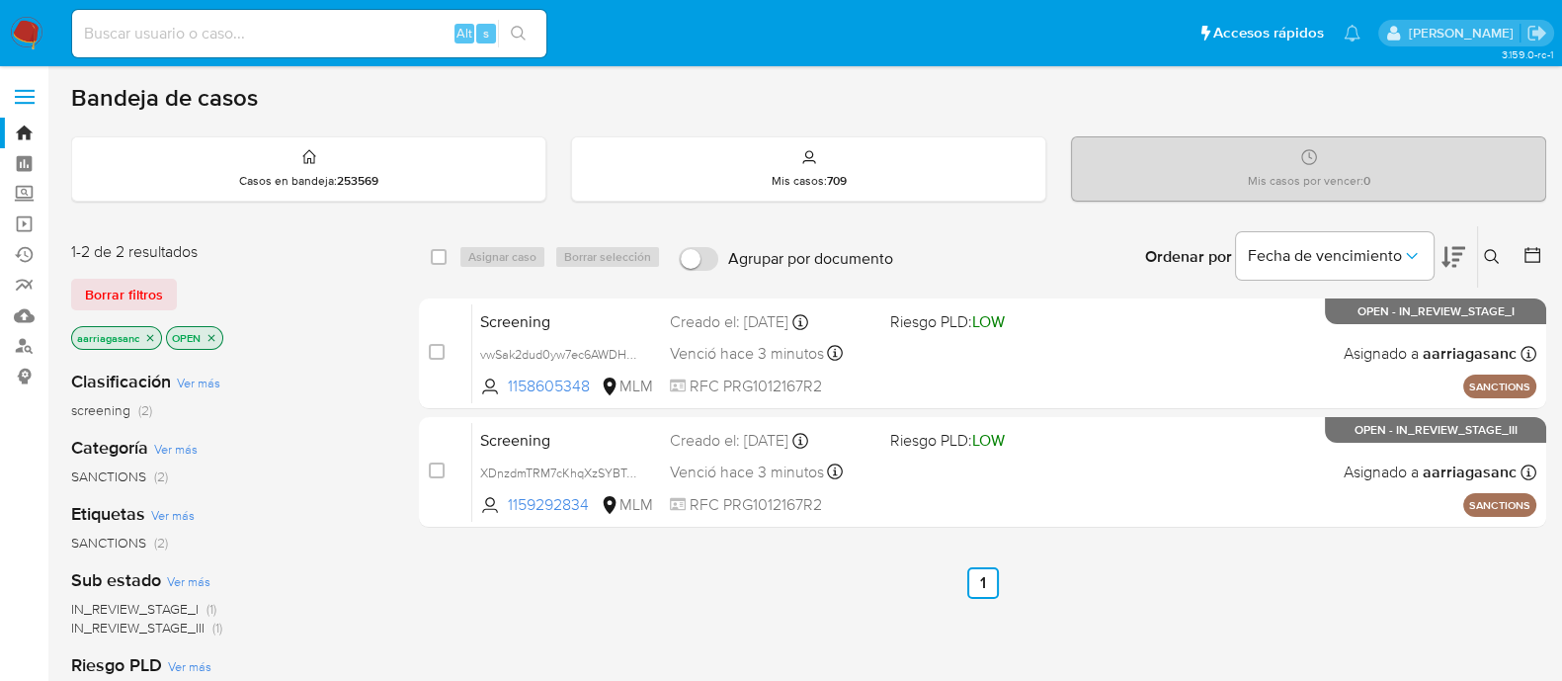
click at [35, 29] on img at bounding box center [27, 34] width 34 height 34
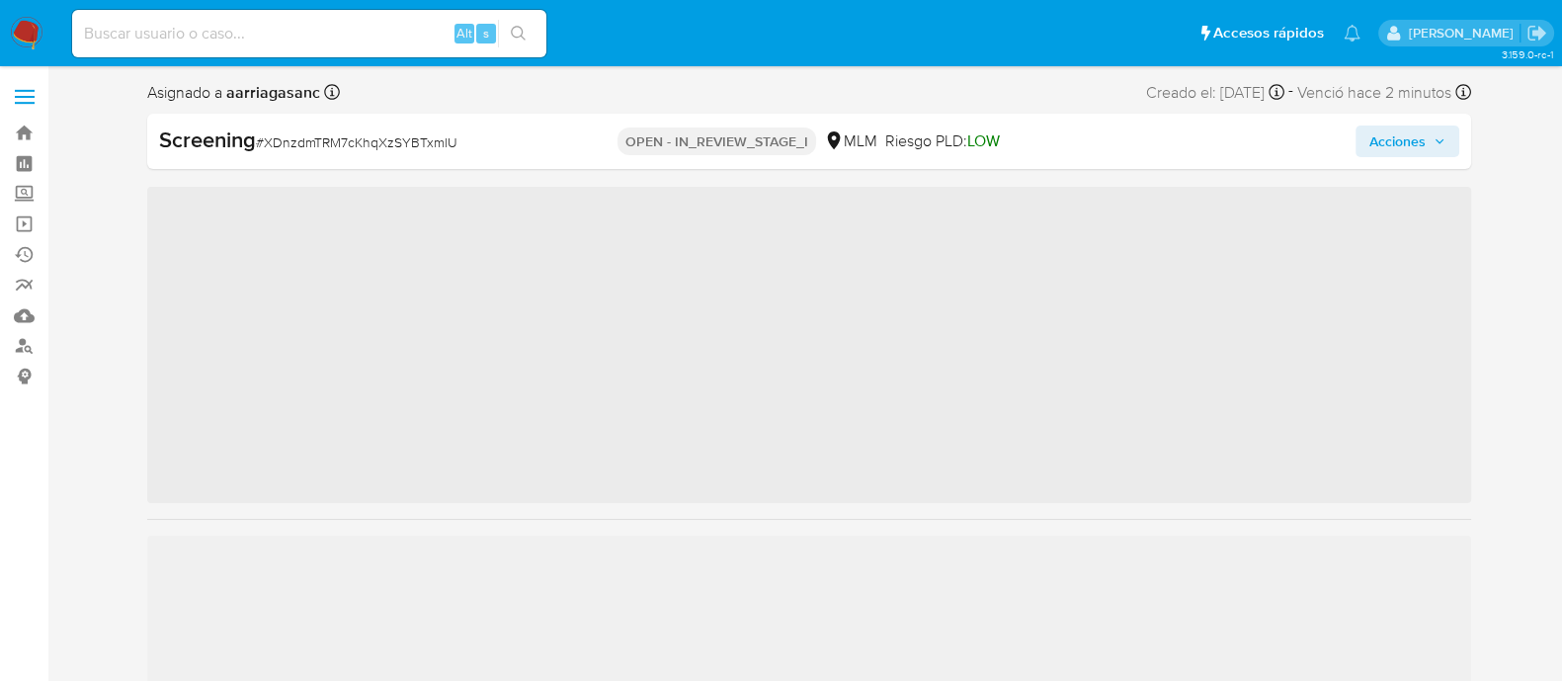
scroll to position [834, 0]
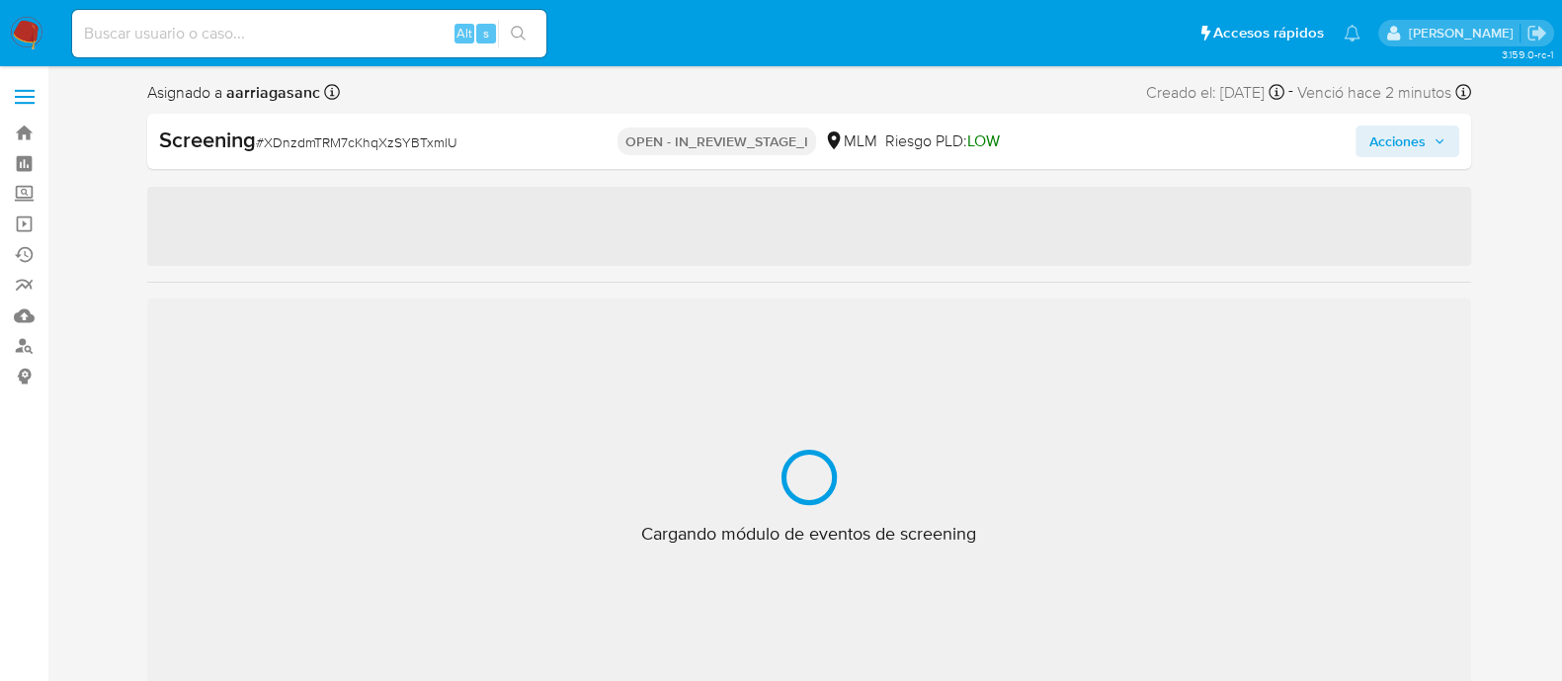
select select "10"
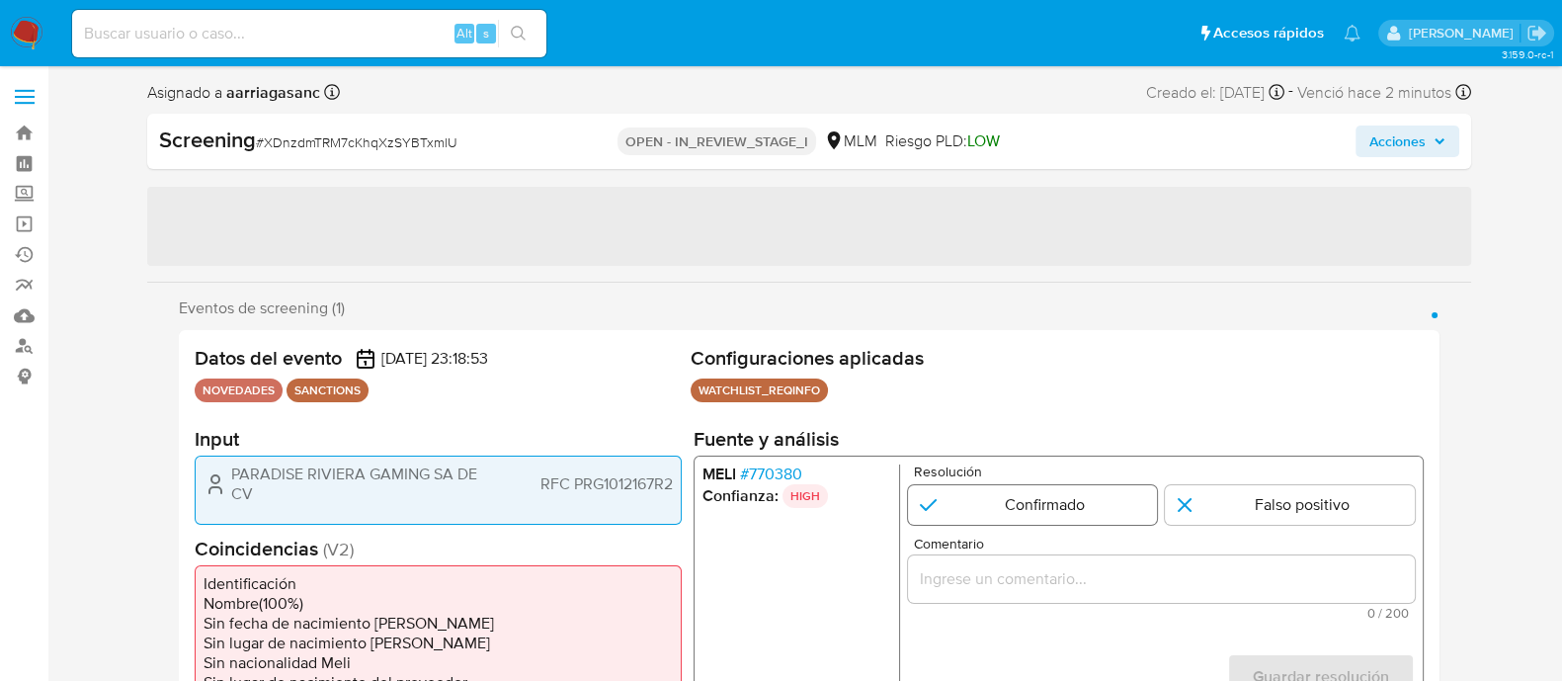
click at [941, 508] on input "1 de 1" at bounding box center [1032, 505] width 250 height 40
radio input "true"
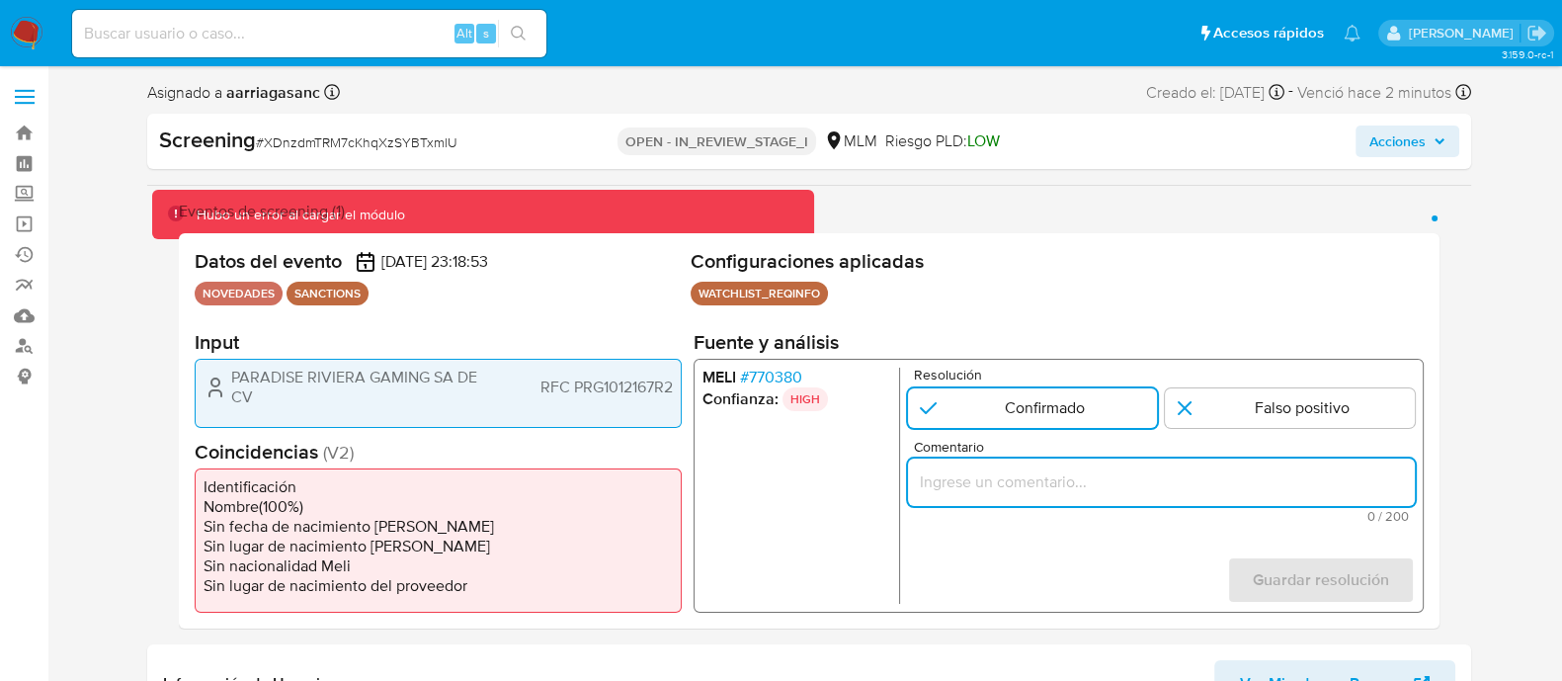
click at [978, 469] on input "Comentario" at bounding box center [1160, 482] width 507 height 26
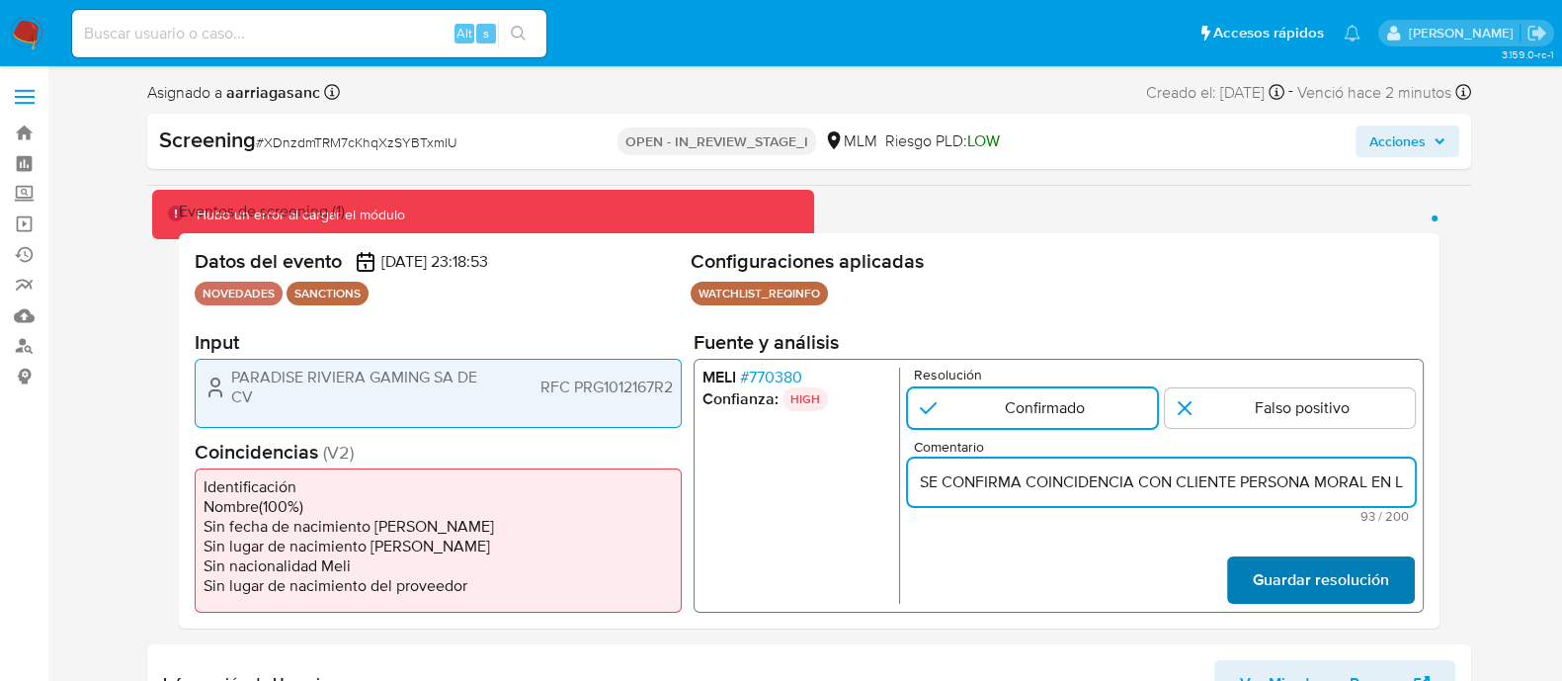
scroll to position [0, 331]
type input "SE CONFIRMA COINCIDENCIA CON CLIENTE PERSONA MORAL EN LISTA REQUINFO POR RAZON …"
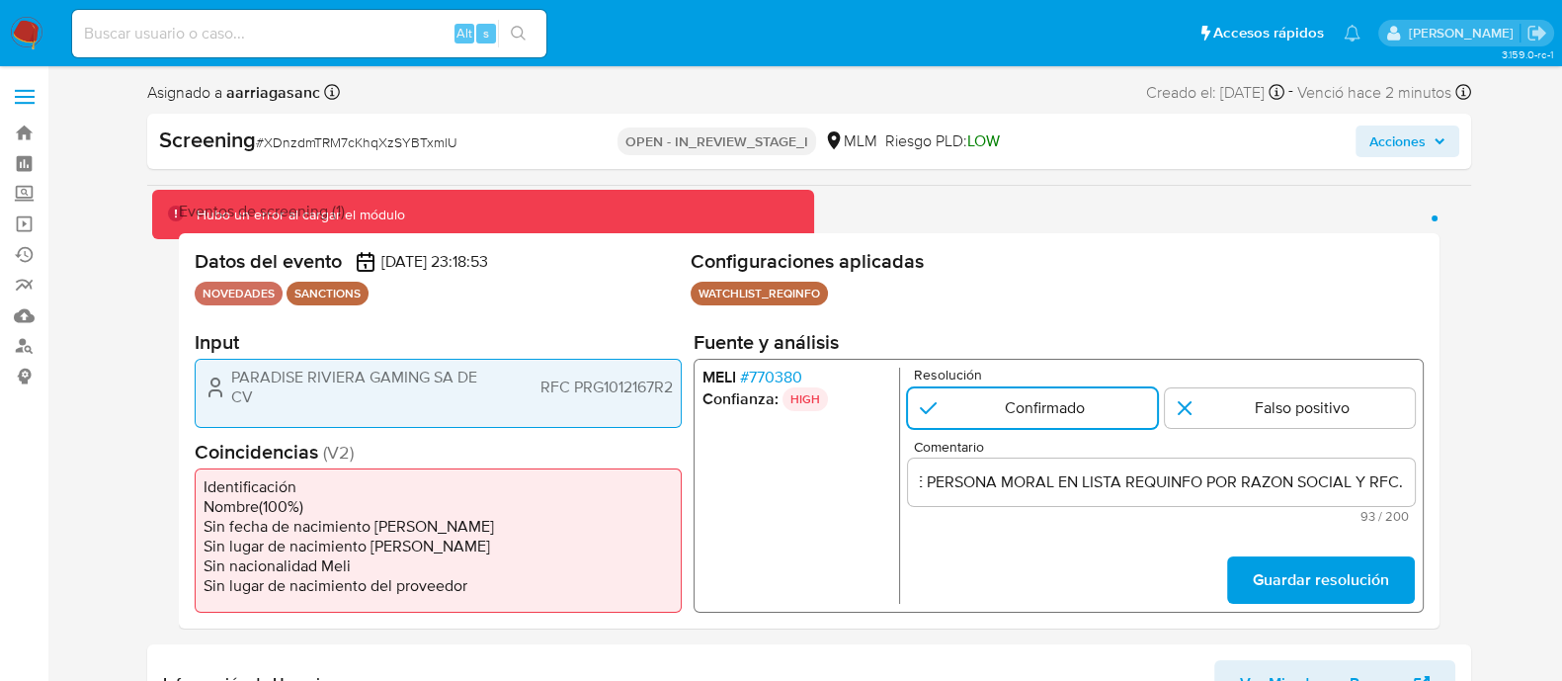
drag, startPoint x: 1253, startPoint y: 605, endPoint x: 1240, endPoint y: 605, distance: 12.8
click at [1252, 605] on div "[PERSON_NAME] # 770380 Confianza: HIGH Resolución Confirmado Falso positivo Com…" at bounding box center [1058, 486] width 730 height 254
click at [1254, 579] on span "Guardar resolución" at bounding box center [1320, 579] width 136 height 43
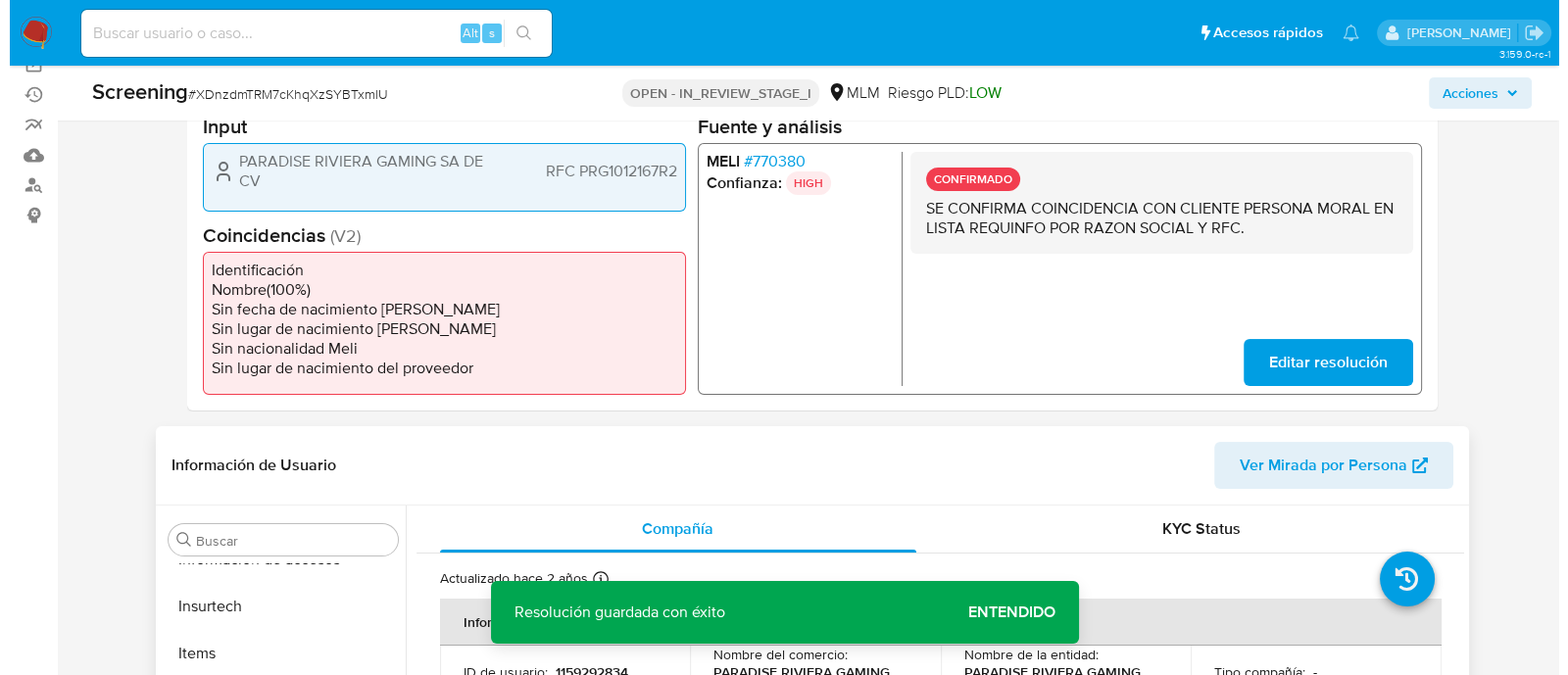
scroll to position [489, 0]
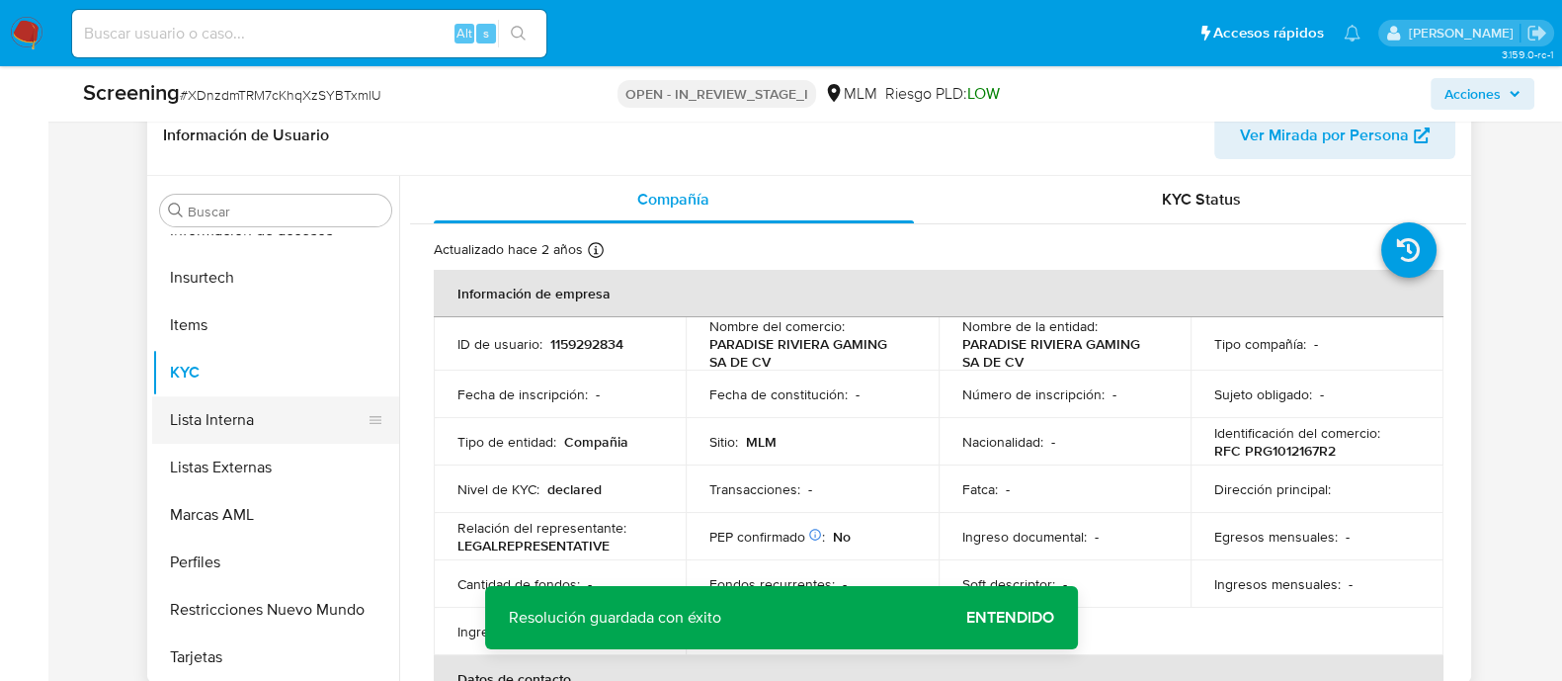
click at [251, 438] on button "Lista Interna" at bounding box center [267, 419] width 231 height 47
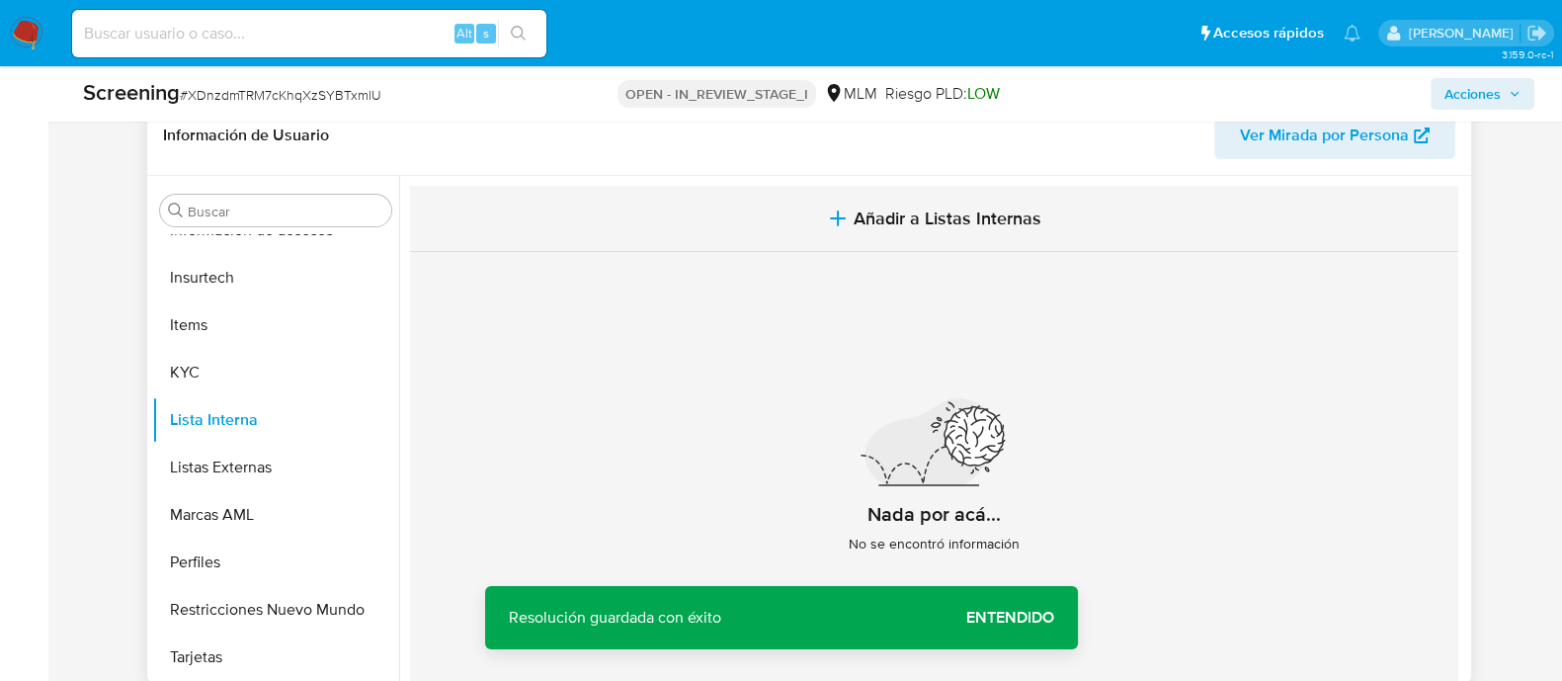
click at [923, 231] on button "Añadir a Listas Internas" at bounding box center [934, 219] width 1048 height 66
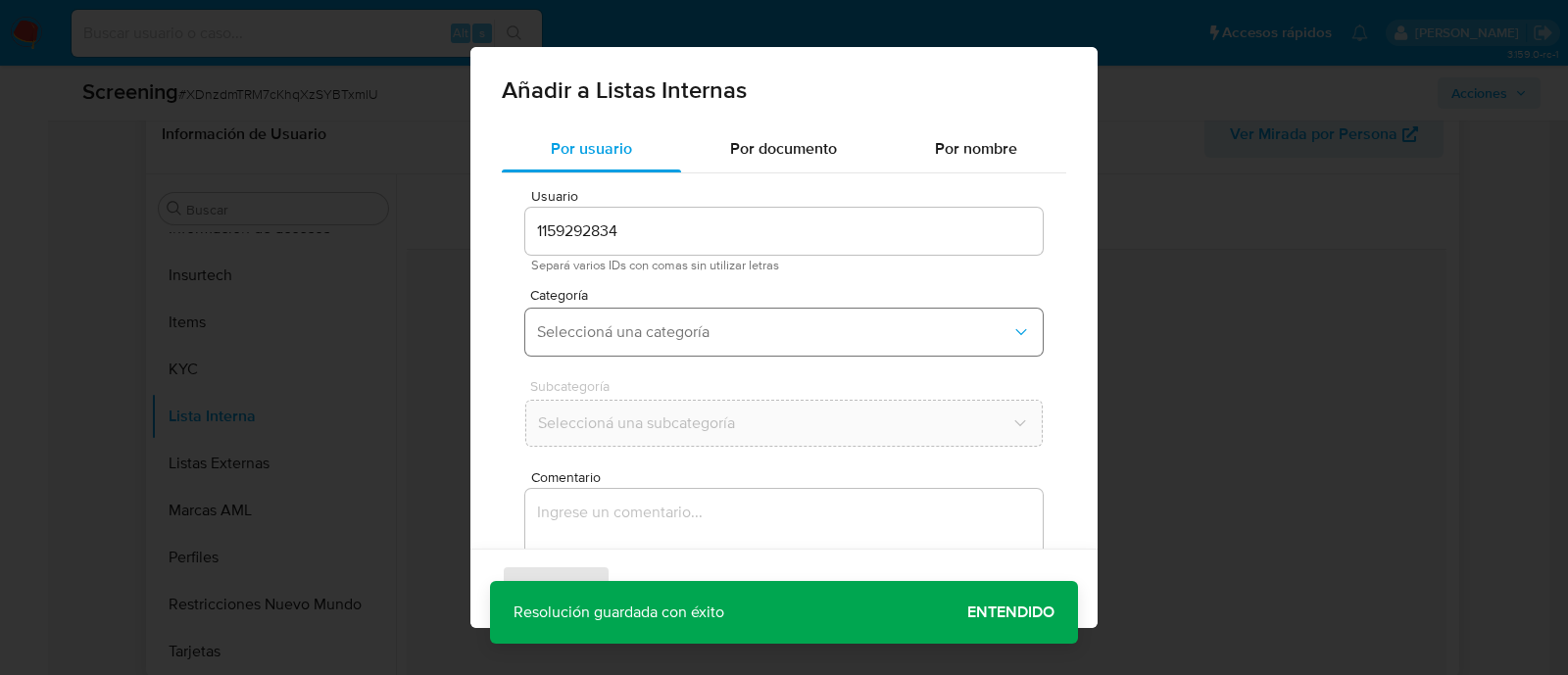
click at [737, 325] on span "Seleccioná una categoría" at bounding box center [774, 332] width 474 height 20
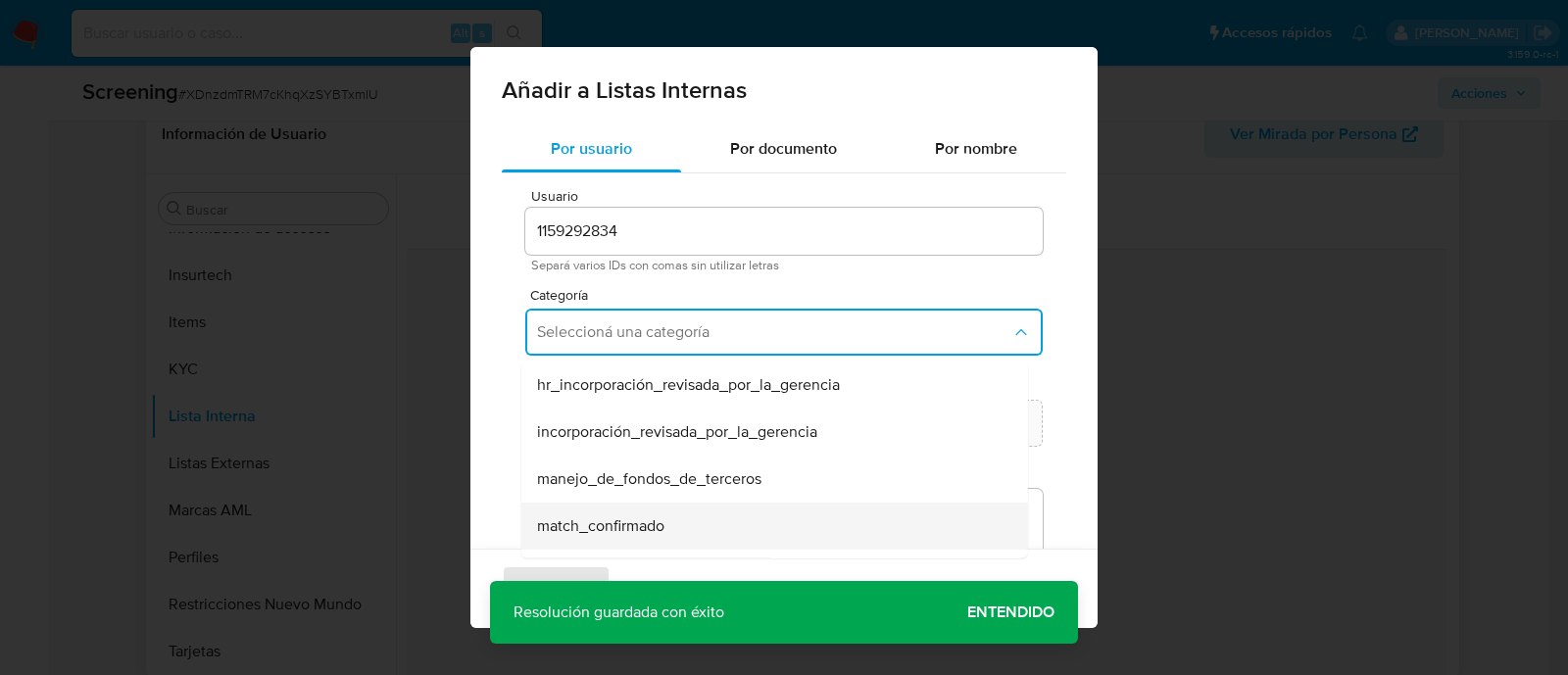
click at [596, 516] on span "match_confirmado" at bounding box center [600, 526] width 127 height 20
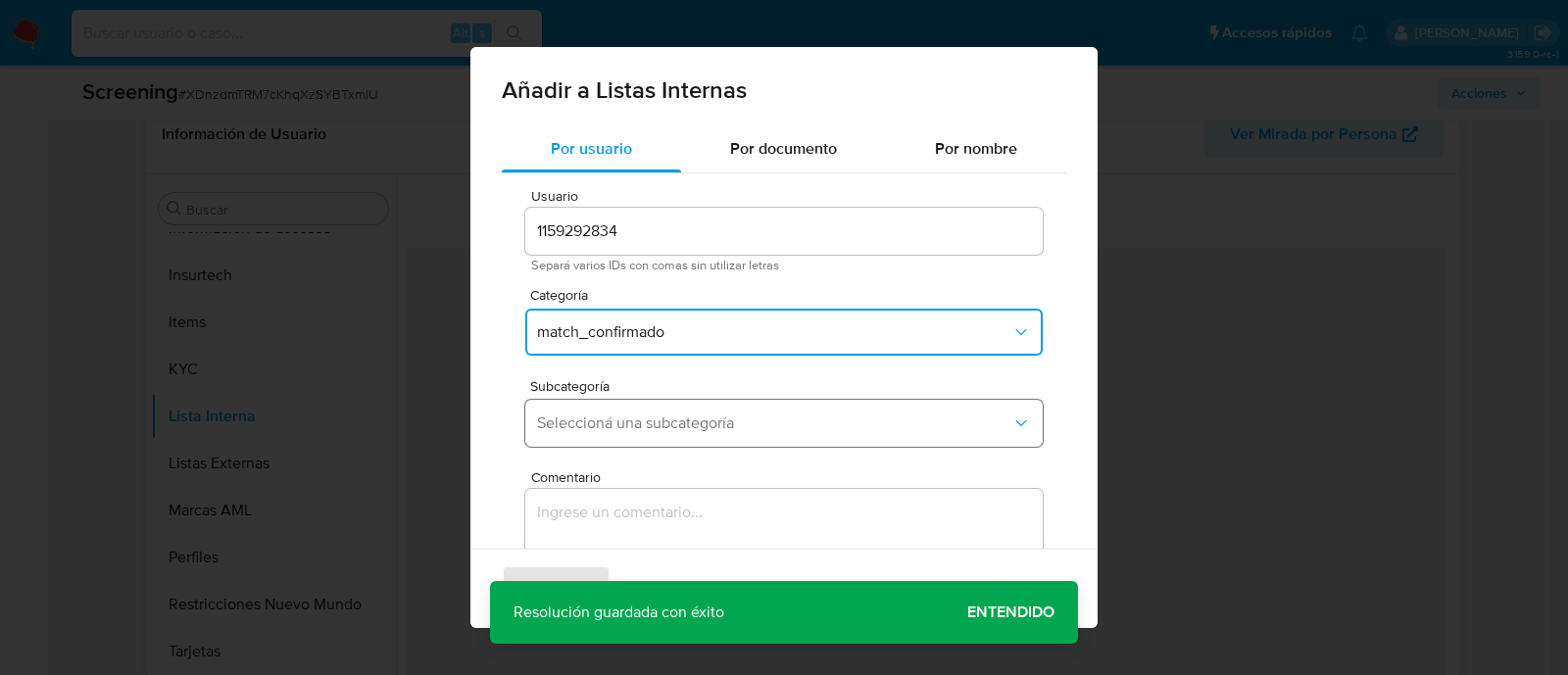
click at [598, 410] on button "Seleccioná una subcategoría" at bounding box center [784, 422] width 518 height 47
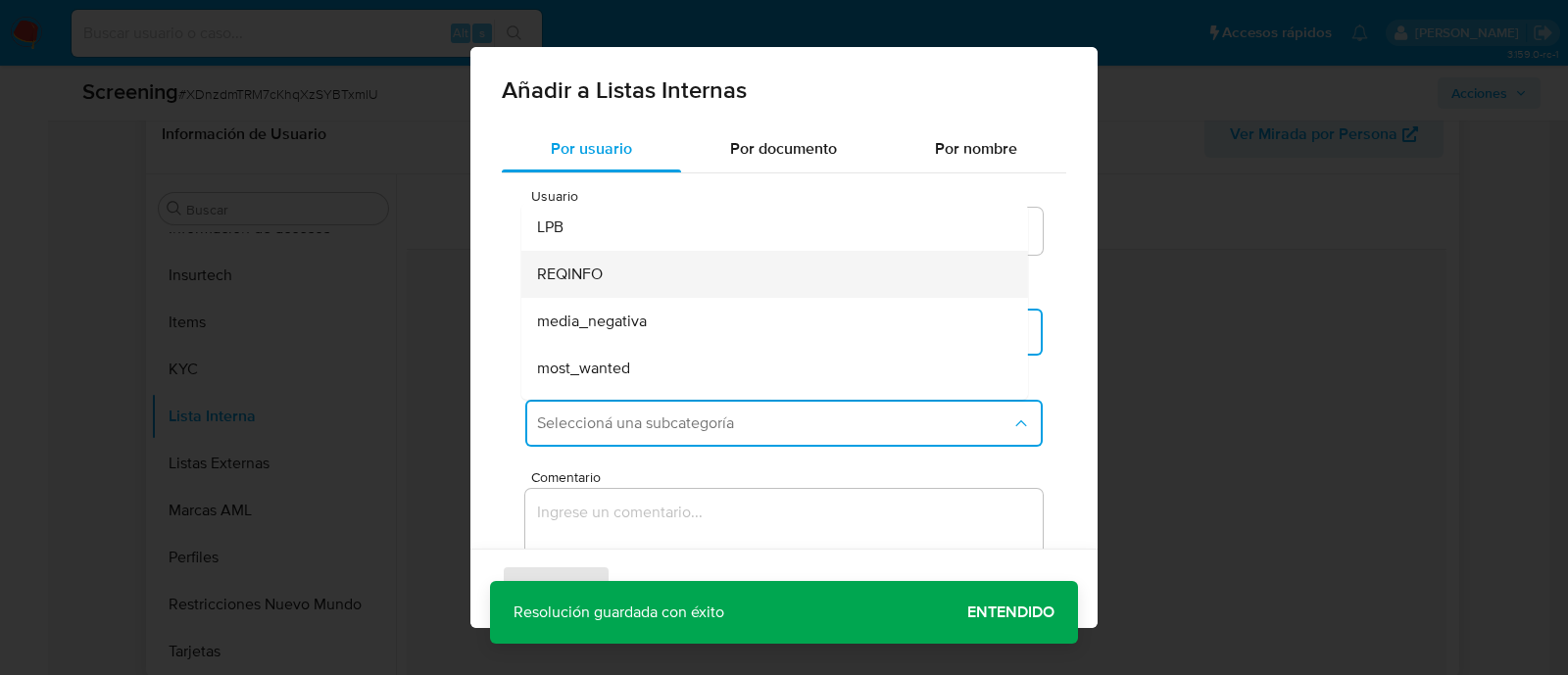
click at [576, 267] on span "REQINFO" at bounding box center [569, 275] width 65 height 20
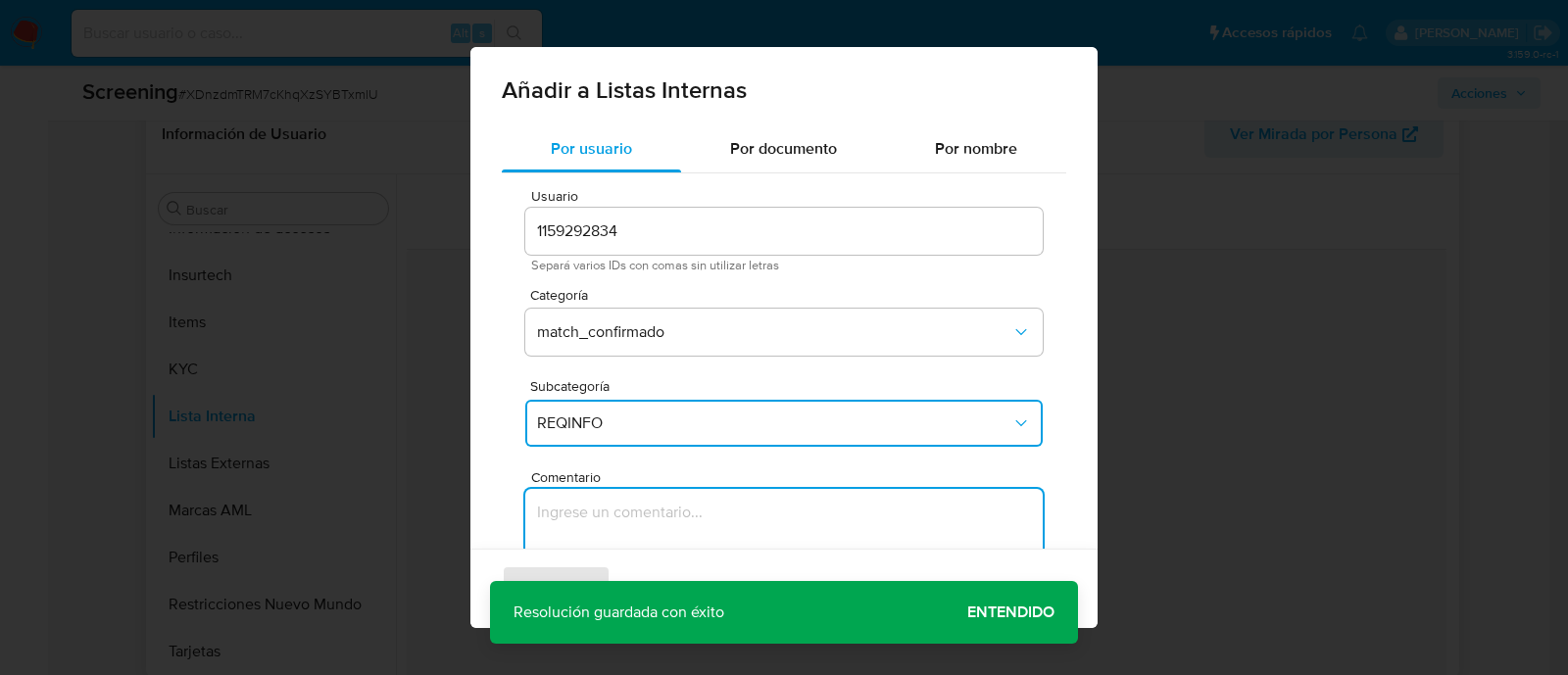
click at [575, 506] on textarea "Comentario" at bounding box center [784, 583] width 518 height 188
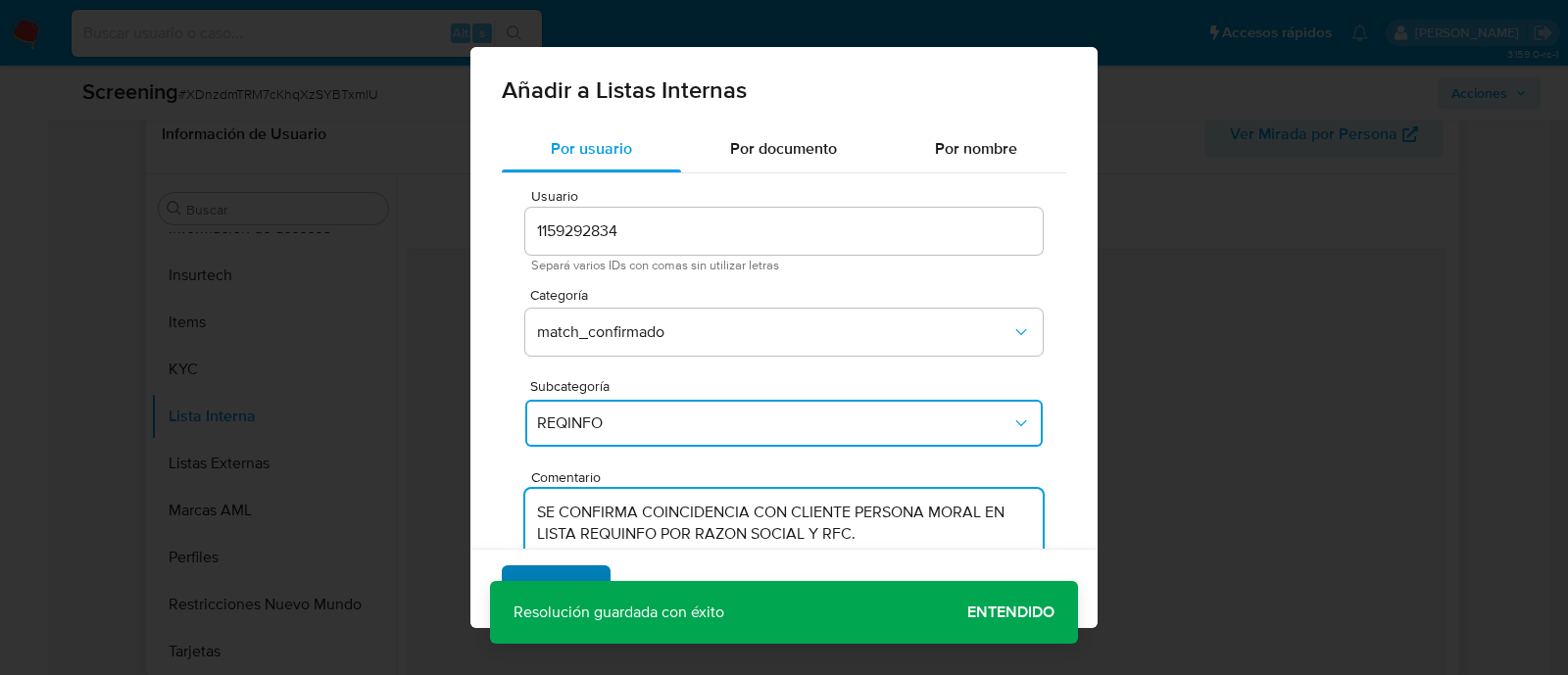
type textarea "SE CONFIRMA COINCIDENCIA CON CLIENTE PERSONA MORAL EN LISTA REQUINFO POR RAZON …"
click at [568, 574] on span "Agregar" at bounding box center [556, 588] width 58 height 43
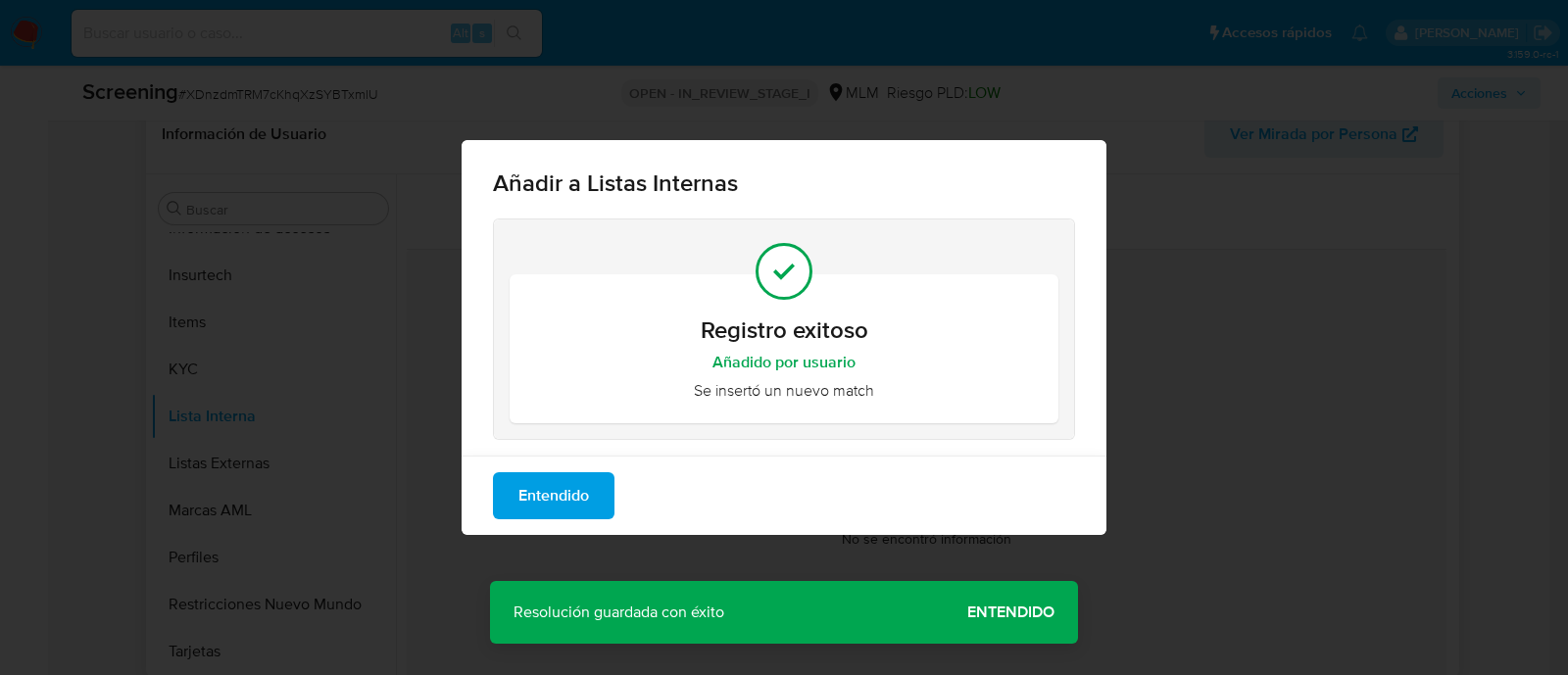
click at [536, 501] on span "Entendido" at bounding box center [553, 495] width 70 height 43
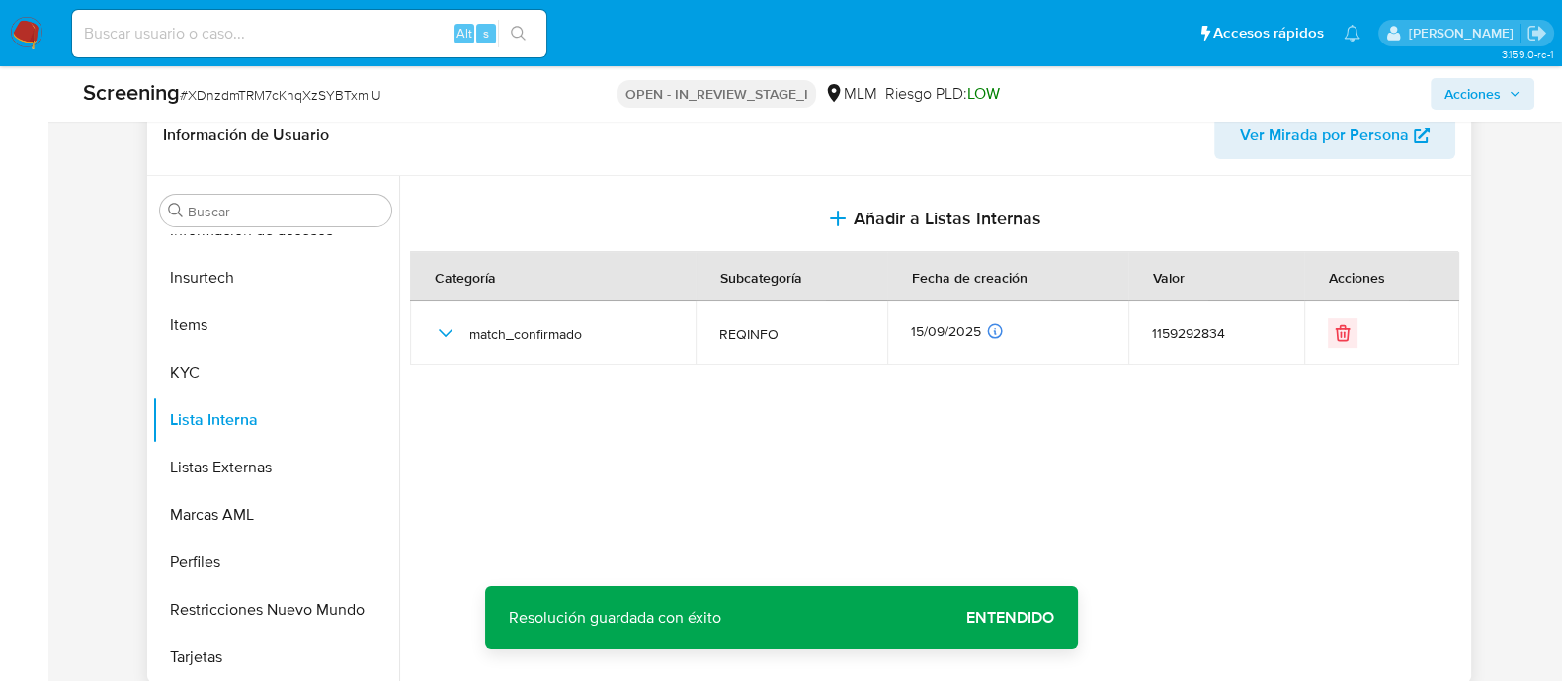
click at [1482, 99] on span "Acciones" at bounding box center [1472, 94] width 56 height 32
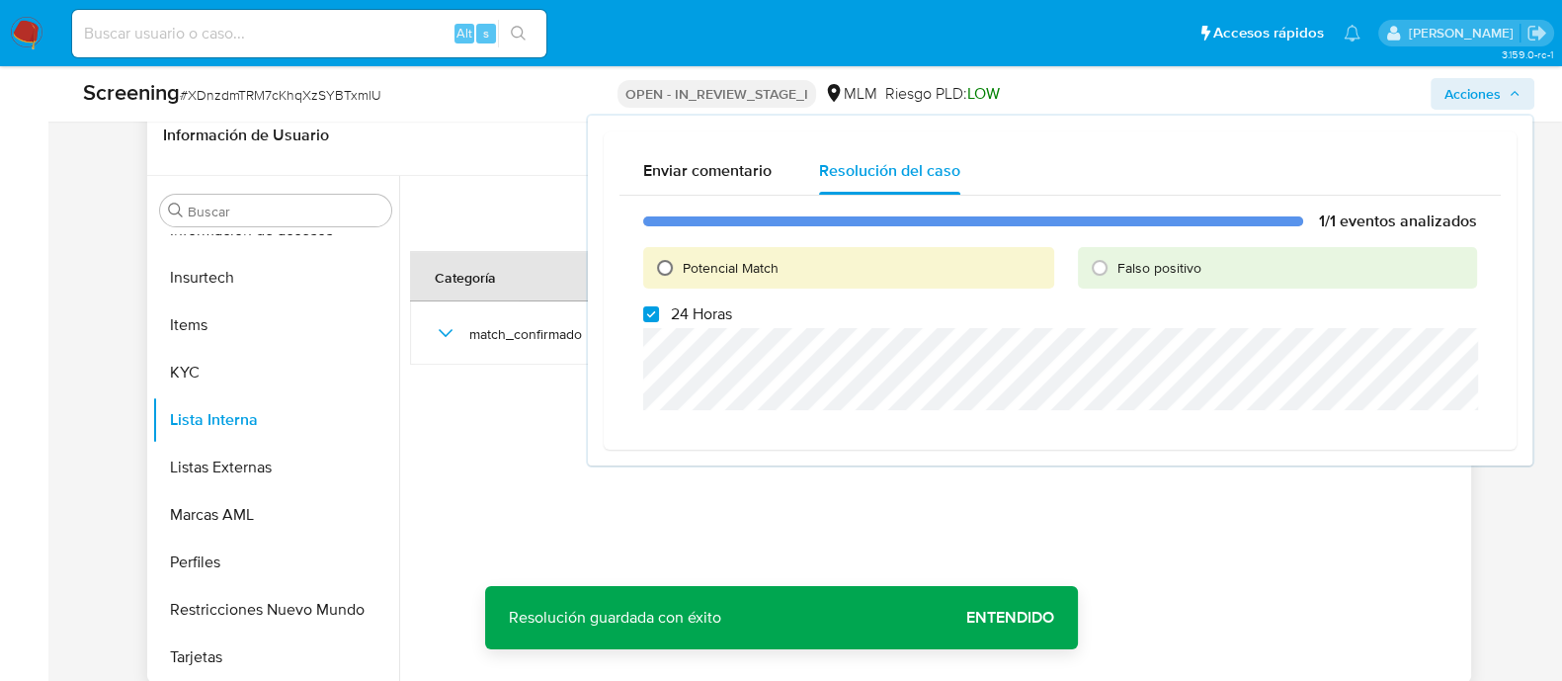
click at [675, 271] on input "Potencial Match" at bounding box center [665, 268] width 32 height 32
radio input "true"
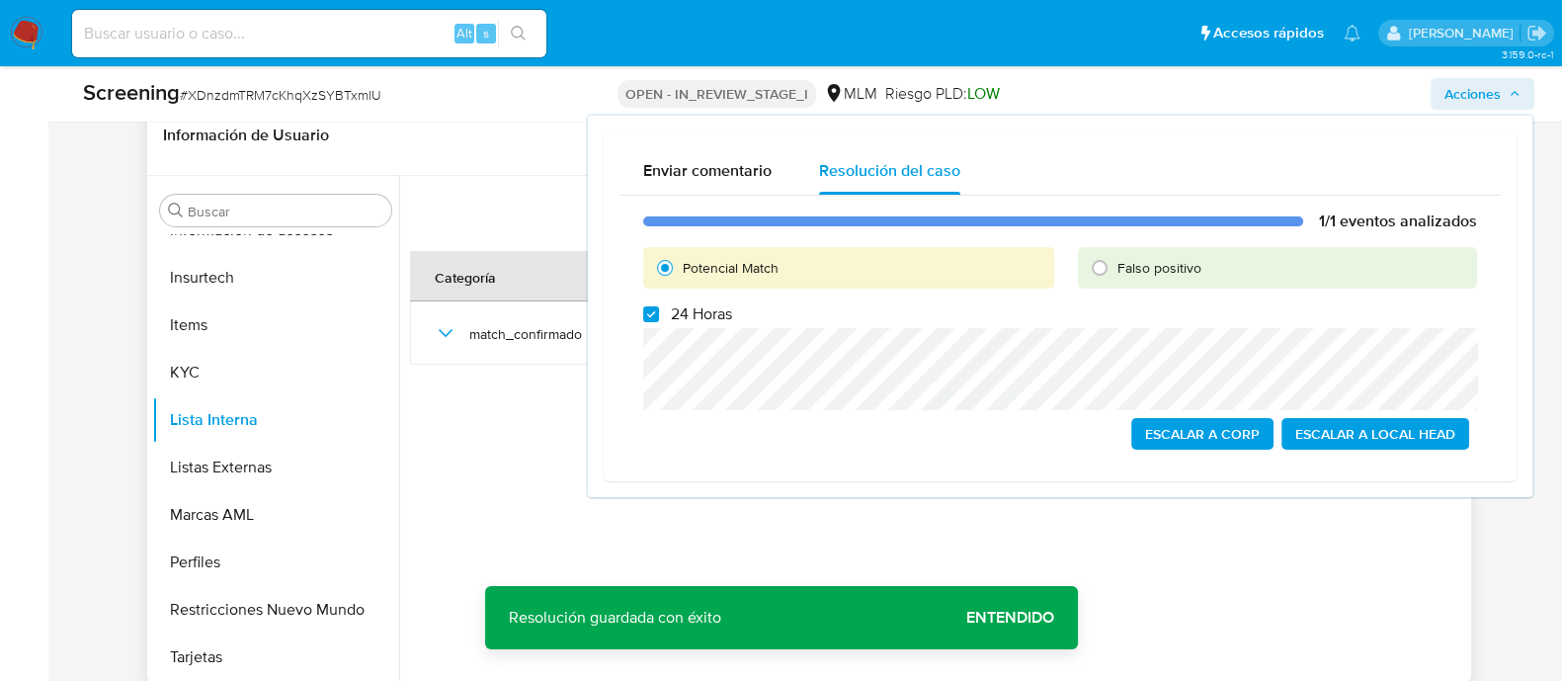
click at [640, 318] on div "1/1 eventos analizados Potencial Match Falso positivo 24 Horas Escalar a Corp E…" at bounding box center [1059, 331] width 881 height 270
click at [648, 325] on div "1/1 eventos analizados Potencial Match Falso positivo 24 Horas Escalar a Corp E…" at bounding box center [1059, 331] width 881 height 270
click at [650, 314] on input "24 Horas" at bounding box center [651, 314] width 16 height 16
checkbox input "false"
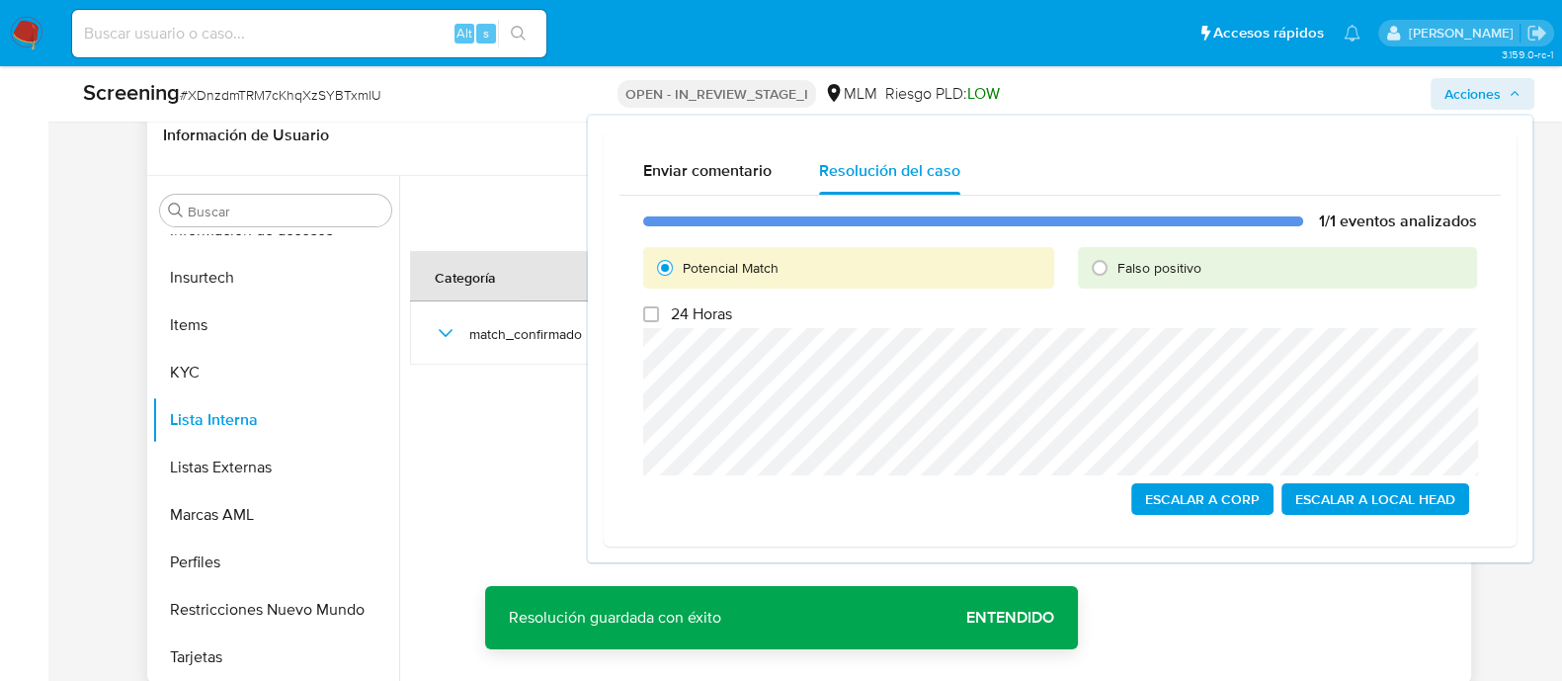
click at [1386, 497] on span "Escalar a Local Head" at bounding box center [1375, 499] width 160 height 28
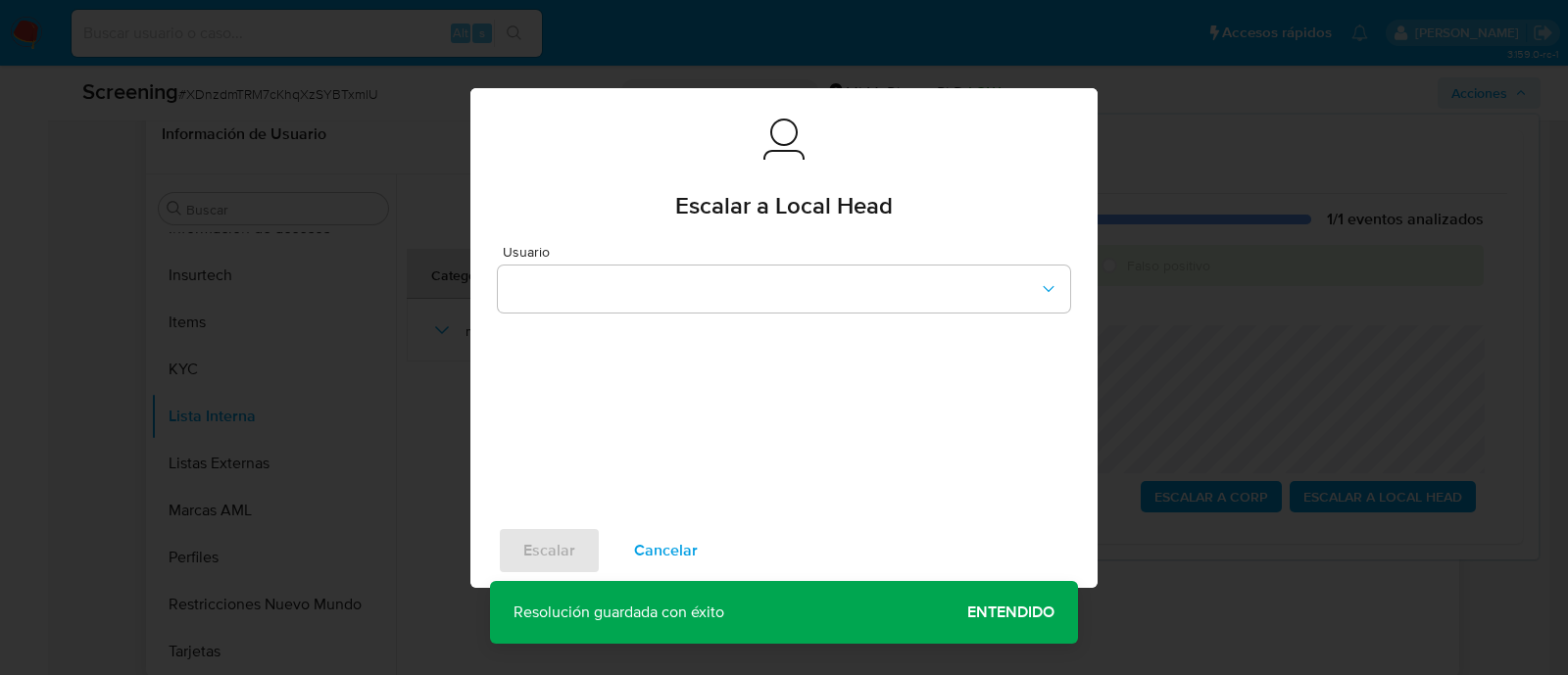
click at [697, 314] on div "Usuario" at bounding box center [784, 372] width 627 height 282
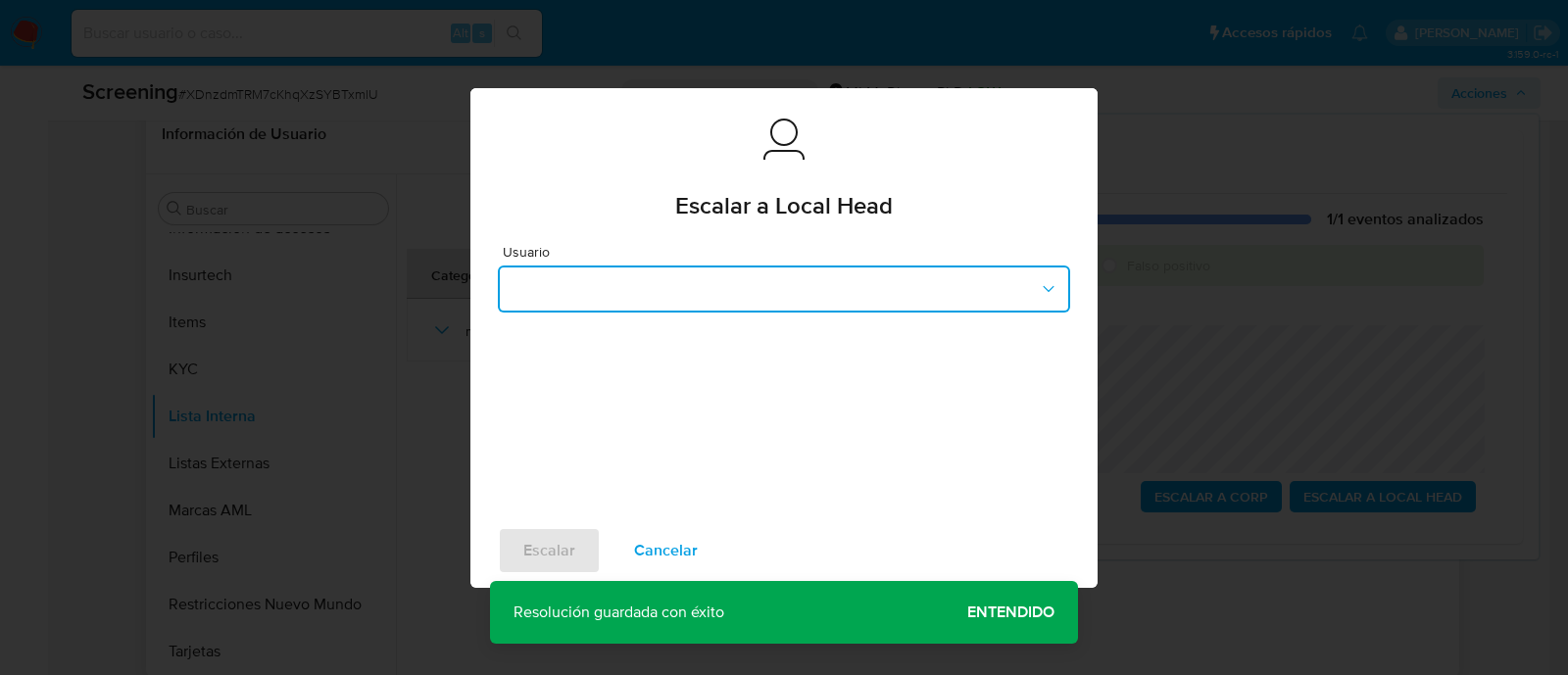
click at [548, 299] on button "button" at bounding box center [784, 288] width 572 height 47
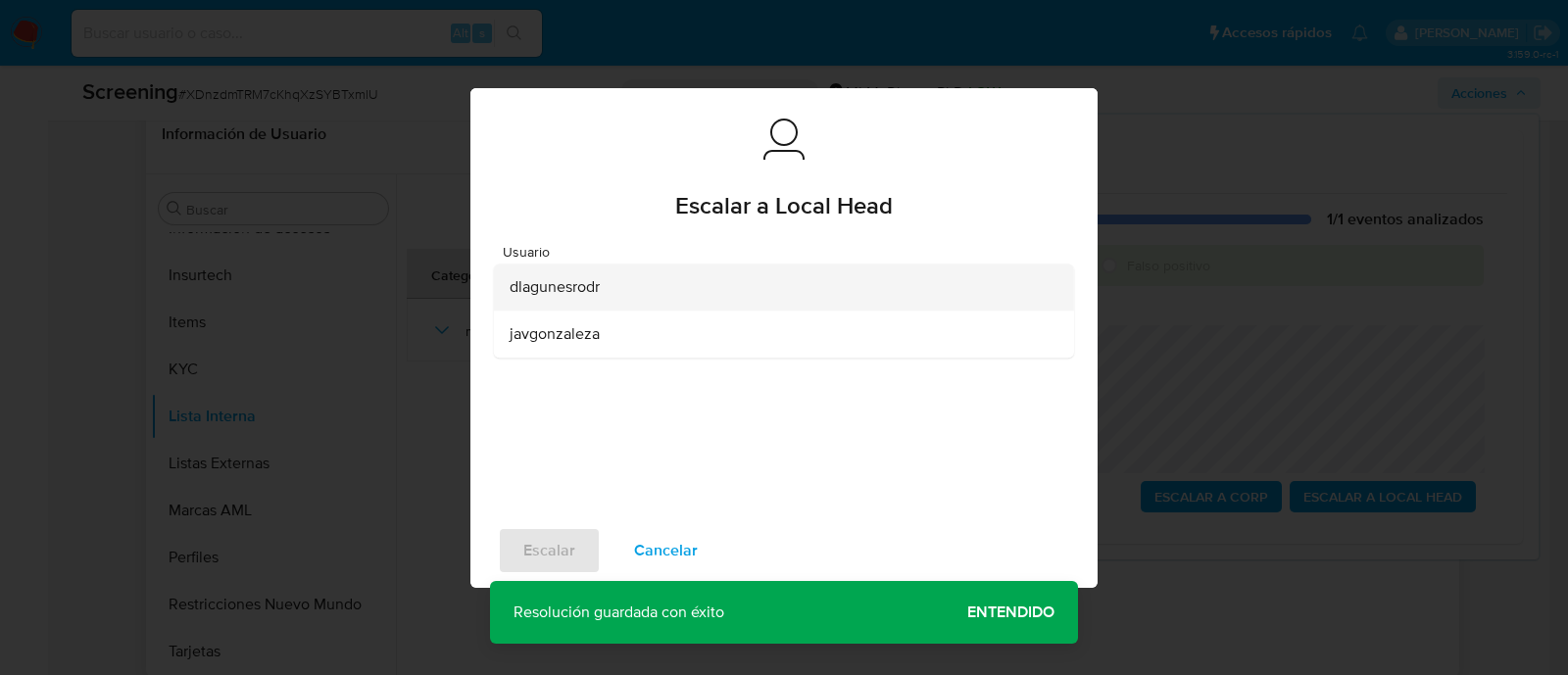
click at [534, 295] on span "dlagunesrodr" at bounding box center [554, 287] width 90 height 20
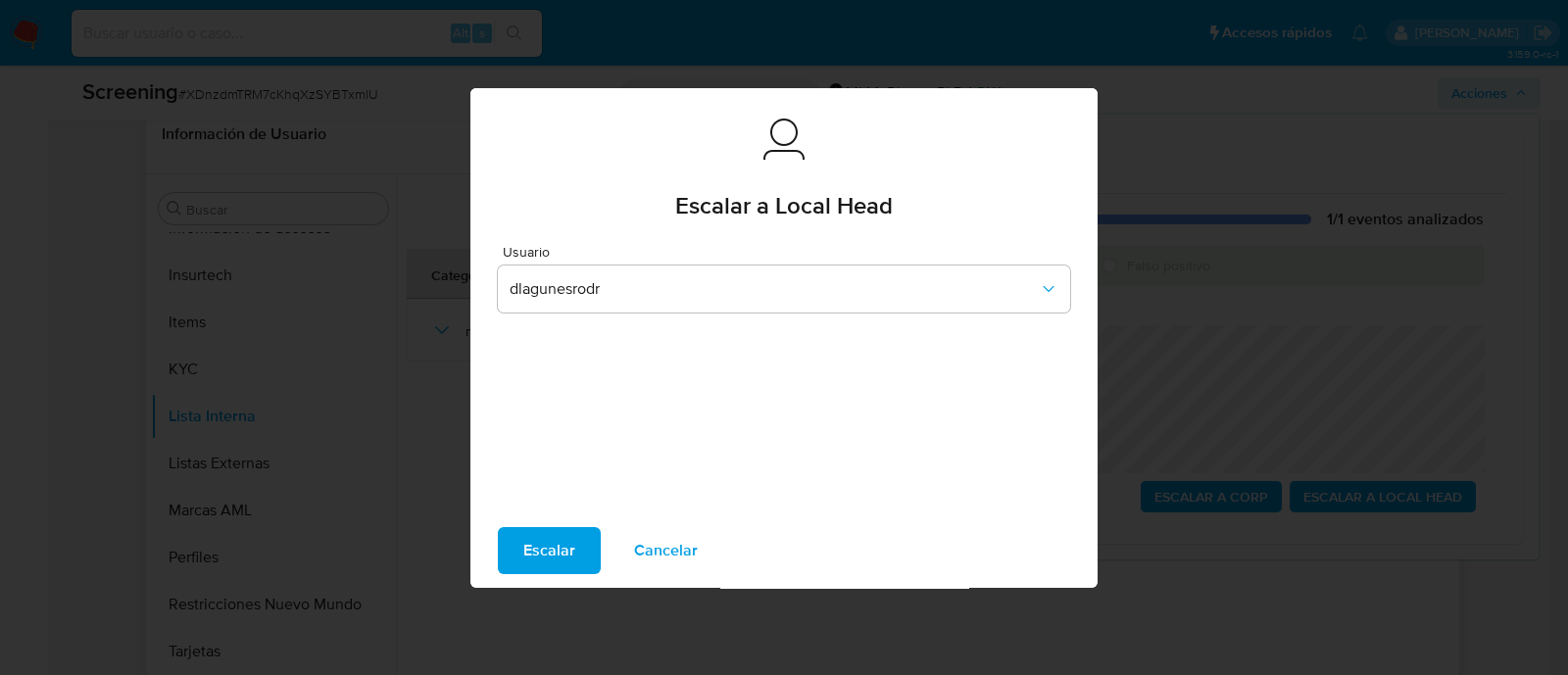
click at [561, 542] on span "Escalar" at bounding box center [549, 549] width 52 height 43
click at [539, 532] on span "Escalar" at bounding box center [549, 549] width 52 height 43
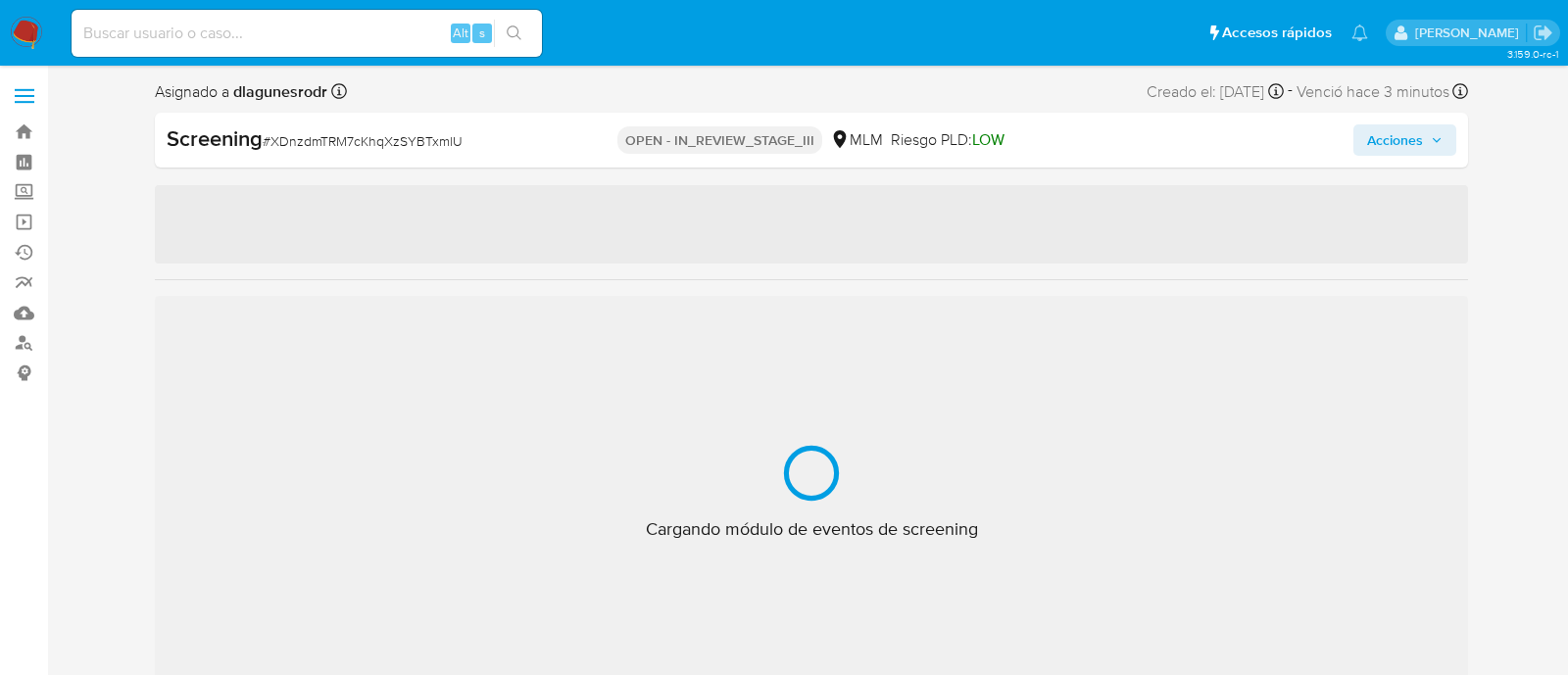
select select "10"
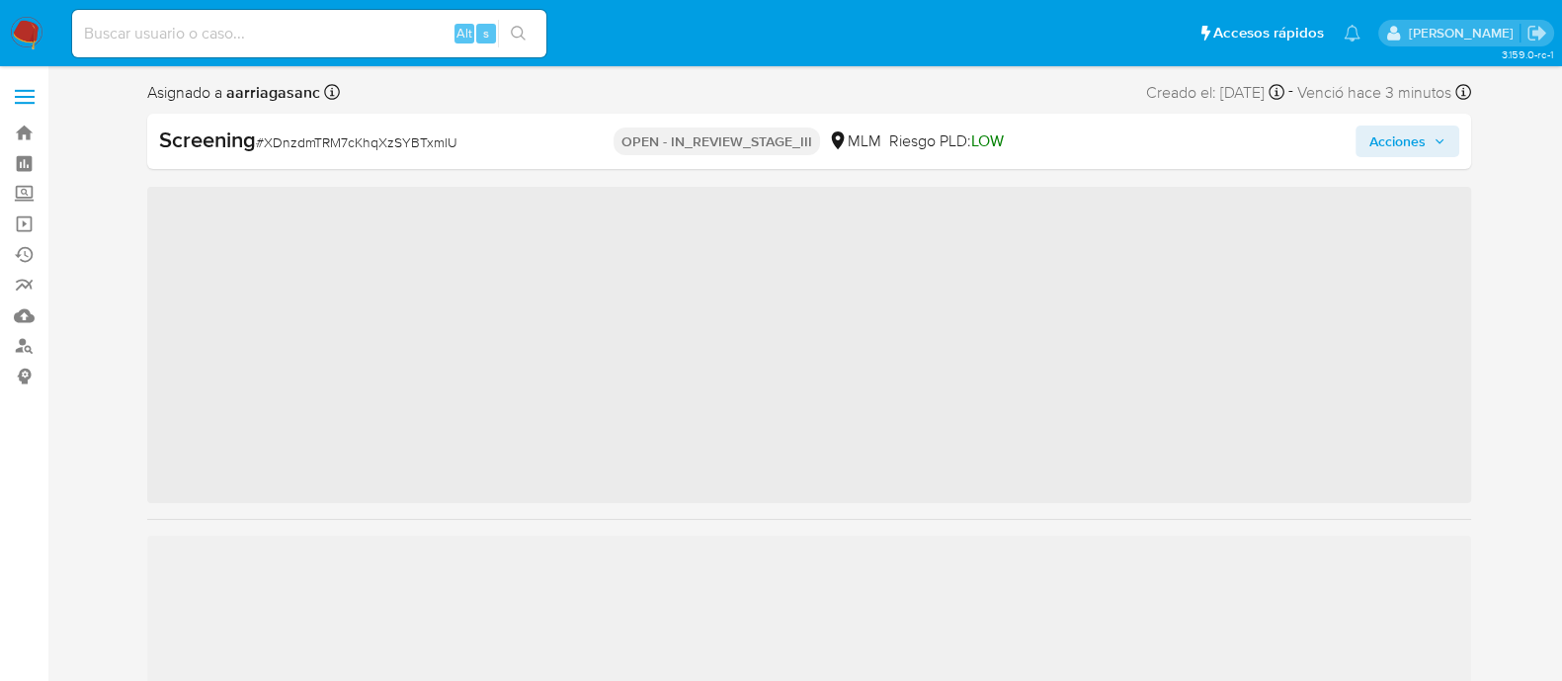
scroll to position [834, 0]
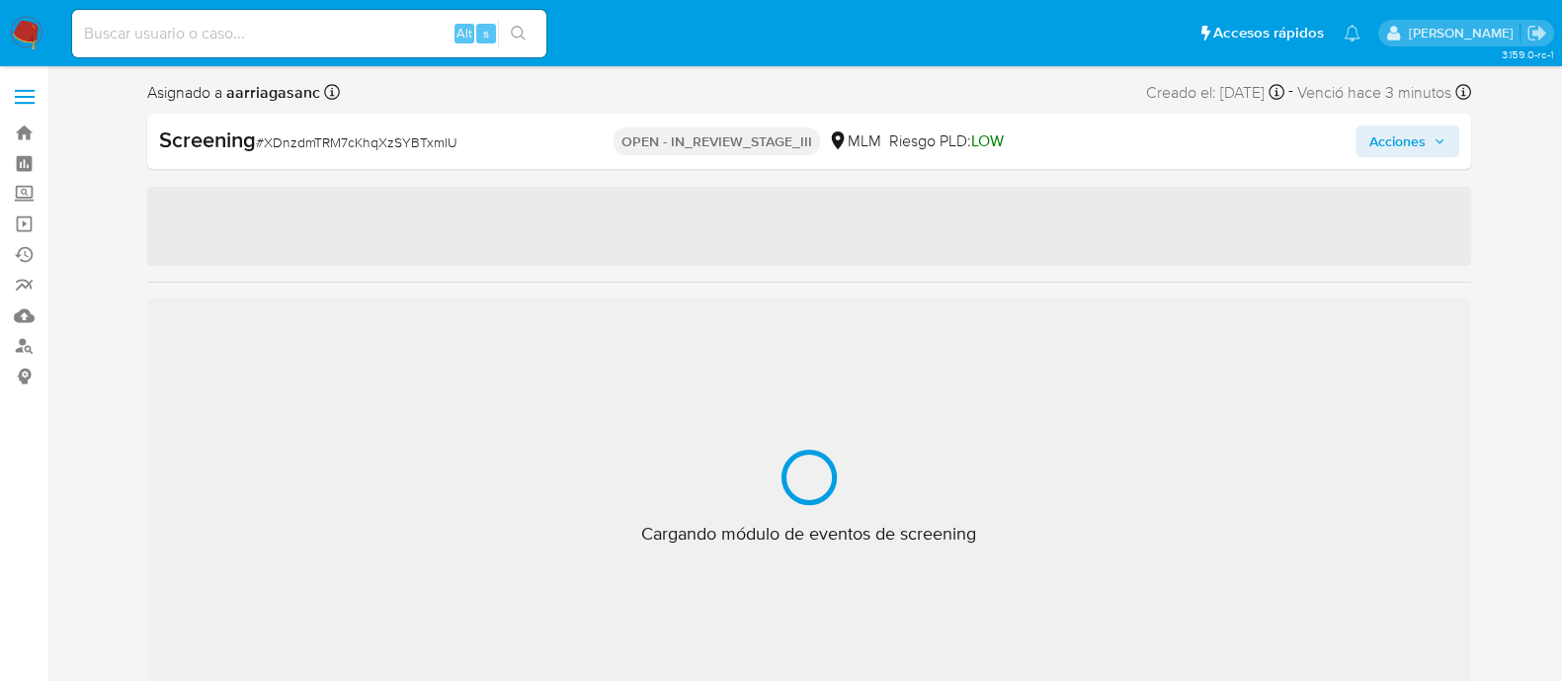
select select "10"
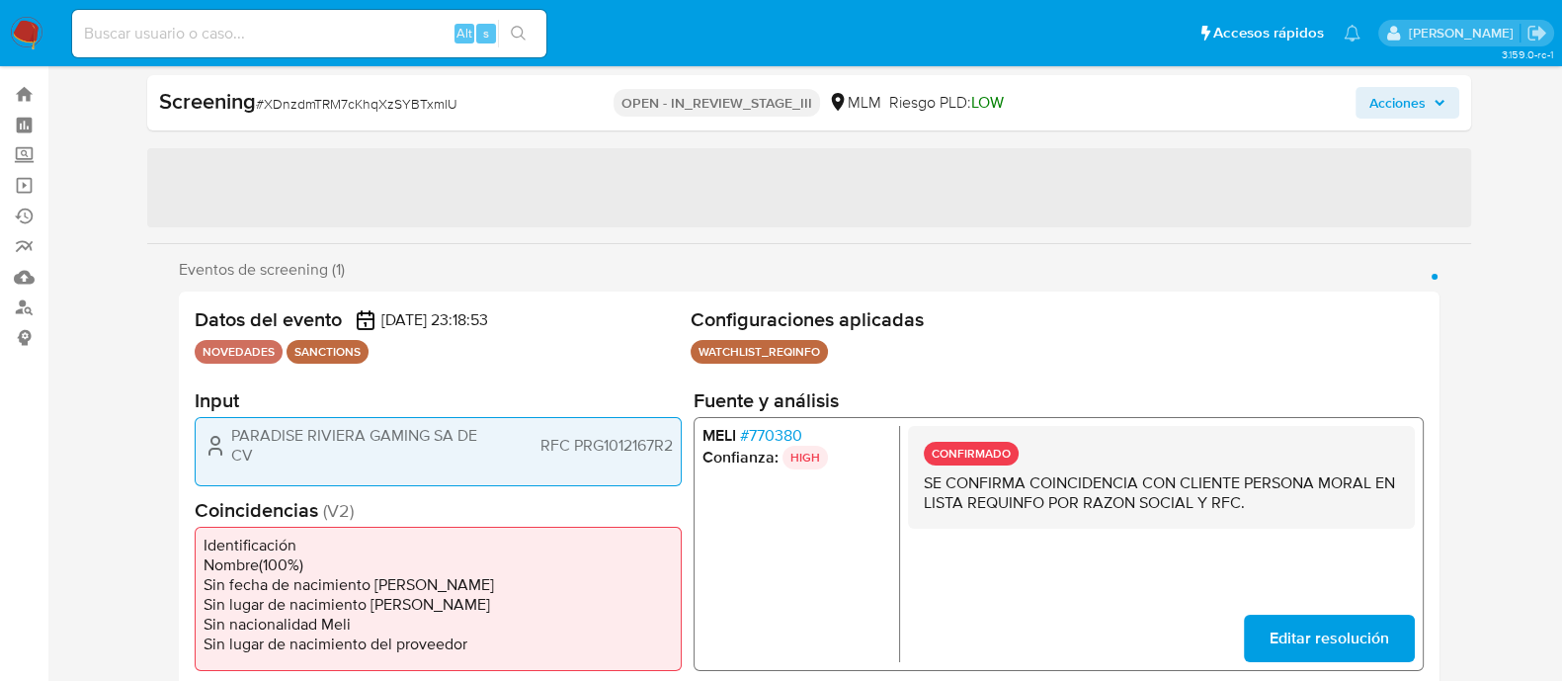
scroll to position [0, 0]
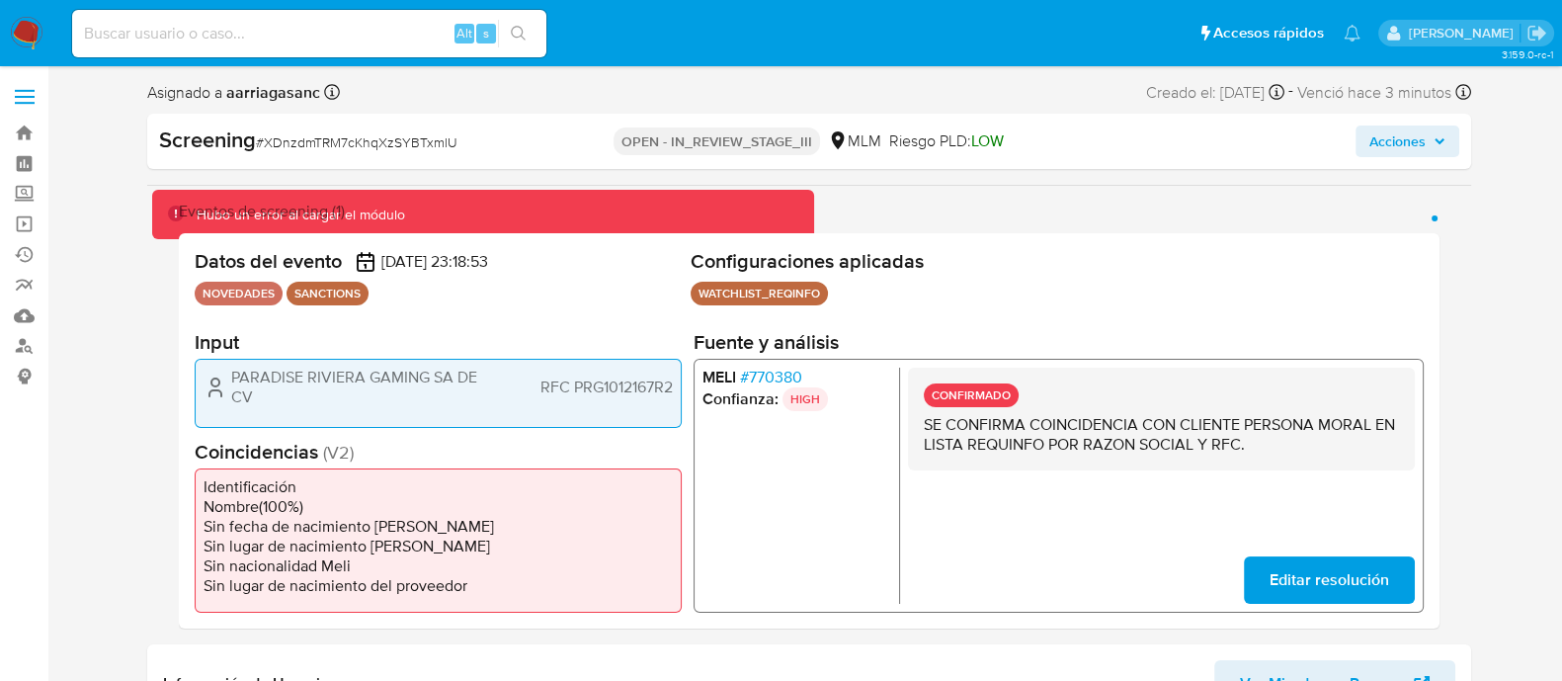
click at [1423, 134] on span "Acciones" at bounding box center [1397, 141] width 56 height 32
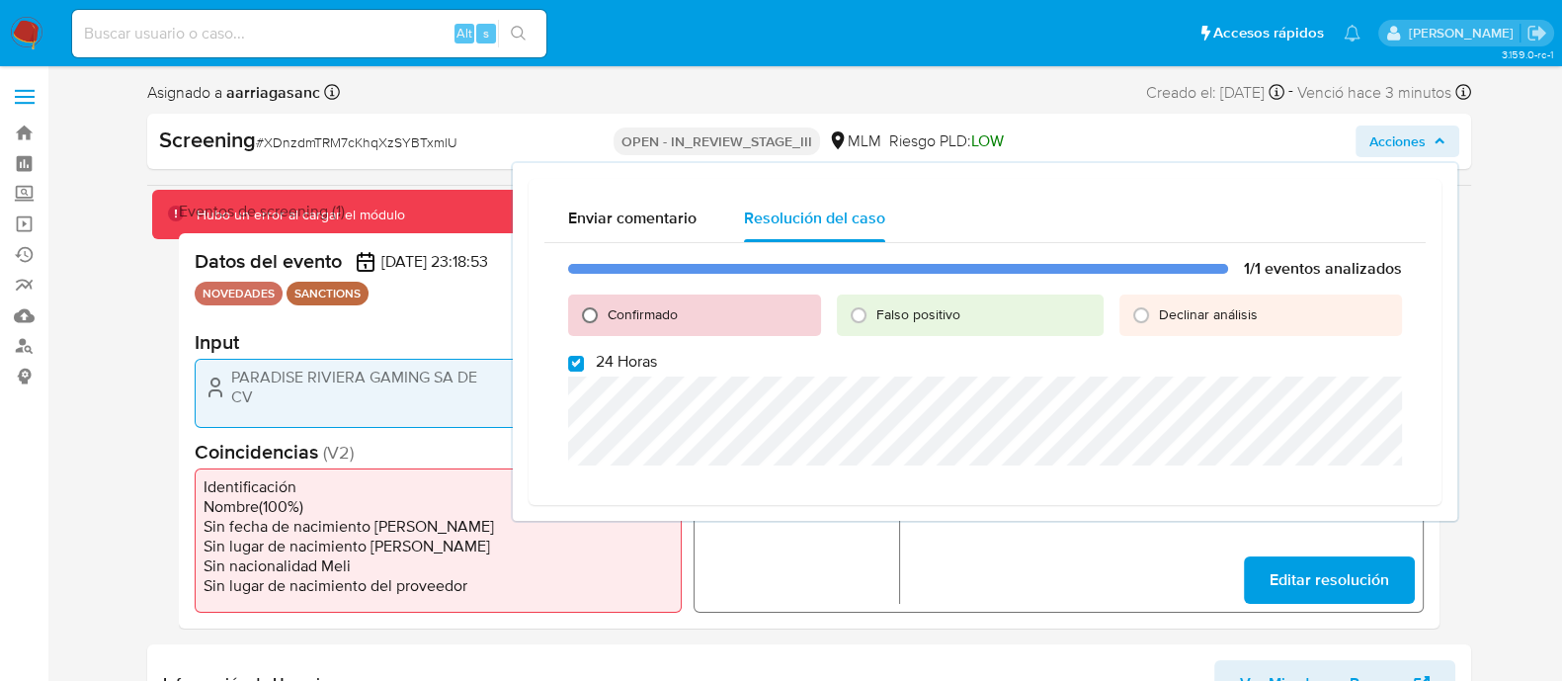
click at [593, 317] on input "Confirmado" at bounding box center [590, 315] width 32 height 32
radio input "true"
click at [568, 356] on input "24 Horas" at bounding box center [576, 364] width 16 height 16
checkbox input "false"
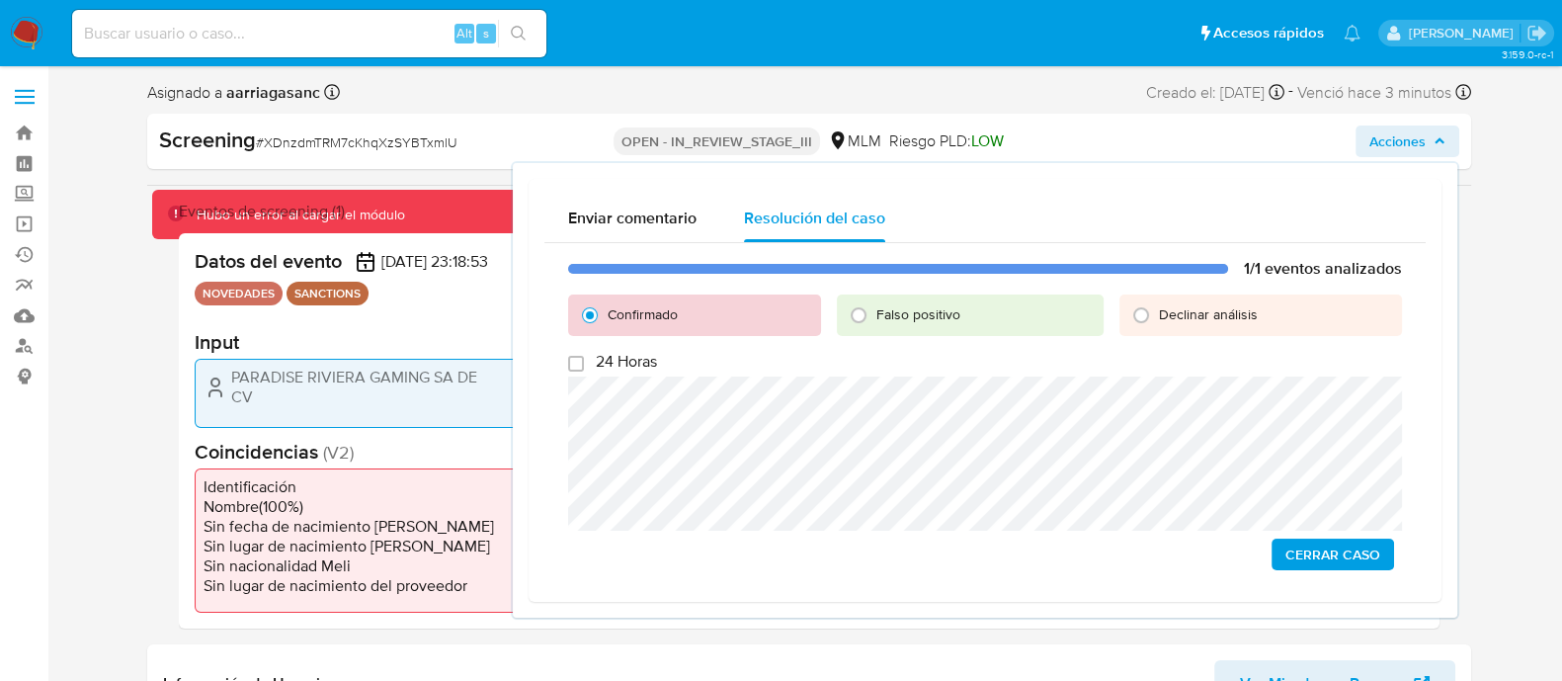
click at [1307, 555] on span "Cerrar Caso" at bounding box center [1332, 554] width 95 height 28
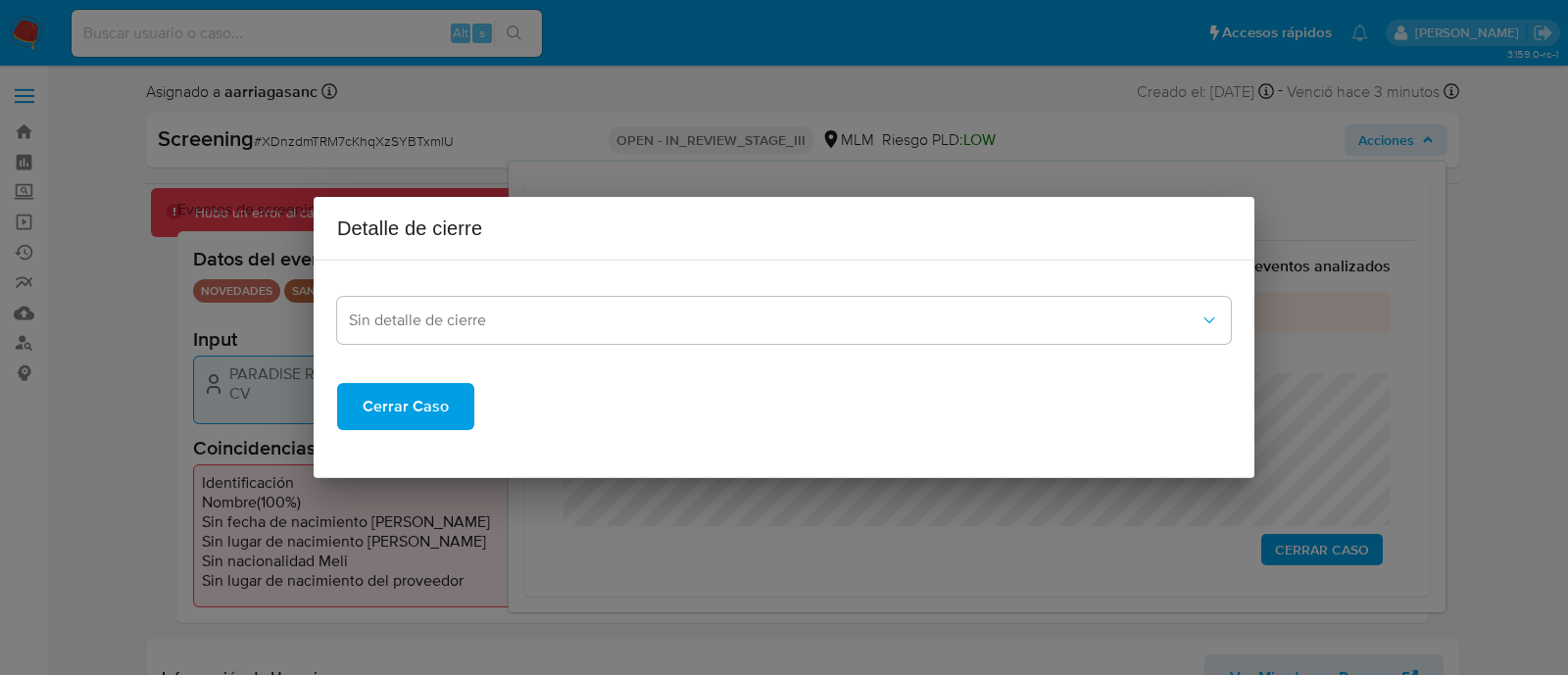
click at [425, 410] on span "Cerrar Caso" at bounding box center [406, 405] width 86 height 43
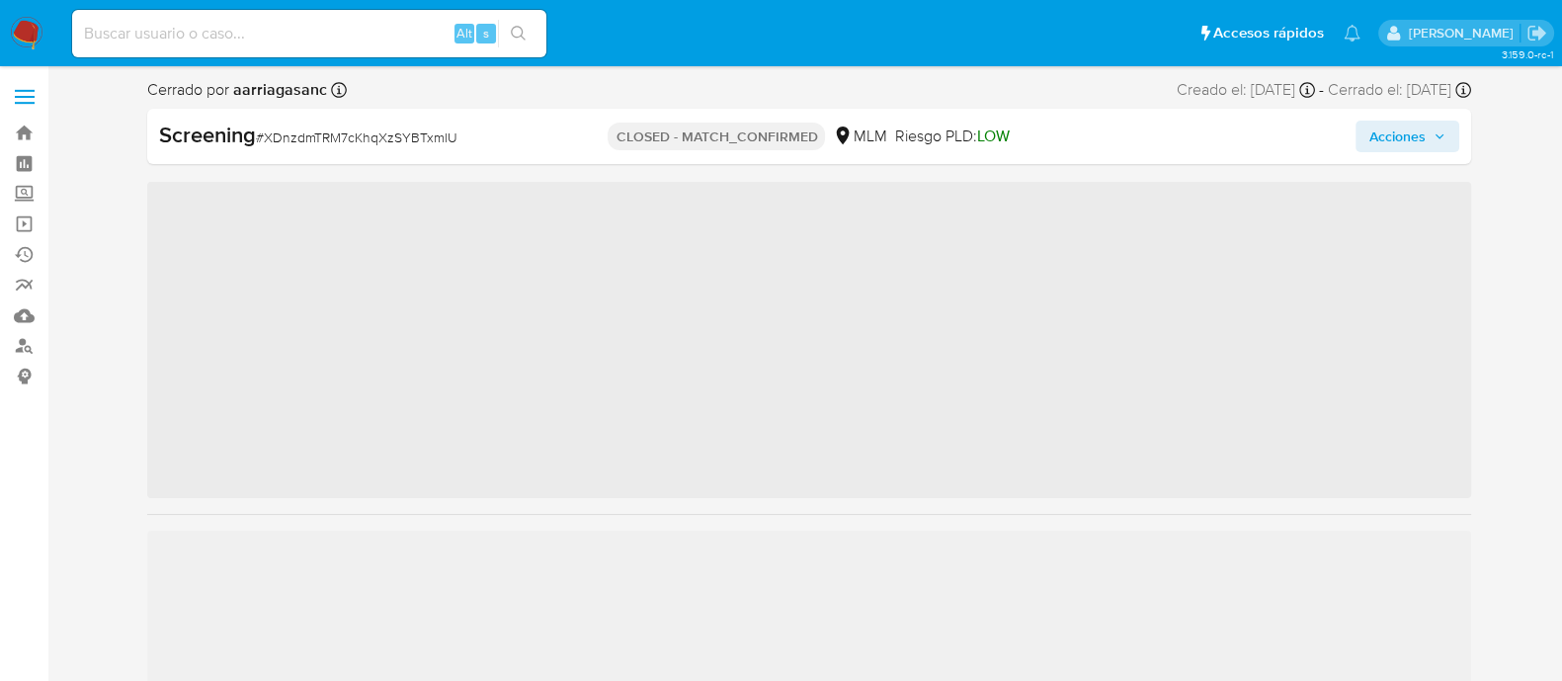
scroll to position [834, 0]
select select "10"
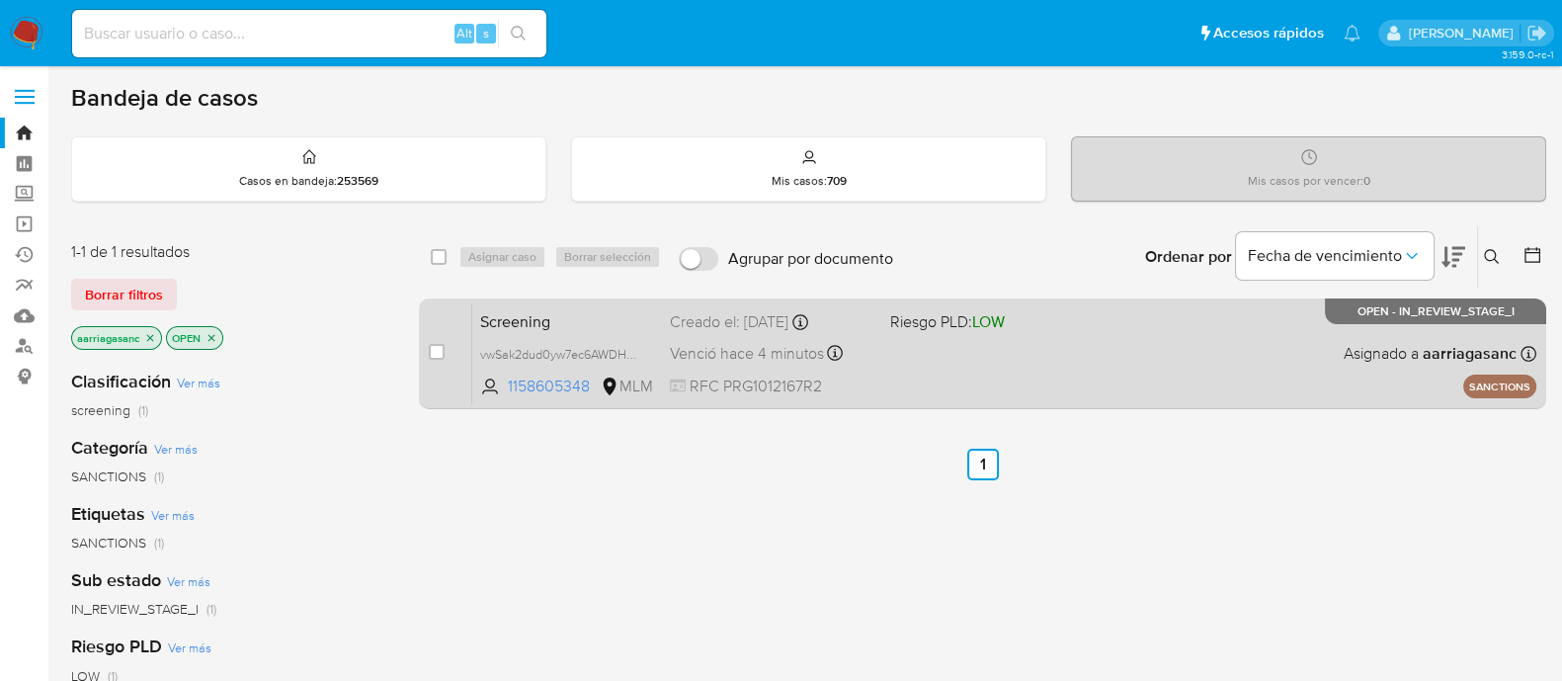
click at [1024, 370] on div "Screening vwSak2dud0yw7ec6AWDHLOQR 1158605348 MLM Riesgo PLD: LOW Creado el: [D…" at bounding box center [1004, 353] width 1064 height 100
click at [436, 350] on input "checkbox" at bounding box center [437, 352] width 16 height 16
checkbox input "true"
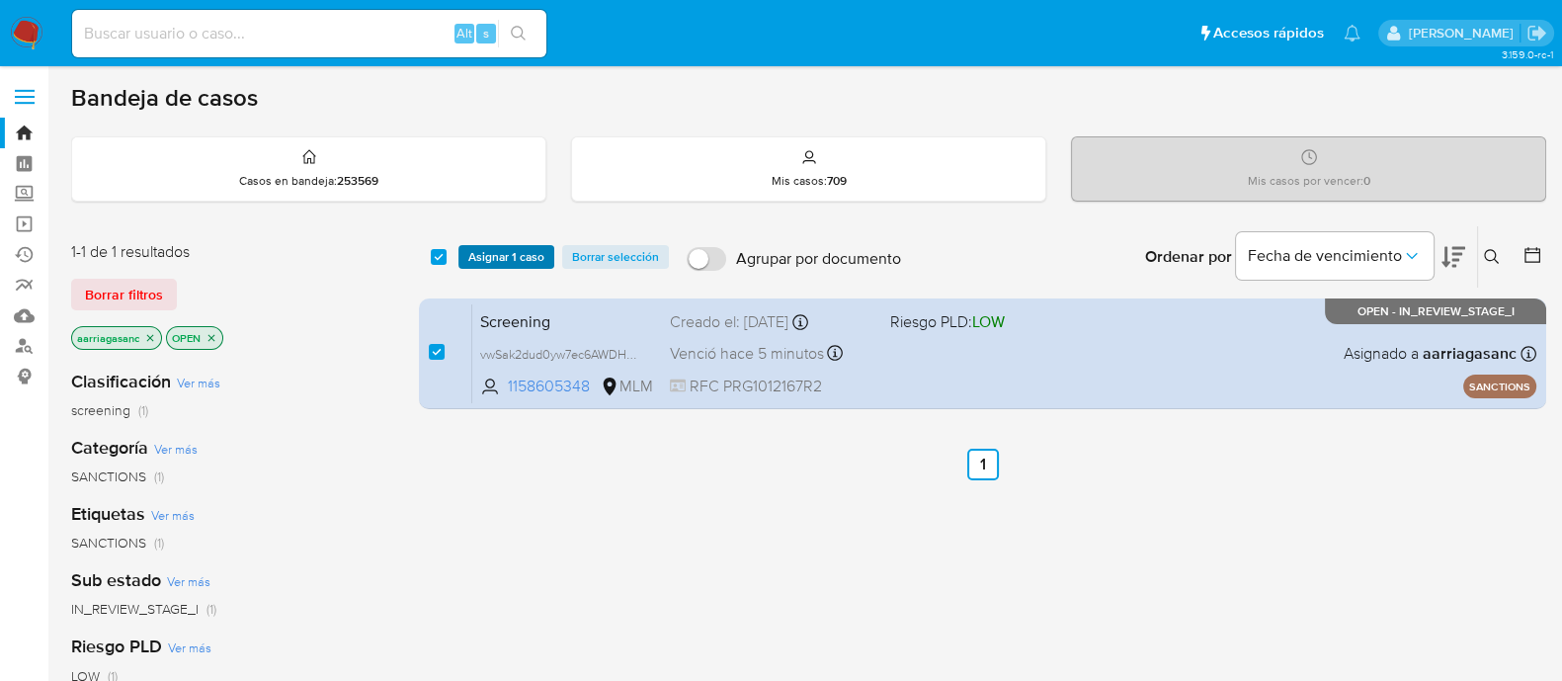
click at [502, 252] on span "Asignar 1 caso" at bounding box center [506, 257] width 76 height 20
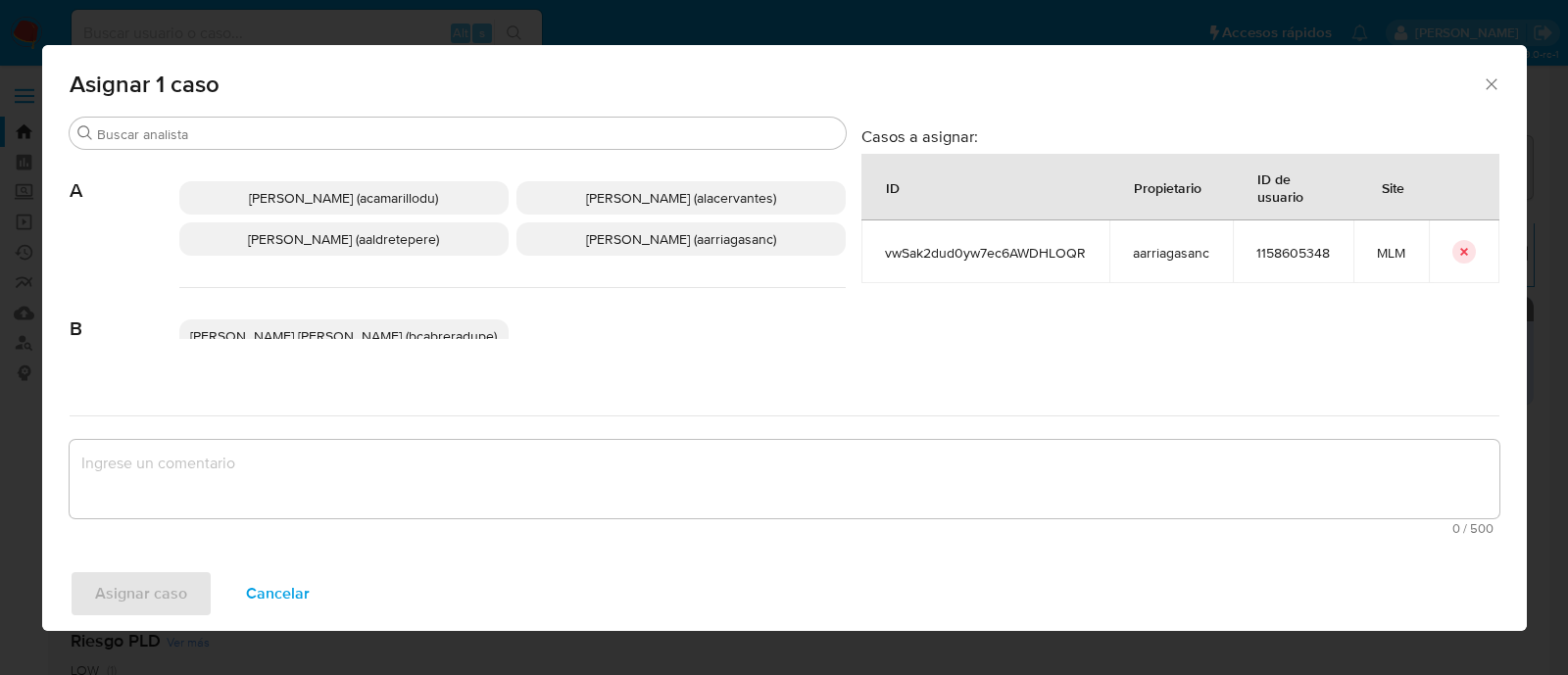
drag, startPoint x: 619, startPoint y: 242, endPoint x: 603, endPoint y: 292, distance: 52.5
click at [619, 240] on span "[PERSON_NAME] (aarriagasanc)" at bounding box center [681, 239] width 190 height 20
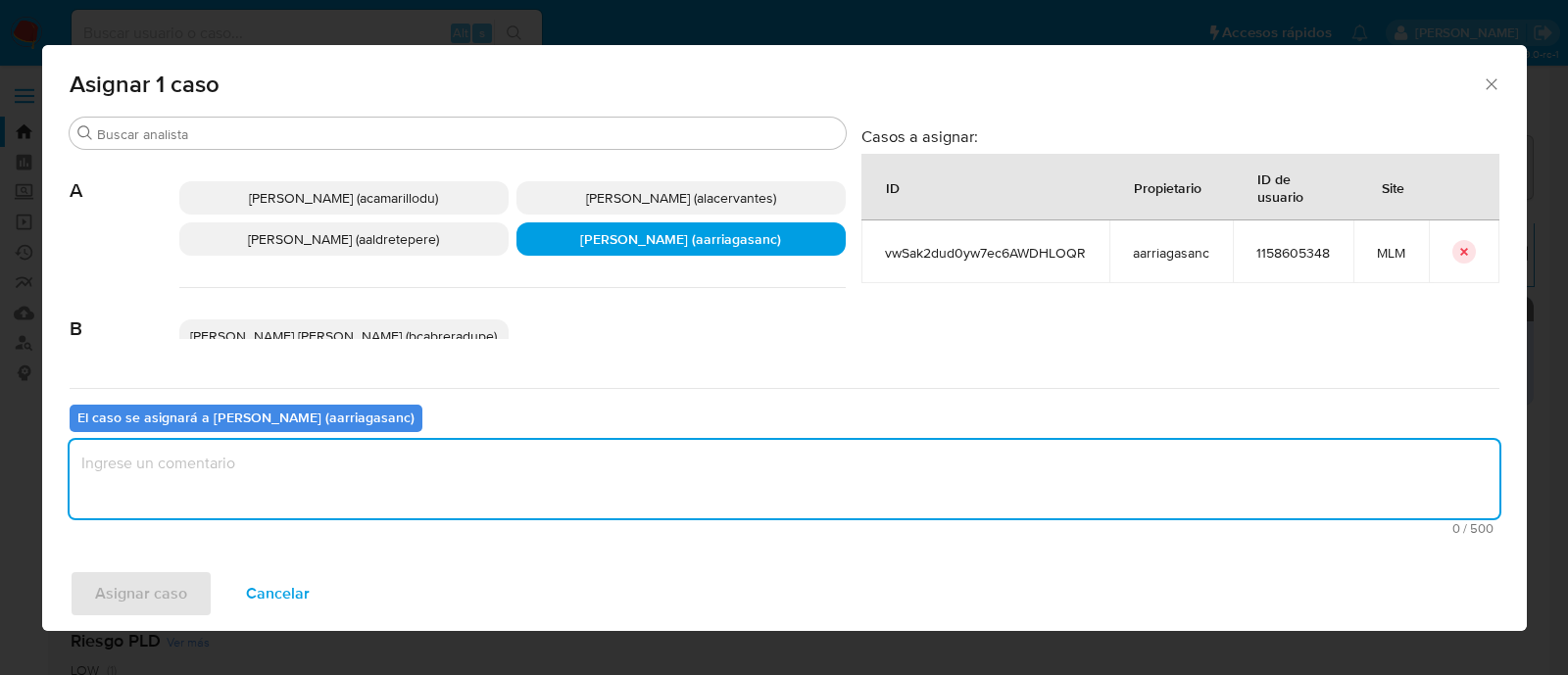
click at [558, 454] on textarea "assign-modal" at bounding box center [784, 479] width 1429 height 78
type textarea "AMAS"
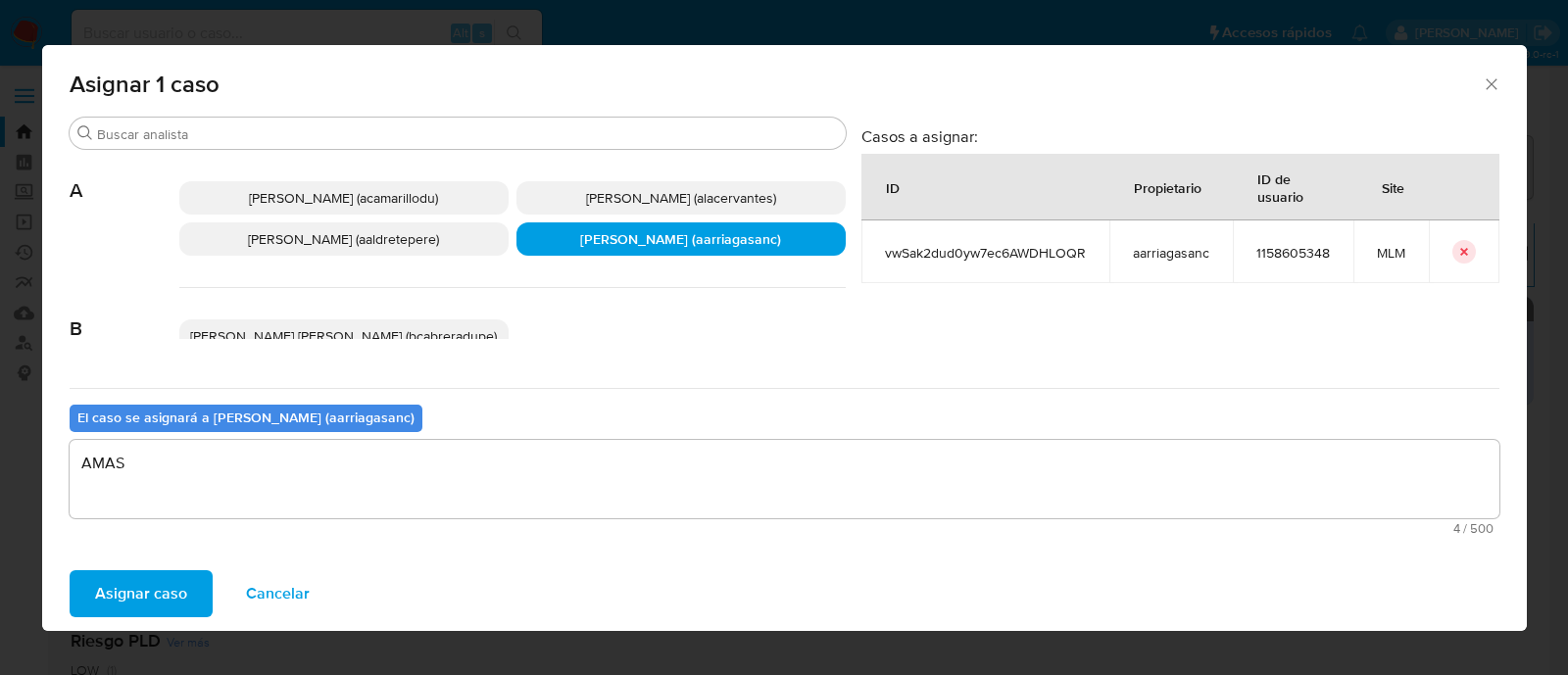
click at [111, 579] on span "Asignar caso" at bounding box center [141, 593] width 92 height 43
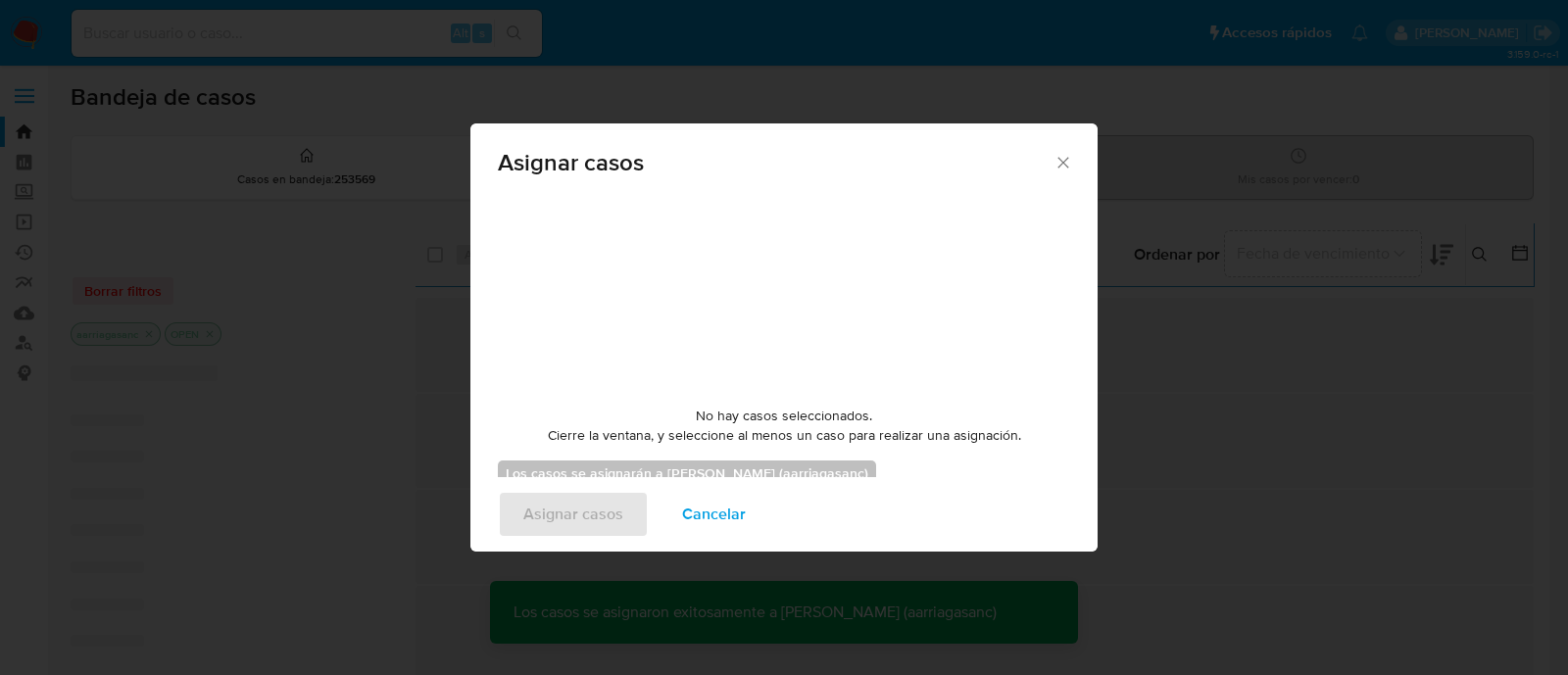
checkbox input "false"
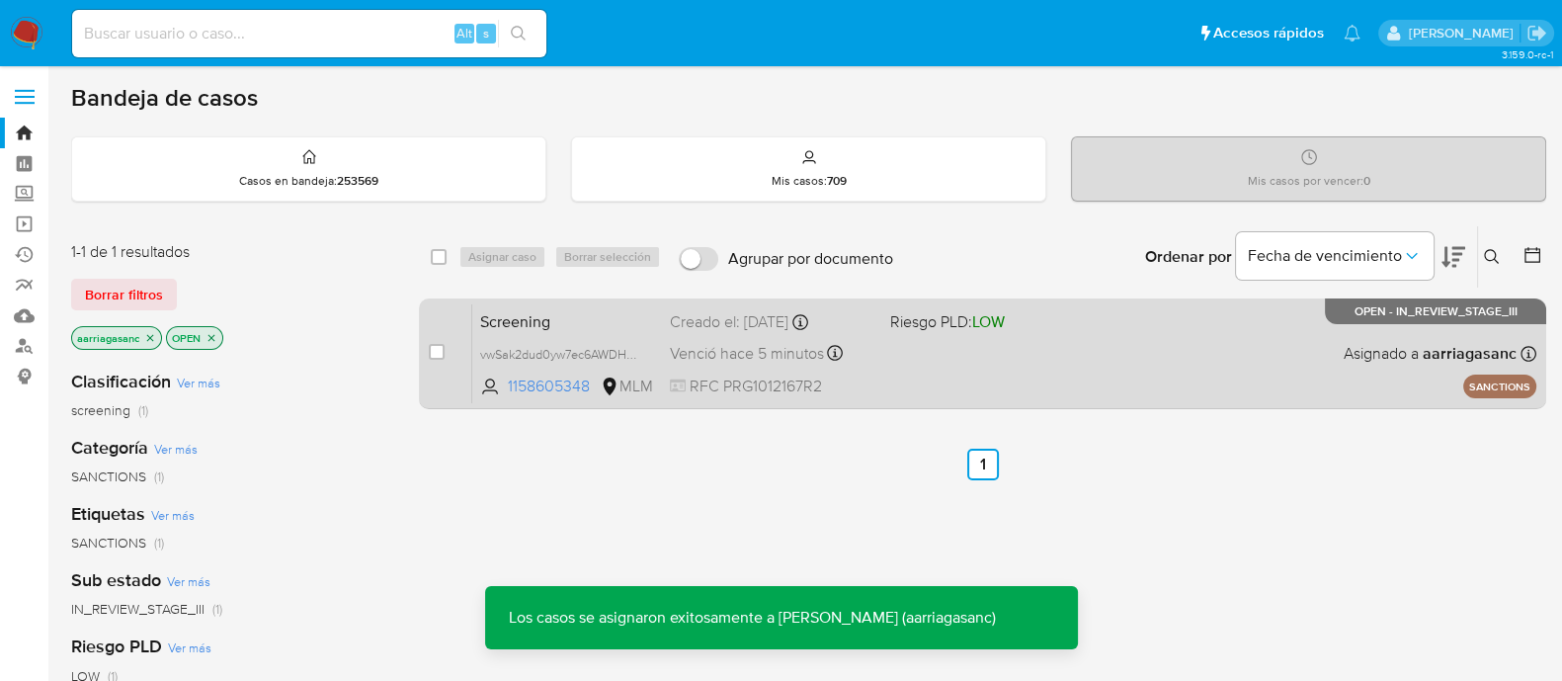
click at [934, 363] on div "Screening vwSak2dud0yw7ec6AWDHLOQR 1158605348 MLM Riesgo PLD: LOW Creado el: 12…" at bounding box center [1004, 353] width 1064 height 100
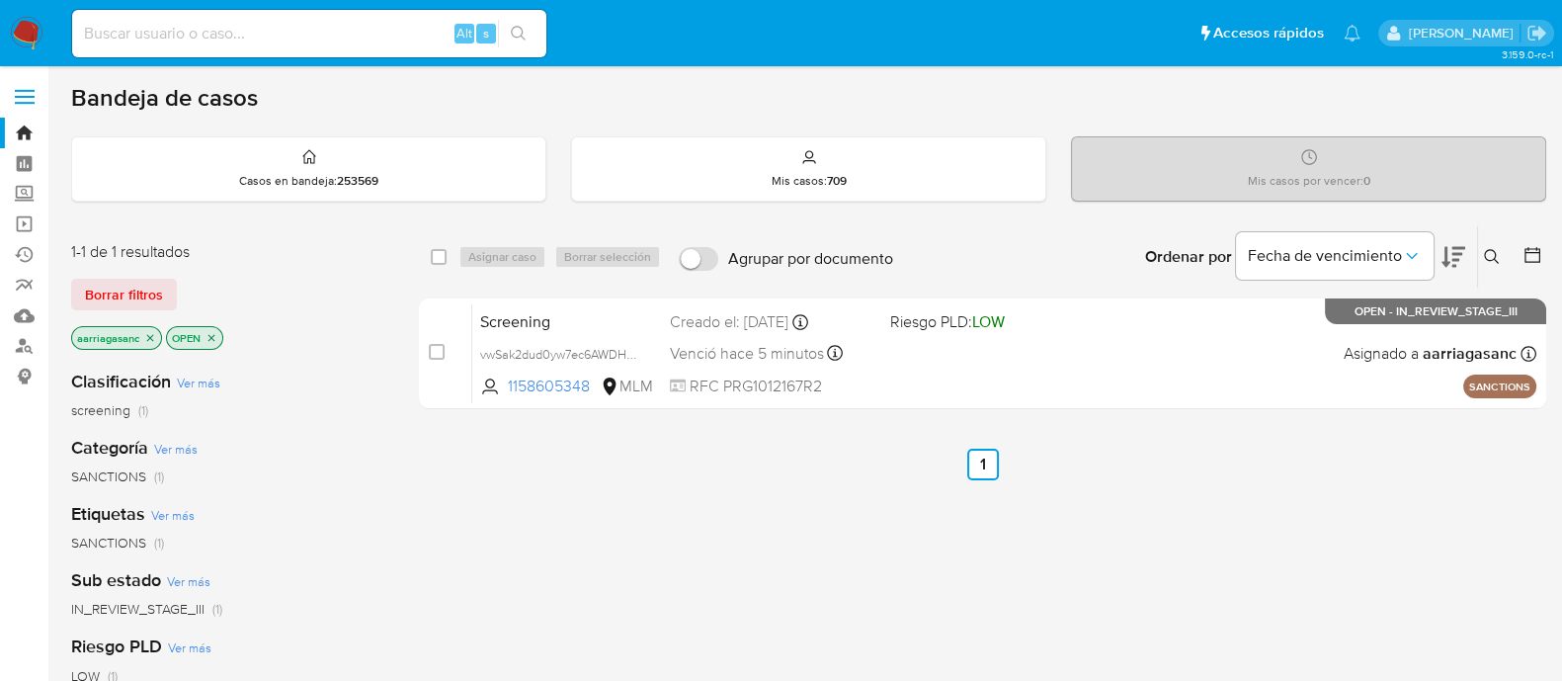
click at [29, 33] on img at bounding box center [27, 34] width 34 height 34
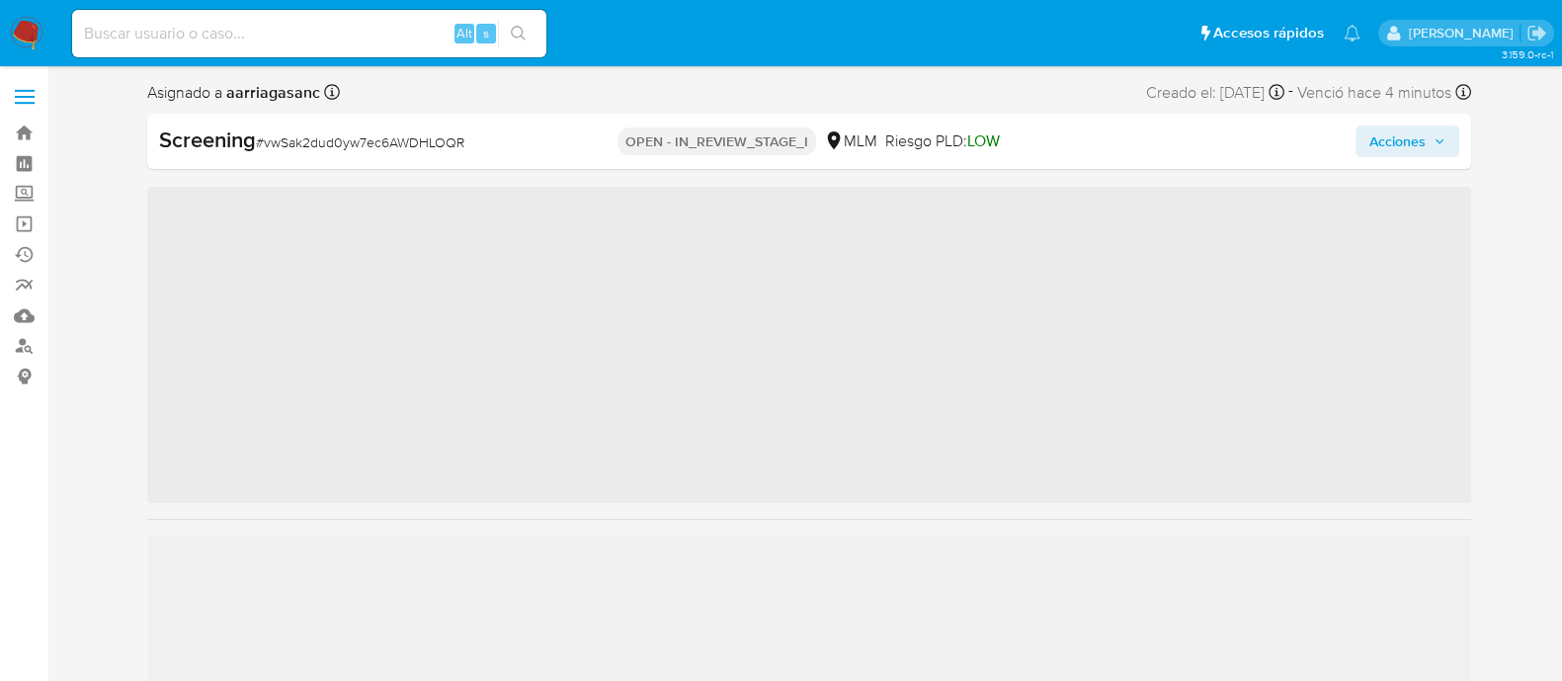
scroll to position [834, 0]
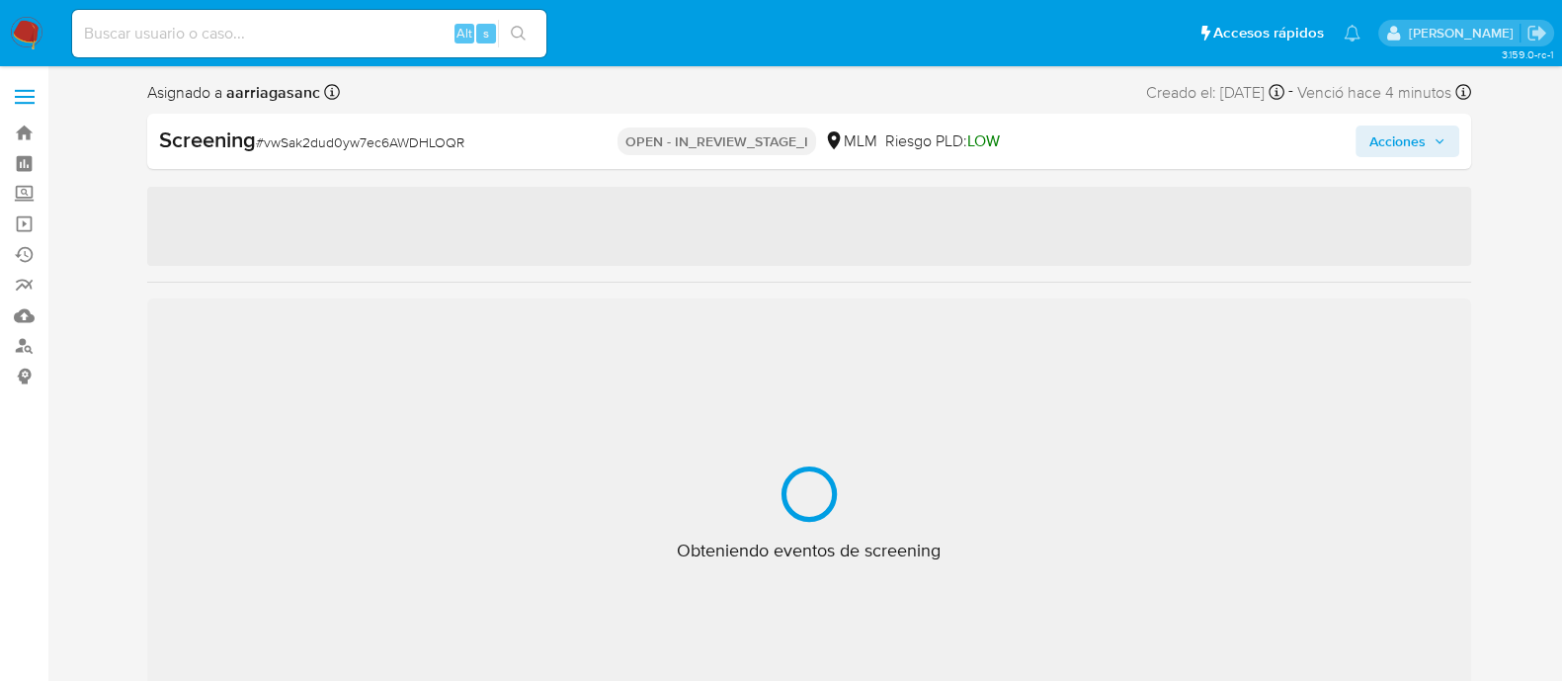
select select "10"
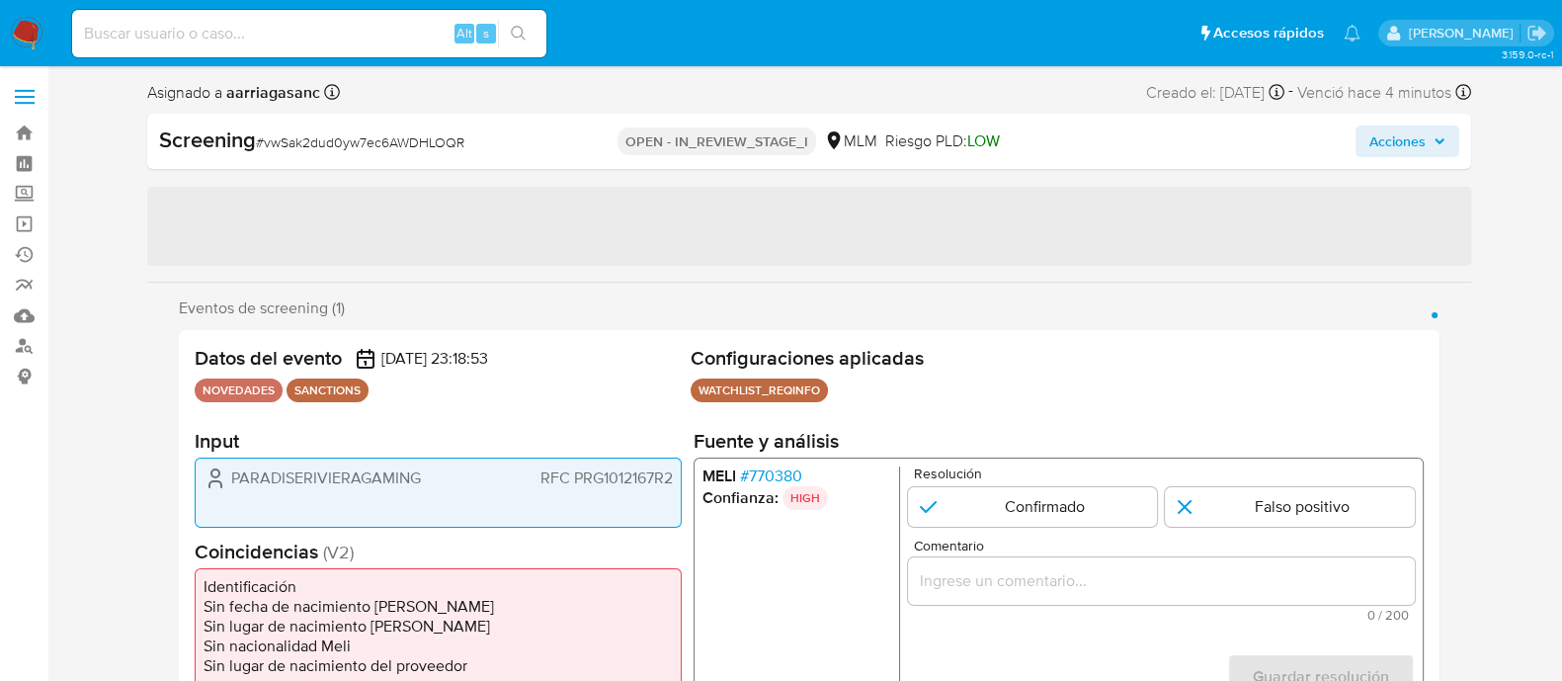
scroll to position [123, 0]
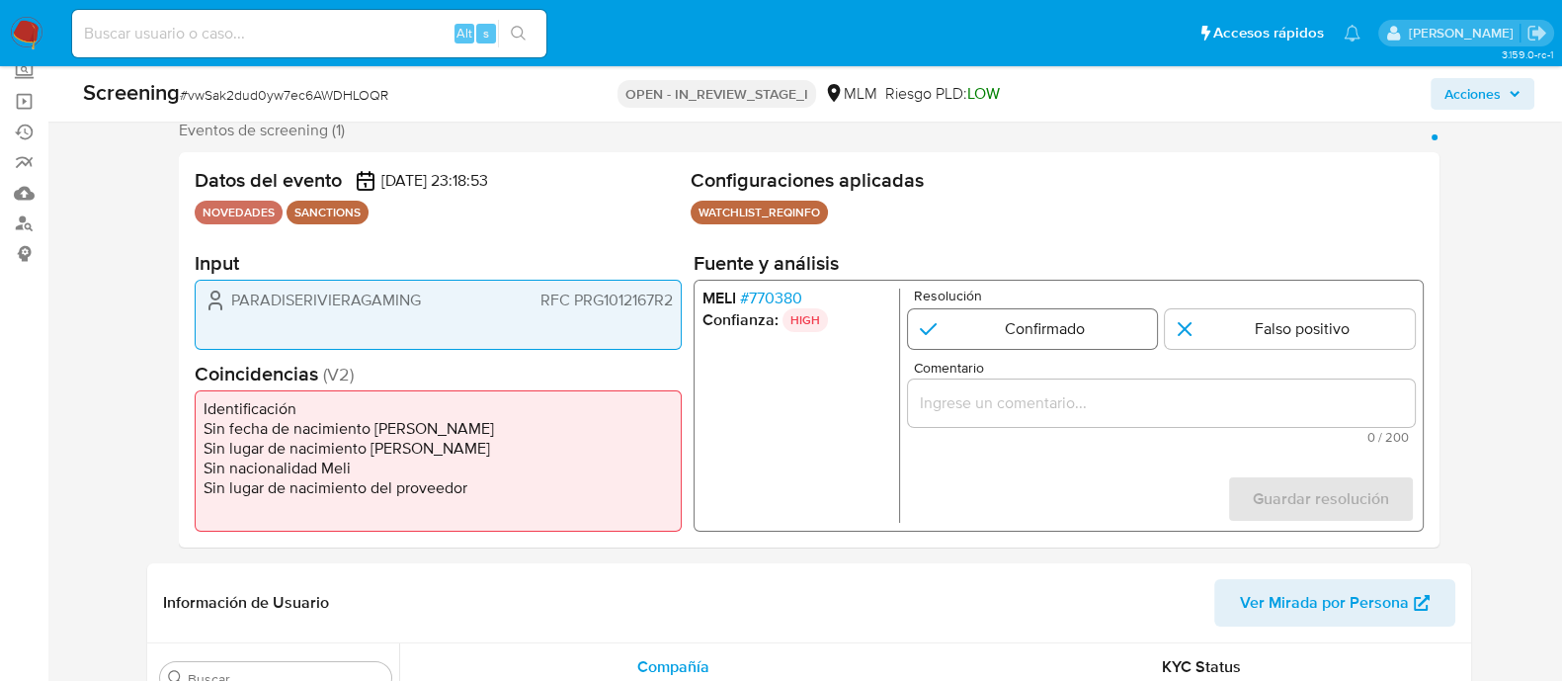
click at [972, 326] on input "1 de 1" at bounding box center [1032, 329] width 250 height 40
radio input "true"
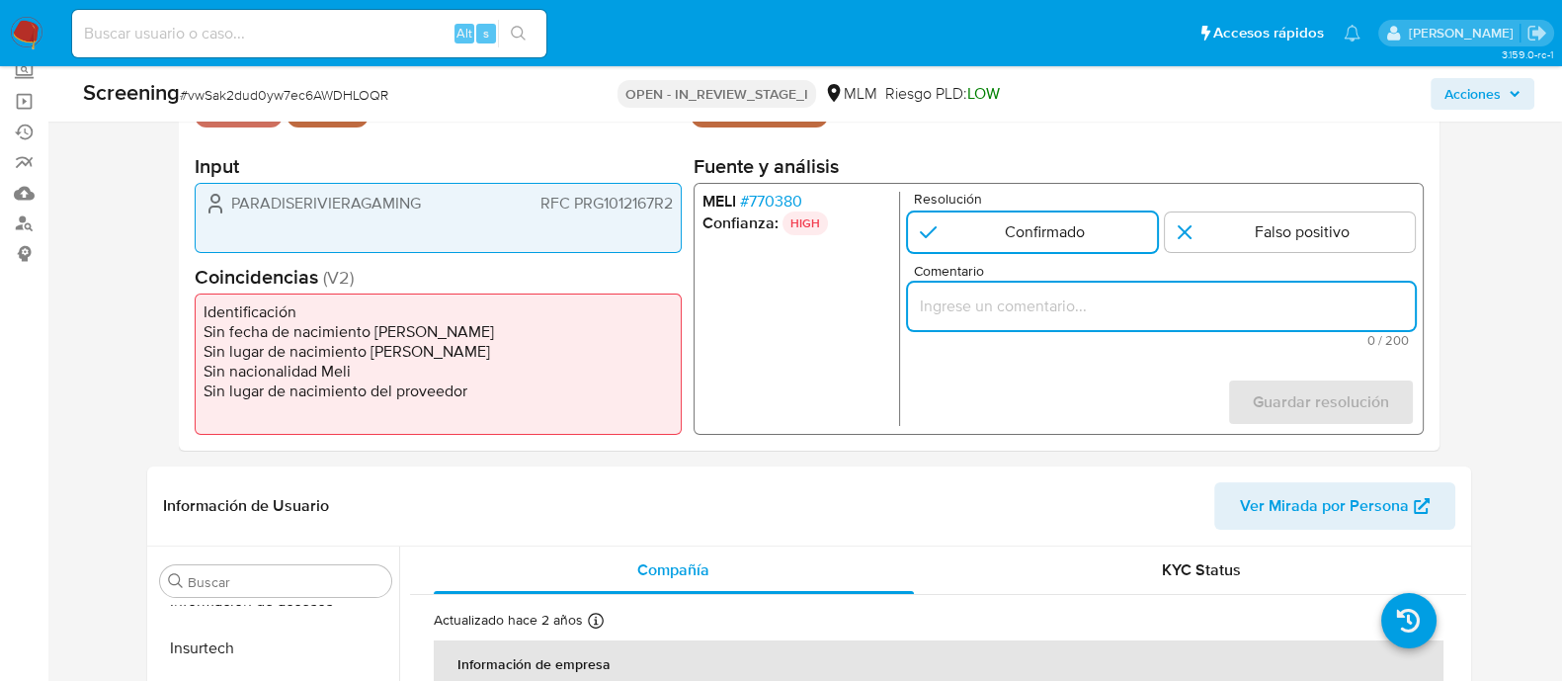
click at [949, 304] on input "Comentario" at bounding box center [1160, 306] width 507 height 26
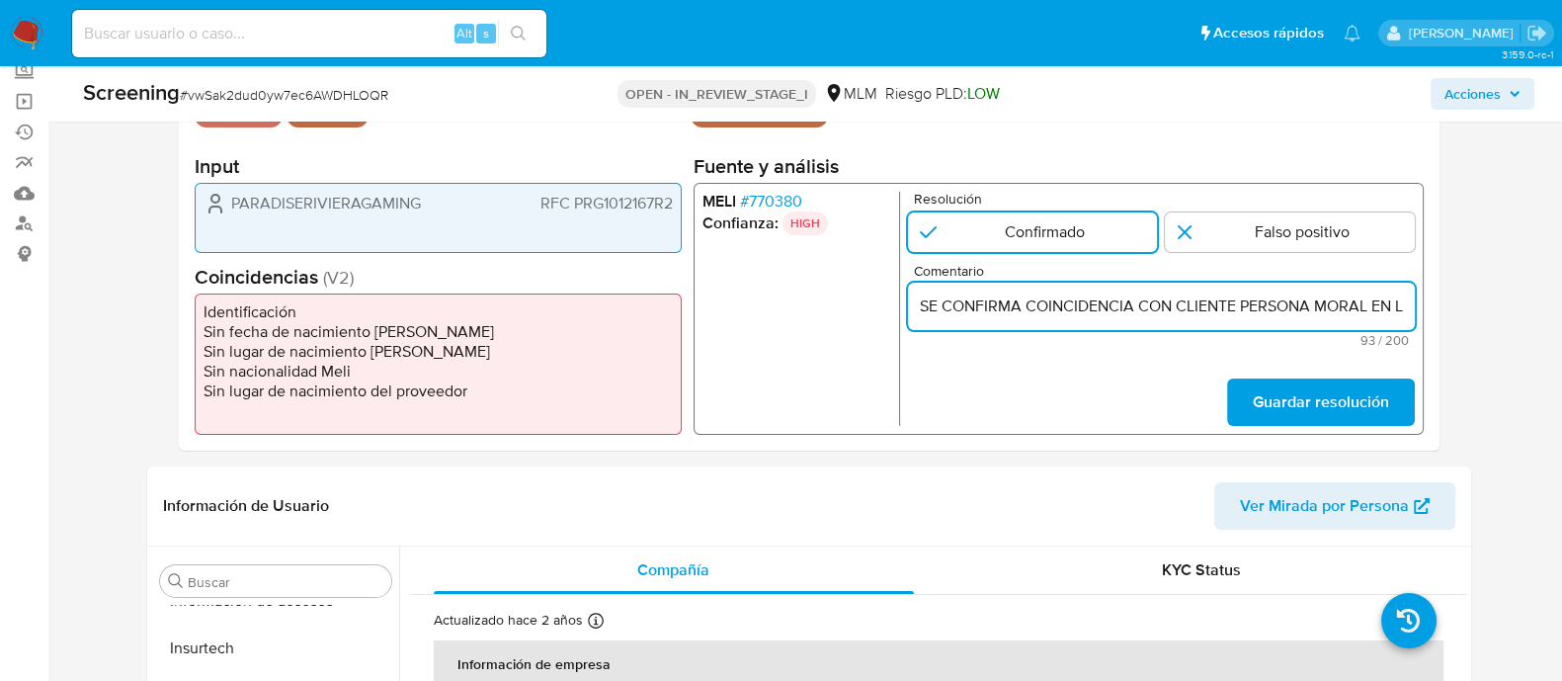
scroll to position [0, 331]
type input "SE CONFIRMA COINCIDENCIA CON CLIENTE PERSONA MORAL EN LISTA REQUINFO POR RAZON …"
click at [1303, 397] on span "Guardar resolución" at bounding box center [1320, 401] width 136 height 43
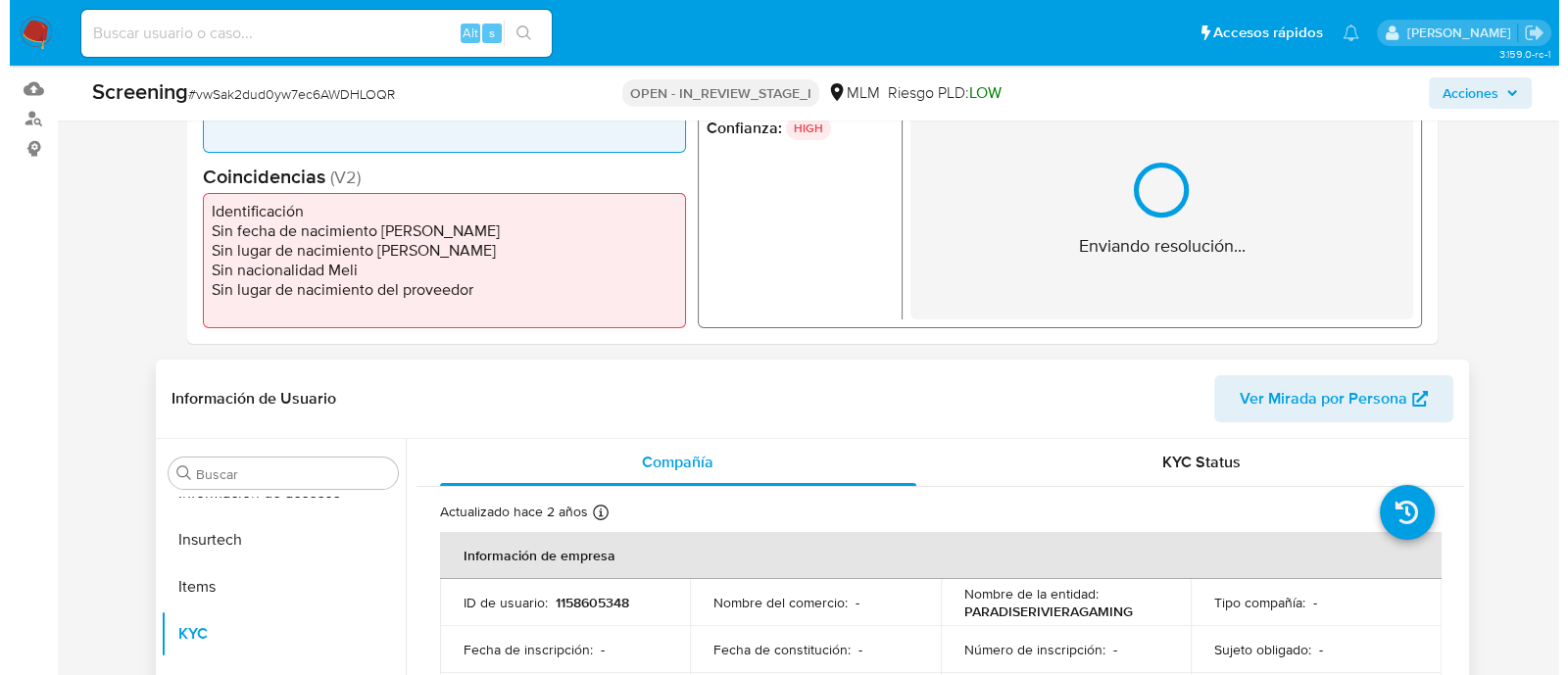
scroll to position [367, 0]
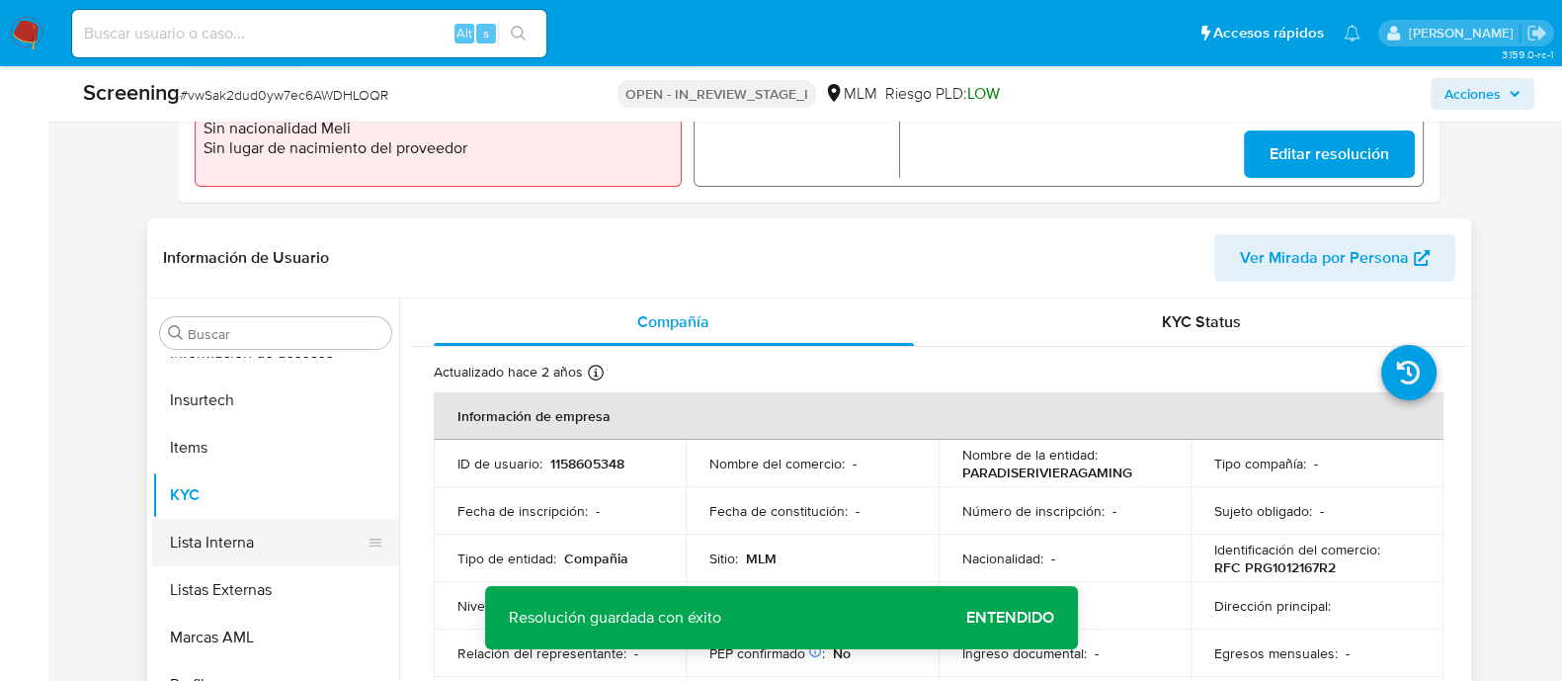
click at [279, 550] on button "Lista Interna" at bounding box center [267, 542] width 231 height 47
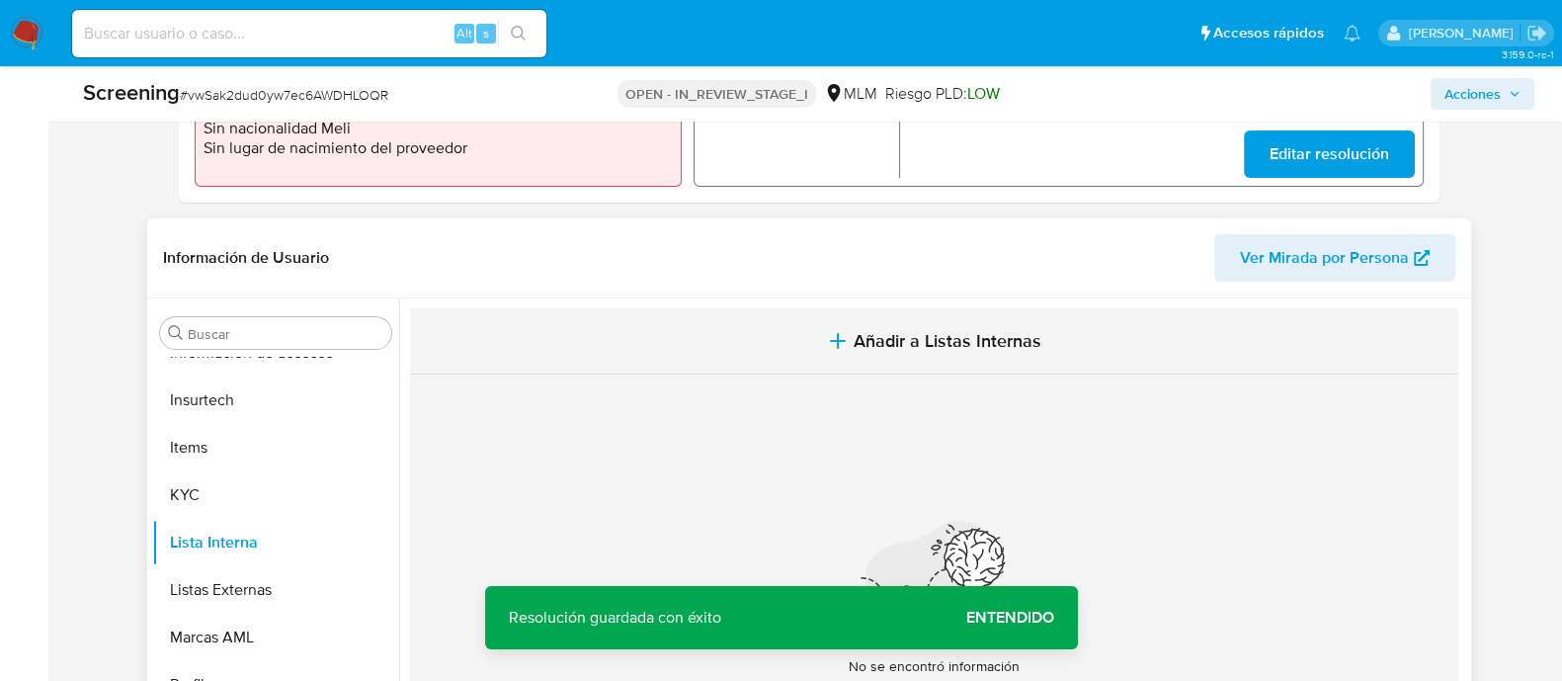
click at [910, 349] on span "Añadir a Listas Internas" at bounding box center [948, 341] width 188 height 22
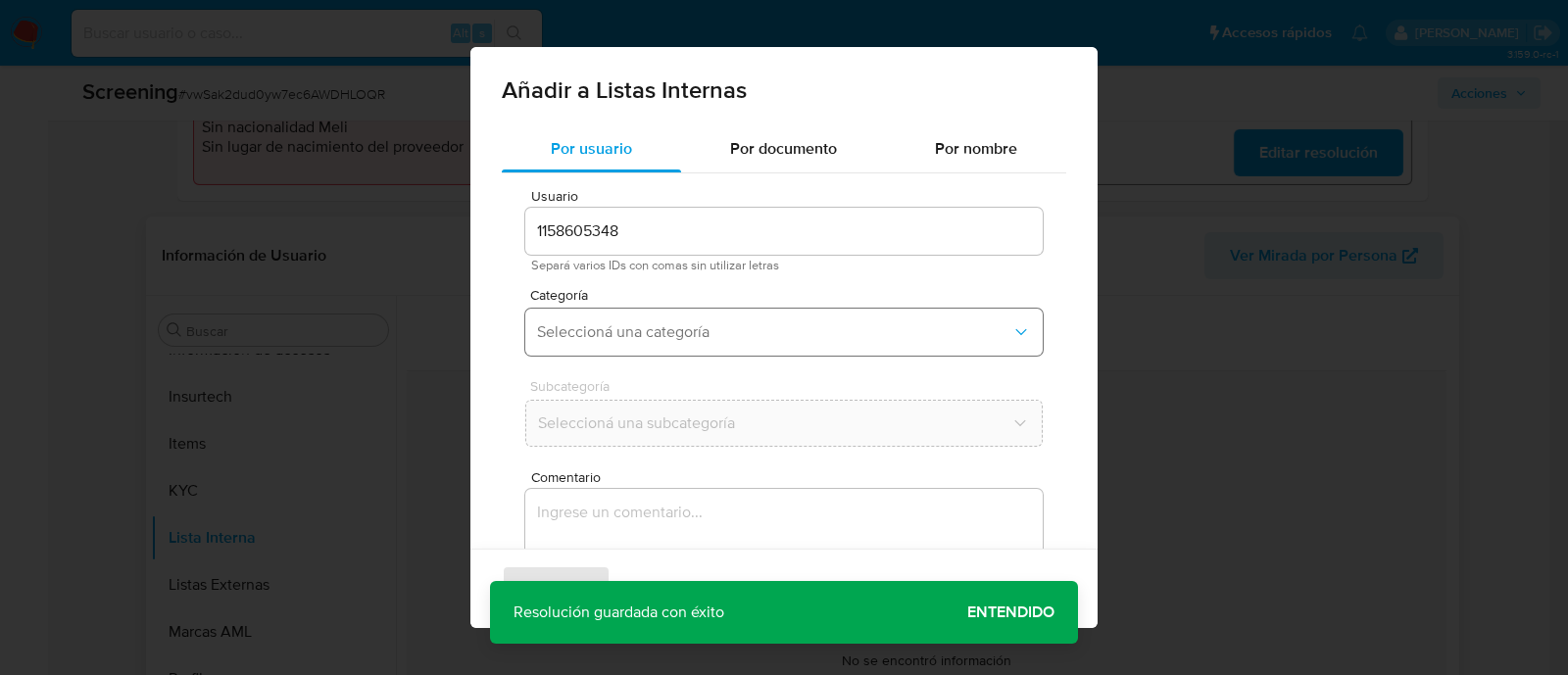
click at [716, 341] on span "Seleccioná una categoría" at bounding box center [774, 332] width 474 height 20
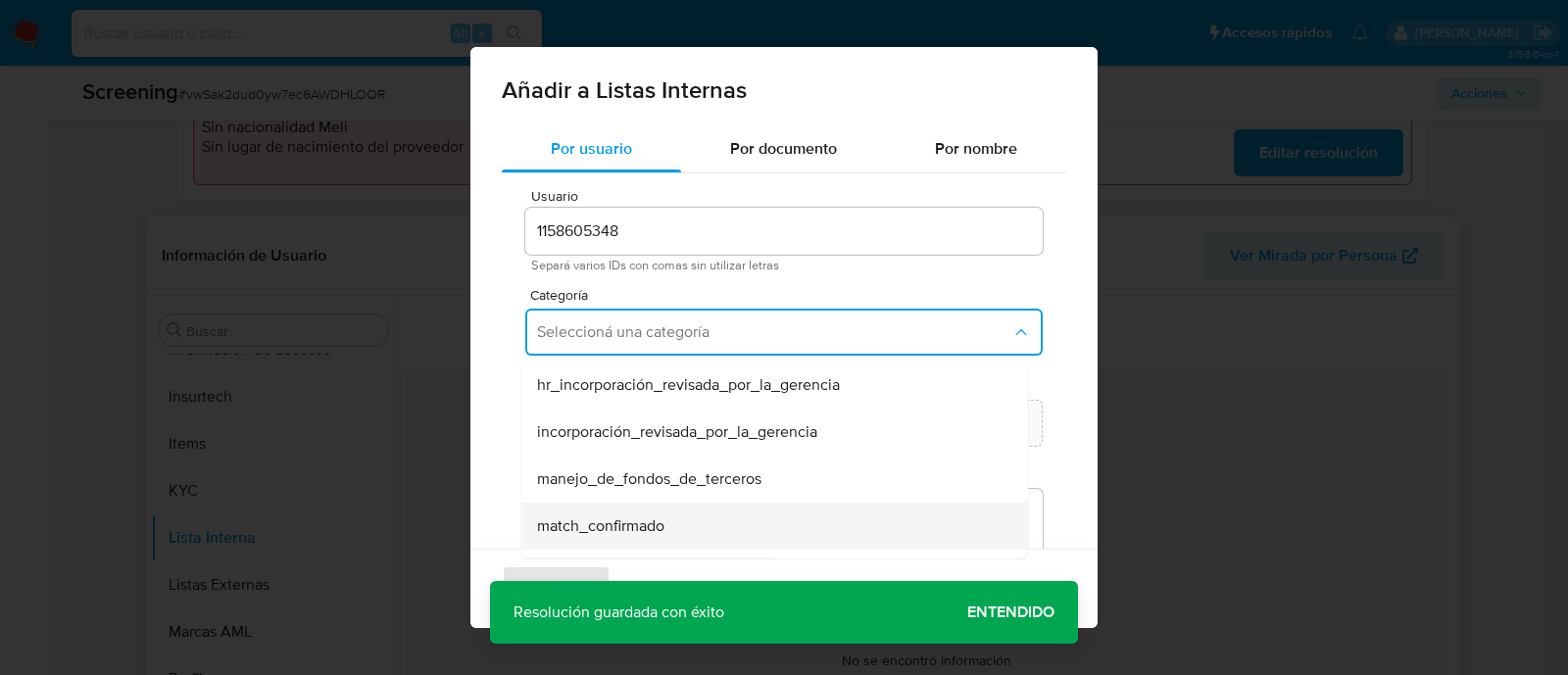
click at [601, 516] on span "match_confirmado" at bounding box center [600, 526] width 127 height 20
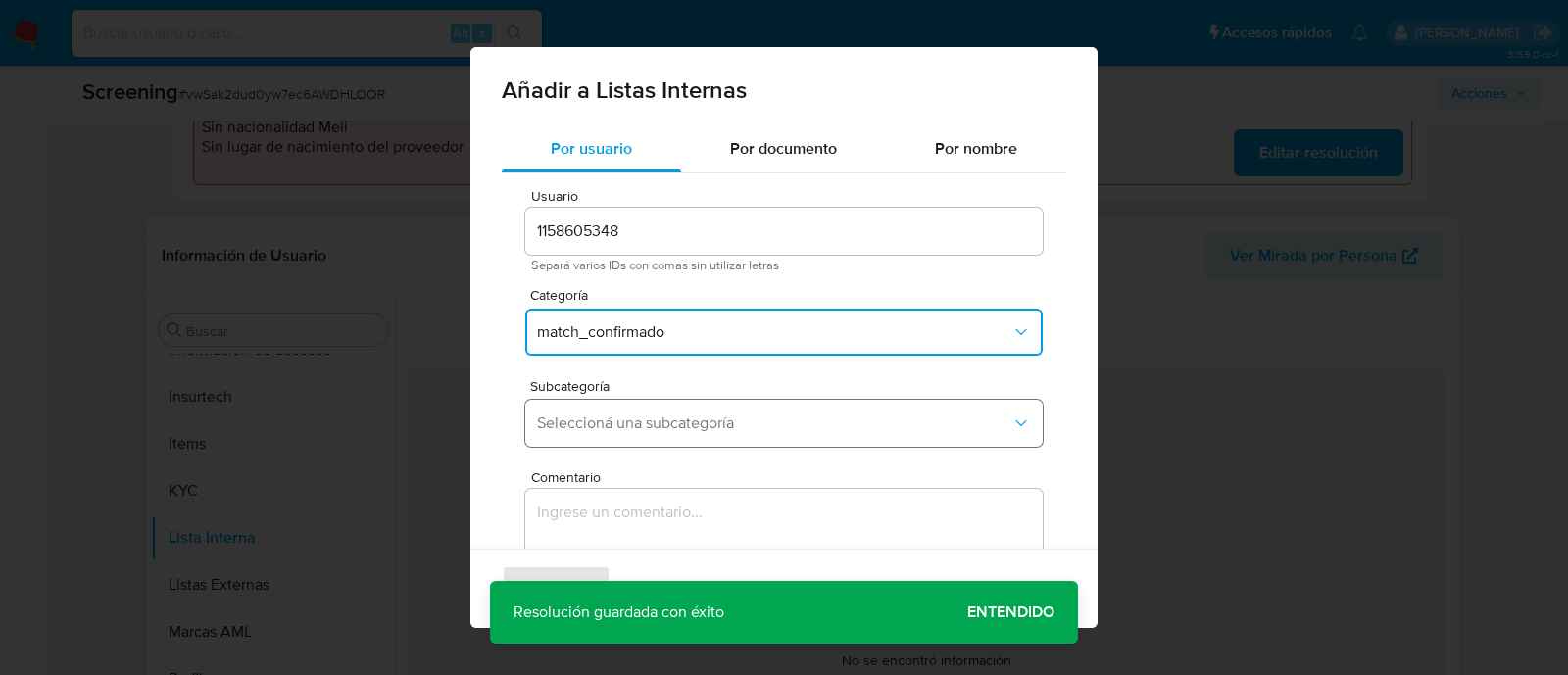
click at [585, 426] on span "Seleccioná una subcategoría" at bounding box center [774, 423] width 474 height 20
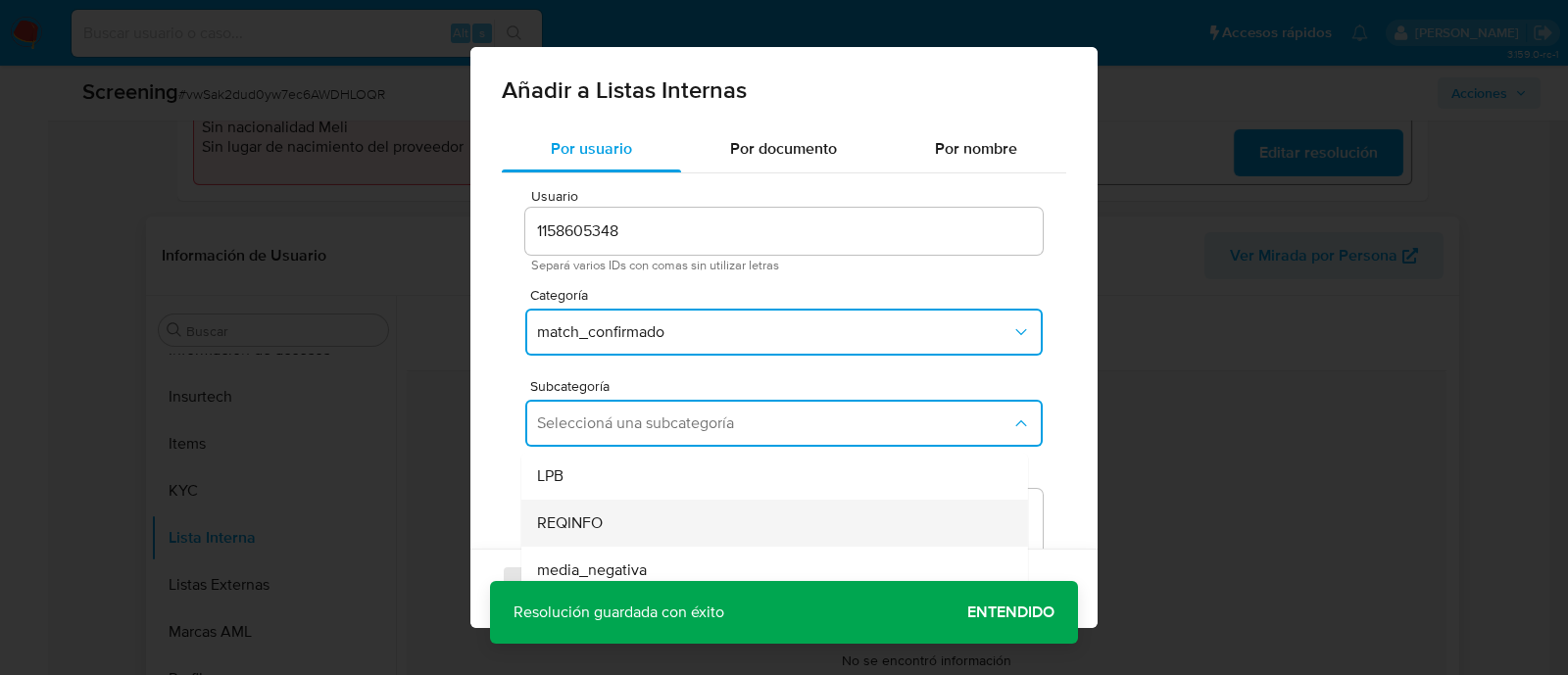
click at [575, 521] on span "REQINFO" at bounding box center [569, 523] width 65 height 20
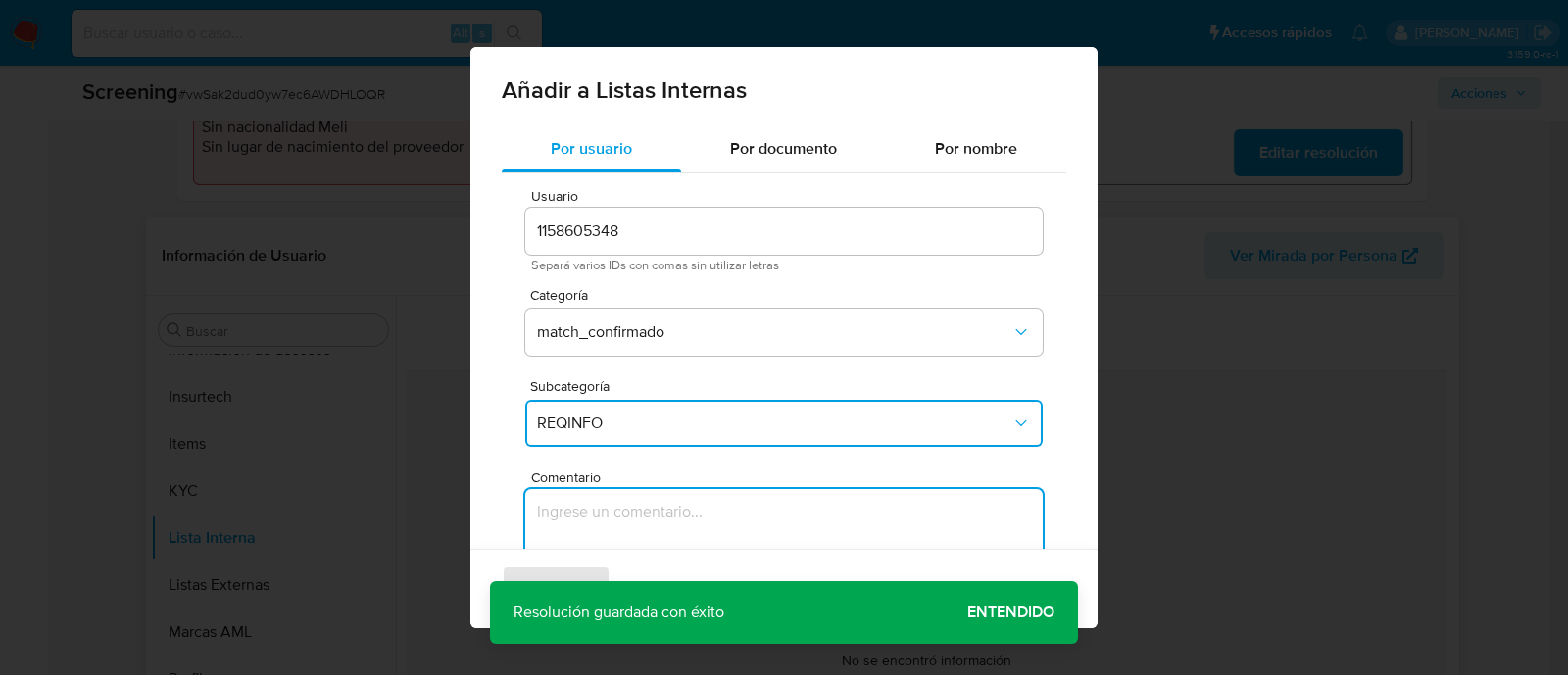
click at [575, 521] on textarea "Comentario" at bounding box center [784, 583] width 518 height 188
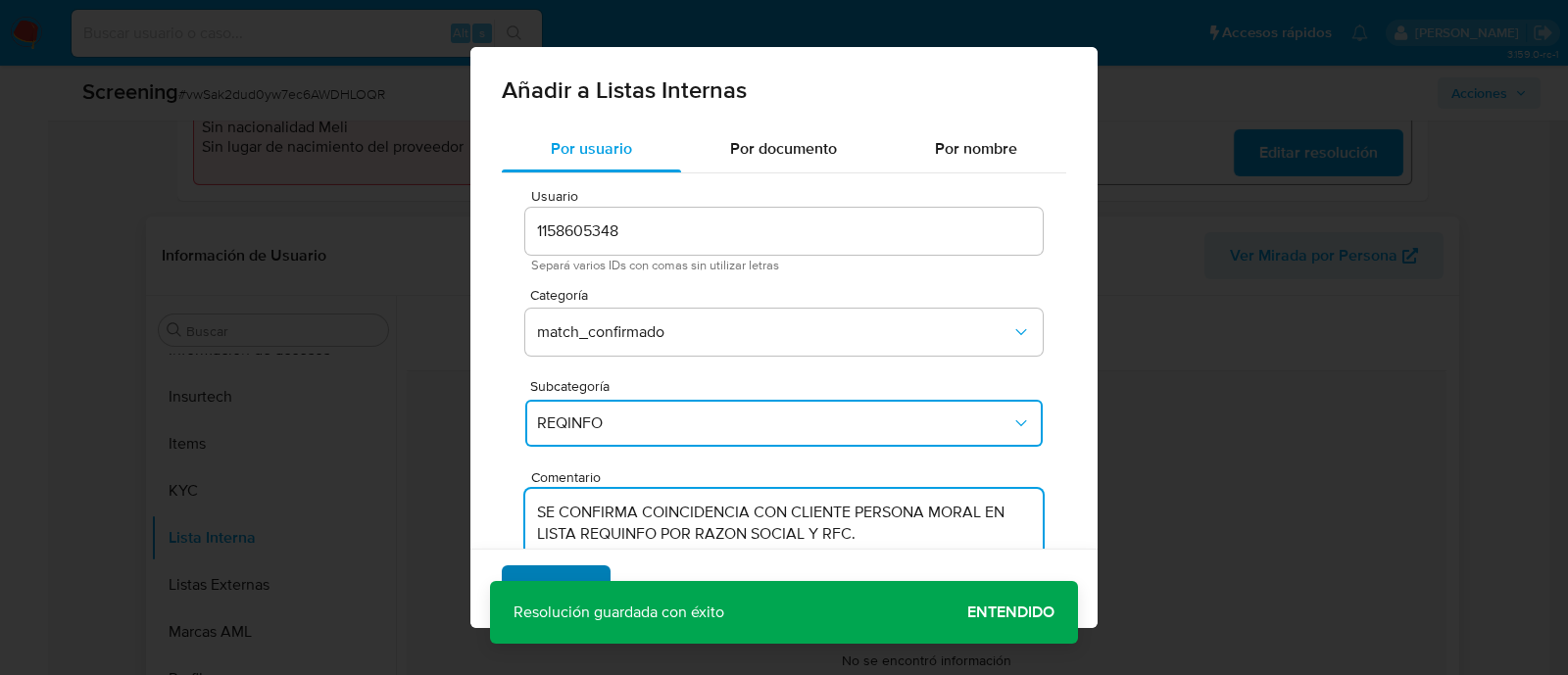
type textarea "SE CONFIRMA COINCIDENCIA CON CLIENTE PERSONA MORAL EN LISTA REQUINFO POR RAZON …"
click at [531, 575] on span "Agregar" at bounding box center [556, 588] width 58 height 43
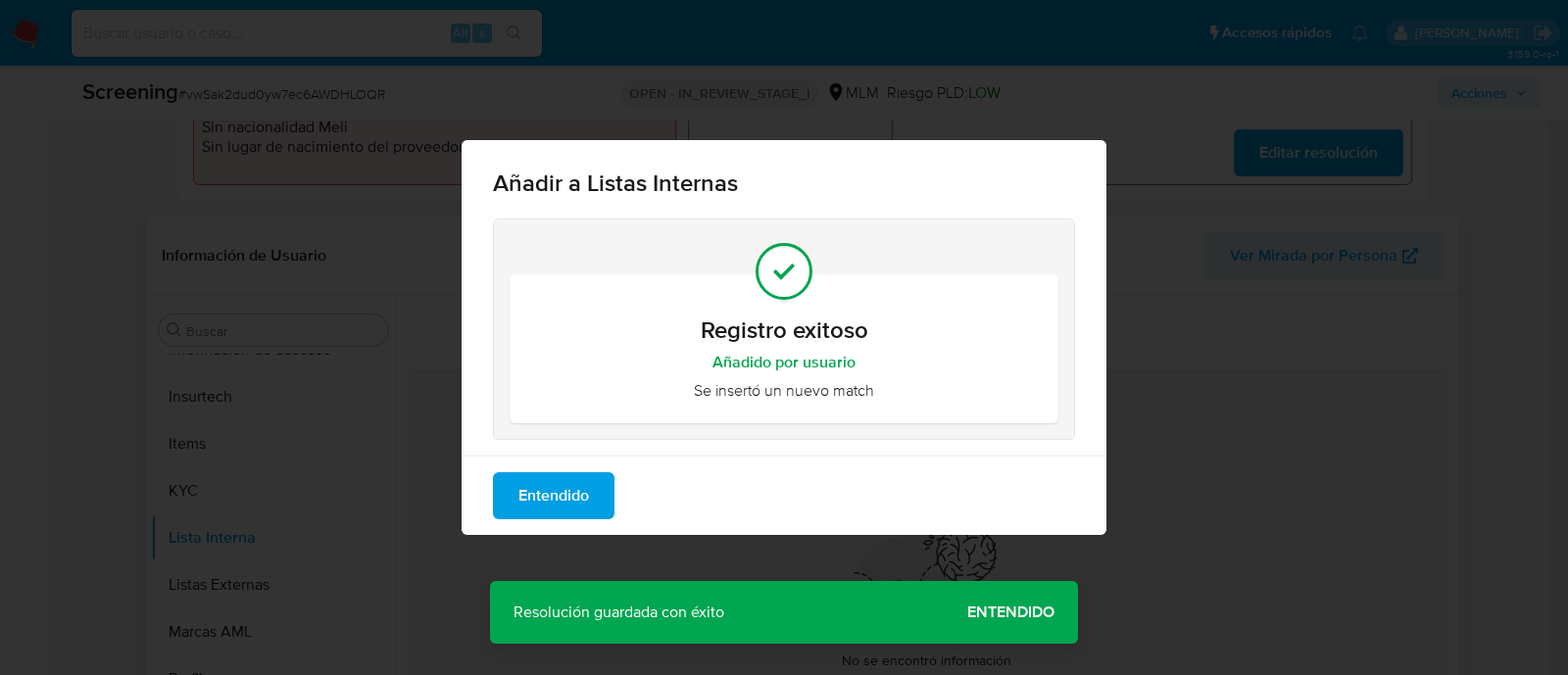
click at [1019, 616] on div "Añadir a Listas Internas Registro exitoso Añadido por usuario Se insertó un nue…" at bounding box center [784, 337] width 1568 height 675
click at [1009, 626] on div "Añadir a Listas Internas Registro exitoso Añadido por usuario Se insertó un nue…" at bounding box center [784, 337] width 1568 height 675
click at [1000, 623] on div "Añadir a Listas Internas Registro exitoso Añadido por usuario Se insertó un nue…" at bounding box center [784, 337] width 1568 height 675
click at [561, 532] on div "Entendido" at bounding box center [784, 495] width 645 height 79
click at [553, 517] on span "Entendido" at bounding box center [553, 495] width 70 height 43
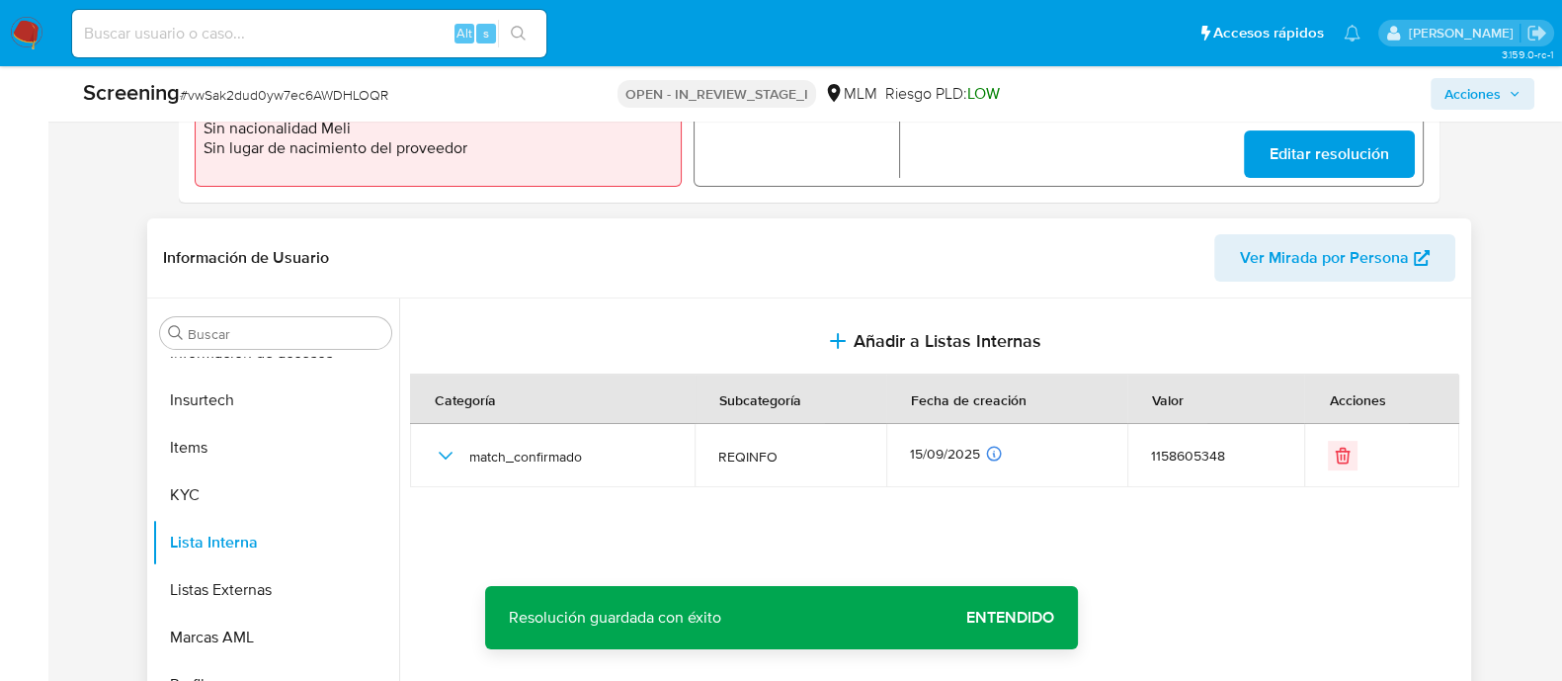
click at [1492, 97] on span "Acciones" at bounding box center [1472, 94] width 56 height 32
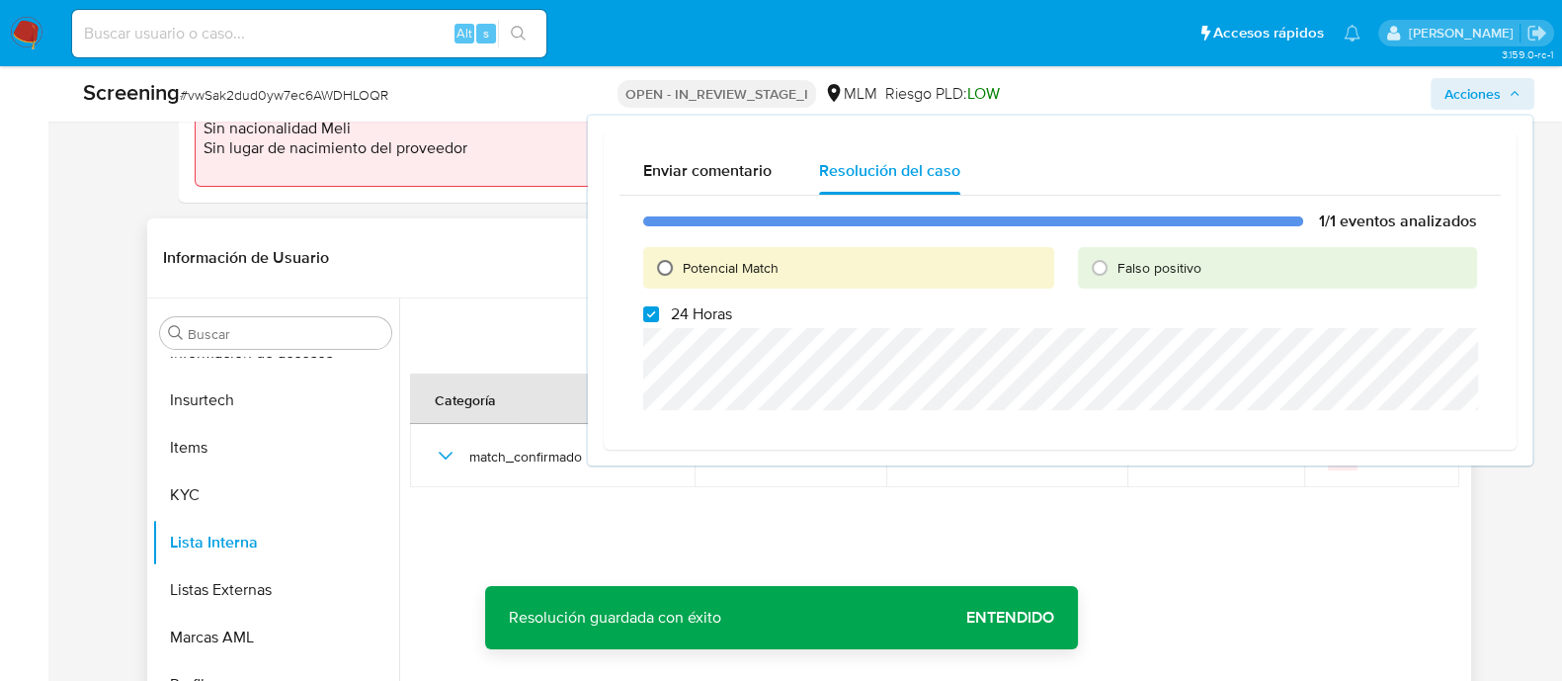
click at [672, 261] on input "Potencial Match" at bounding box center [665, 268] width 32 height 32
radio input "true"
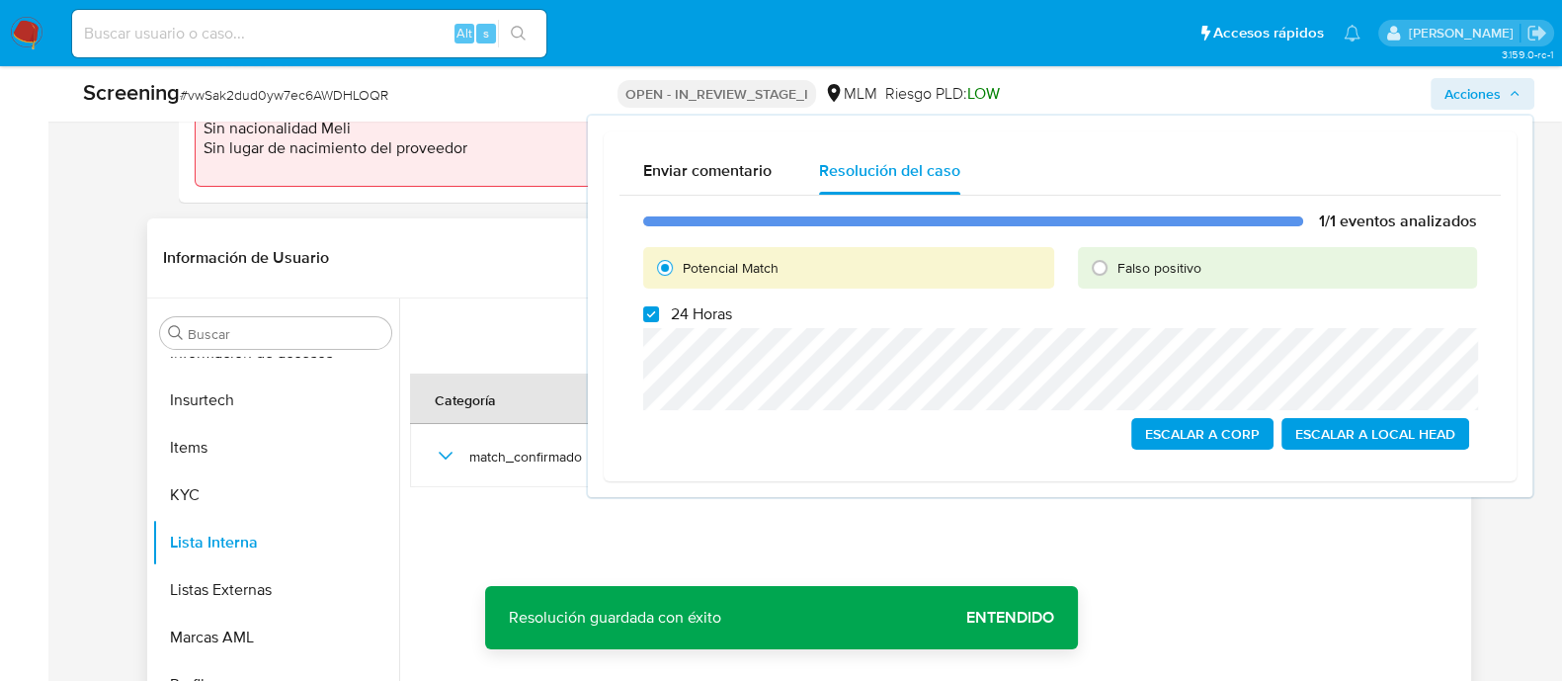
click at [655, 325] on div "1/1 eventos analizados Potencial Match Falso positivo 24 Horas Escalar a Corp E…" at bounding box center [1059, 331] width 881 height 270
click at [655, 313] on input "24 Horas" at bounding box center [651, 314] width 16 height 16
checkbox input "false"
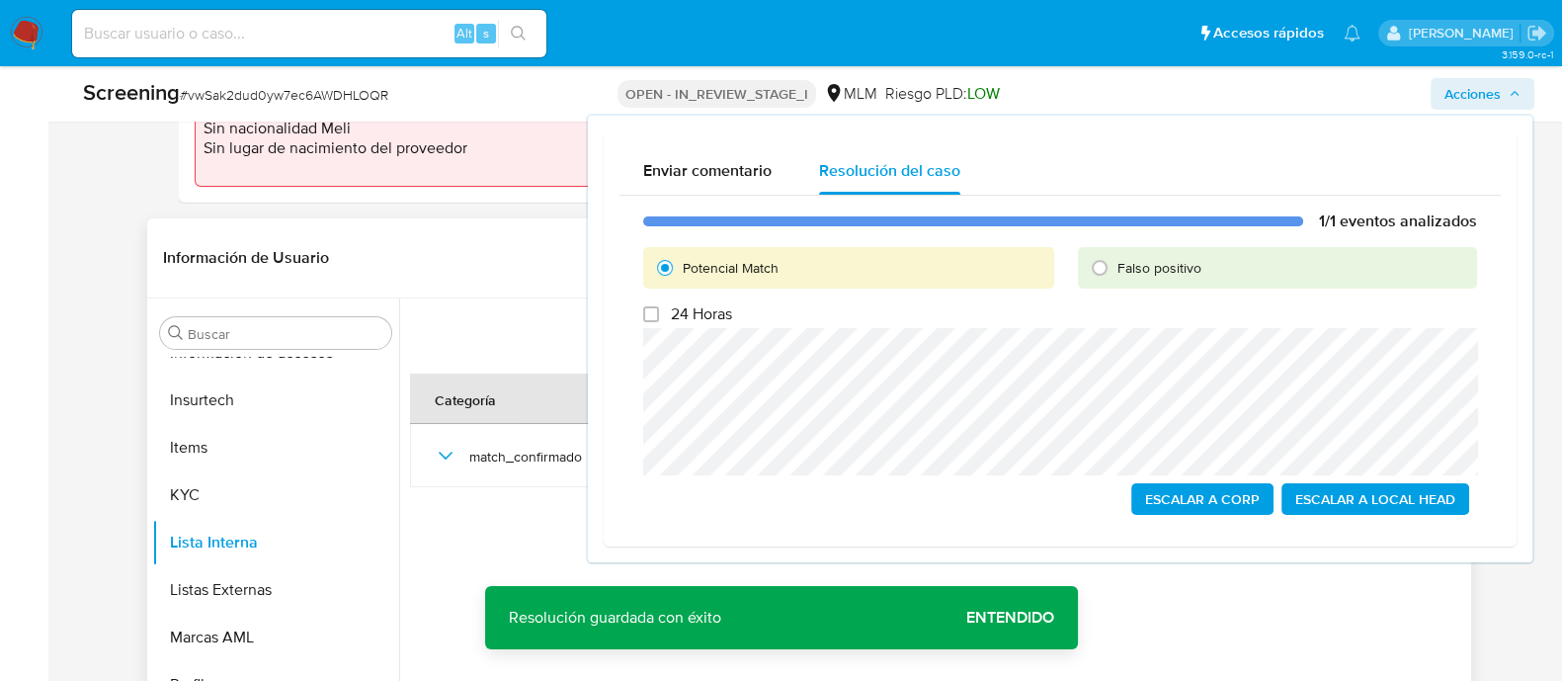
click at [1354, 504] on span "Escalar a Local Head" at bounding box center [1375, 499] width 160 height 28
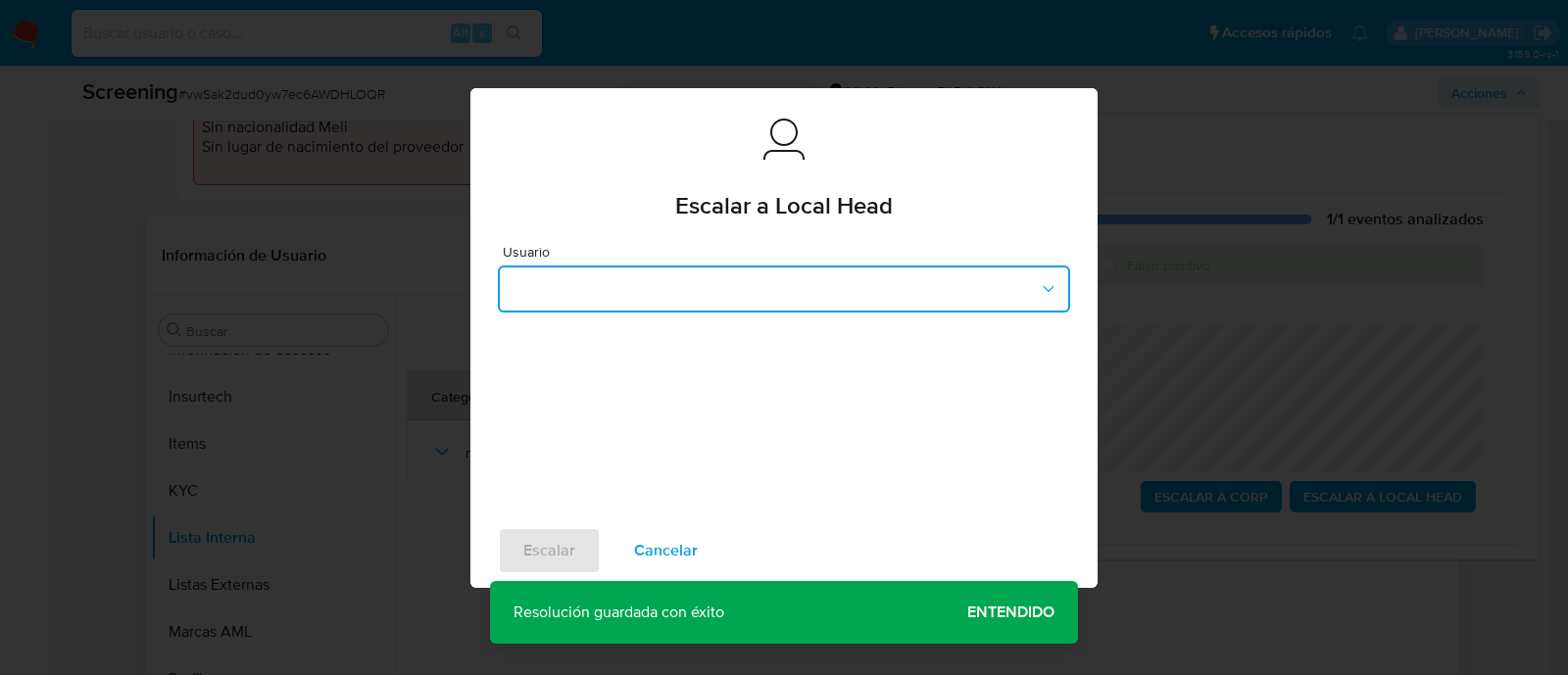
click at [647, 293] on button "button" at bounding box center [784, 288] width 572 height 47
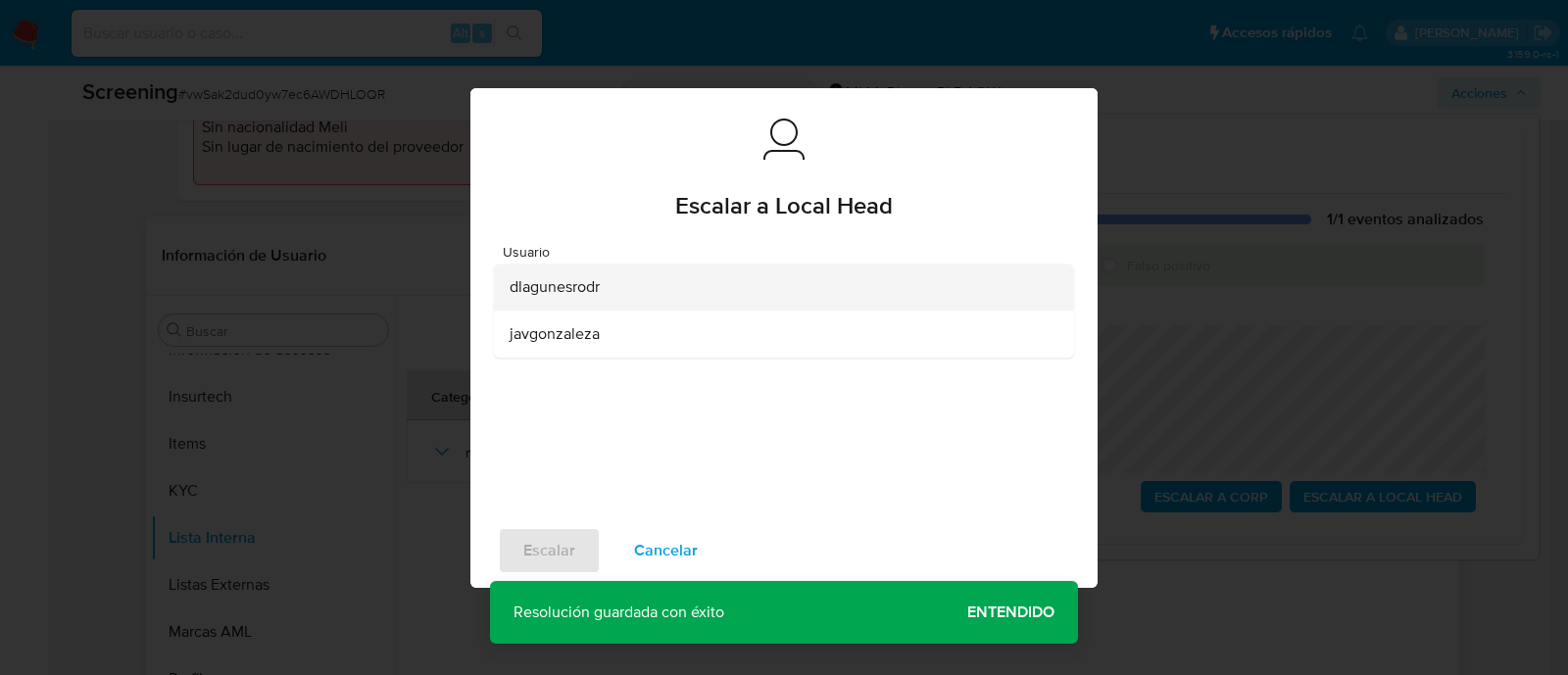
click at [538, 295] on span "dlagunesrodr" at bounding box center [554, 287] width 90 height 20
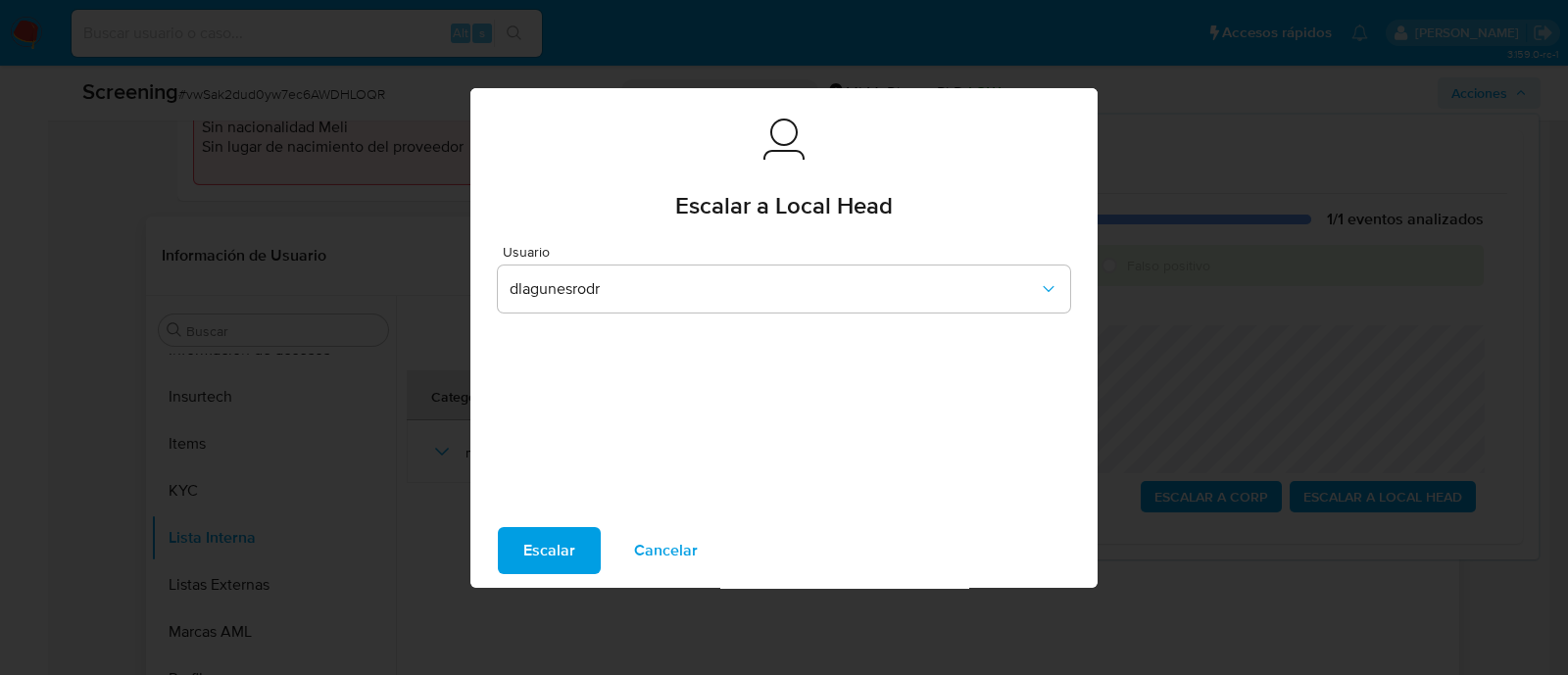
click at [535, 534] on span "Escalar" at bounding box center [549, 549] width 52 height 43
click at [560, 548] on span "Escalar" at bounding box center [549, 549] width 52 height 43
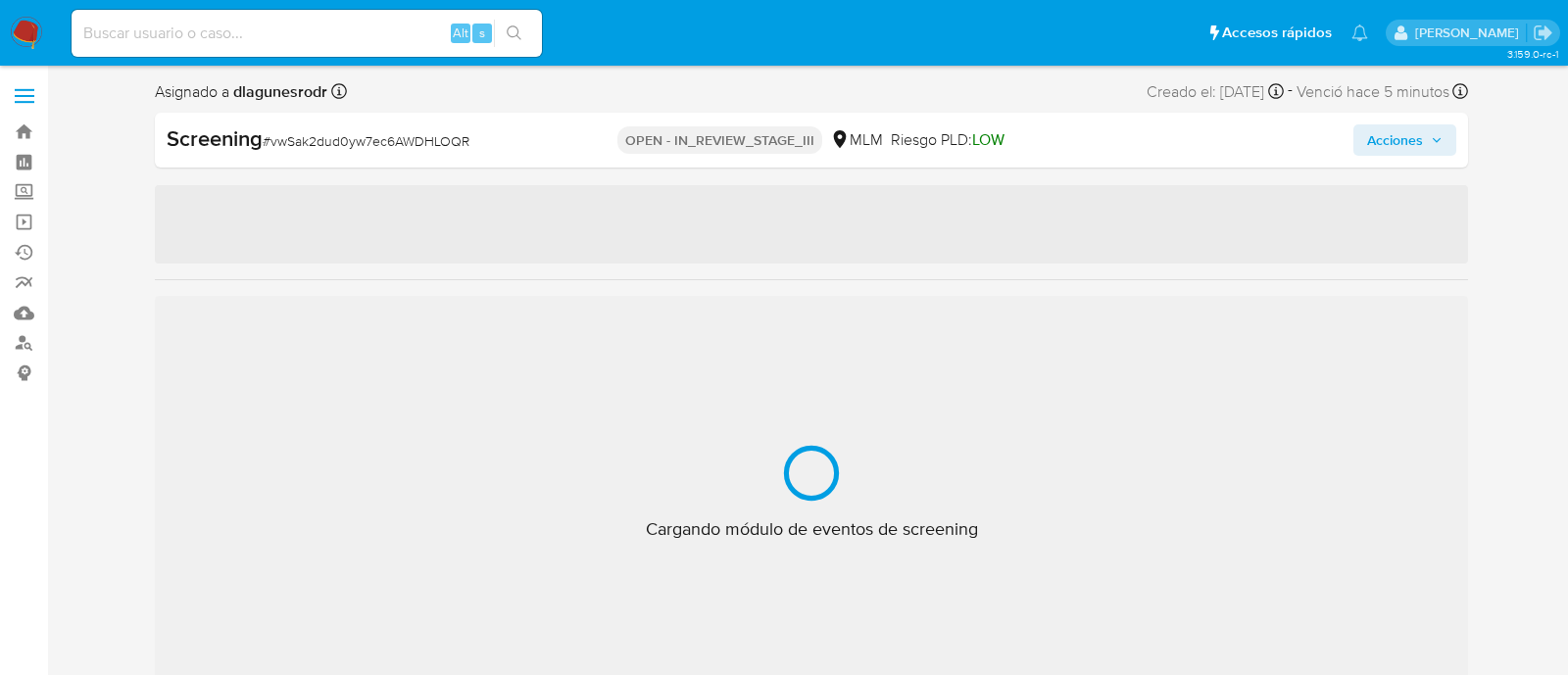
select select "10"
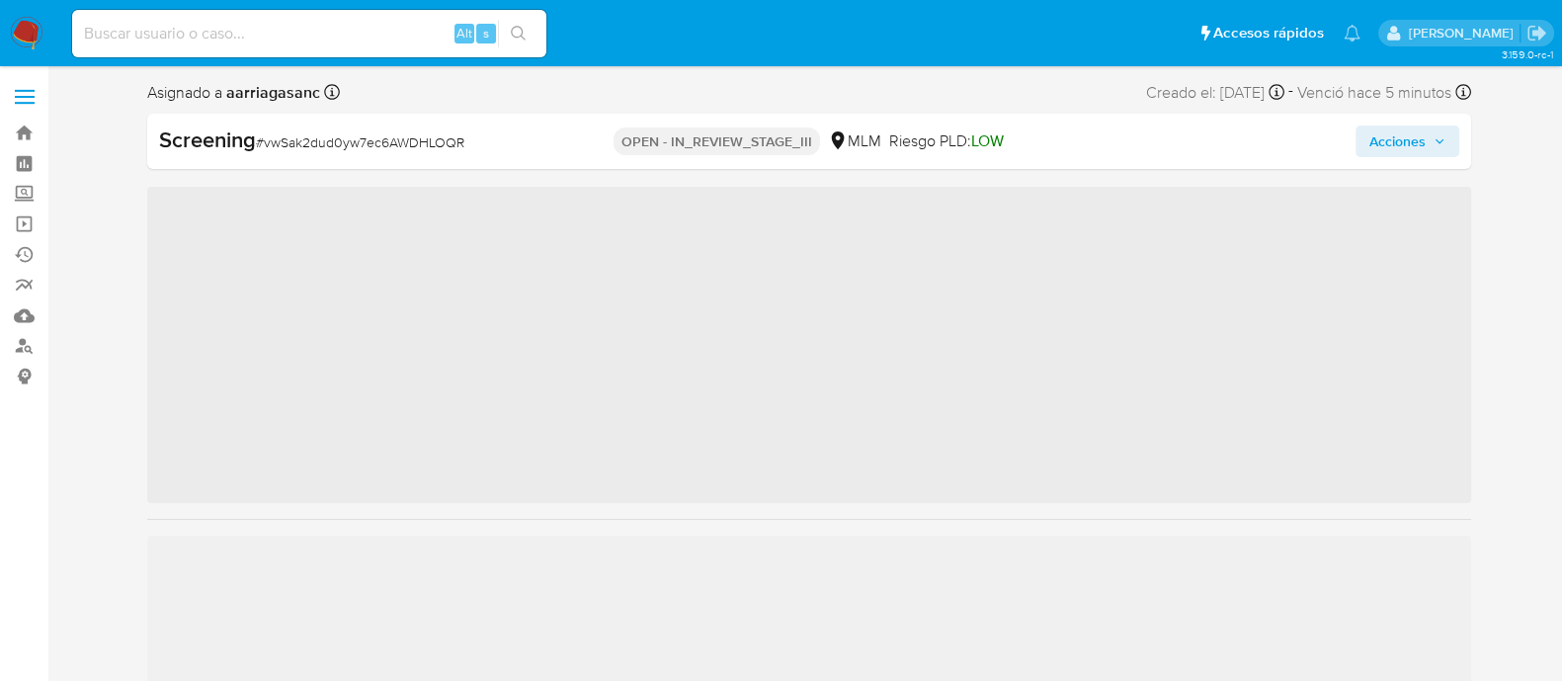
scroll to position [834, 0]
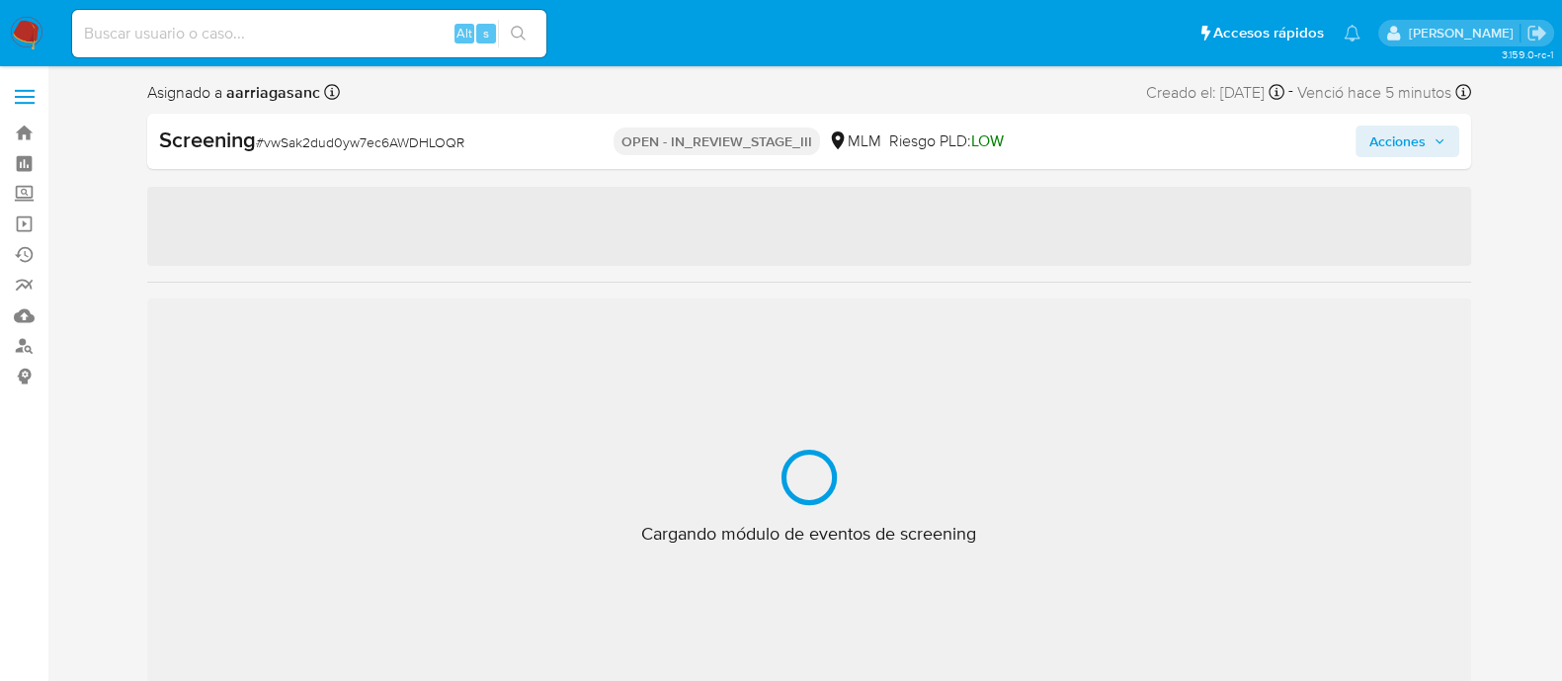
select select "10"
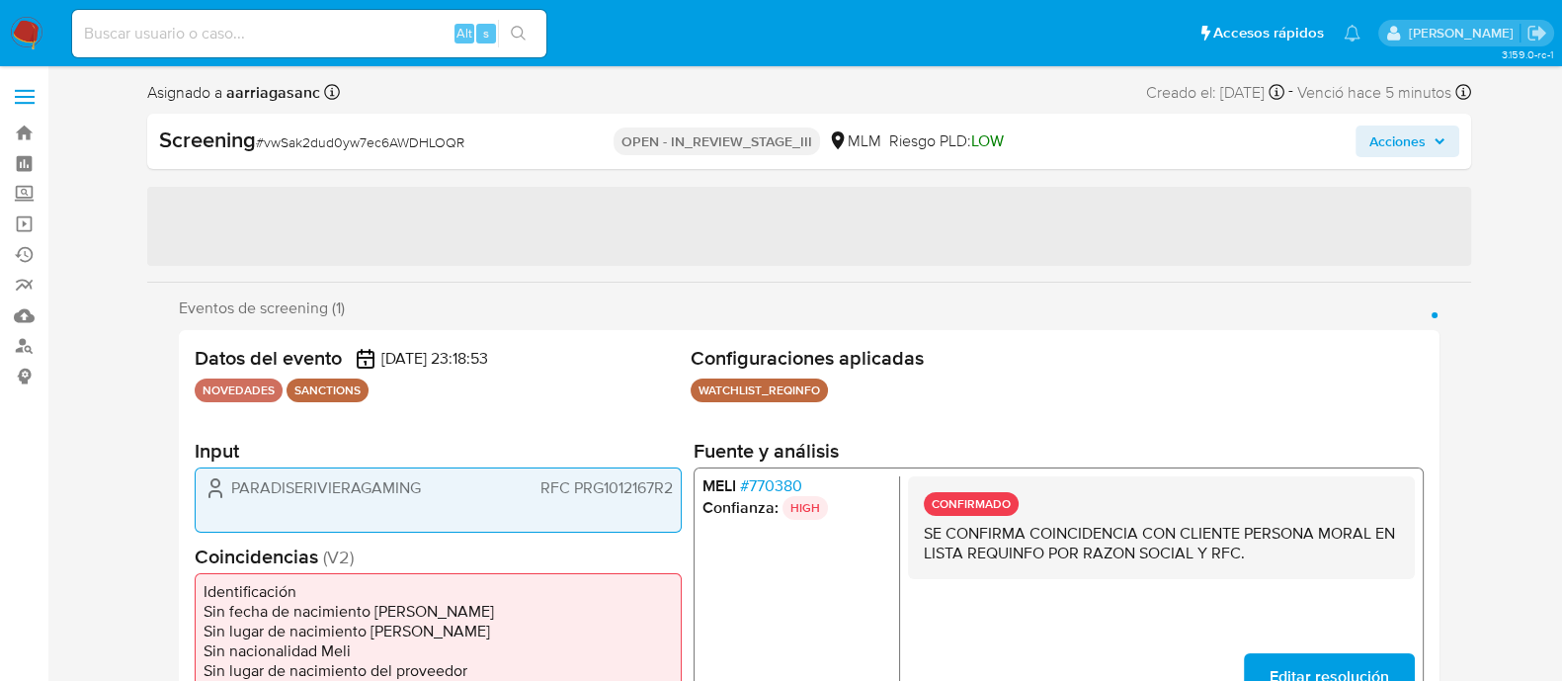
scroll to position [123, 0]
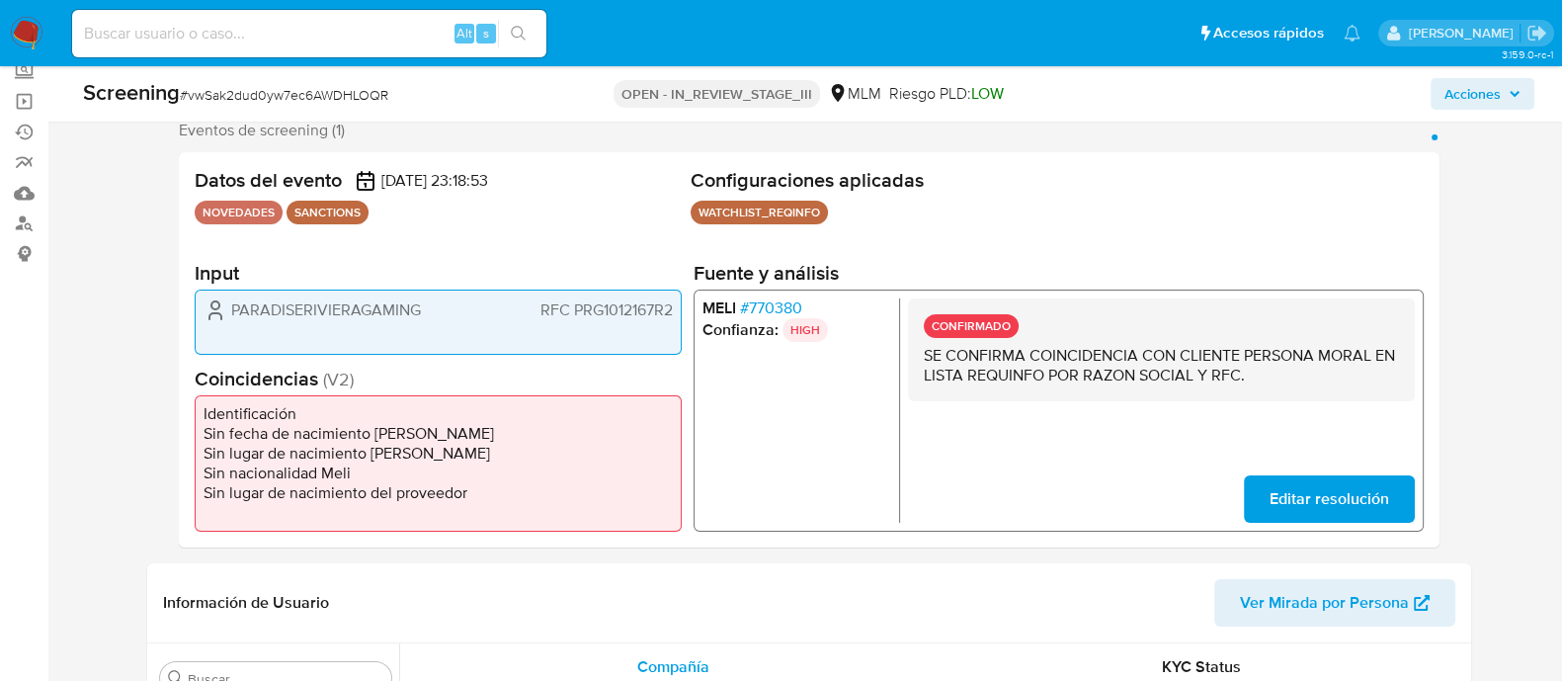
click at [1480, 88] on span "Acciones" at bounding box center [1472, 94] width 56 height 32
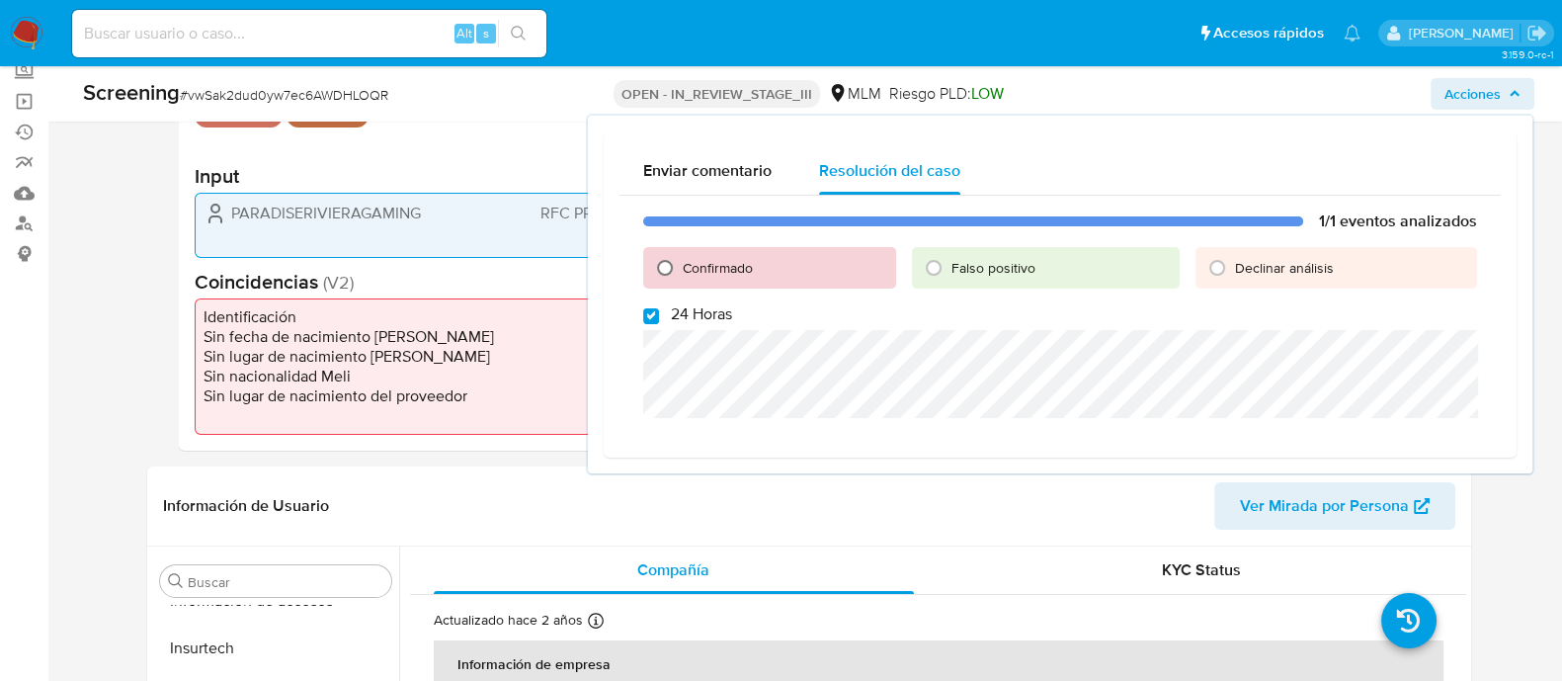
click at [660, 273] on input "Confirmado" at bounding box center [665, 268] width 32 height 32
radio input "true"
click at [646, 311] on input "24 Horas" at bounding box center [651, 316] width 16 height 16
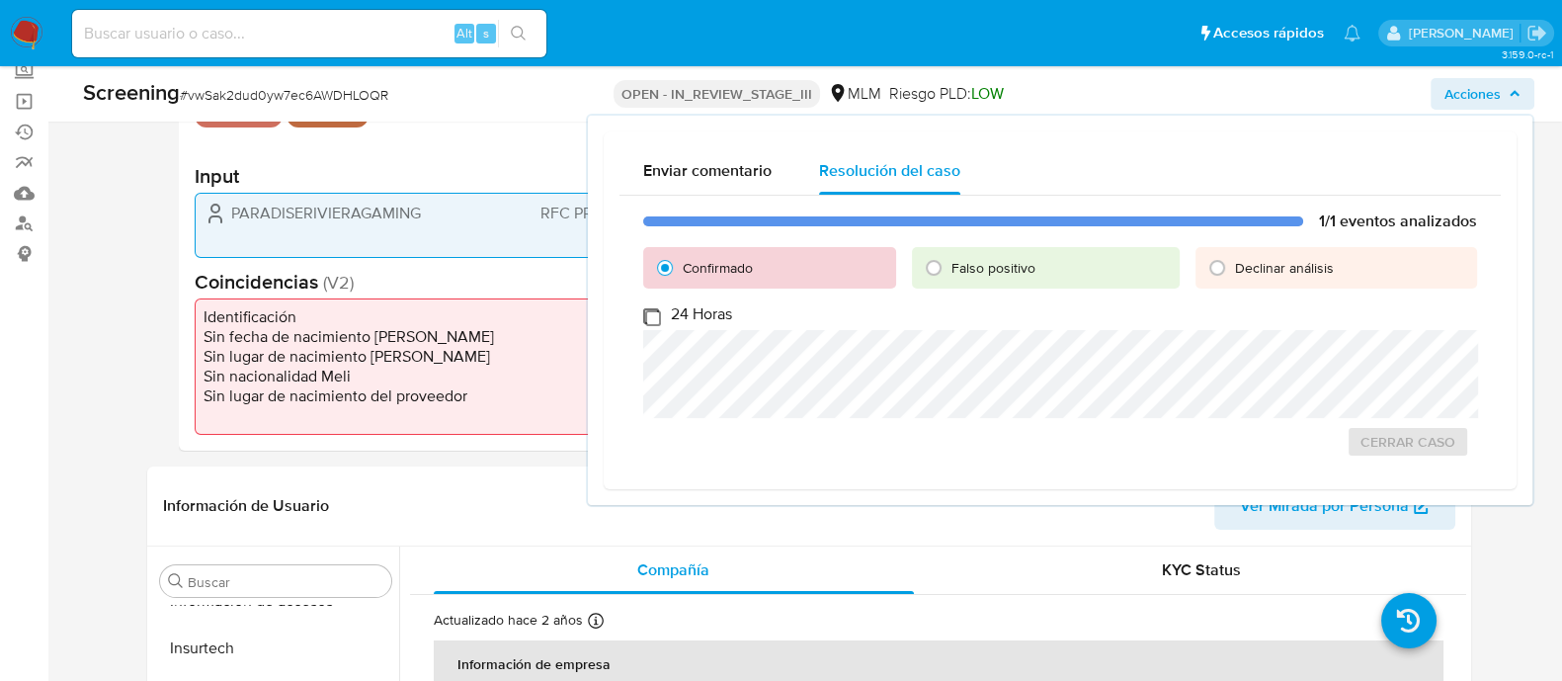
checkbox input "false"
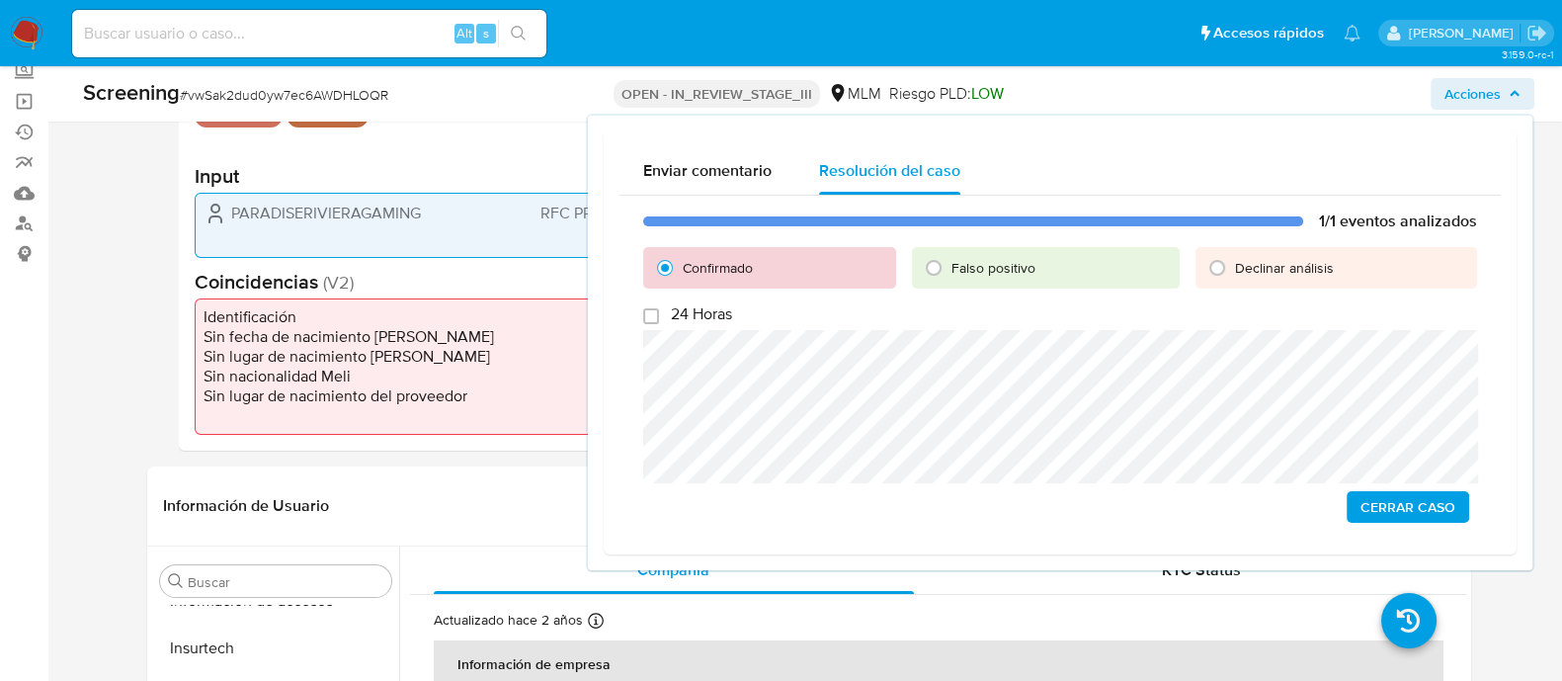
click at [1422, 496] on span "Cerrar Caso" at bounding box center [1407, 507] width 95 height 28
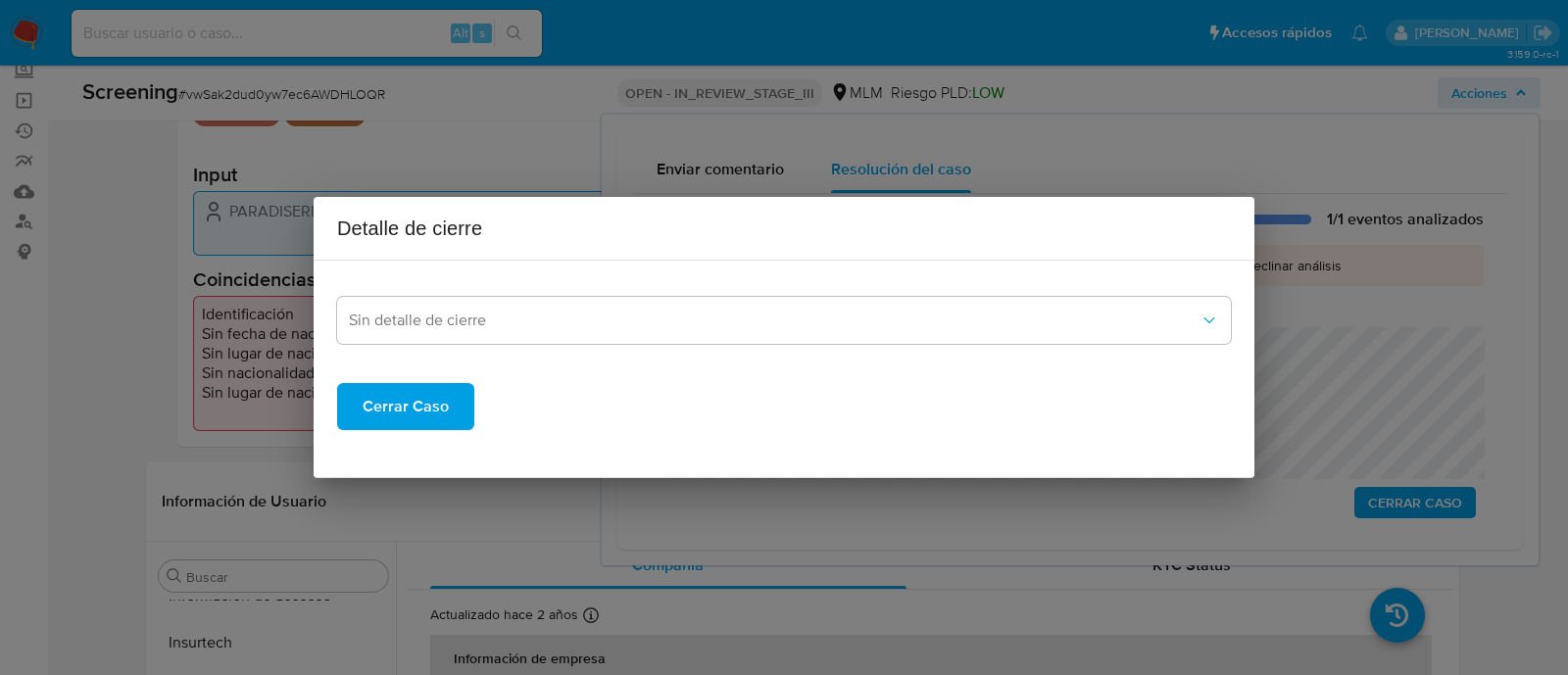
click at [449, 397] on button "Cerrar Caso" at bounding box center [406, 405] width 137 height 47
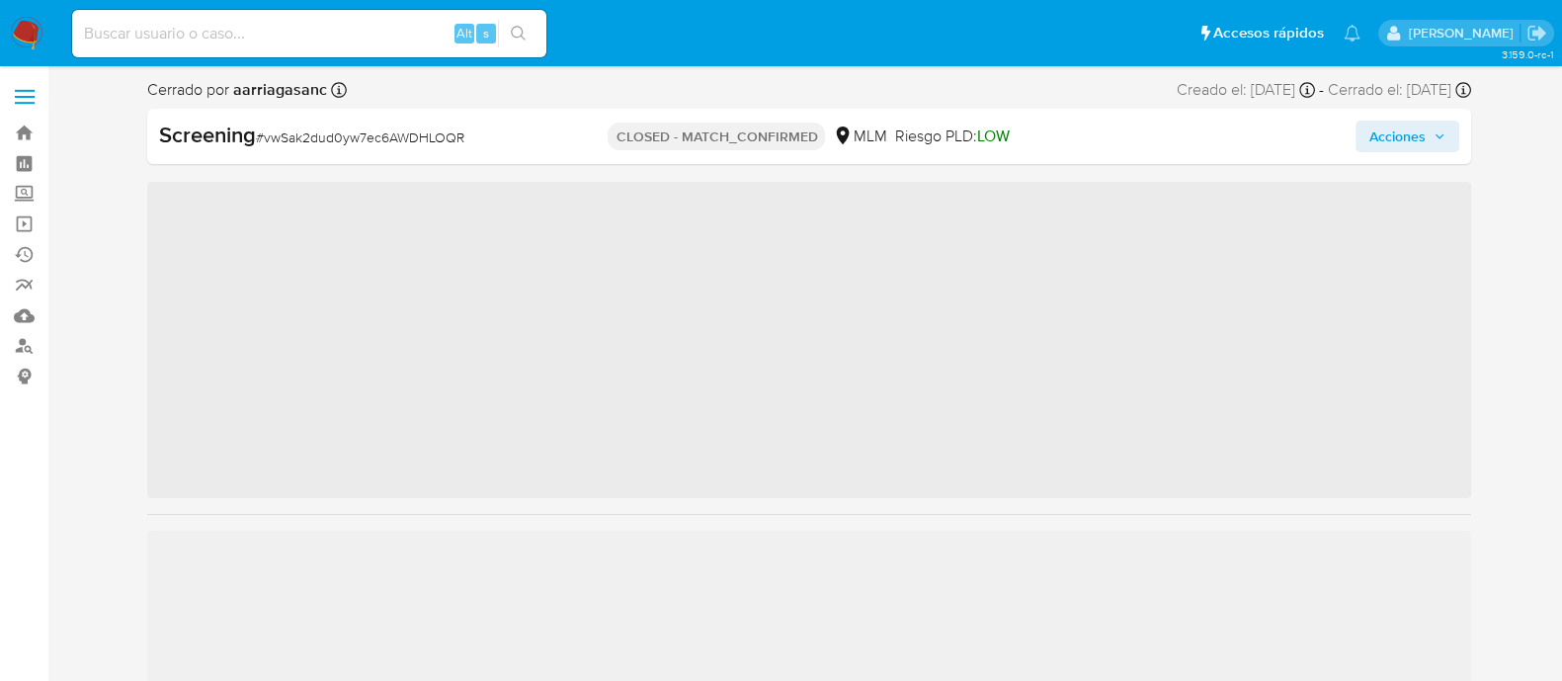
scroll to position [834, 0]
select select "10"
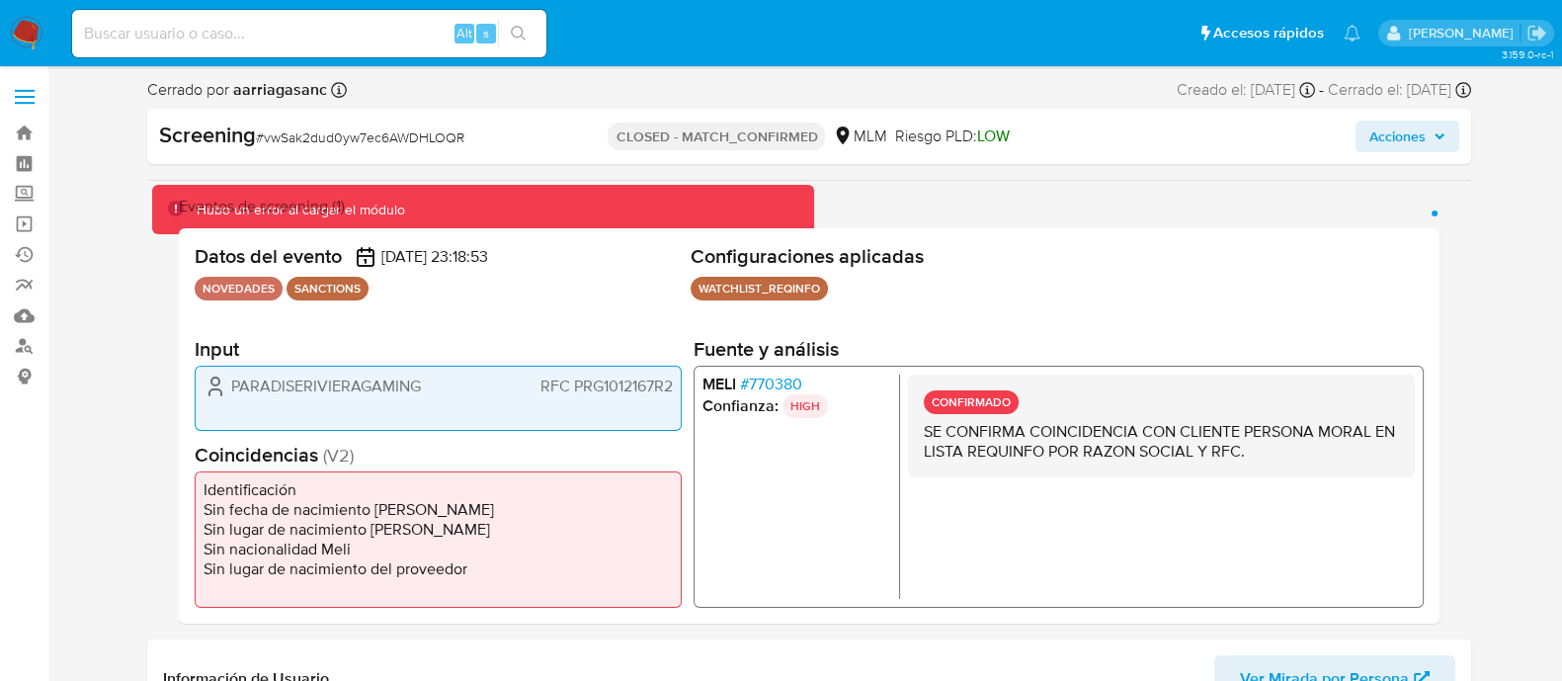
click at [27, 39] on img at bounding box center [27, 34] width 34 height 34
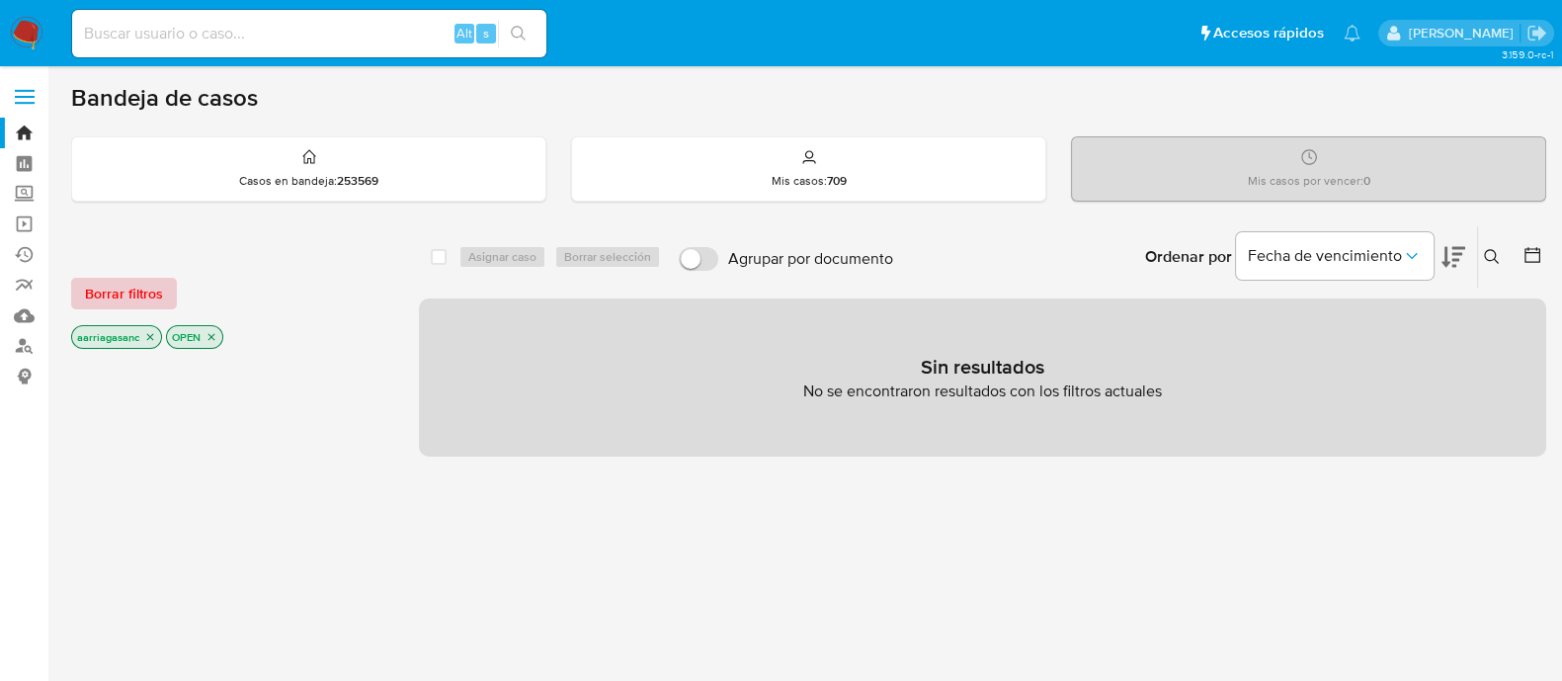
click at [139, 280] on span "Borrar filtros" at bounding box center [124, 294] width 78 height 28
